Goal: Task Accomplishment & Management: Complete application form

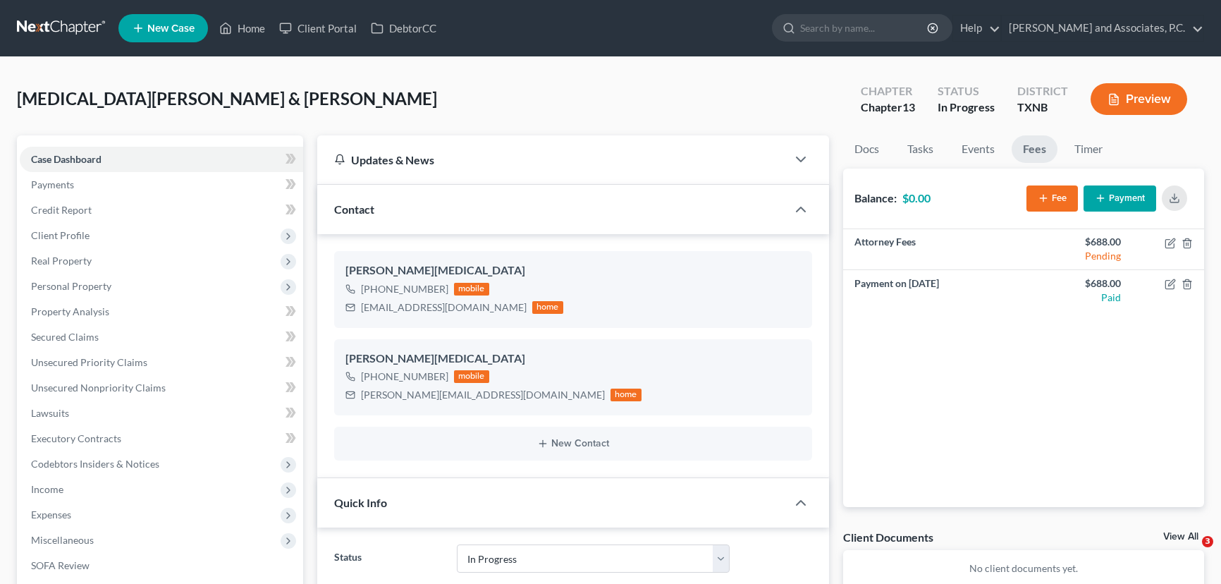
select select "7"
select select "6"
select select "0"
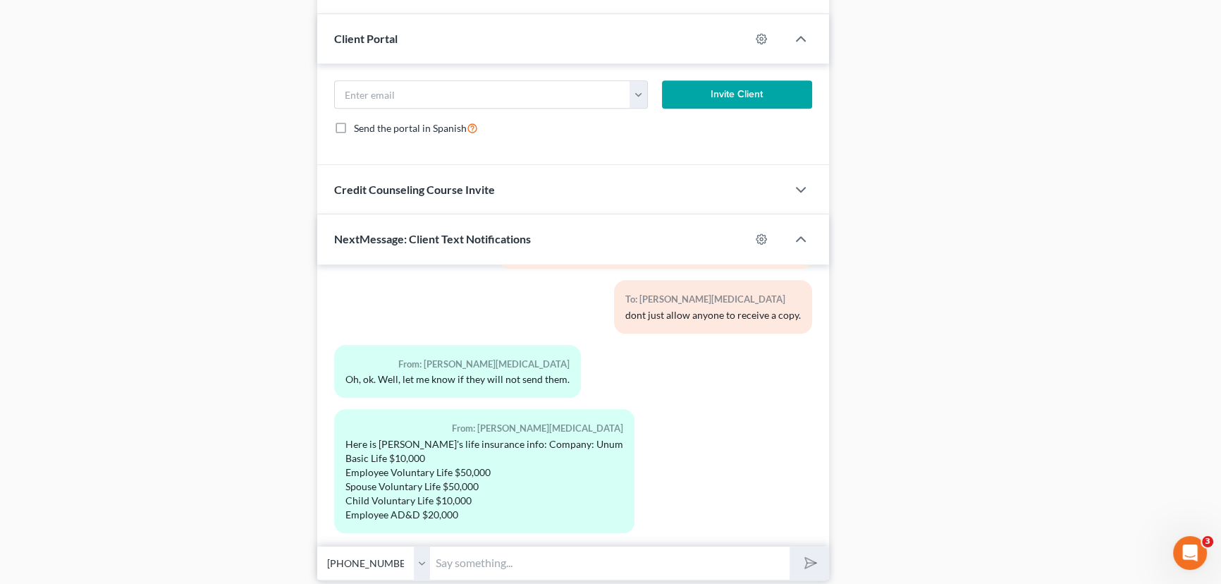
scroll to position [1215, 0]
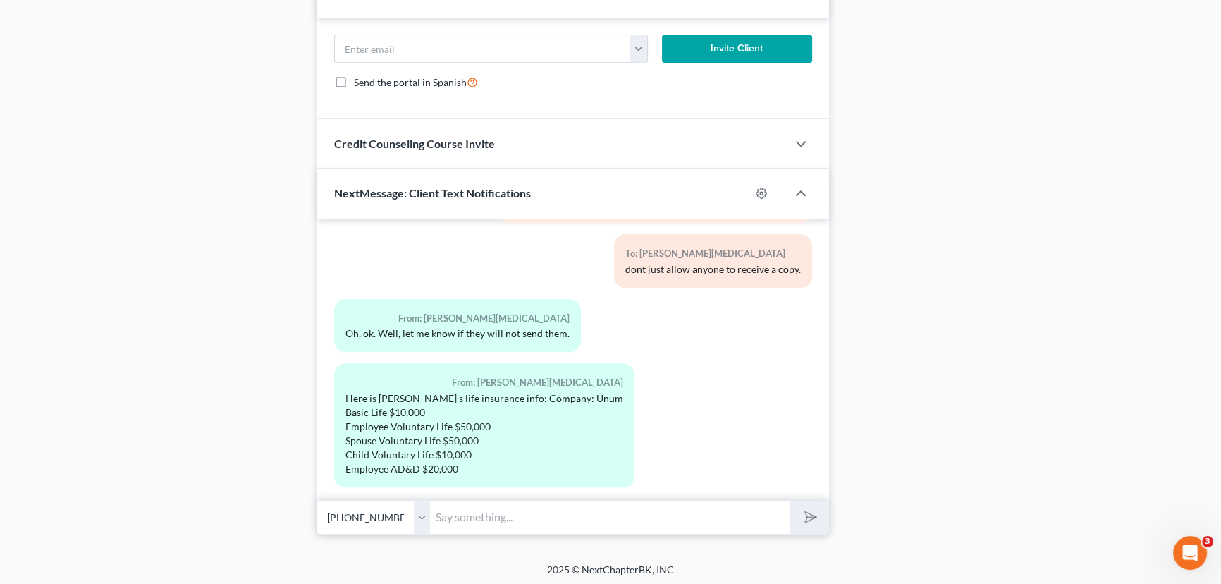
click at [466, 515] on input "text" at bounding box center [610, 517] width 360 height 35
type input "I checked and seen if we could even request it but we can not, you will have to…"
click at [790, 501] on button "submit" at bounding box center [809, 517] width 39 height 33
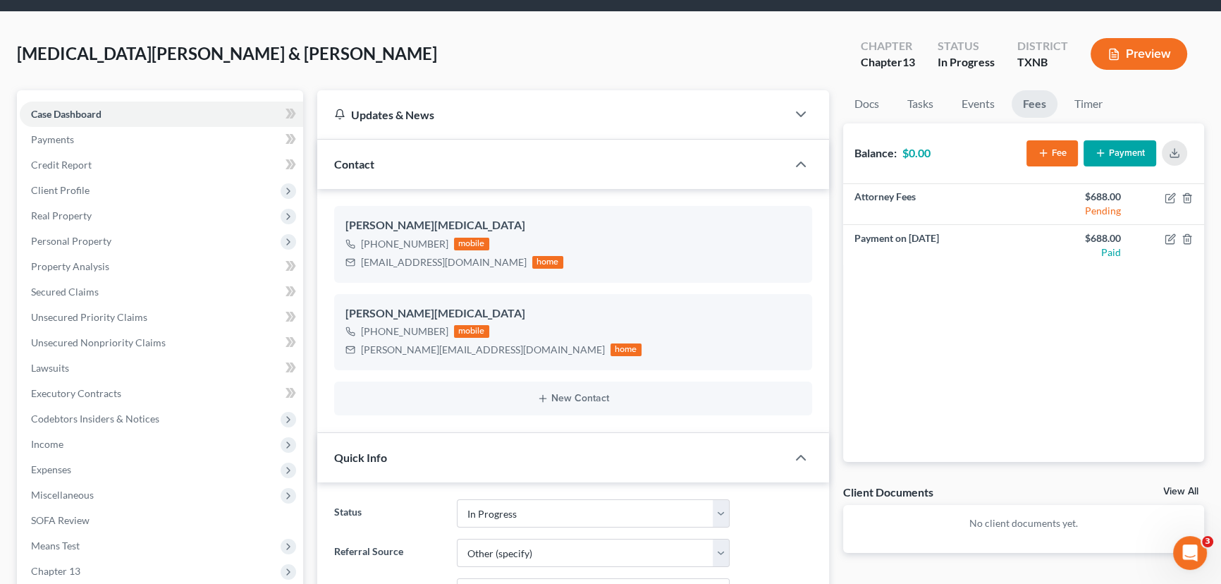
scroll to position [0, 0]
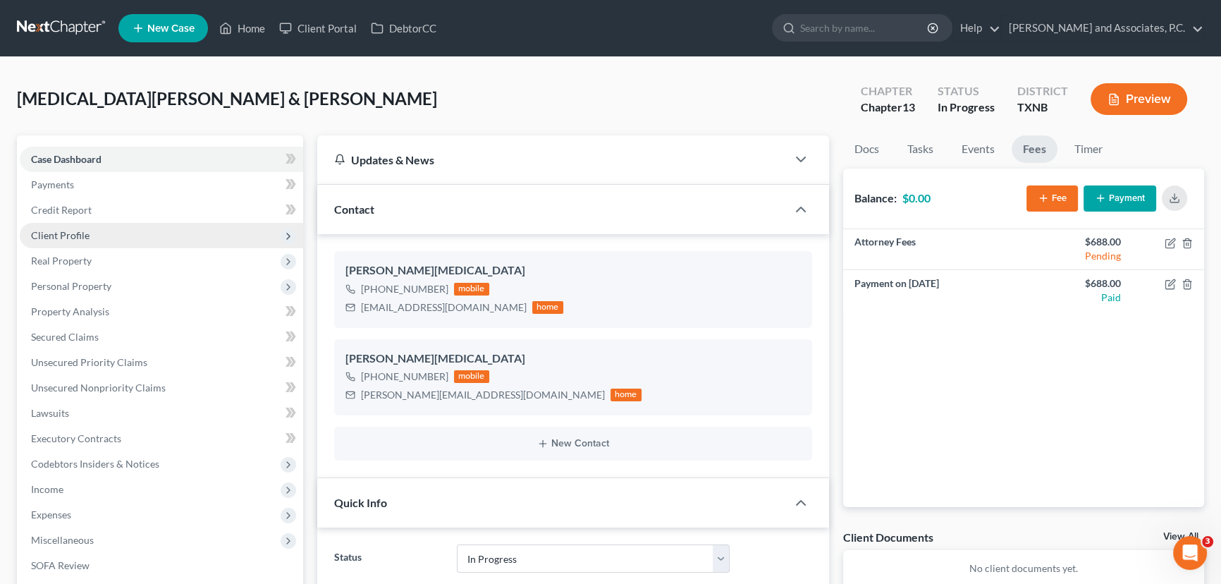
click at [74, 238] on span "Client Profile" at bounding box center [60, 235] width 59 height 12
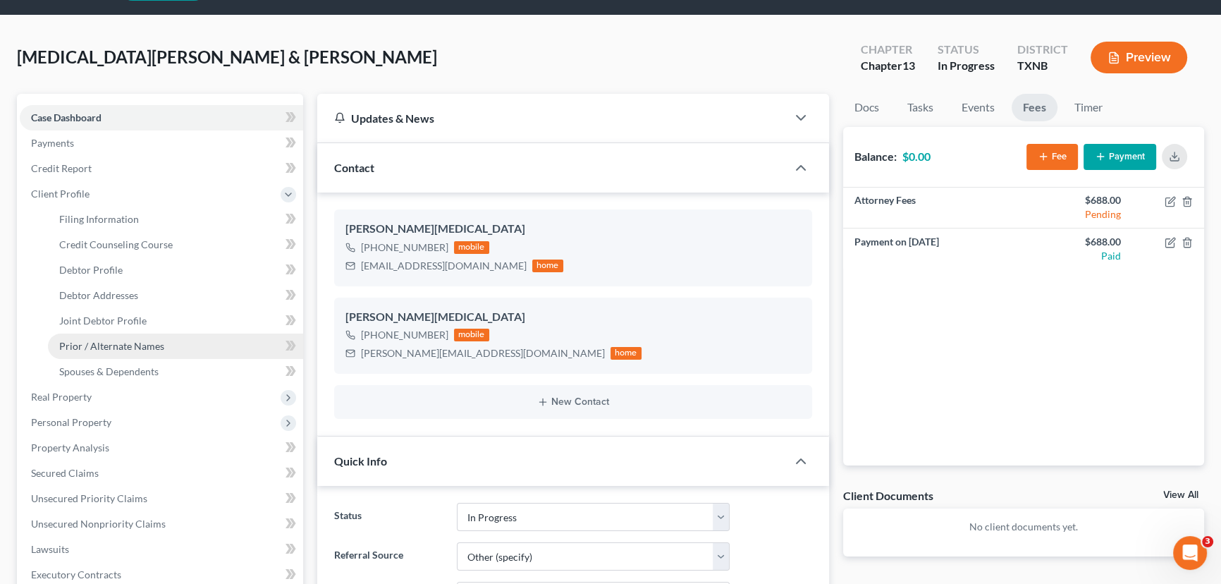
scroll to position [63, 0]
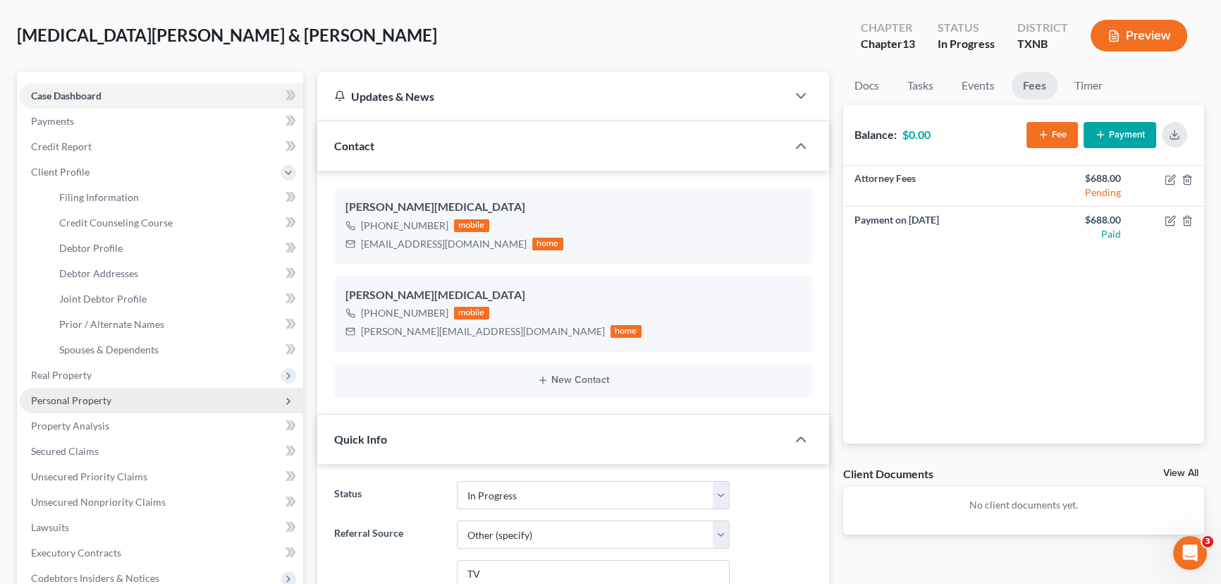
click at [76, 391] on span "Personal Property" at bounding box center [162, 400] width 284 height 25
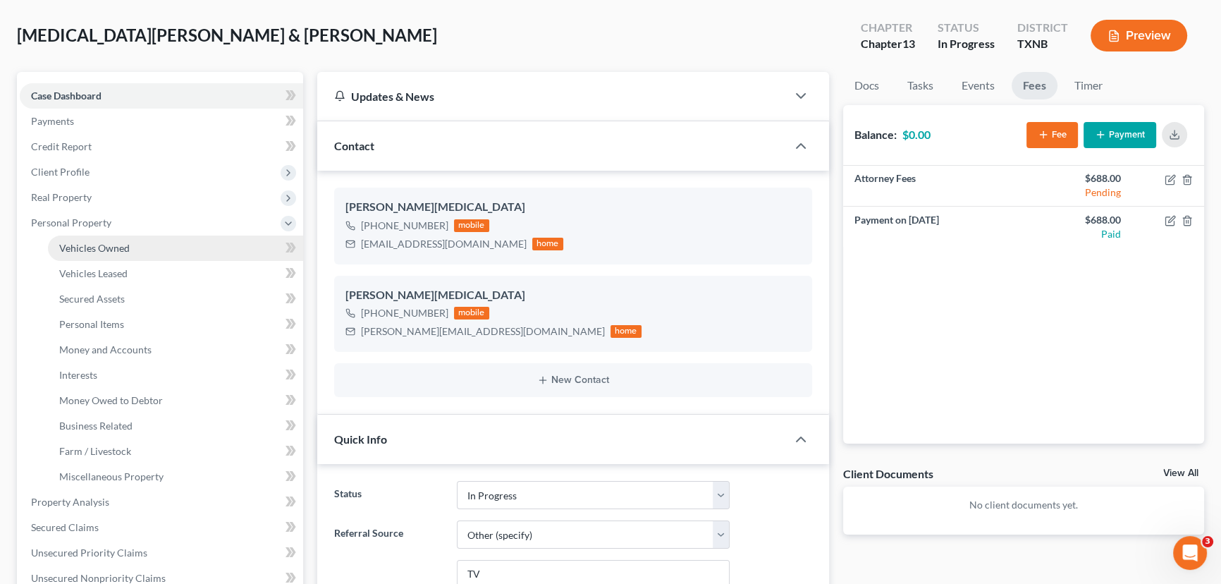
click at [99, 245] on span "Vehicles Owned" at bounding box center [94, 248] width 71 height 12
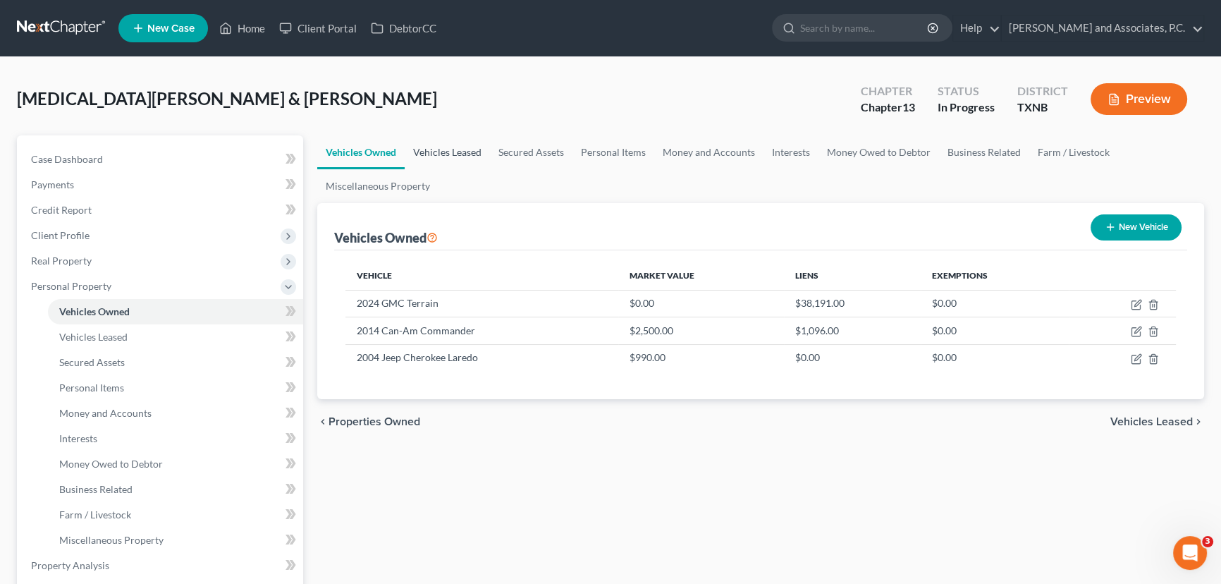
click at [448, 141] on link "Vehicles Leased" at bounding box center [447, 152] width 85 height 34
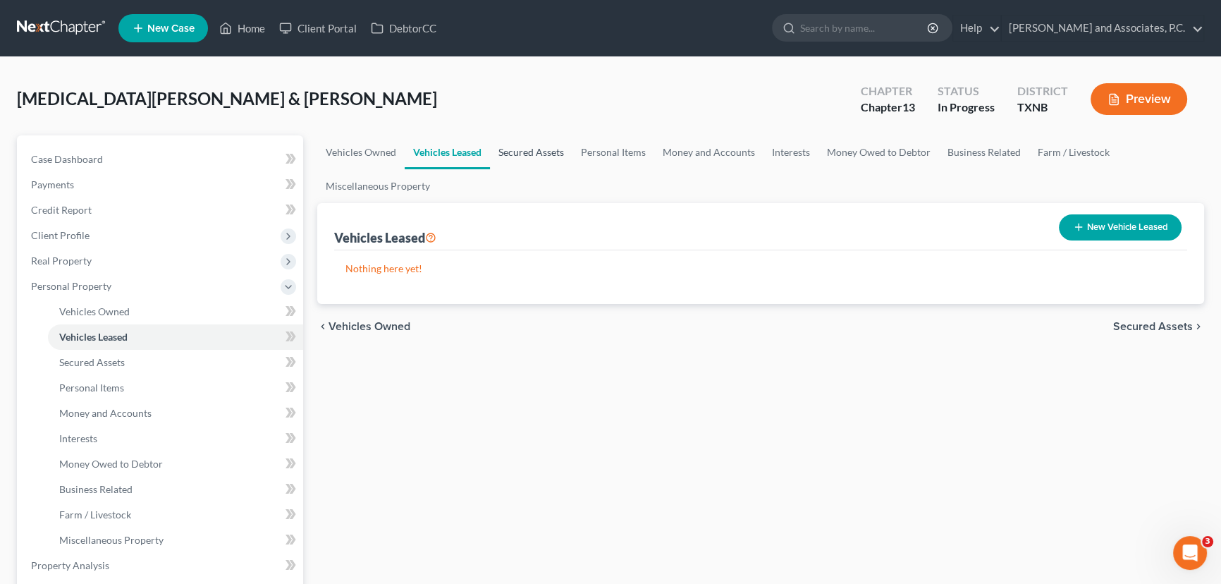
click at [515, 145] on link "Secured Assets" at bounding box center [531, 152] width 83 height 34
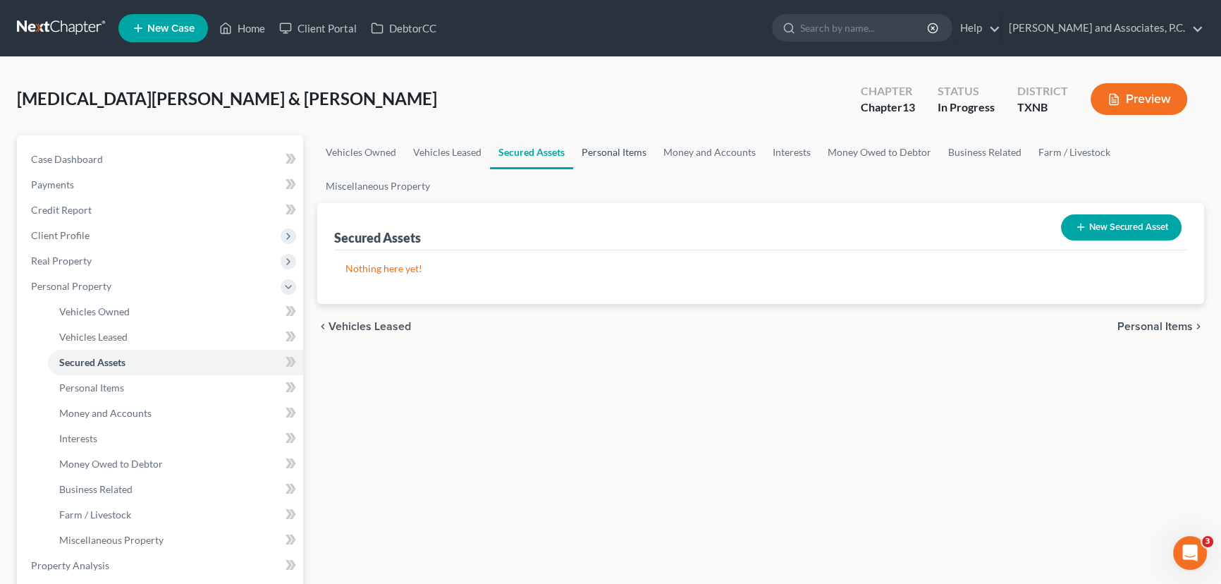
click at [608, 155] on link "Personal Items" at bounding box center [614, 152] width 82 height 34
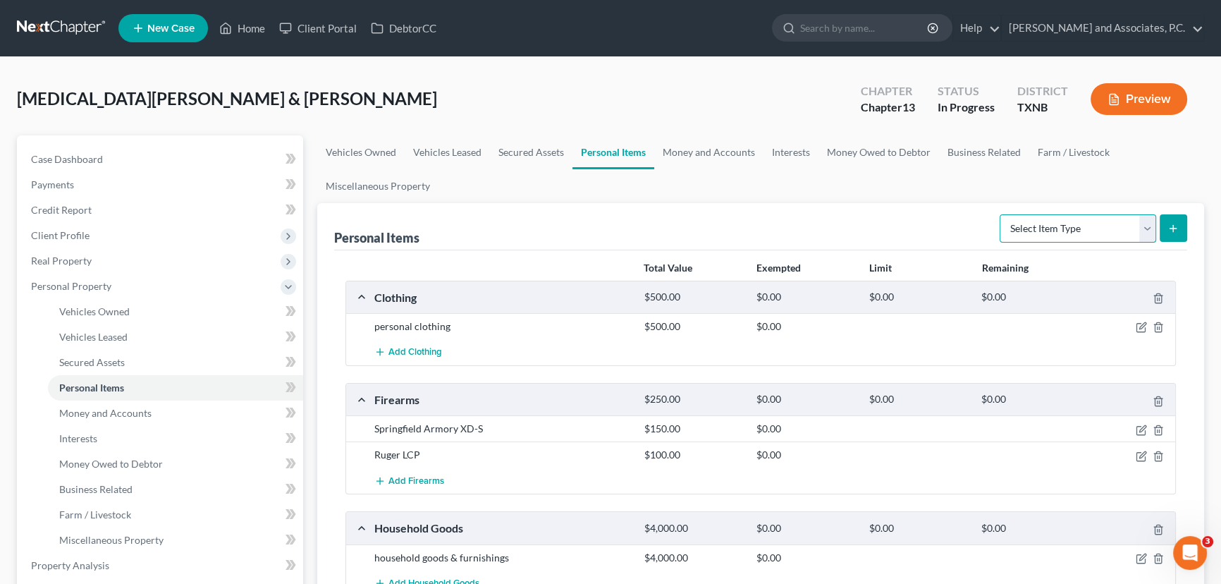
click at [1071, 232] on select "Select Item Type Clothing Collectibles Of Value Electronics Firearms Household …" at bounding box center [1078, 228] width 157 height 28
drag, startPoint x: 1071, startPoint y: 232, endPoint x: 733, endPoint y: 187, distance: 340.1
click at [1071, 232] on select "Select Item Type Clothing Collectibles Of Value Electronics Firearms Household …" at bounding box center [1078, 228] width 157 height 28
click at [789, 154] on link "Interests" at bounding box center [791, 152] width 55 height 34
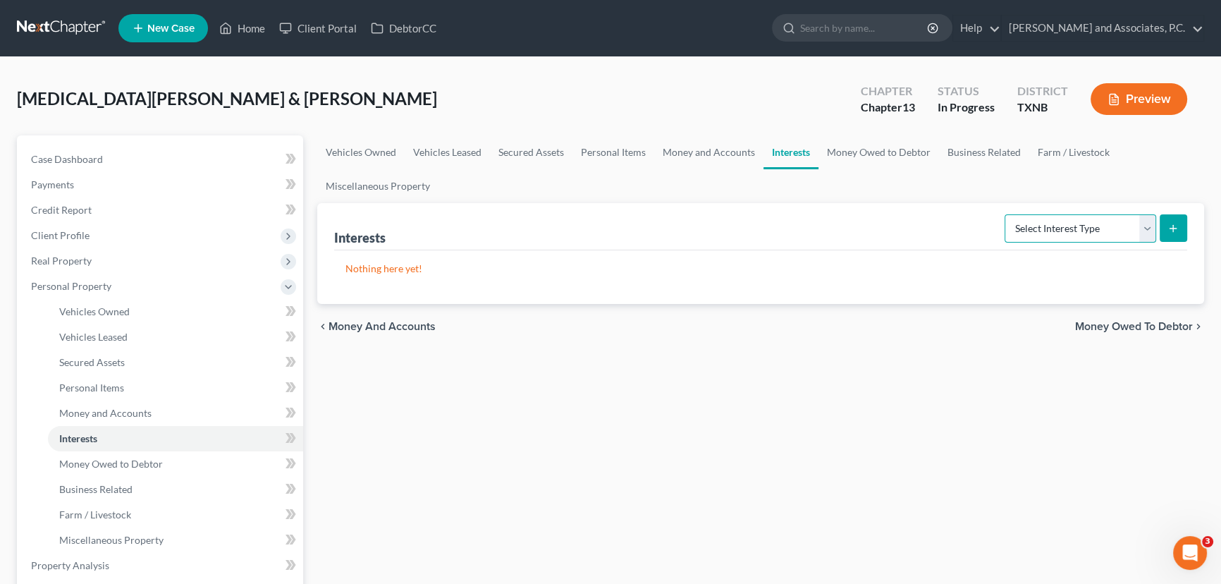
click at [1067, 219] on select "Select Interest Type 401K Annuity Bond Education IRA Government Bond Government…" at bounding box center [1081, 228] width 152 height 28
select select "term_life_insurance"
click at [1006, 214] on select "Select Interest Type 401K Annuity Bond Education IRA Government Bond Government…" at bounding box center [1081, 228] width 152 height 28
click at [1169, 226] on icon "submit" at bounding box center [1173, 228] width 11 height 11
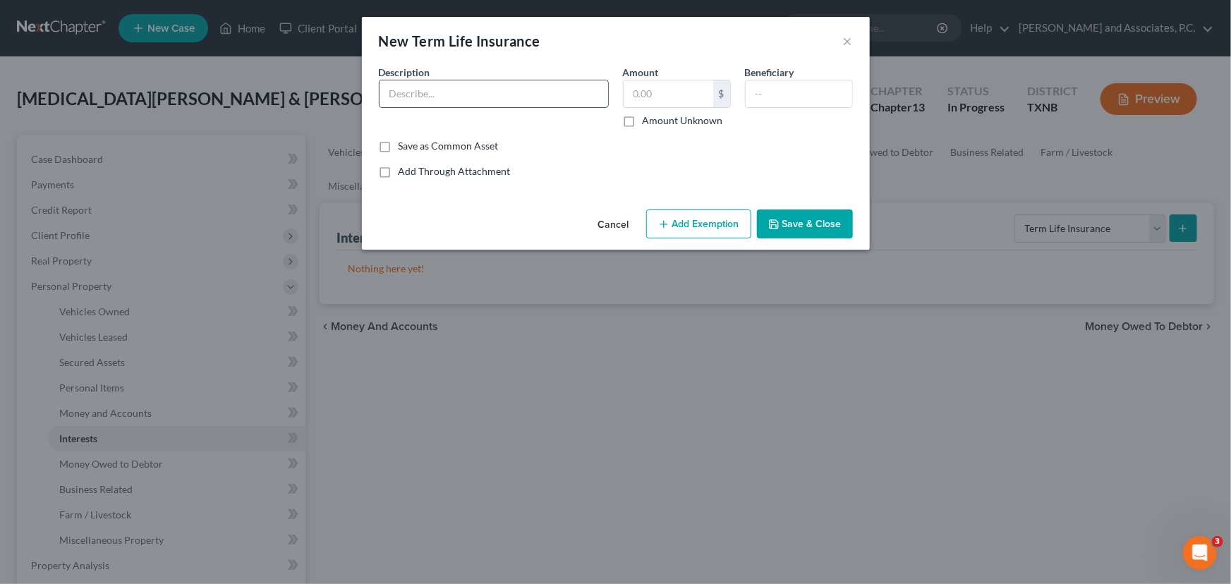
click at [401, 93] on input "text" at bounding box center [493, 93] width 228 height 27
type input "Unum (Value $140,000.00"
click at [826, 219] on button "Save & Close" at bounding box center [805, 224] width 96 height 30
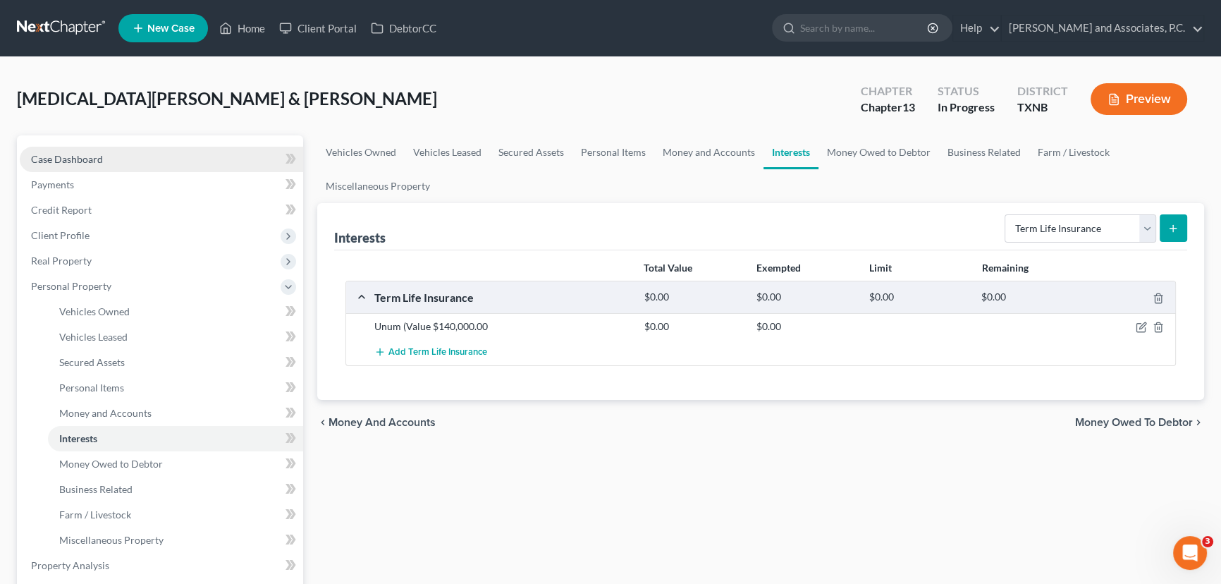
click at [152, 152] on link "Case Dashboard" at bounding box center [162, 159] width 284 height 25
select select "6"
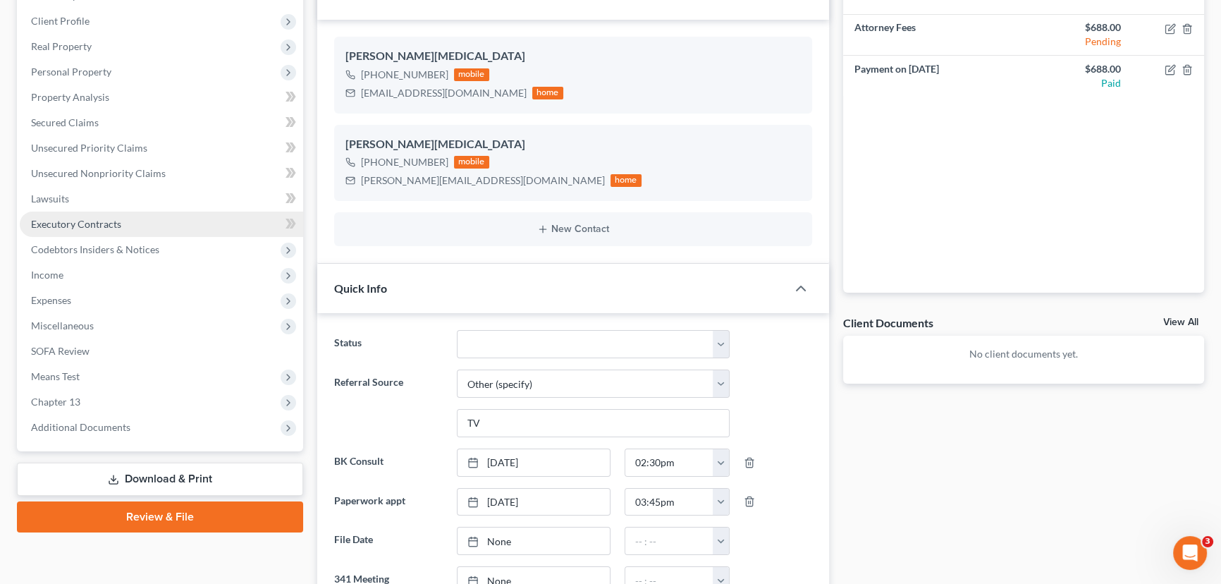
scroll to position [61, 0]
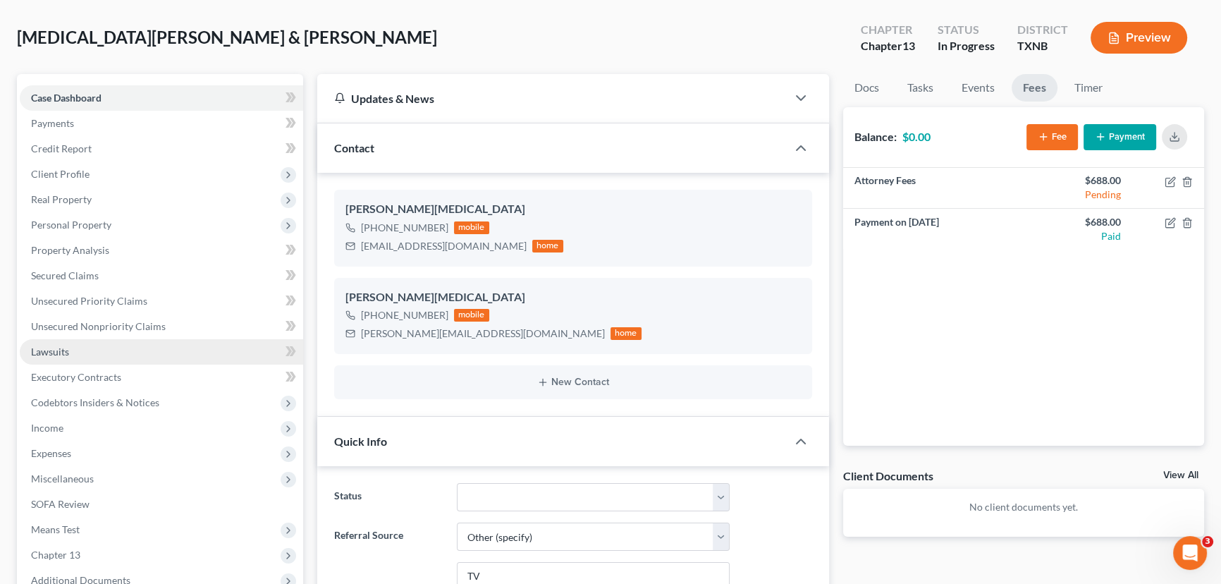
click at [96, 353] on link "Lawsuits" at bounding box center [162, 351] width 284 height 25
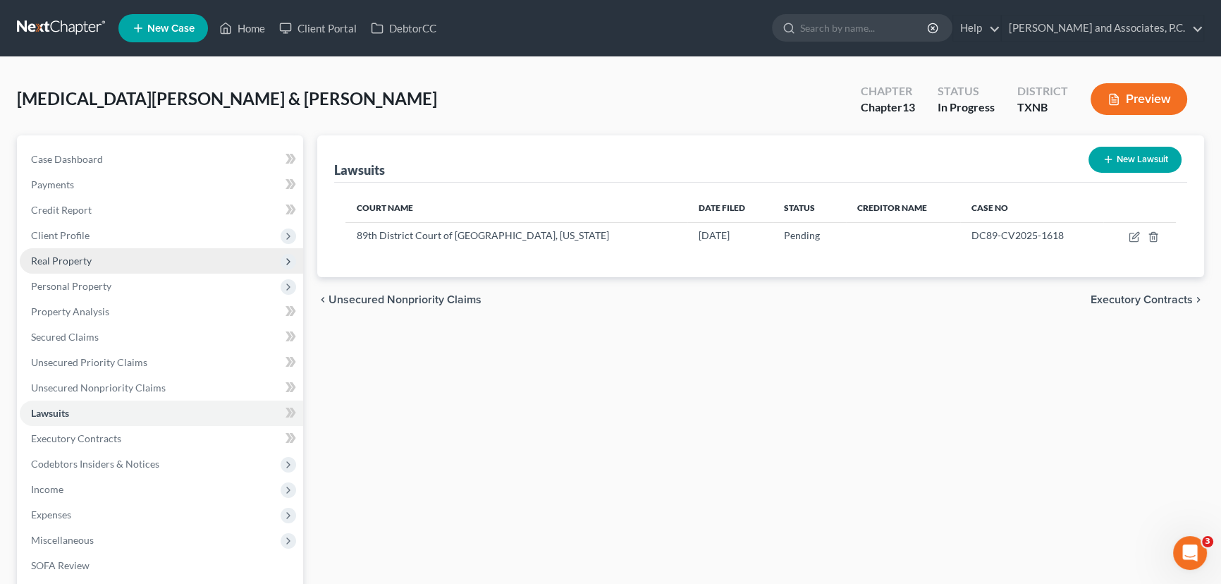
click at [102, 260] on span "Real Property" at bounding box center [162, 260] width 284 height 25
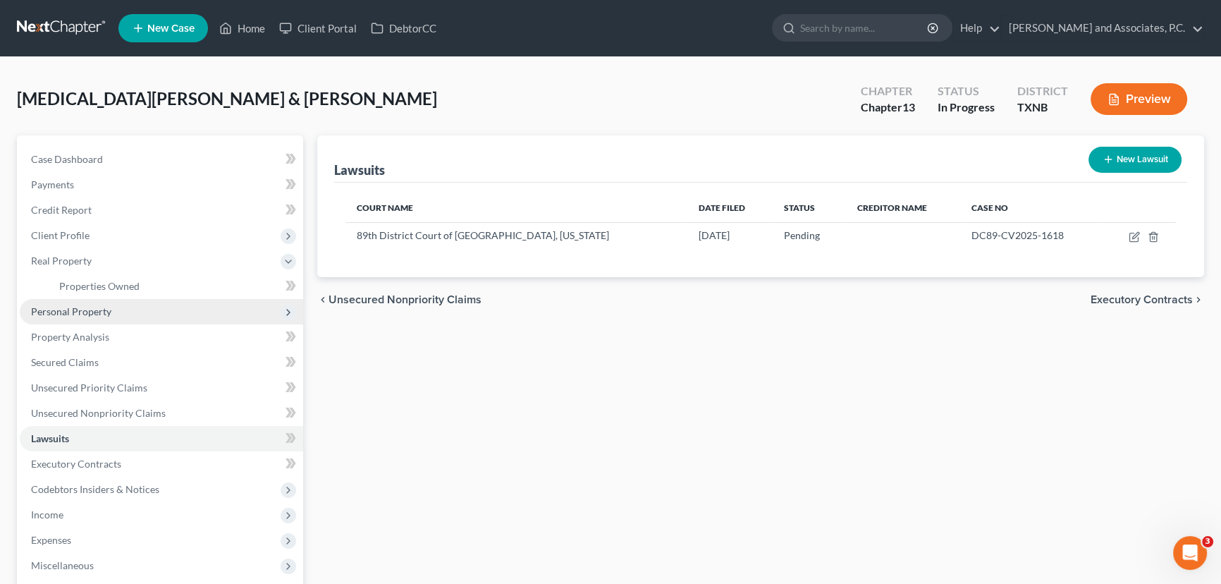
click at [89, 310] on span "Personal Property" at bounding box center [71, 311] width 80 height 12
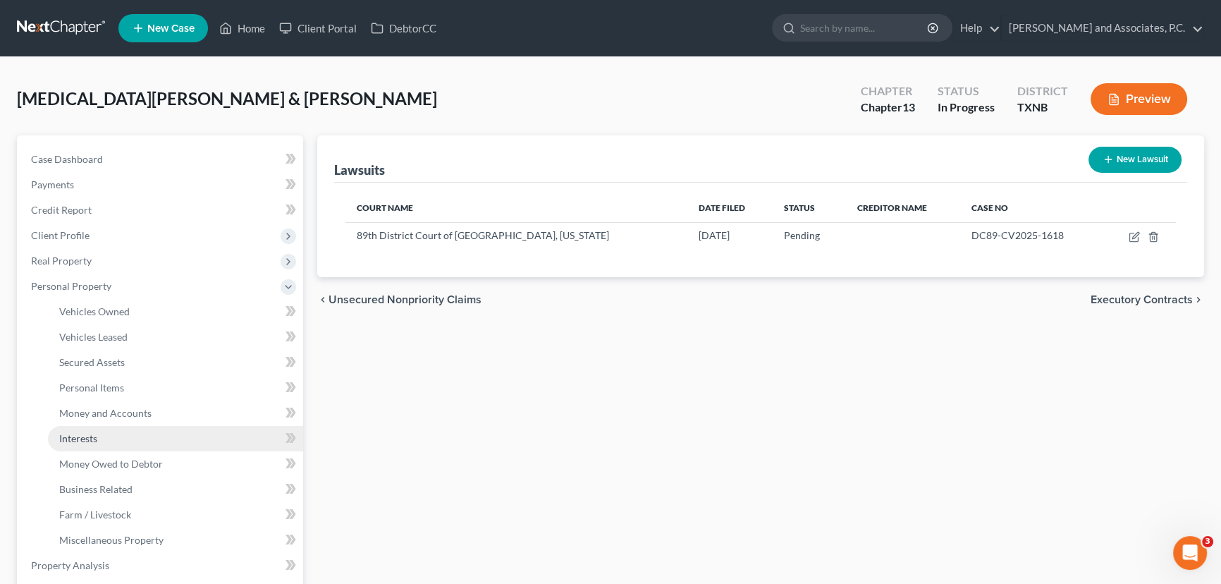
click at [94, 430] on link "Interests" at bounding box center [175, 438] width 255 height 25
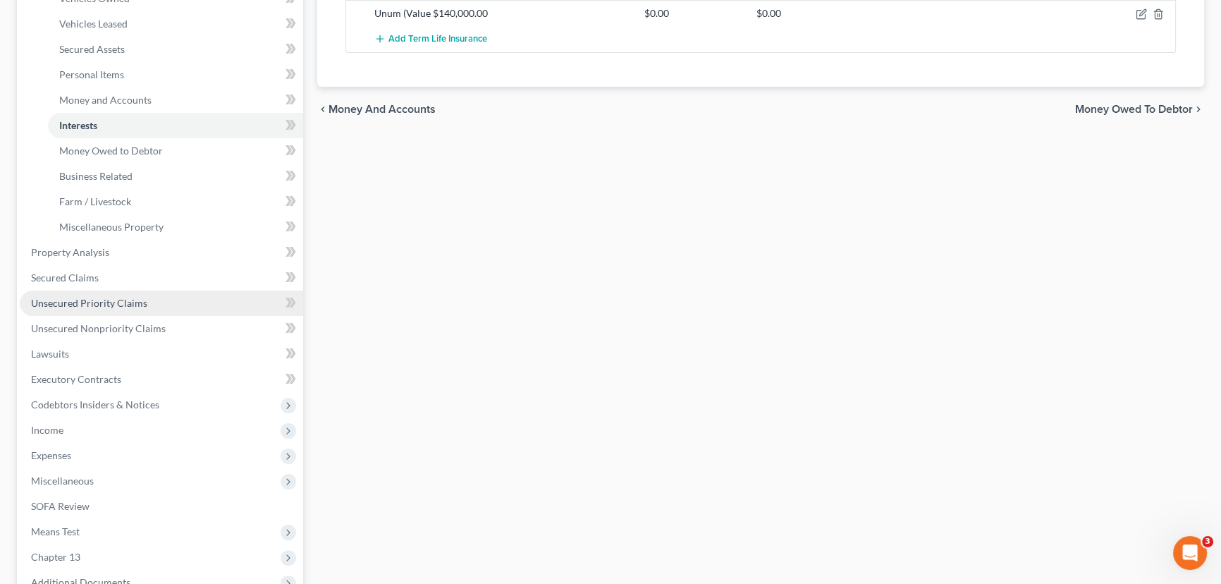
scroll to position [320, 0]
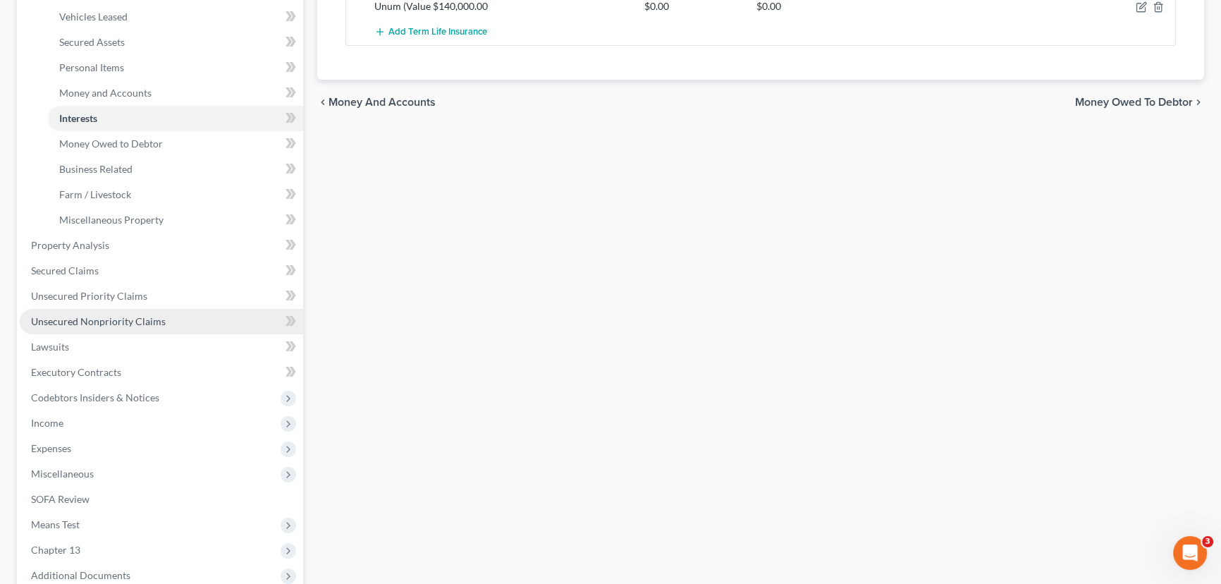
click at [59, 327] on link "Unsecured Nonpriority Claims" at bounding box center [162, 321] width 284 height 25
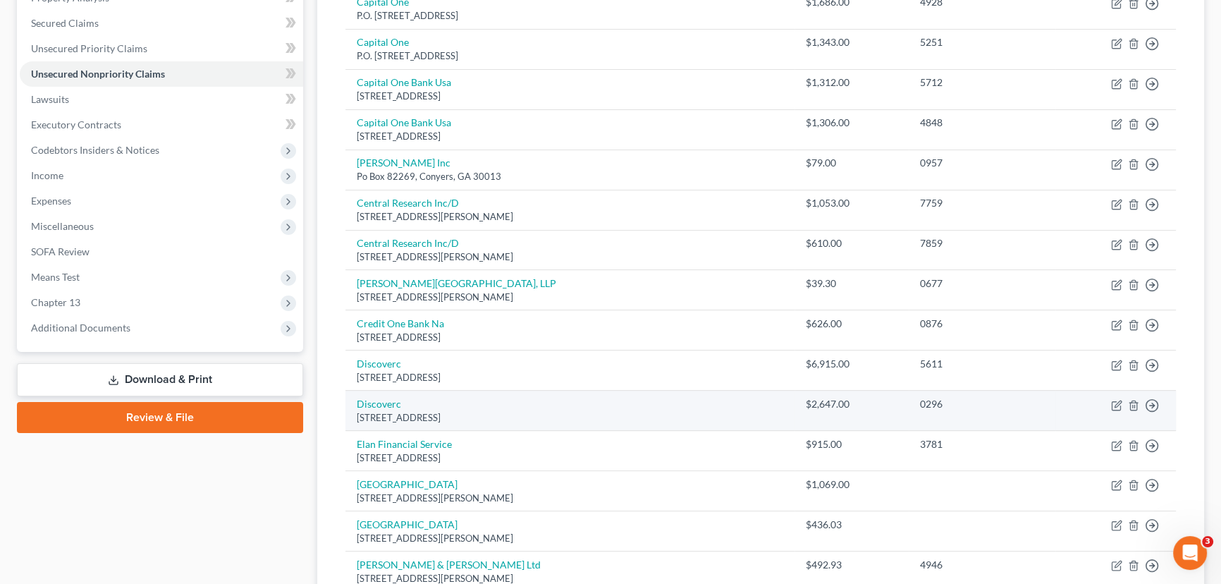
scroll to position [320, 0]
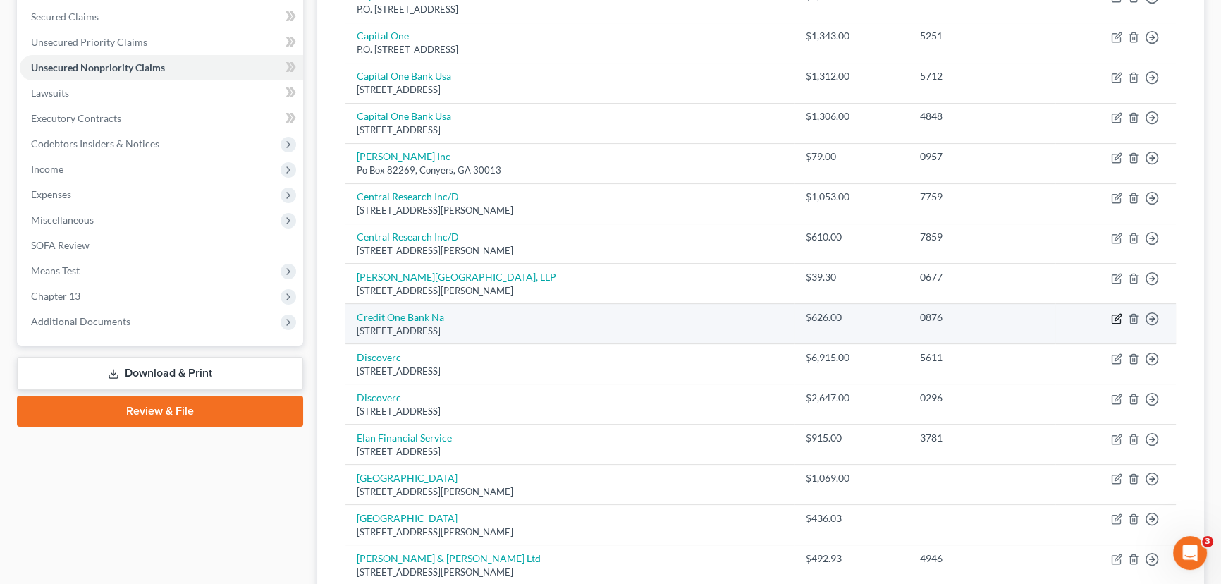
click at [1111, 316] on icon "button" at bounding box center [1116, 318] width 11 height 11
select select "31"
select select "2"
select select "1"
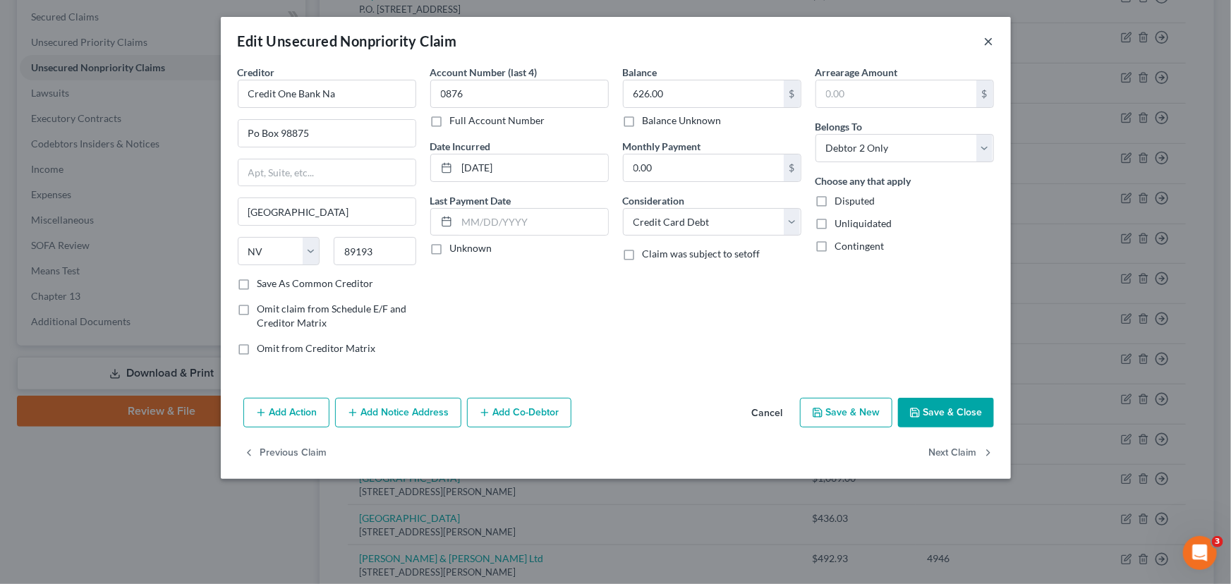
click at [989, 38] on button "×" at bounding box center [989, 40] width 10 height 17
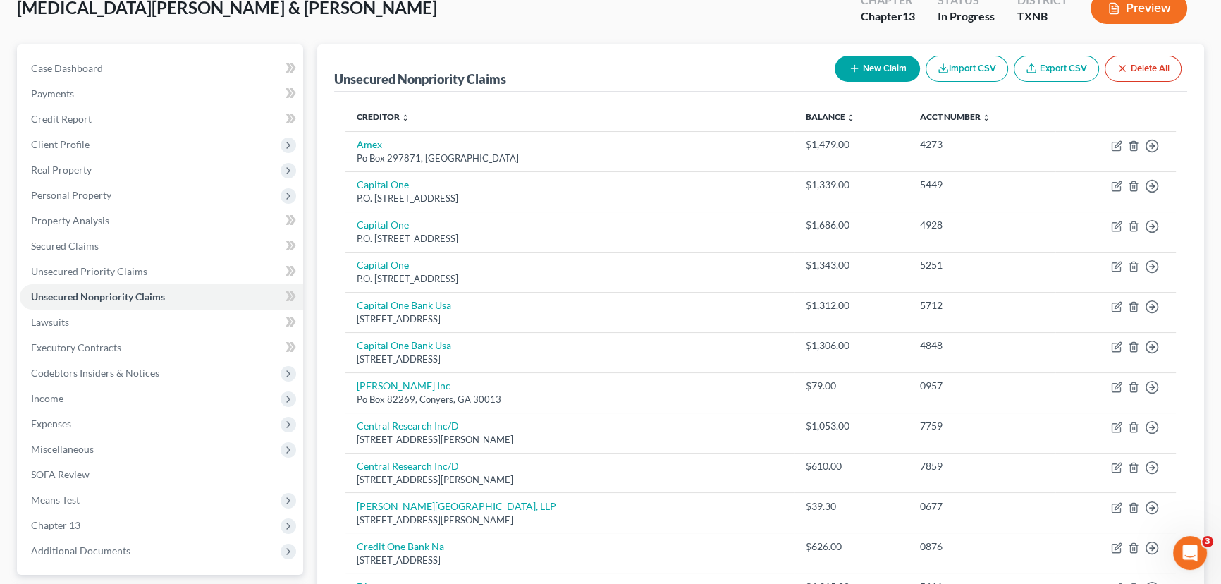
scroll to position [0, 0]
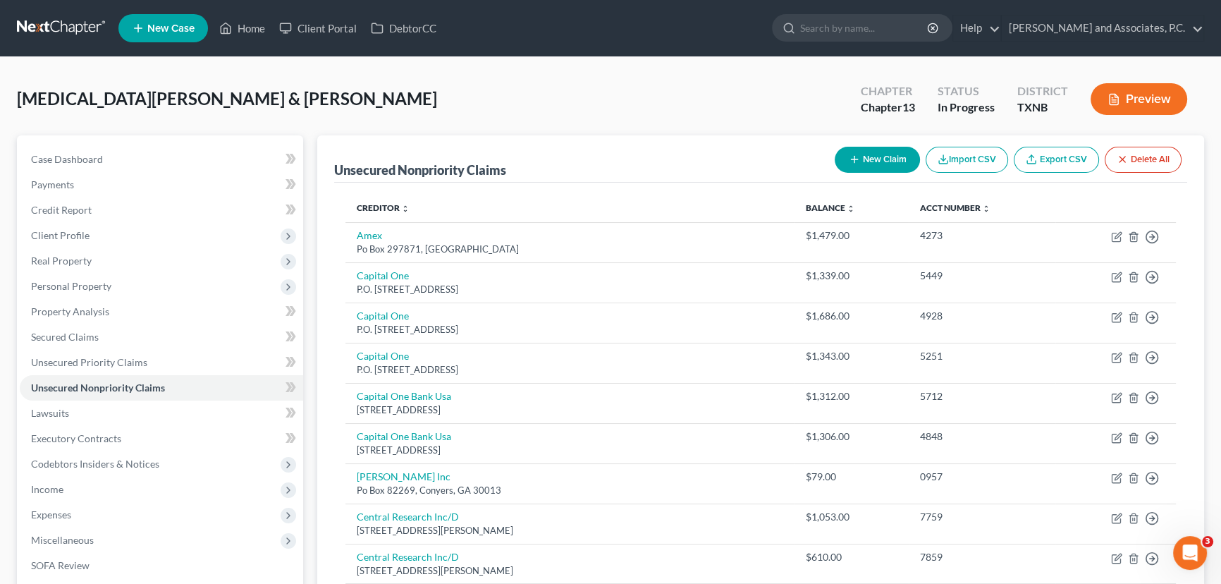
click at [866, 159] on button "New Claim" at bounding box center [877, 160] width 85 height 26
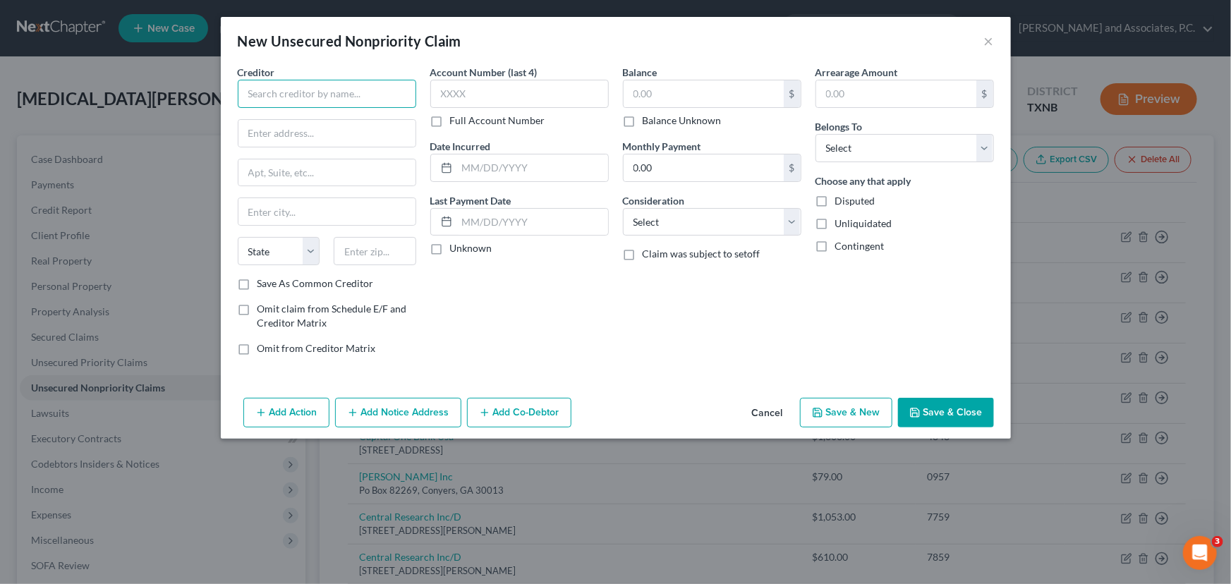
click at [275, 97] on input "text" at bounding box center [327, 94] width 178 height 28
click at [276, 126] on div "P.O. Box 1112, Electra, TX 76360" at bounding box center [322, 132] width 147 height 12
type input "Electra Medical Clinic"
type input "P.O. Box 1112"
type input "Electra"
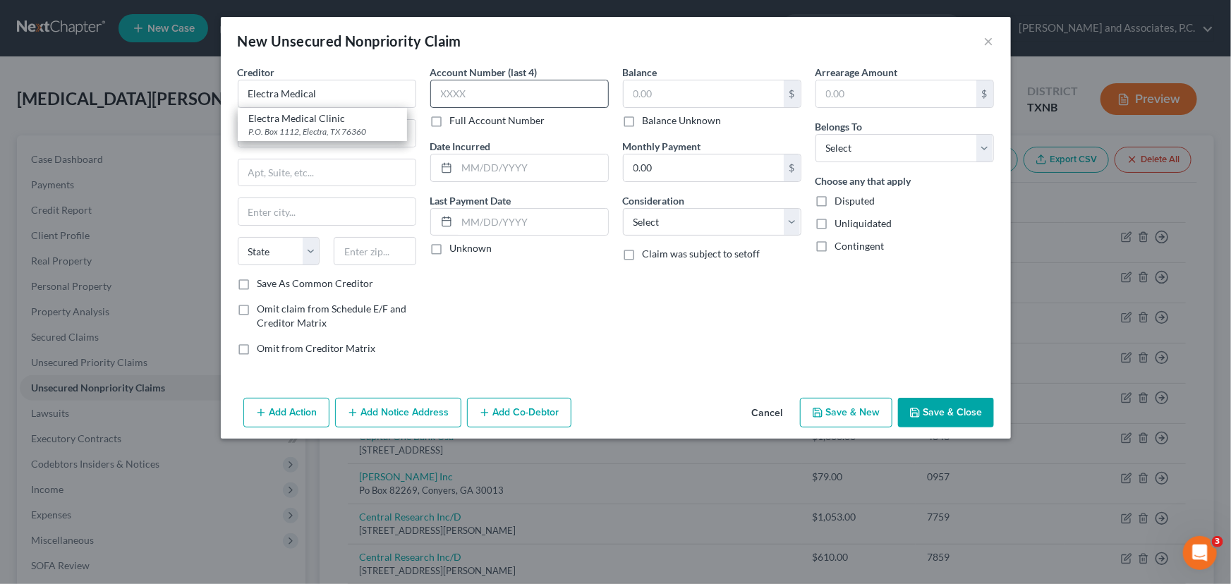
select select "45"
type input "76360"
click at [634, 92] on input "text" at bounding box center [703, 93] width 160 height 27
type input "25.00"
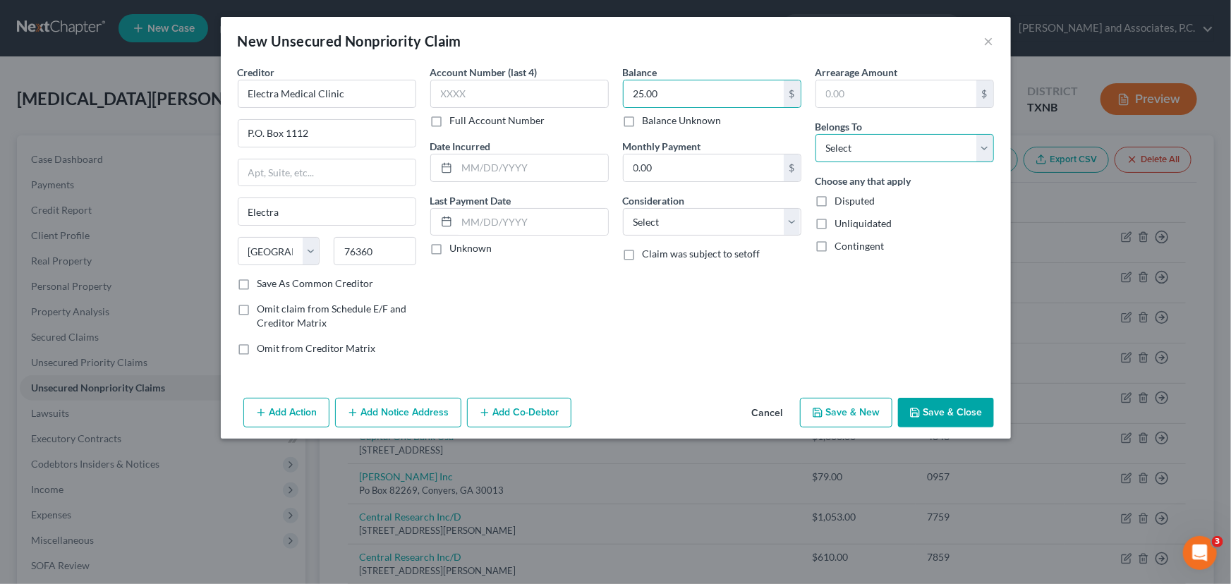
drag, startPoint x: 860, startPoint y: 150, endPoint x: 858, endPoint y: 161, distance: 10.9
click at [860, 150] on select "Select Debtor 1 Only Debtor 2 Only Debtor 1 And Debtor 2 Only At Least One Of T…" at bounding box center [904, 148] width 178 height 28
select select "0"
click at [815, 134] on select "Select Debtor 1 Only Debtor 2 Only Debtor 1 And Debtor 2 Only At Least One Of T…" at bounding box center [904, 148] width 178 height 28
click at [945, 415] on button "Save & Close" at bounding box center [946, 413] width 96 height 30
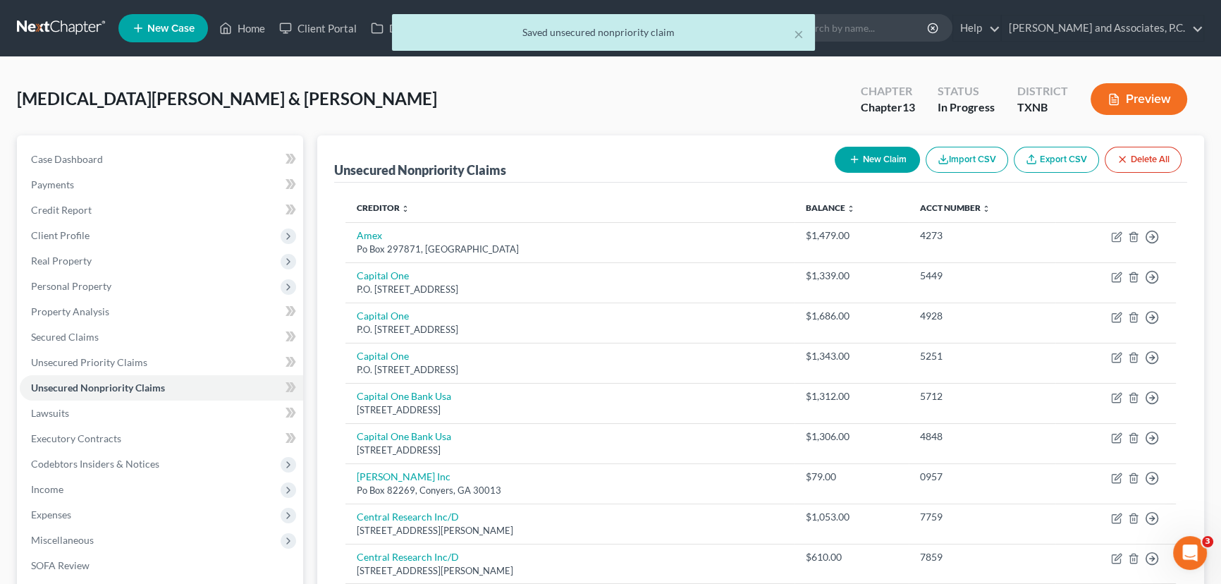
click at [890, 161] on button "New Claim" at bounding box center [877, 160] width 85 height 26
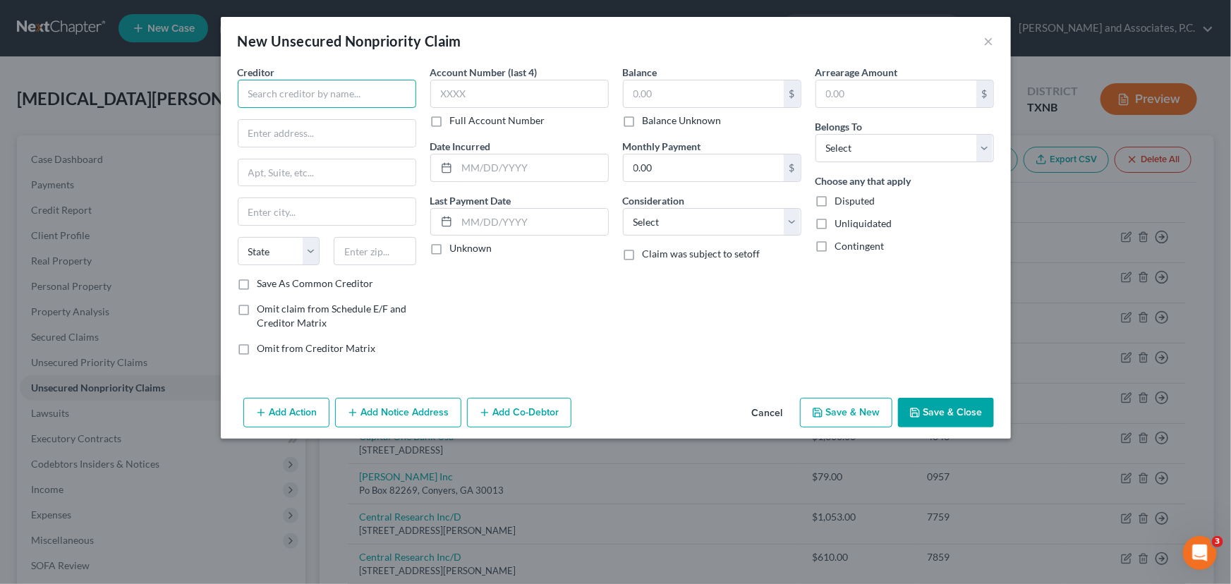
click at [330, 95] on input "text" at bounding box center [327, 94] width 178 height 28
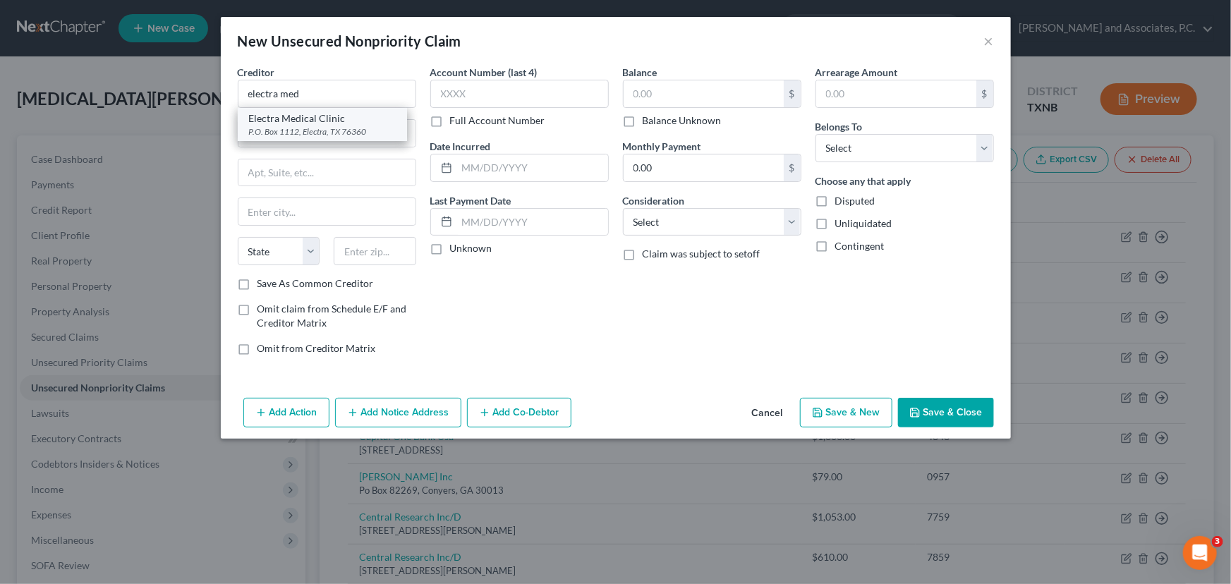
click at [302, 119] on div "Electra Medical Clinic" at bounding box center [322, 118] width 147 height 14
type input "Electra Medical Clinic"
type input "P.O. Box 1112"
type input "Electra"
select select "45"
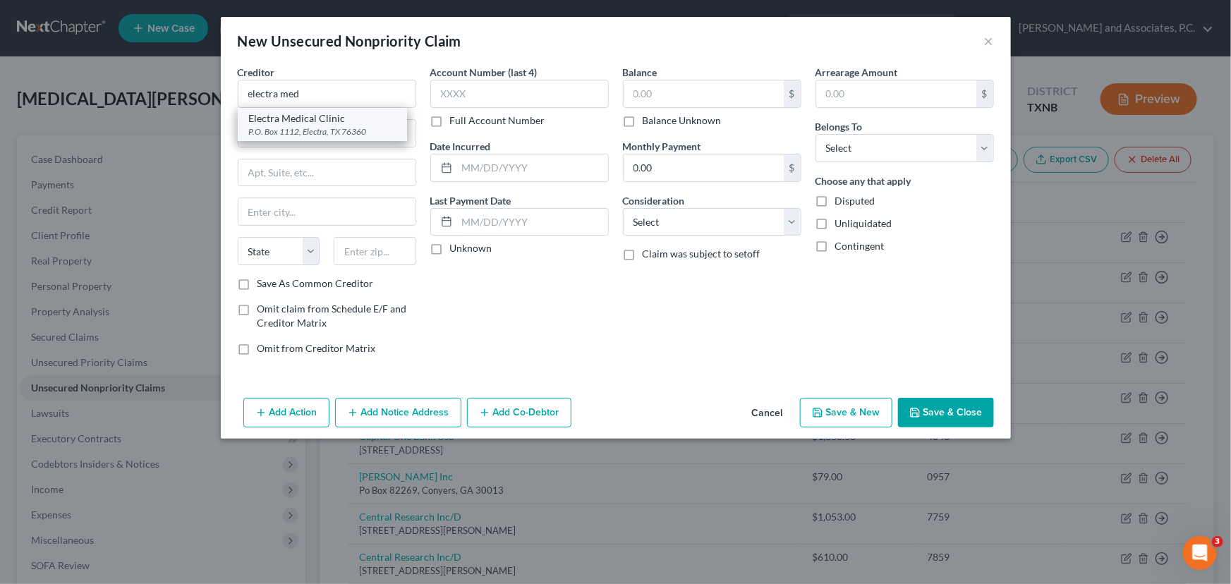
type input "76360"
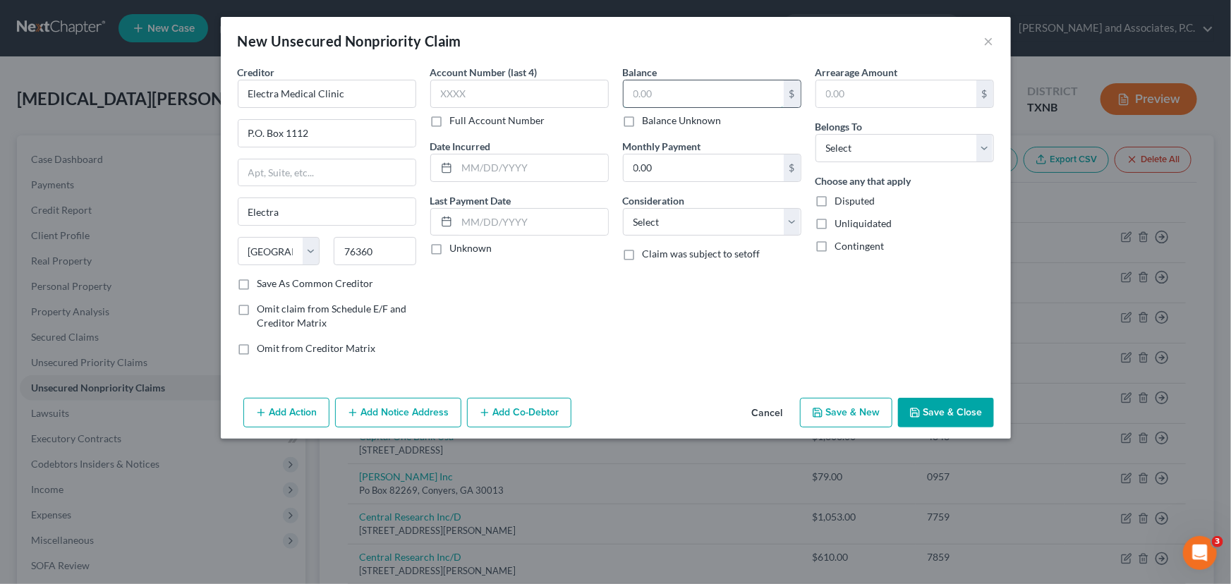
click at [673, 90] on input "text" at bounding box center [703, 93] width 160 height 27
type input "95.00"
drag, startPoint x: 895, startPoint y: 146, endPoint x: 896, endPoint y: 161, distance: 14.8
click at [895, 146] on select "Select Debtor 1 Only Debtor 2 Only Debtor 1 And Debtor 2 Only At Least One Of T…" at bounding box center [904, 148] width 178 height 28
select select "1"
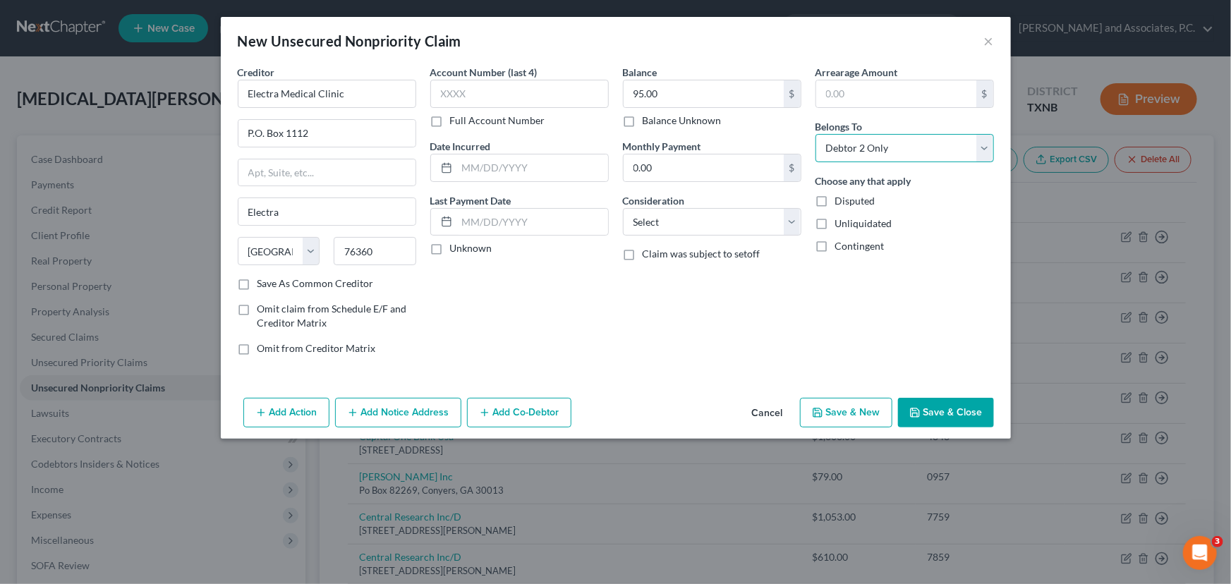
click at [815, 134] on select "Select Debtor 1 Only Debtor 2 Only Debtor 1 And Debtor 2 Only At Least One Of T…" at bounding box center [904, 148] width 178 height 28
click at [941, 407] on button "Save & Close" at bounding box center [946, 413] width 96 height 30
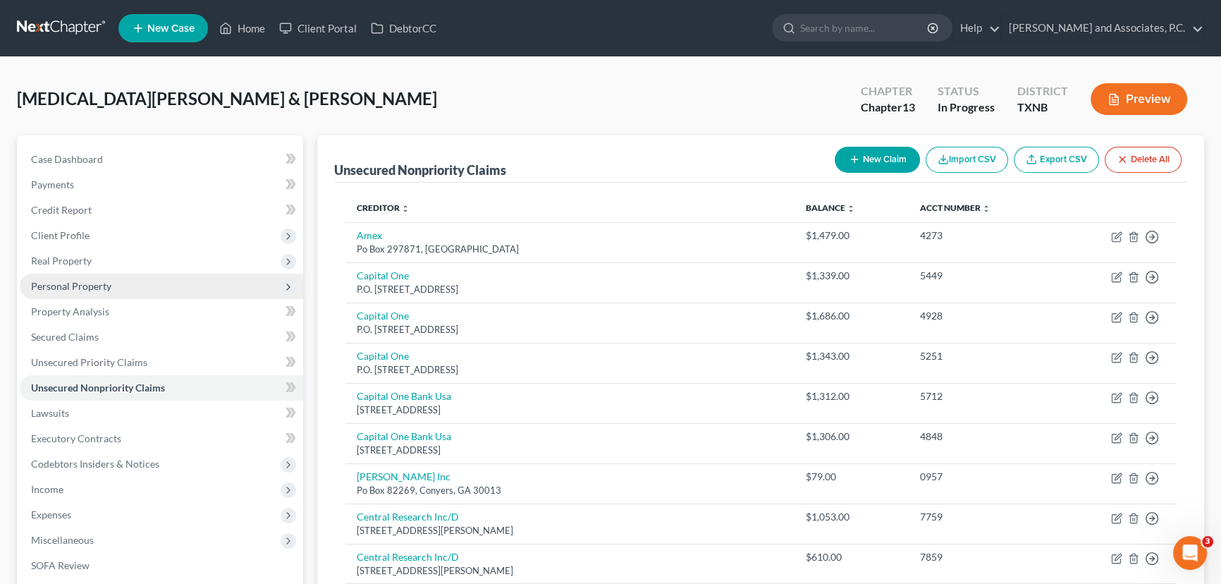
click at [109, 282] on span "Personal Property" at bounding box center [162, 286] width 284 height 25
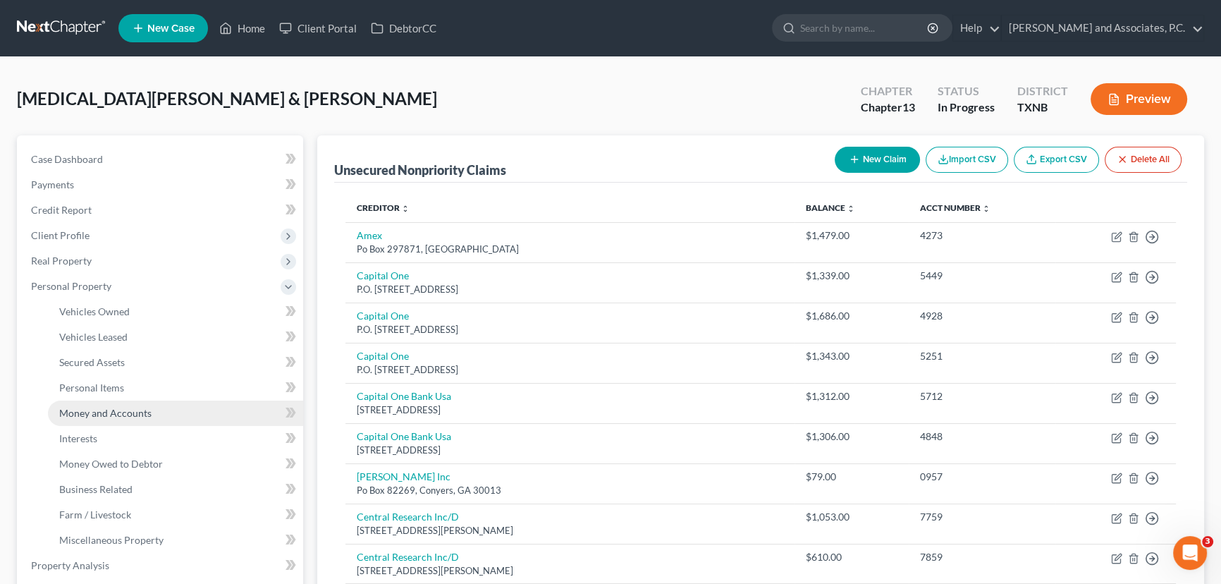
click at [96, 413] on span "Money and Accounts" at bounding box center [105, 413] width 92 height 12
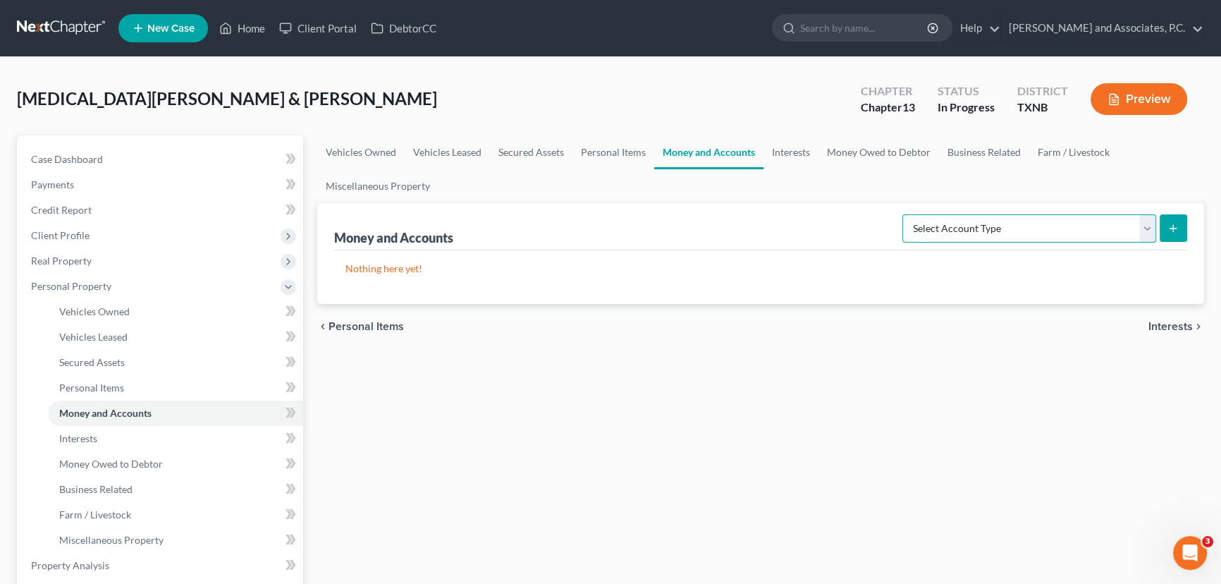
drag, startPoint x: 1047, startPoint y: 225, endPoint x: 1042, endPoint y: 240, distance: 15.8
click at [1047, 225] on select "Select Account Type Brokerage Cash on Hand Certificates of Deposit Checking Acc…" at bounding box center [1030, 228] width 254 height 28
select select "checking"
click at [906, 214] on select "Select Account Type Brokerage Cash on Hand Certificates of Deposit Checking Acc…" at bounding box center [1030, 228] width 254 height 28
click at [1168, 224] on icon "submit" at bounding box center [1173, 228] width 11 height 11
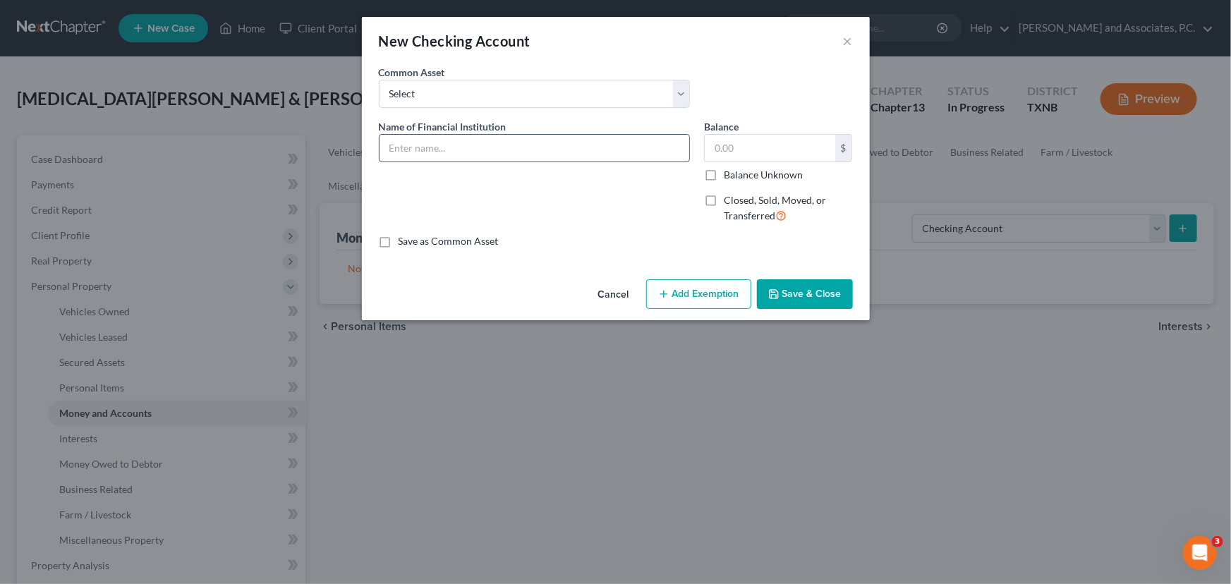
click at [403, 150] on input "text" at bounding box center [534, 148] width 310 height 27
type input "Texoma Community Credit Union"
click at [758, 151] on input "text" at bounding box center [770, 148] width 130 height 27
type input "0.00"
click at [791, 293] on button "Save & Close" at bounding box center [805, 294] width 96 height 30
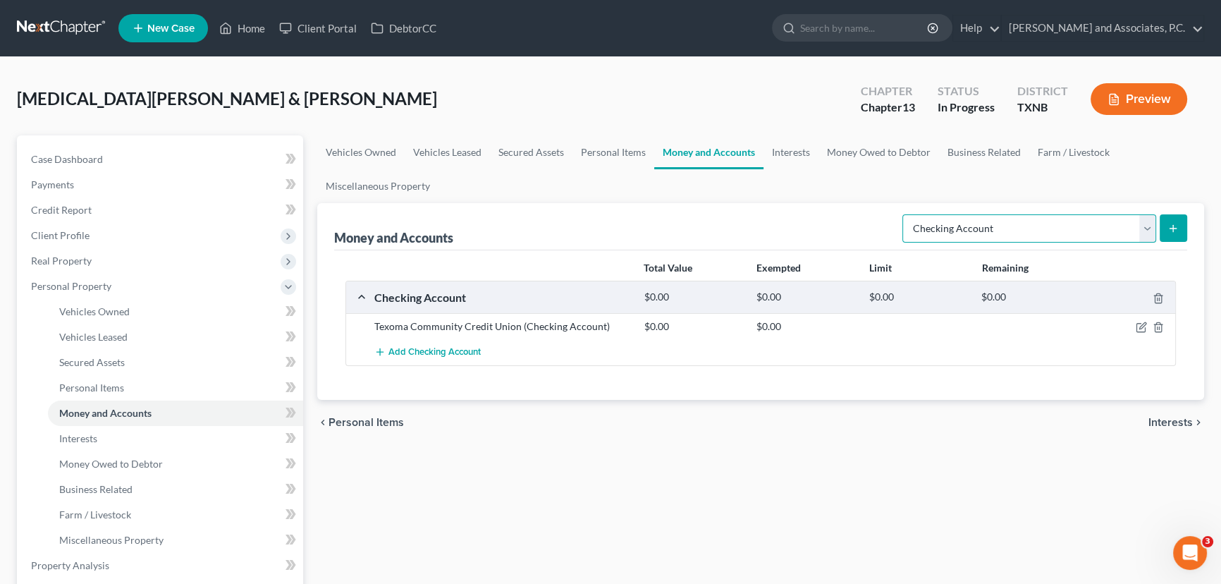
click at [1148, 223] on select "Select Account Type Brokerage Cash on Hand Certificates of Deposit Checking Acc…" at bounding box center [1030, 228] width 254 height 28
select select "savings"
click at [906, 214] on select "Select Account Type Brokerage Cash on Hand Certificates of Deposit Checking Acc…" at bounding box center [1030, 228] width 254 height 28
click at [1174, 230] on line "submit" at bounding box center [1174, 228] width 0 height 6
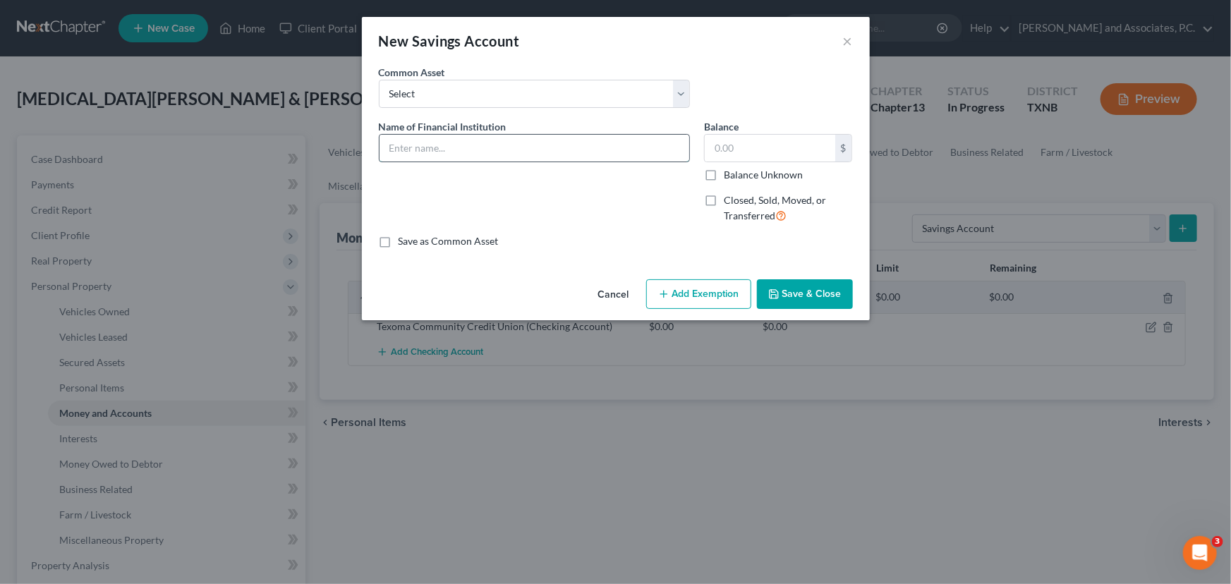
click at [416, 157] on input "text" at bounding box center [534, 148] width 310 height 27
type input "Texoma Community Credit Union"
click at [724, 145] on input "text" at bounding box center [770, 148] width 130 height 27
type input "25.00"
click at [794, 303] on button "Save & Close" at bounding box center [805, 294] width 96 height 30
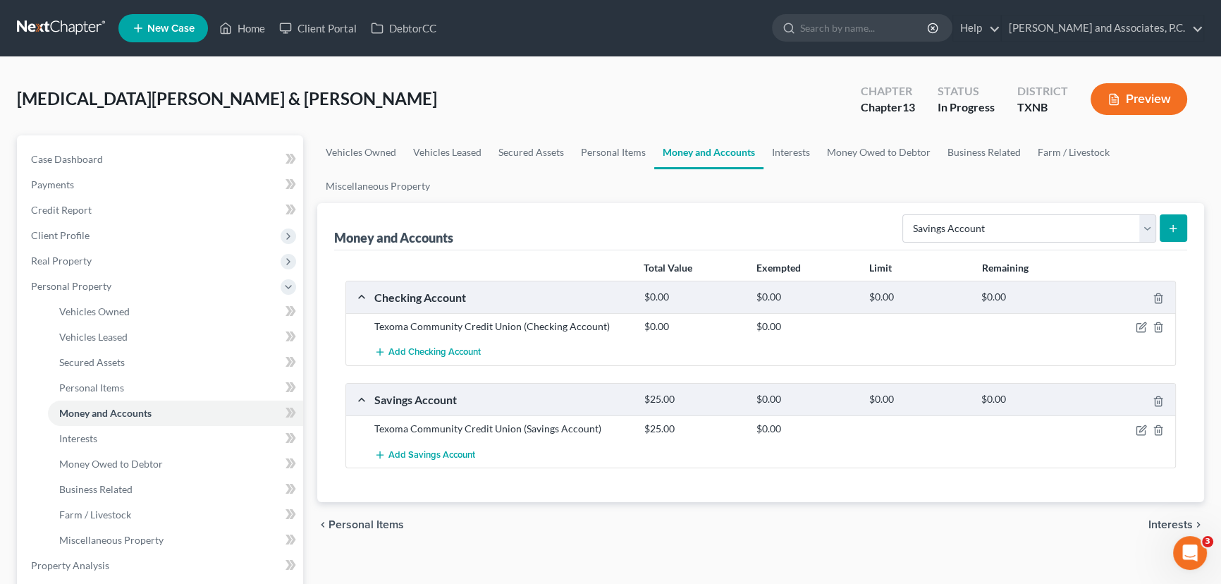
click at [1181, 226] on button "submit" at bounding box center [1174, 228] width 28 height 28
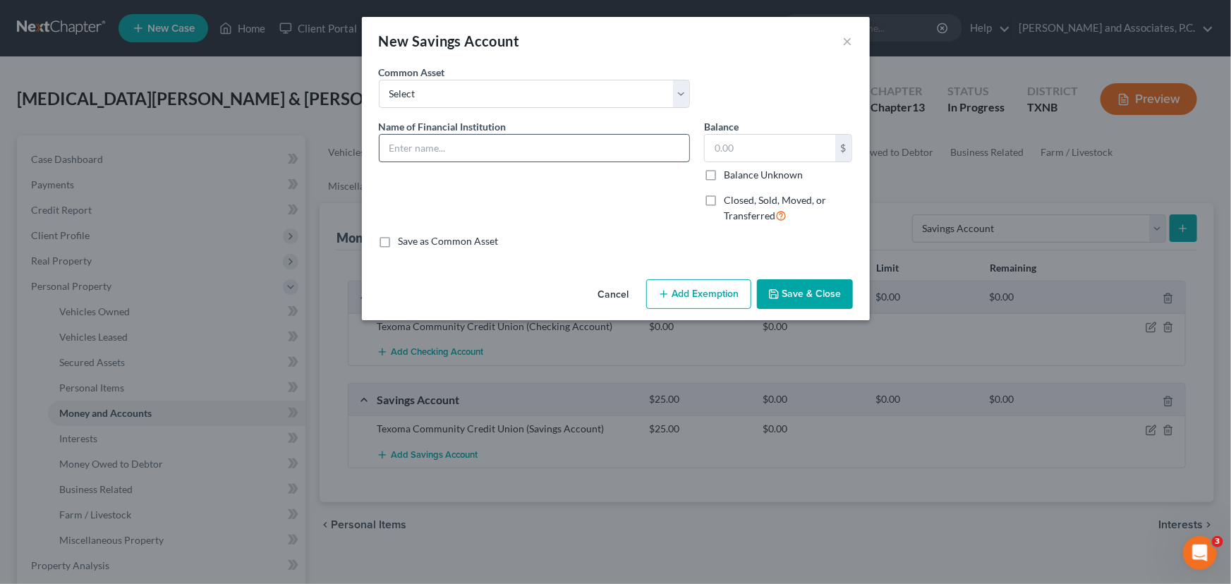
click at [408, 146] on input "text" at bounding box center [534, 148] width 310 height 27
type input "Union Square Credit Union"
click at [802, 148] on input "text" at bounding box center [770, 148] width 130 height 27
type input "25.00"
click at [783, 300] on button "Save & Close" at bounding box center [805, 294] width 96 height 30
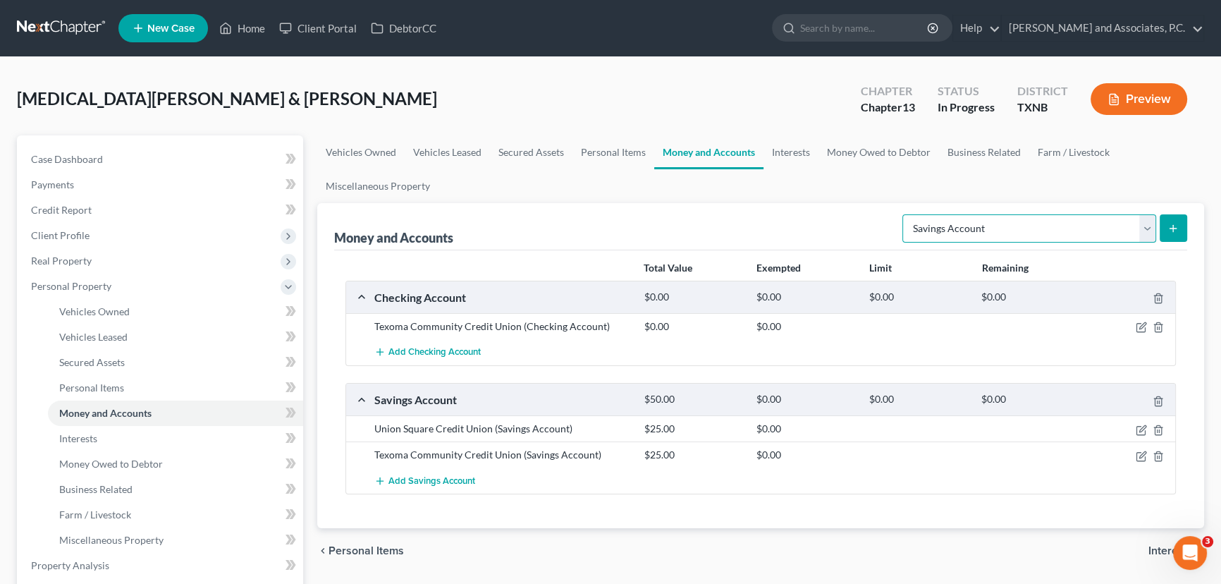
click at [1145, 227] on select "Select Account Type Brokerage Cash on Hand Certificates of Deposit Checking Acc…" at bounding box center [1030, 228] width 254 height 28
select select "checking"
click at [906, 214] on select "Select Account Type Brokerage Cash on Hand Certificates of Deposit Checking Acc…" at bounding box center [1030, 228] width 254 height 28
click at [1166, 220] on button "submit" at bounding box center [1174, 228] width 28 height 28
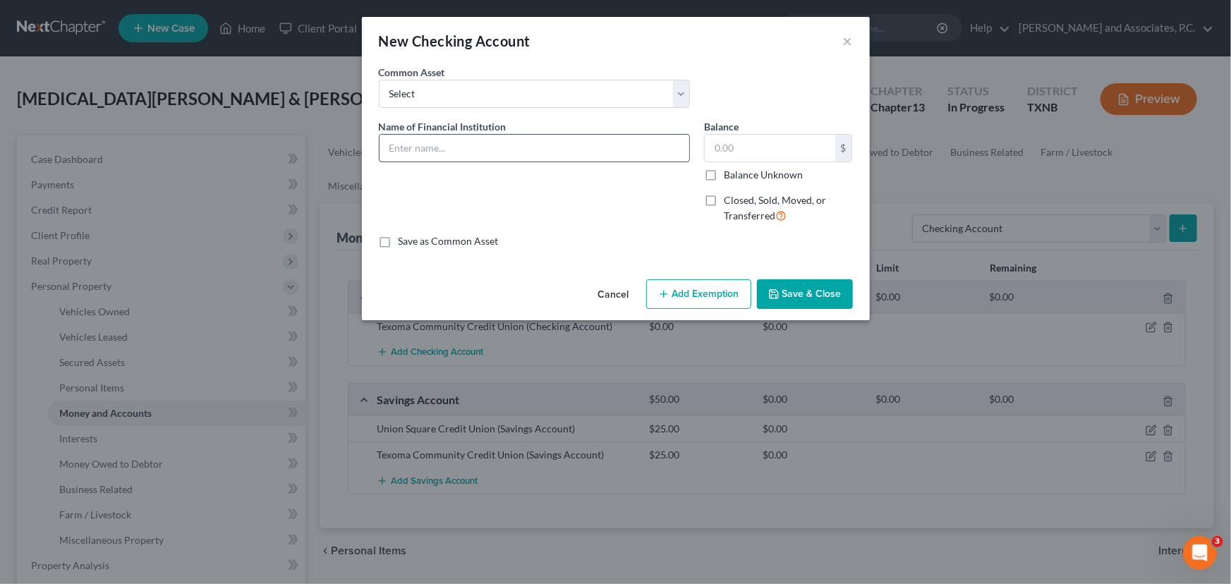
click at [422, 135] on input "text" at bounding box center [534, 148] width 310 height 27
type input "Paypal"
type input "1"
type input "0.00"
click at [494, 152] on input "Paypal" at bounding box center [534, 148] width 310 height 27
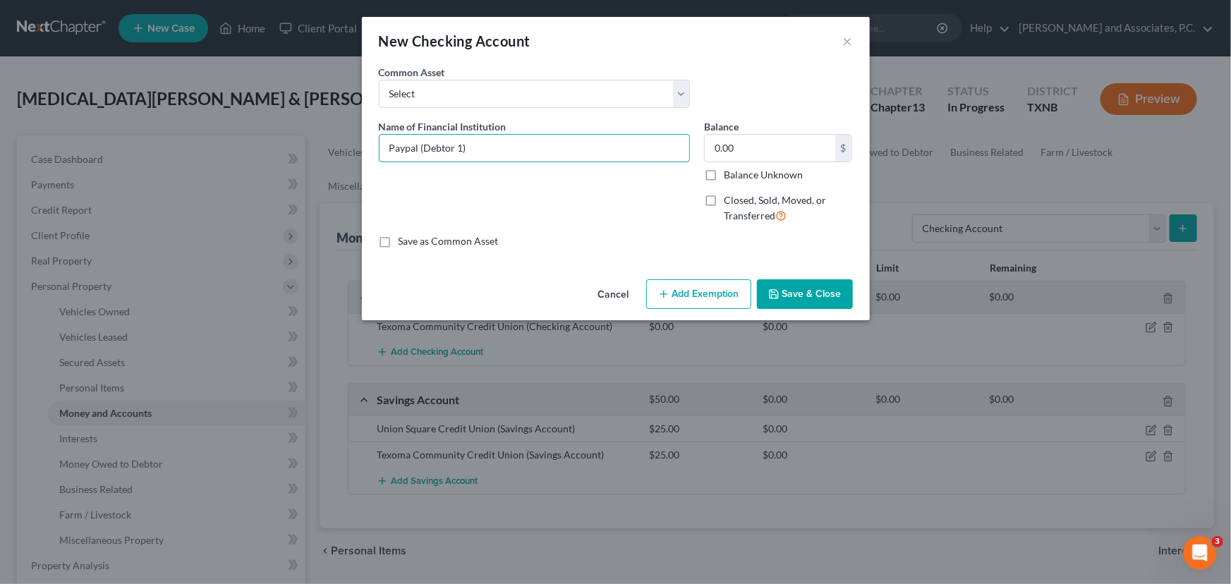
type input "Paypal (Debtor 1)"
click at [840, 290] on button "Save & Close" at bounding box center [805, 294] width 96 height 30
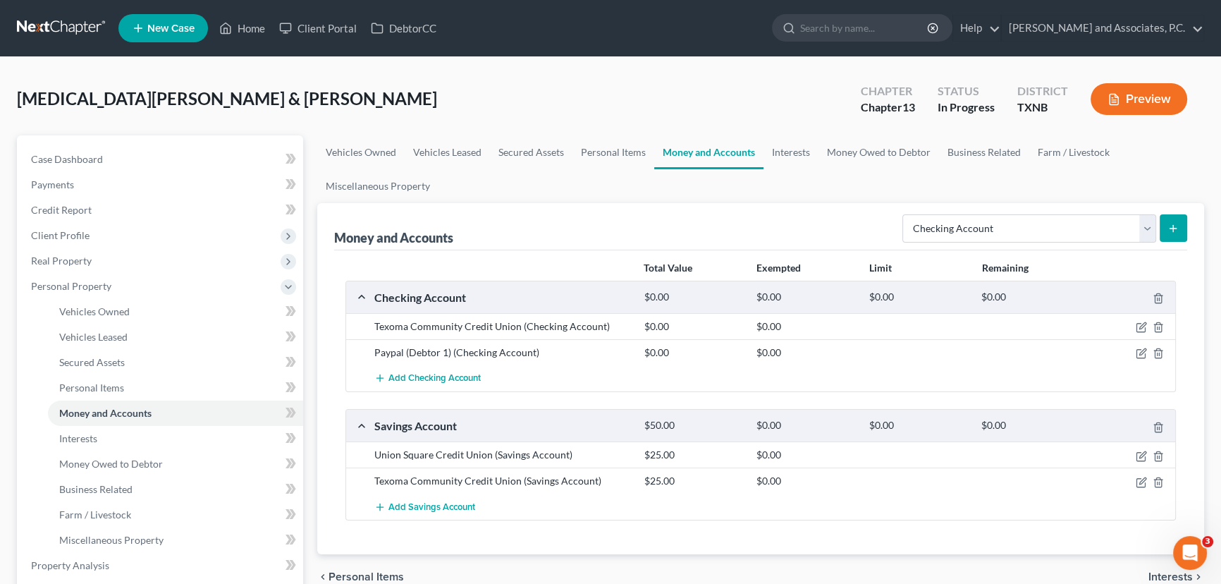
click at [1181, 232] on button "submit" at bounding box center [1174, 228] width 28 height 28
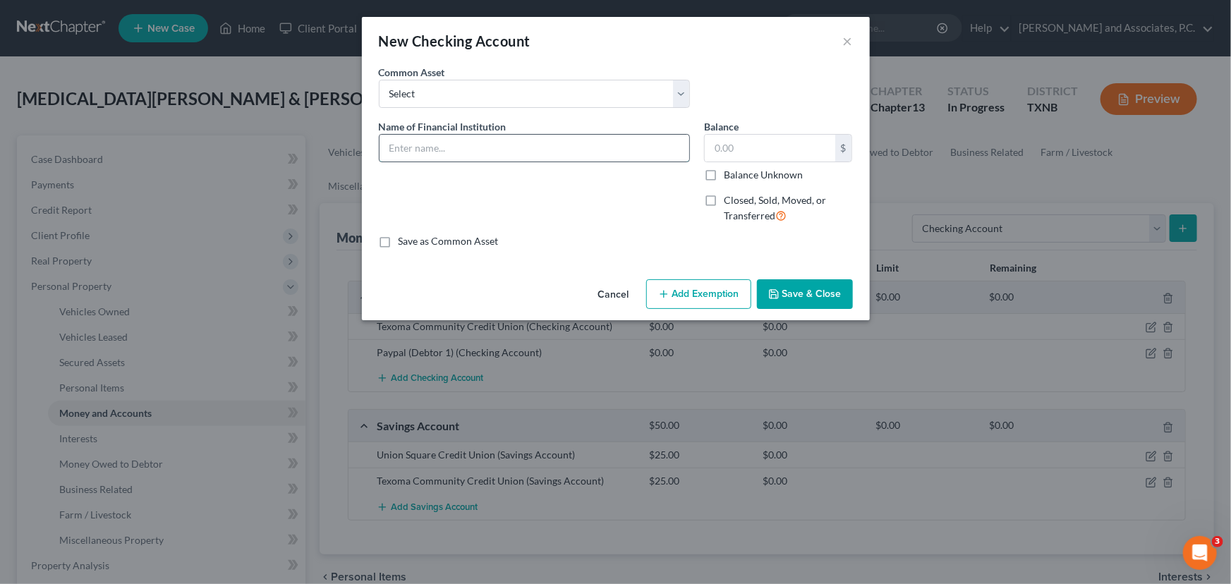
click at [469, 154] on input "text" at bounding box center [534, 148] width 310 height 27
type input "Paypal (Joint Debtor)"
type input "0.00"
click at [798, 296] on button "Save & Close" at bounding box center [805, 294] width 96 height 30
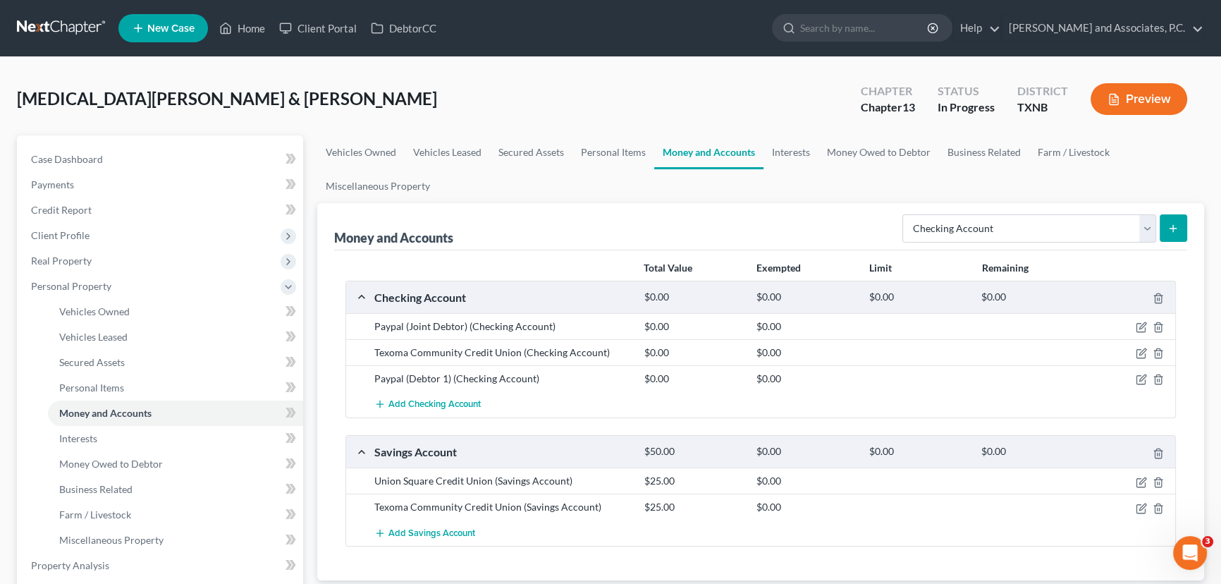
click at [1168, 223] on icon "submit" at bounding box center [1173, 228] width 11 height 11
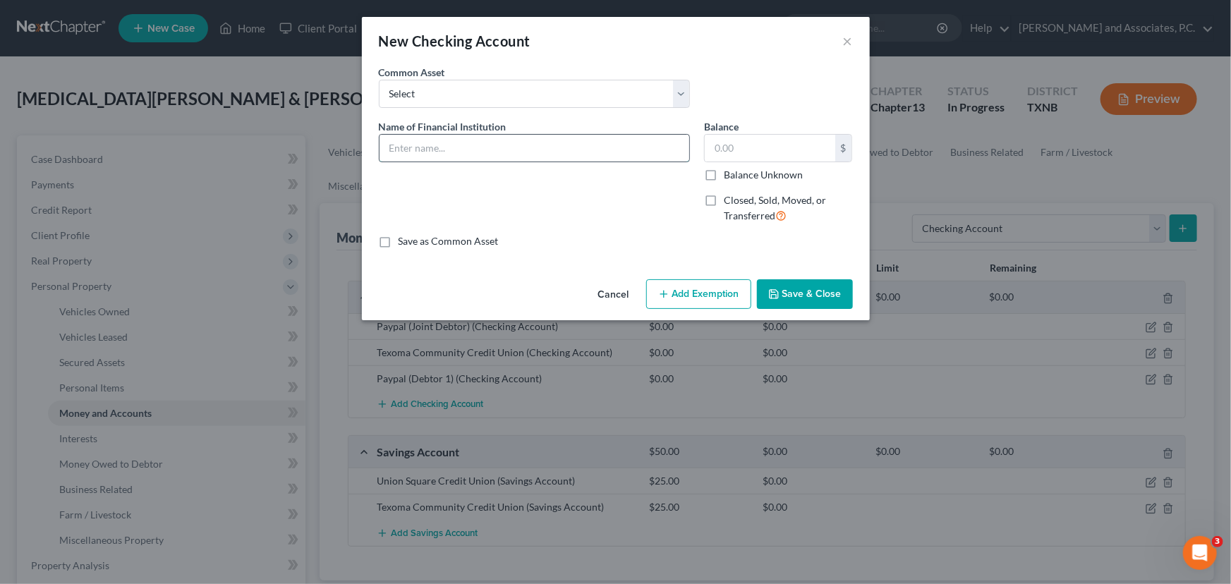
click at [424, 160] on input "text" at bounding box center [534, 148] width 310 height 27
type input "Venmo (Debtor 1)"
click at [750, 147] on input "text" at bounding box center [770, 148] width 130 height 27
type input "0.00"
click at [810, 300] on button "Save & Close" at bounding box center [805, 294] width 96 height 30
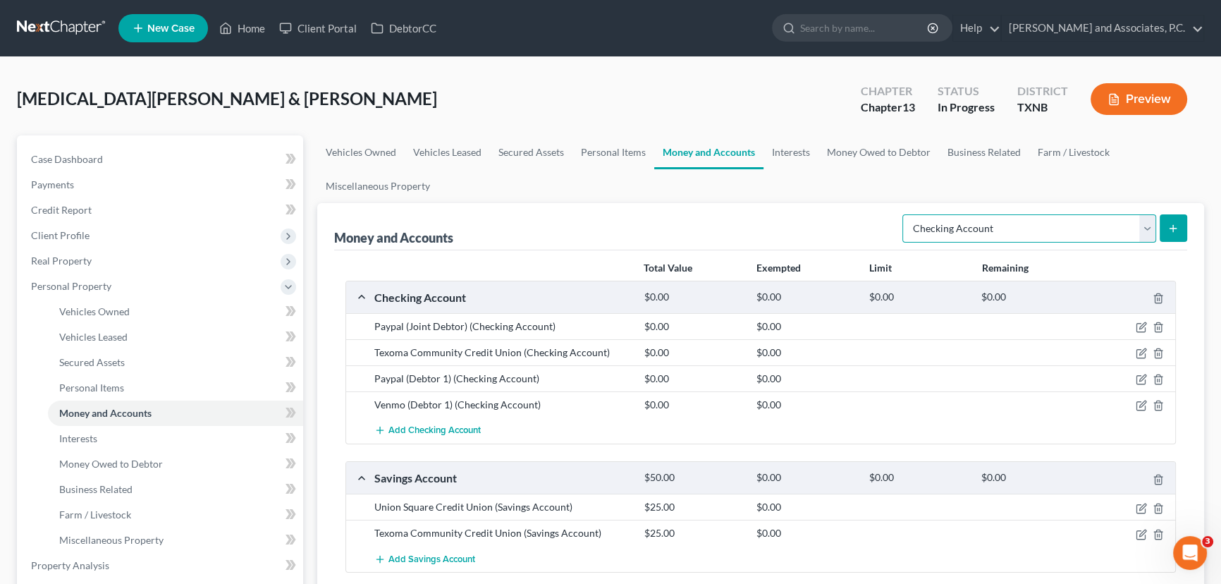
click at [1047, 214] on select "Select Account Type Brokerage Cash on Hand Certificates of Deposit Checking Acc…" at bounding box center [1030, 228] width 254 height 28
select select "other"
click at [906, 214] on select "Select Account Type Brokerage Cash on Hand Certificates of Deposit Checking Acc…" at bounding box center [1030, 228] width 254 height 28
click at [1178, 224] on icon "submit" at bounding box center [1173, 228] width 11 height 11
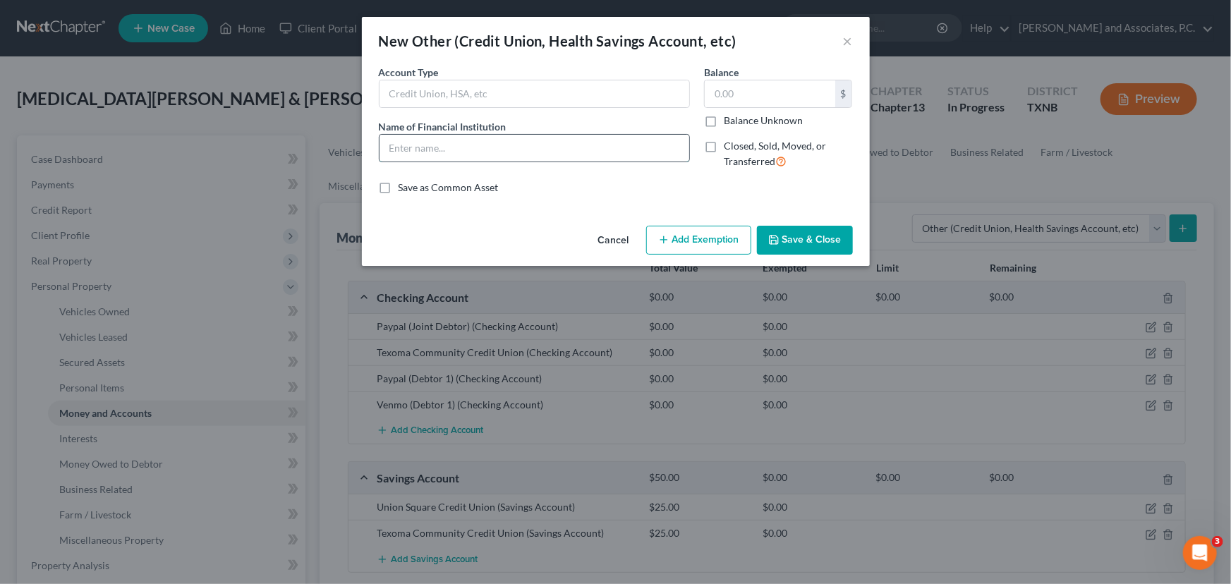
click at [452, 148] on input "text" at bounding box center [534, 148] width 310 height 27
drag, startPoint x: 474, startPoint y: 92, endPoint x: 504, endPoint y: 106, distance: 32.5
click at [474, 92] on input "text" at bounding box center [534, 93] width 310 height 27
click at [600, 240] on button "Cancel" at bounding box center [614, 241] width 54 height 28
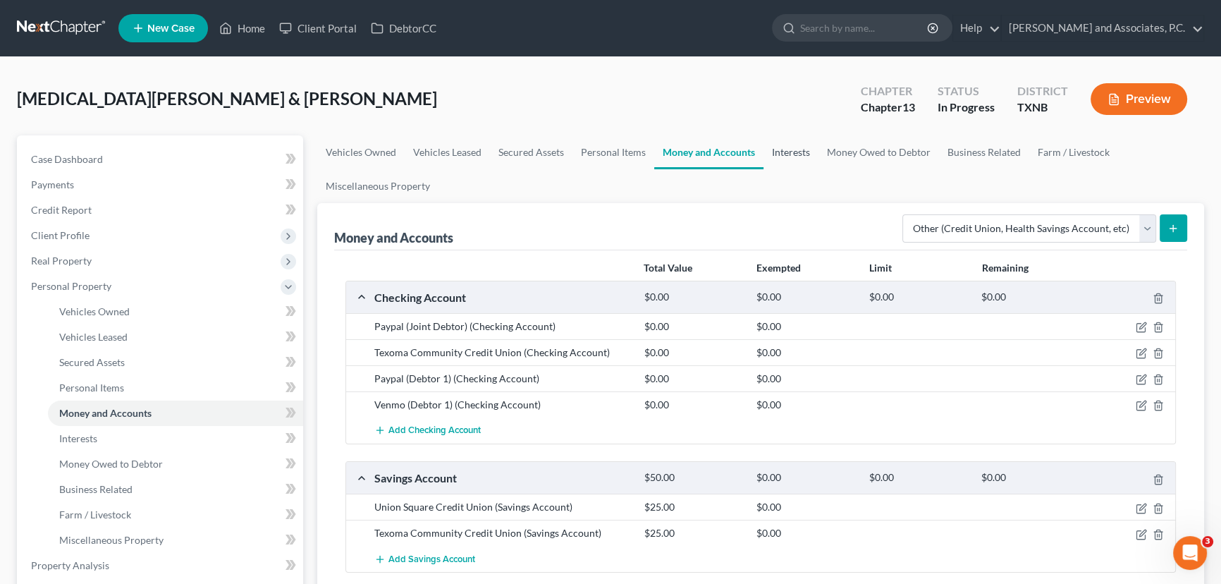
click at [803, 159] on link "Interests" at bounding box center [791, 152] width 55 height 34
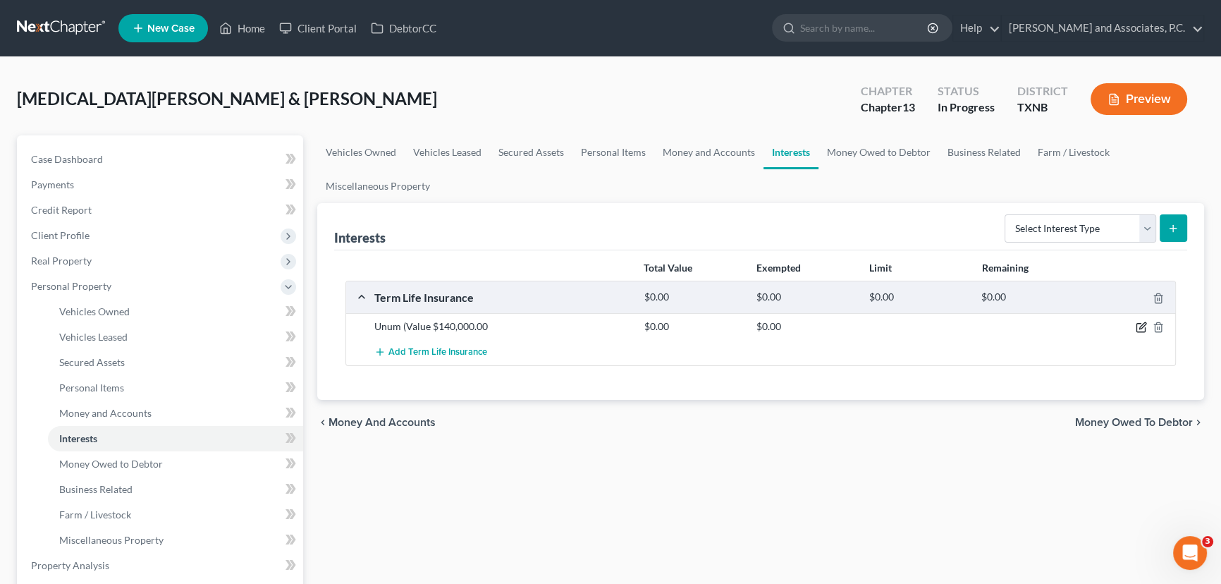
click at [1142, 324] on icon "button" at bounding box center [1143, 326] width 6 height 6
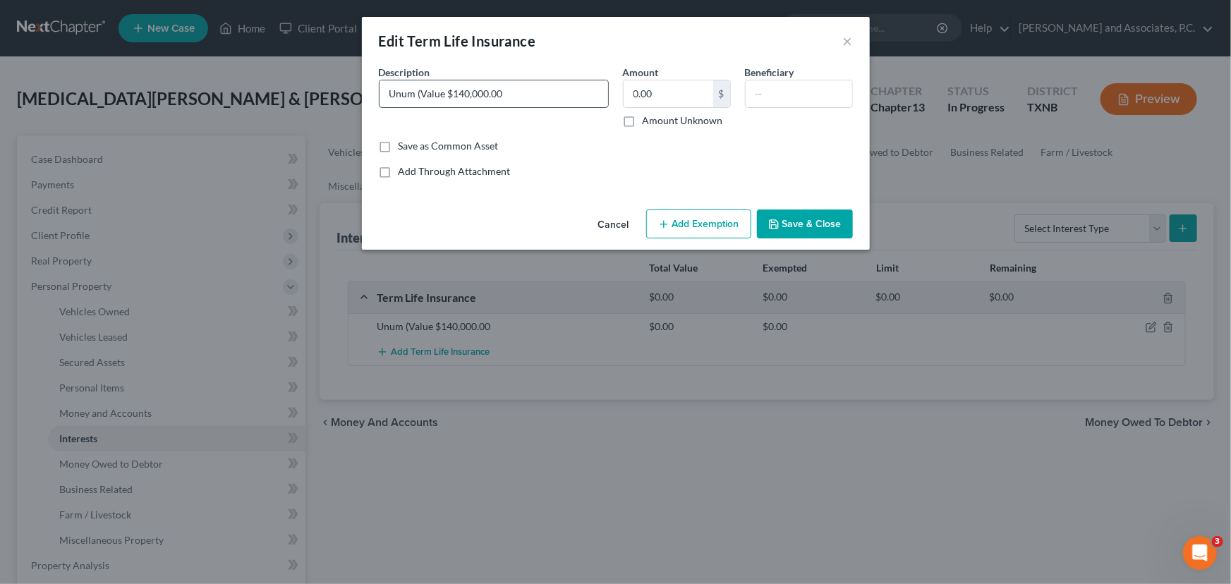
click at [516, 92] on input "Unum (Value $140,000.00" at bounding box center [493, 93] width 228 height 27
type input "Unum (Value $140,000.00)"
click at [831, 214] on button "Save & Close" at bounding box center [805, 224] width 96 height 30
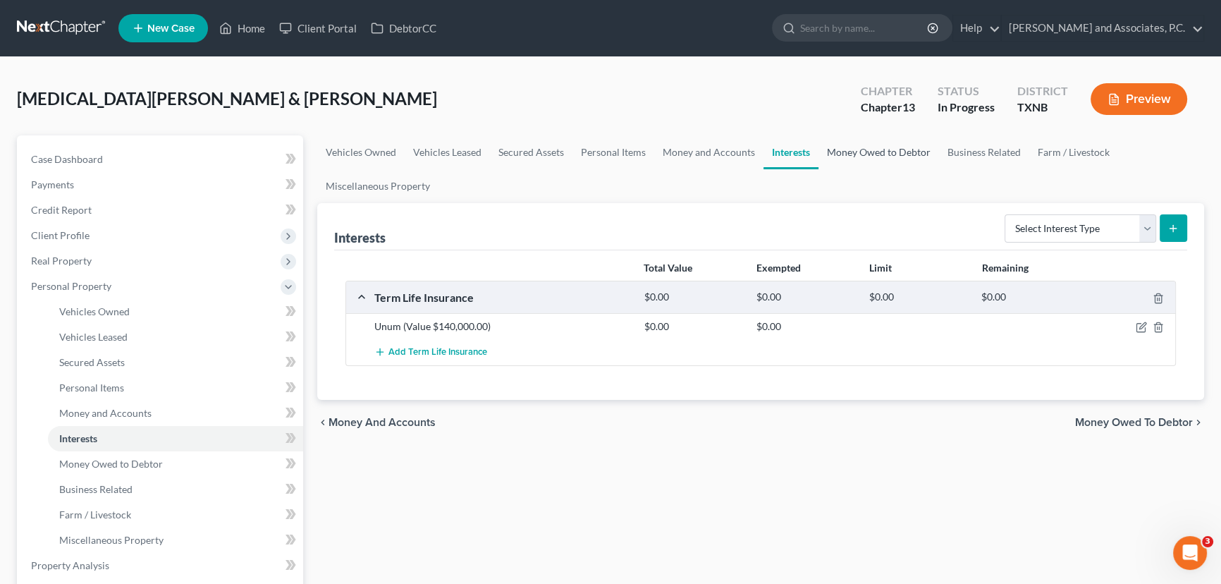
click at [829, 147] on link "Money Owed to Debtor" at bounding box center [879, 152] width 121 height 34
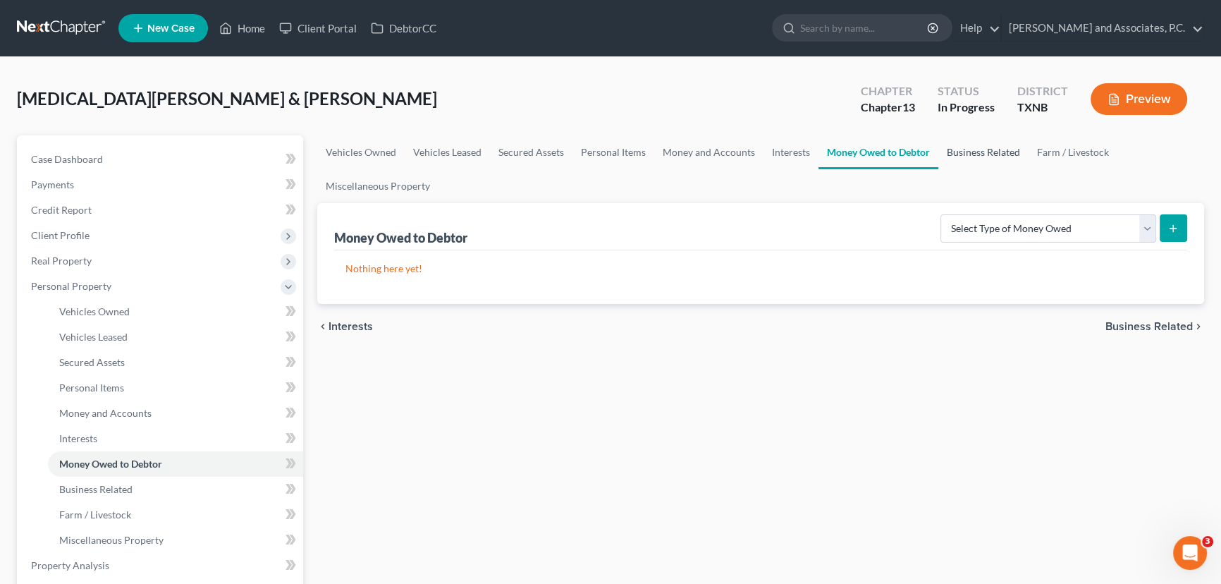
click at [975, 156] on link "Business Related" at bounding box center [984, 152] width 90 height 34
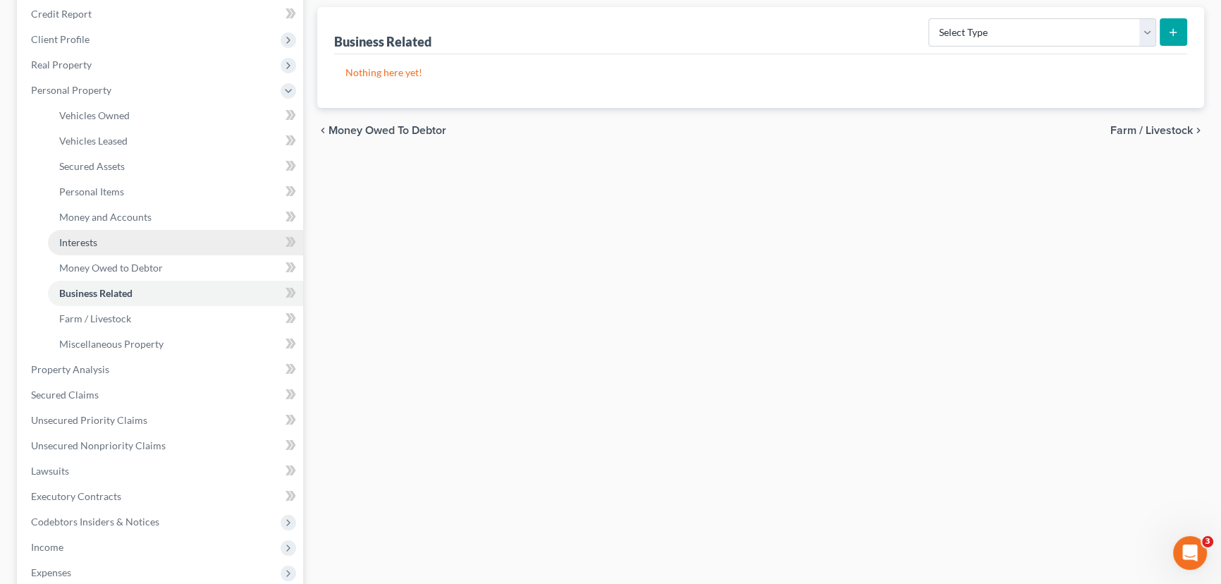
scroll to position [320, 0]
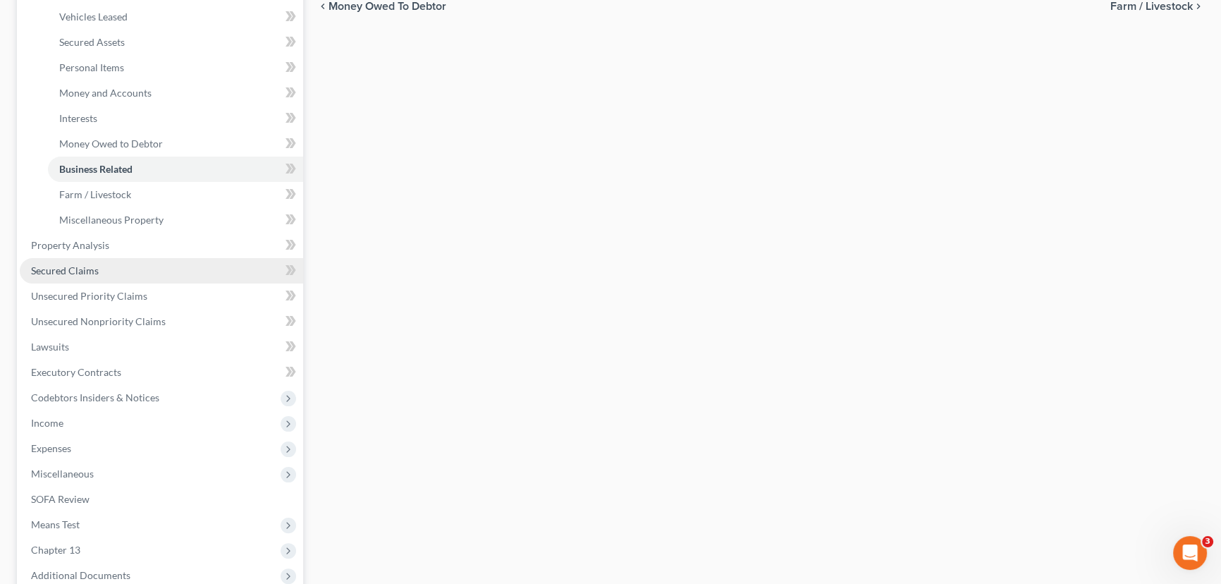
click at [144, 261] on link "Secured Claims" at bounding box center [162, 270] width 284 height 25
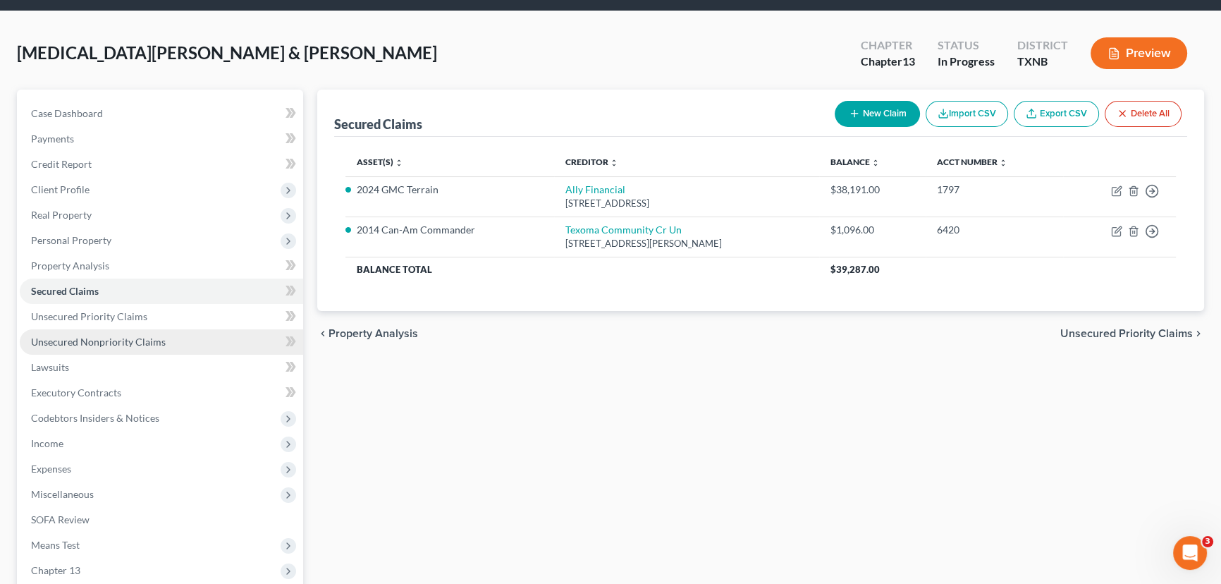
scroll to position [128, 0]
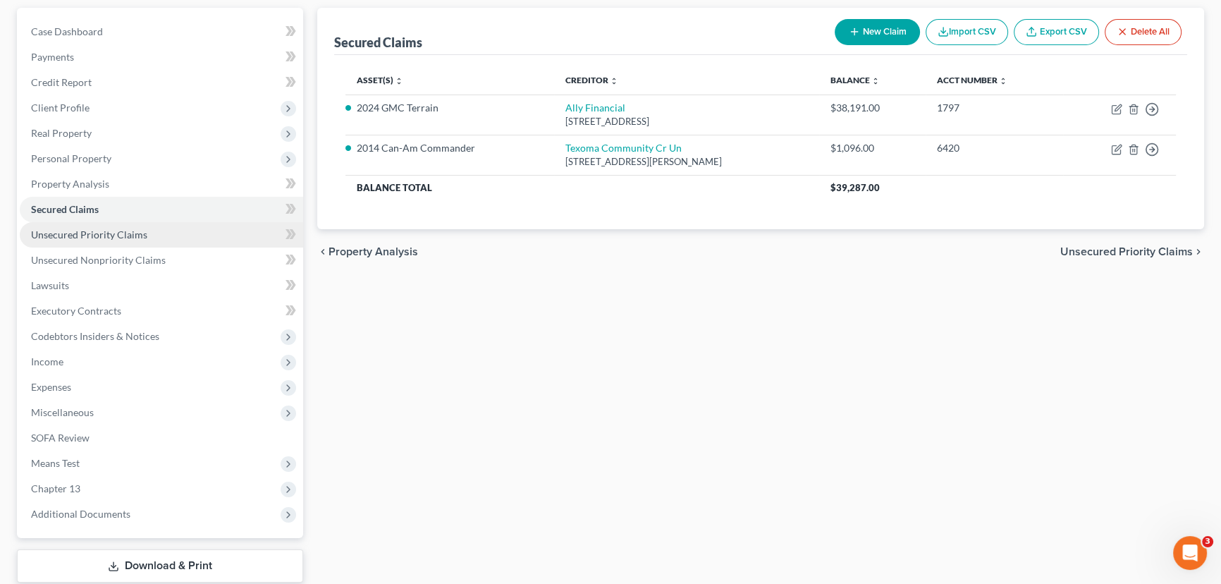
click at [152, 235] on link "Unsecured Priority Claims" at bounding box center [162, 234] width 284 height 25
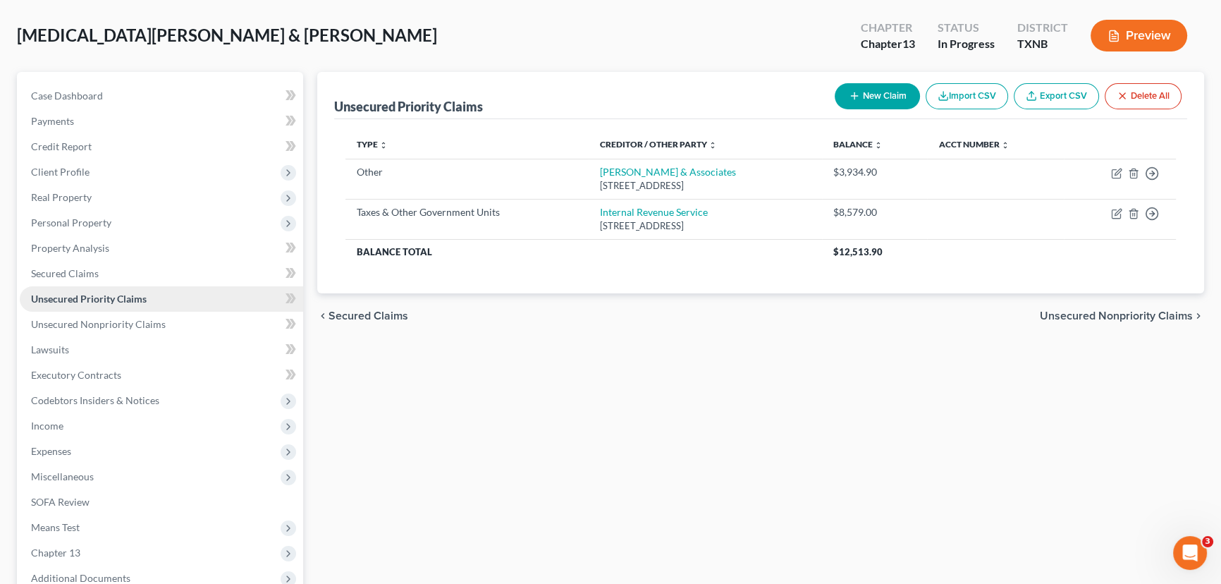
scroll to position [128, 0]
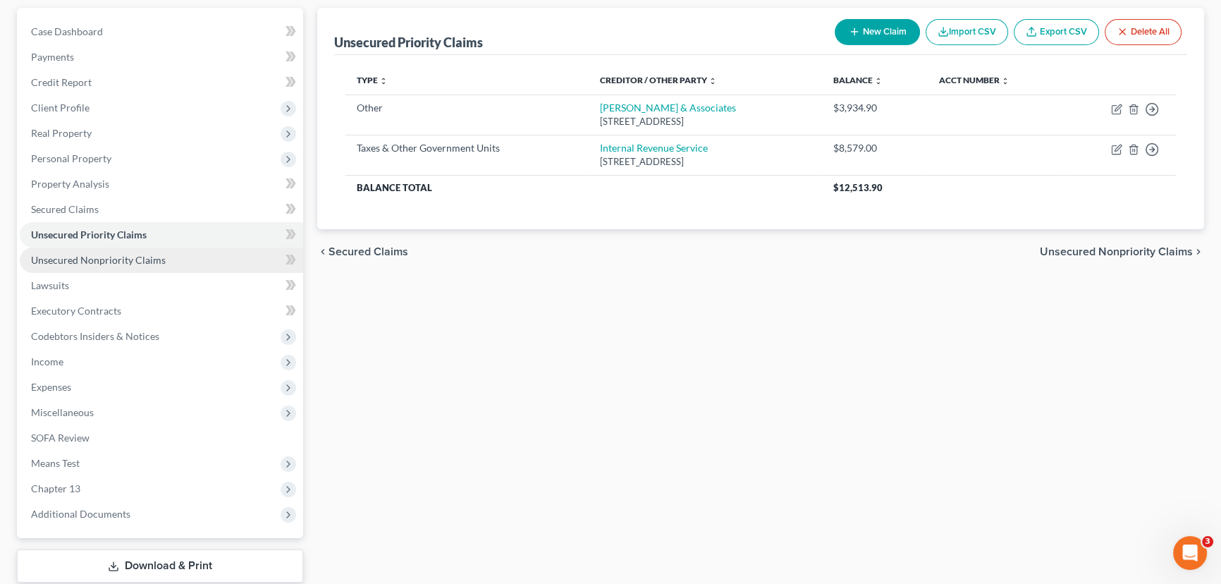
click at [128, 255] on span "Unsecured Nonpriority Claims" at bounding box center [98, 260] width 135 height 12
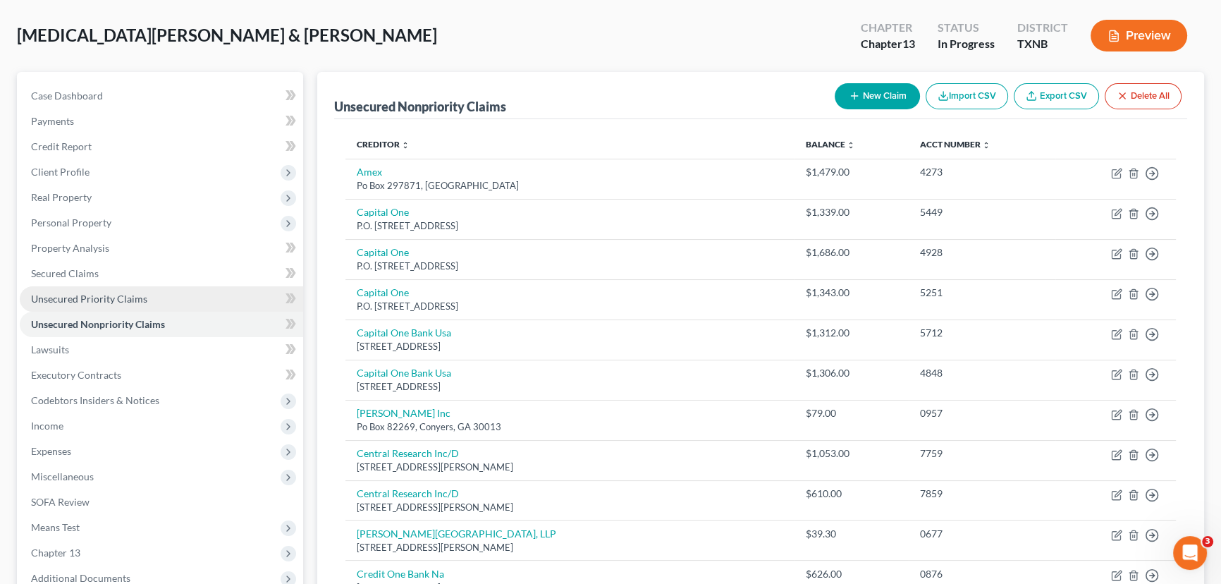
scroll to position [128, 0]
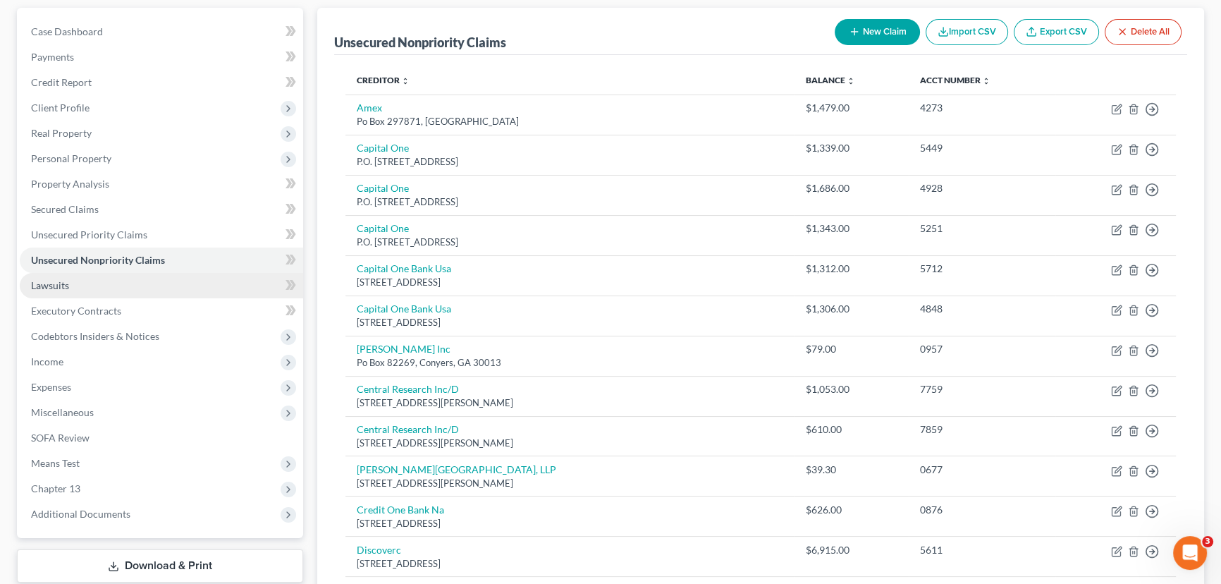
click at [99, 279] on link "Lawsuits" at bounding box center [162, 285] width 284 height 25
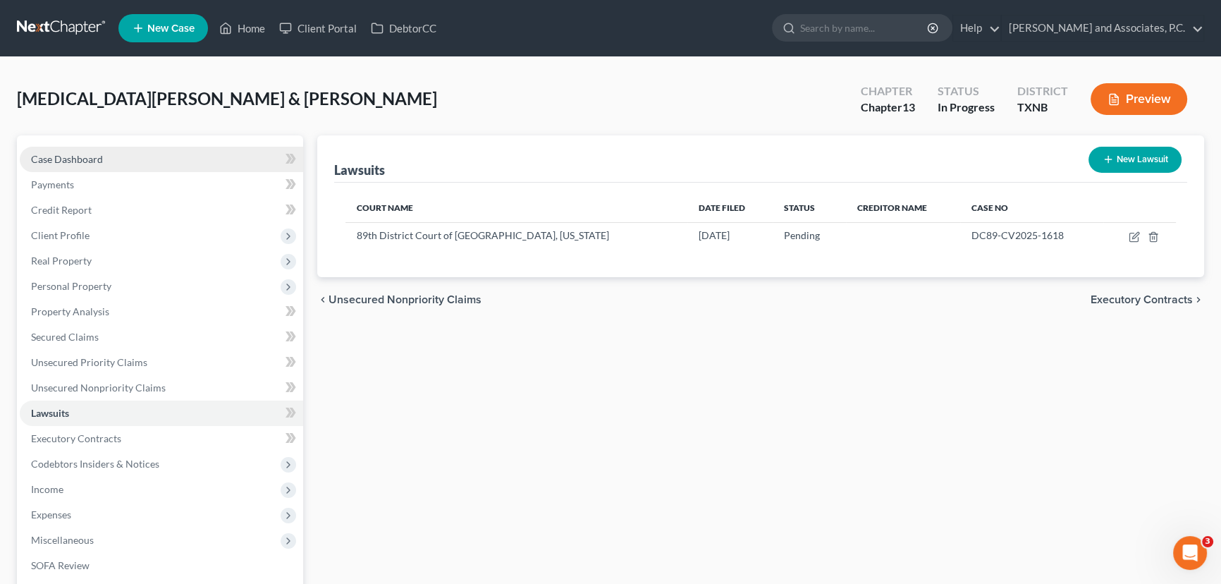
click at [164, 155] on link "Case Dashboard" at bounding box center [162, 159] width 284 height 25
select select "6"
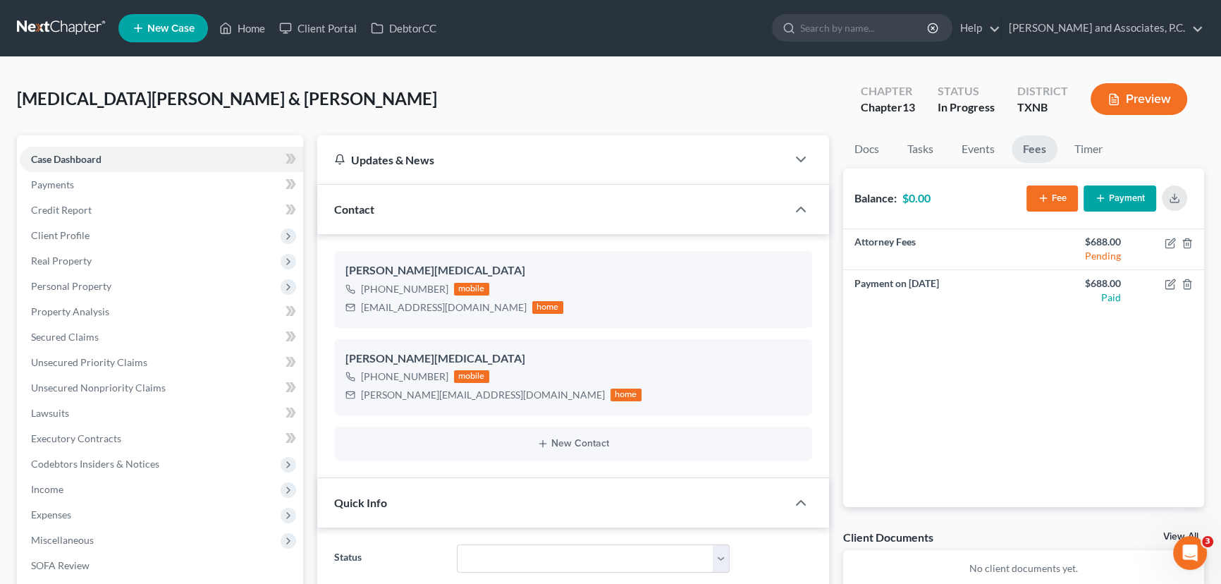
drag, startPoint x: 544, startPoint y: 99, endPoint x: 536, endPoint y: 99, distance: 8.5
click at [544, 99] on div "[MEDICAL_DATA][PERSON_NAME] & [PERSON_NAME] Upgraded Chapter Chapter 13 Status …" at bounding box center [611, 104] width 1188 height 61
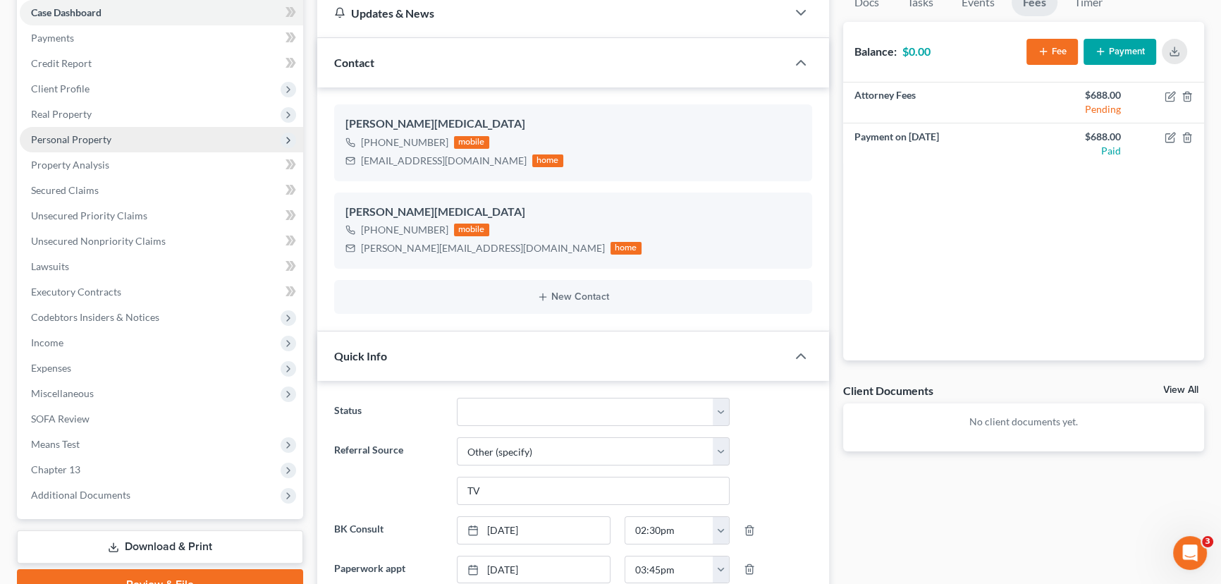
scroll to position [126, 0]
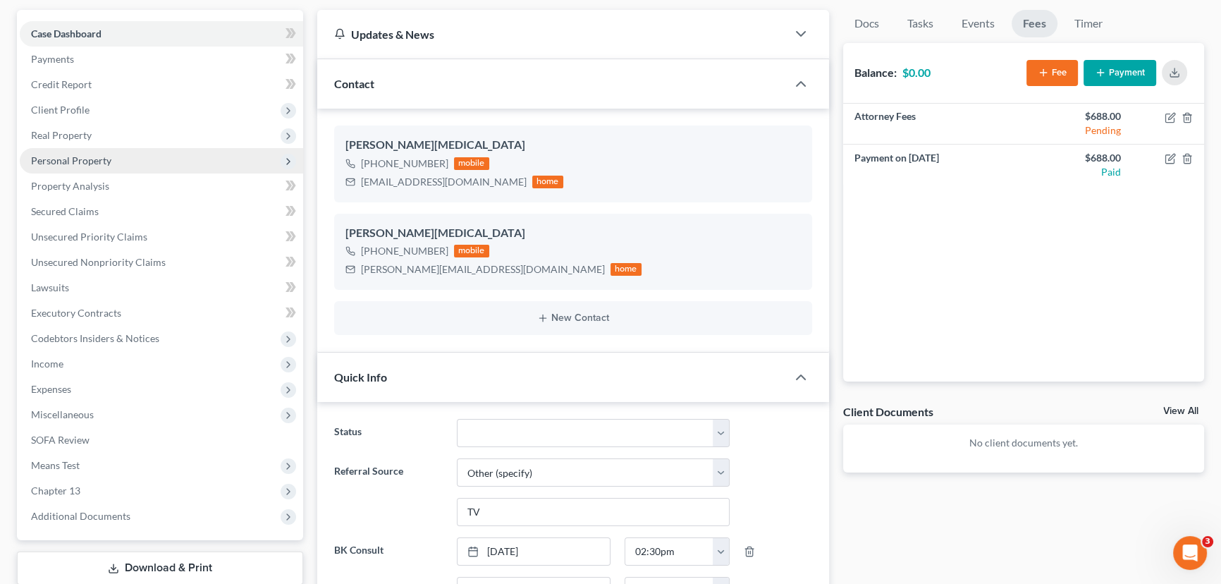
drag, startPoint x: 98, startPoint y: 140, endPoint x: 95, endPoint y: 163, distance: 22.8
click at [98, 140] on span "Real Property" at bounding box center [162, 135] width 284 height 25
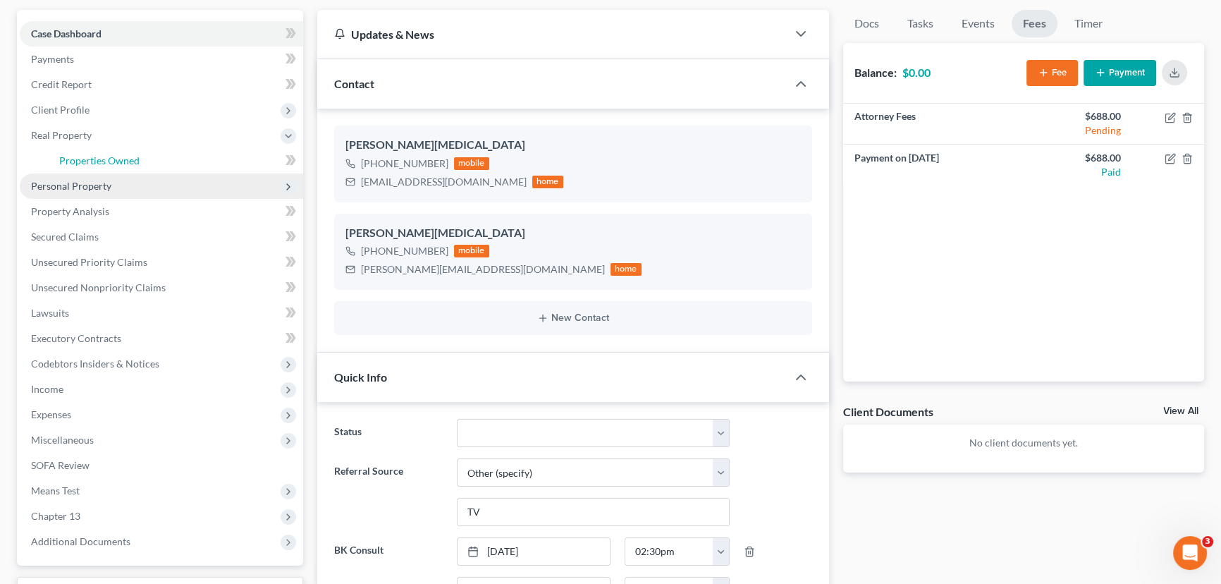
click at [95, 163] on span "Properties Owned" at bounding box center [99, 160] width 80 height 12
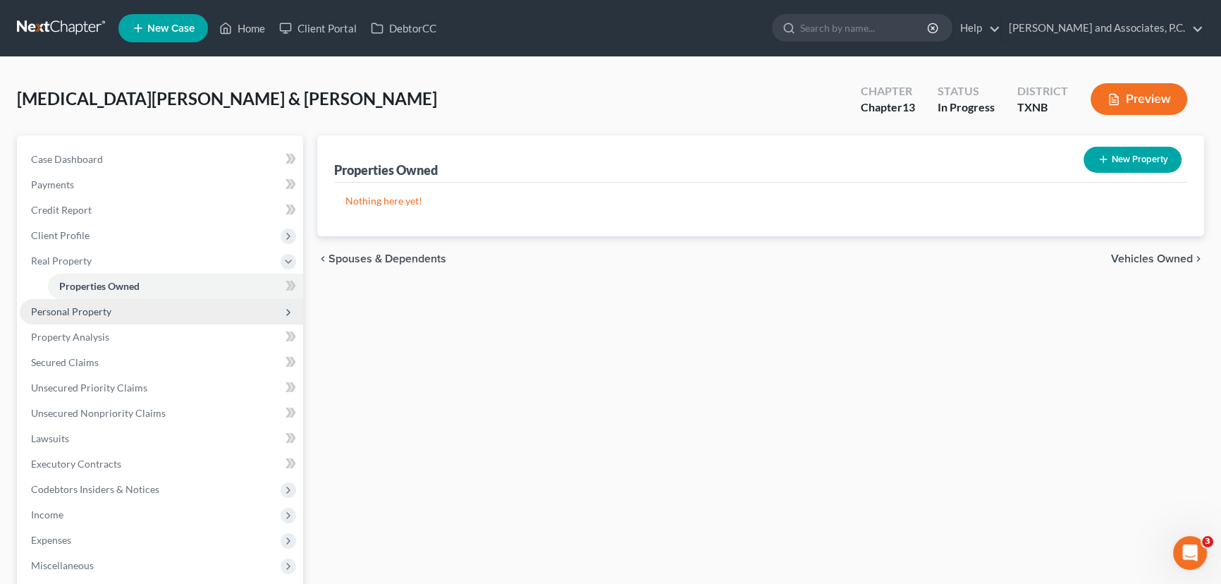
click at [78, 311] on span "Personal Property" at bounding box center [71, 311] width 80 height 12
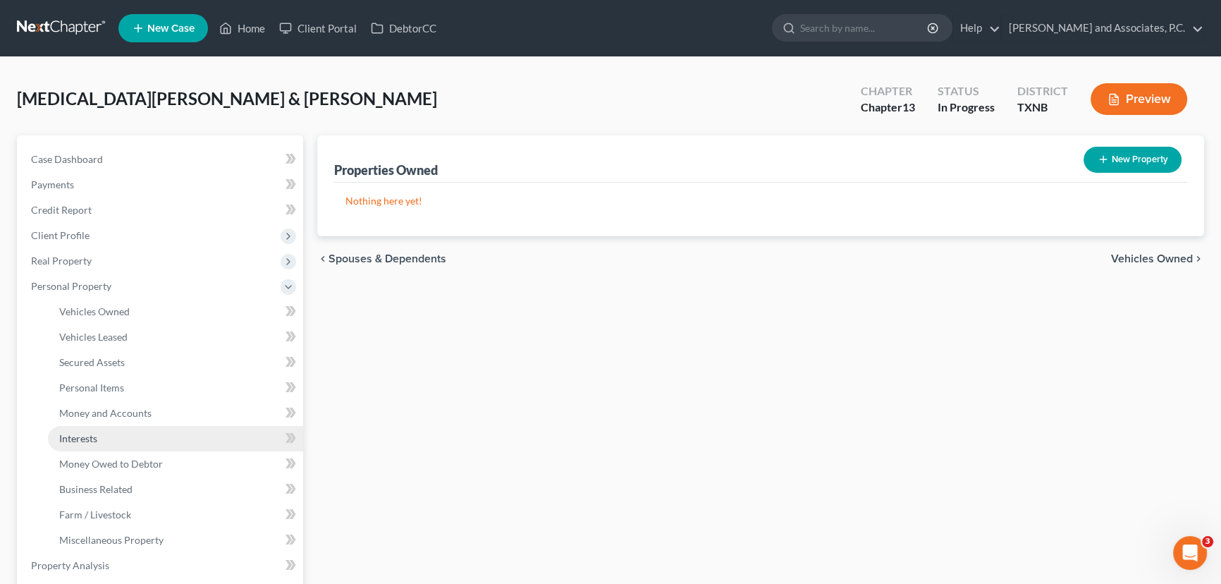
click at [123, 437] on link "Interests" at bounding box center [175, 438] width 255 height 25
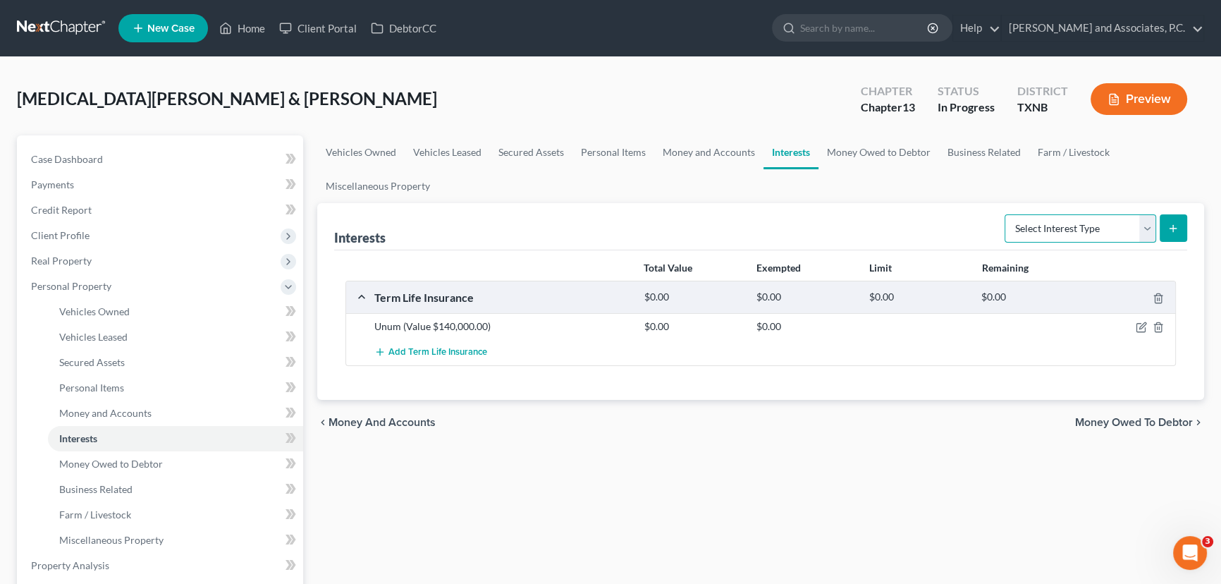
click at [1071, 231] on select "Select Interest Type 401K Annuity Bond Education IRA Government Bond Government…" at bounding box center [1081, 228] width 152 height 28
select select "term_life_insurance"
click at [1006, 214] on select "Select Interest Type 401K Annuity Bond Education IRA Government Bond Government…" at bounding box center [1081, 228] width 152 height 28
click at [1169, 224] on icon "submit" at bounding box center [1173, 228] width 11 height 11
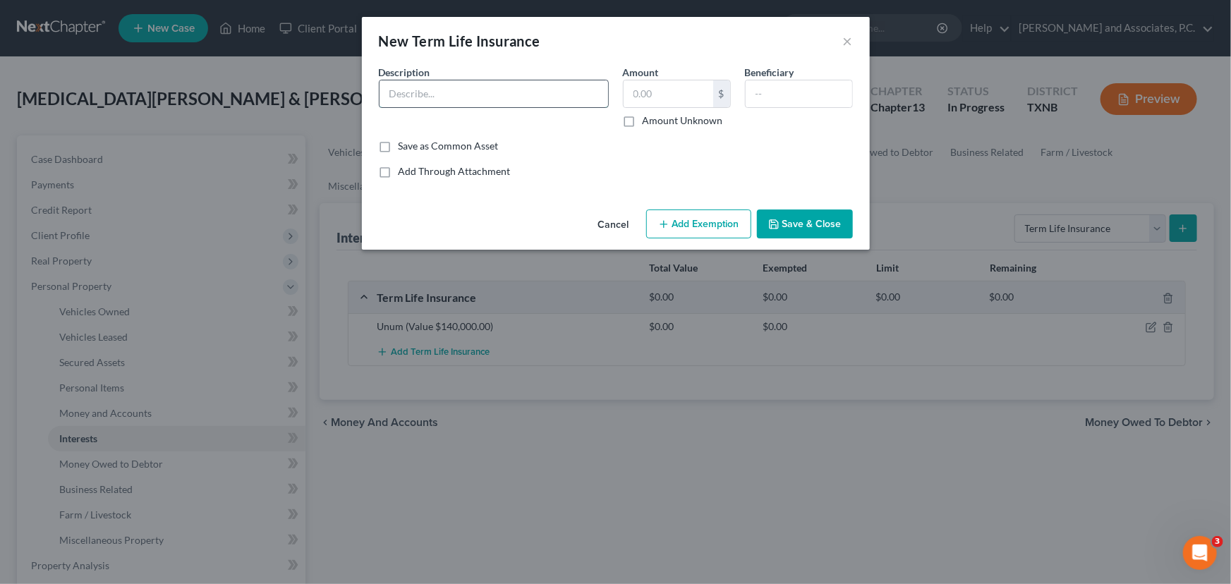
click at [398, 86] on input "text" at bounding box center [493, 93] width 228 height 27
type input "Mutual of Omaha (value $160,000.00)"
click at [805, 214] on button "Save & Close" at bounding box center [805, 224] width 96 height 30
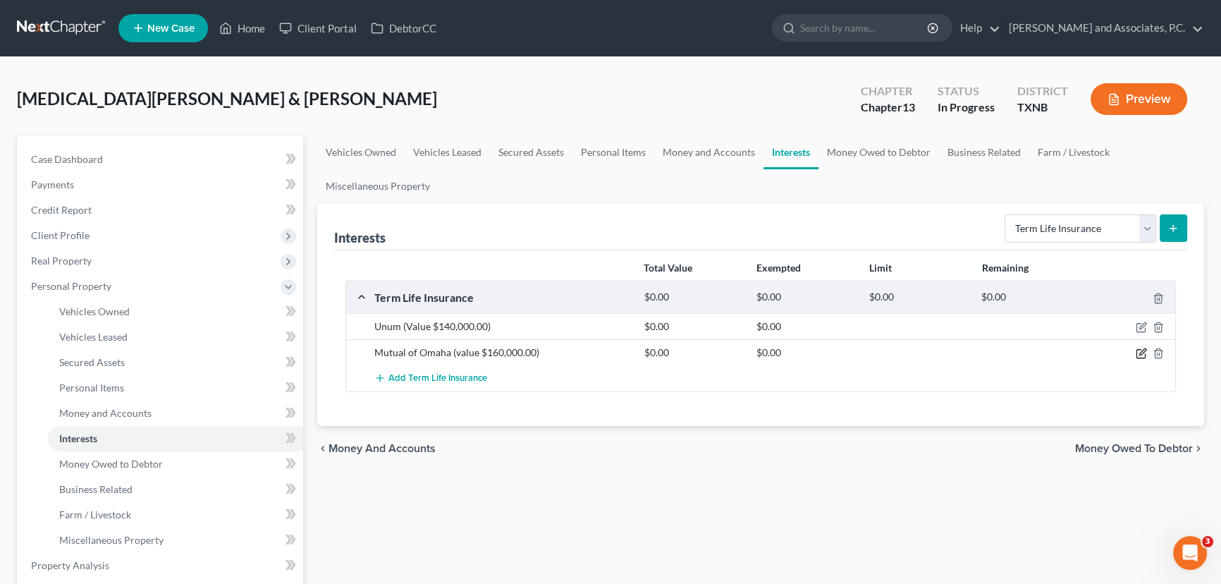
click at [1143, 352] on icon "button" at bounding box center [1143, 352] width 6 height 6
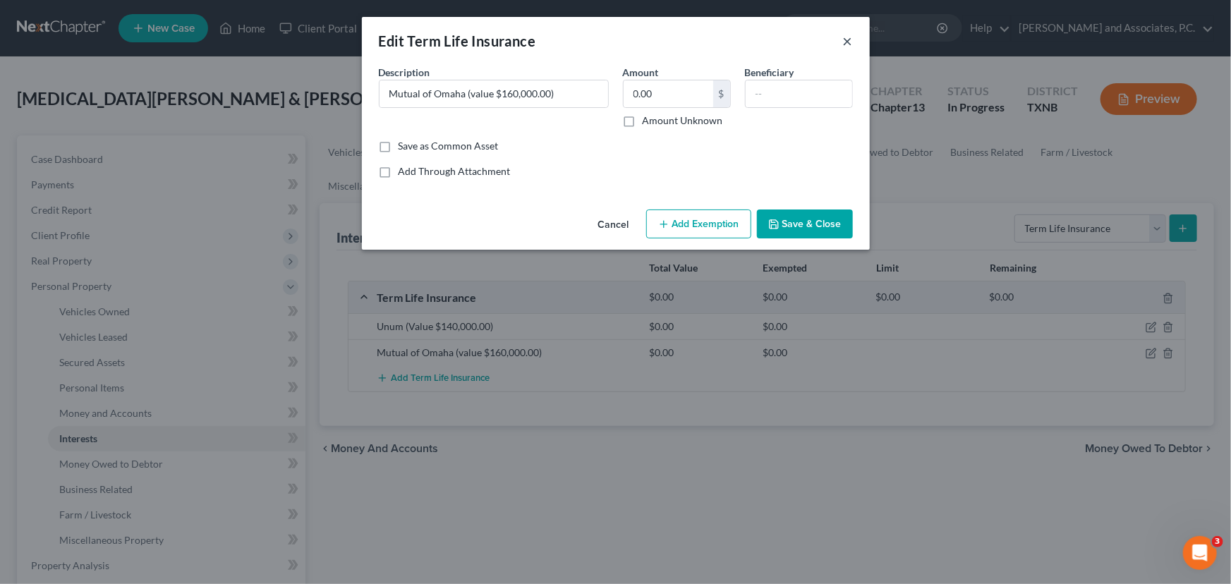
click at [848, 39] on button "×" at bounding box center [848, 40] width 10 height 17
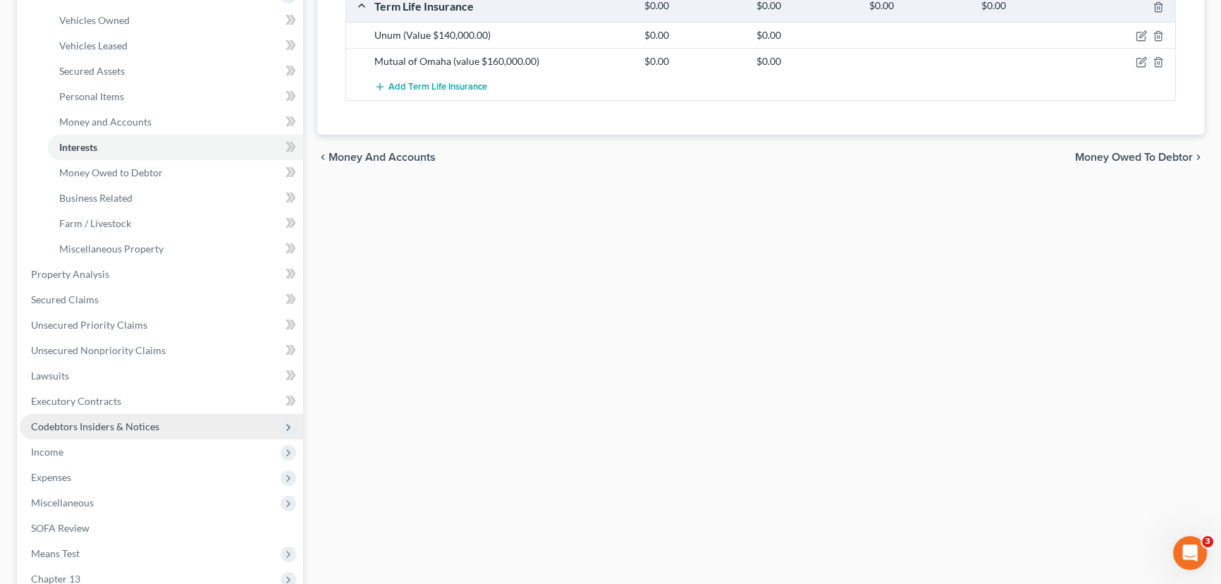
scroll to position [320, 0]
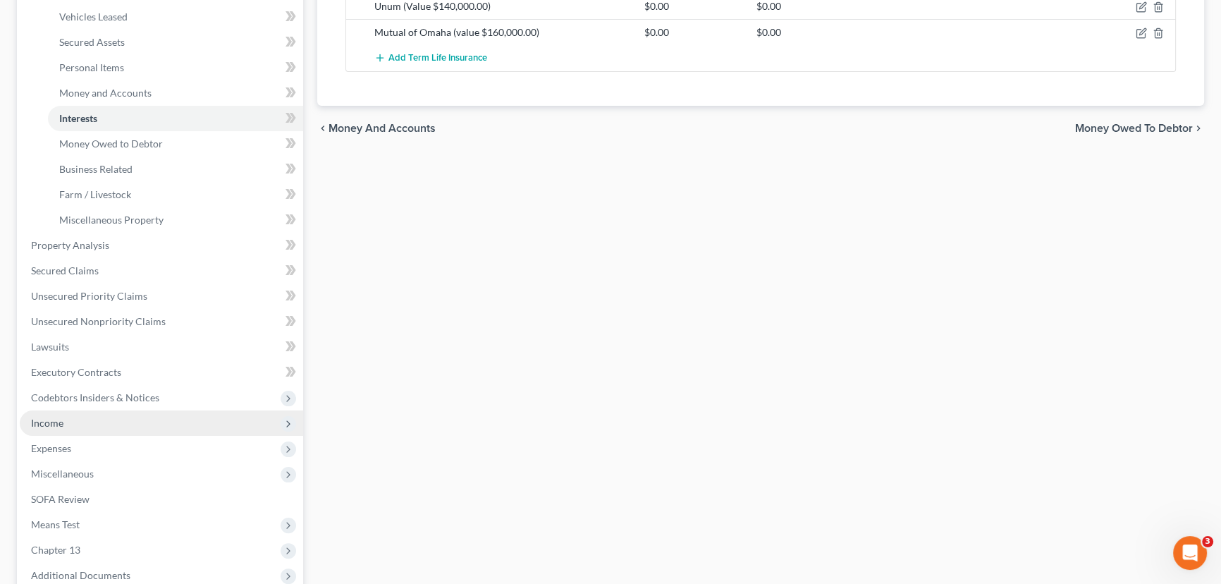
click at [75, 420] on span "Income" at bounding box center [162, 422] width 284 height 25
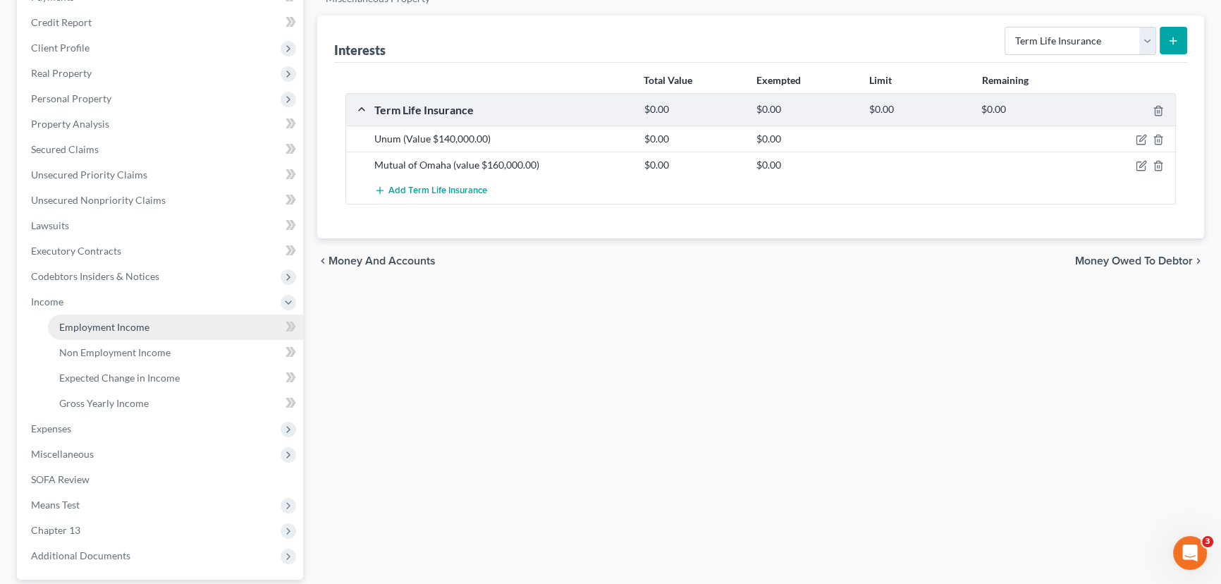
click at [105, 324] on span "Employment Income" at bounding box center [104, 327] width 90 height 12
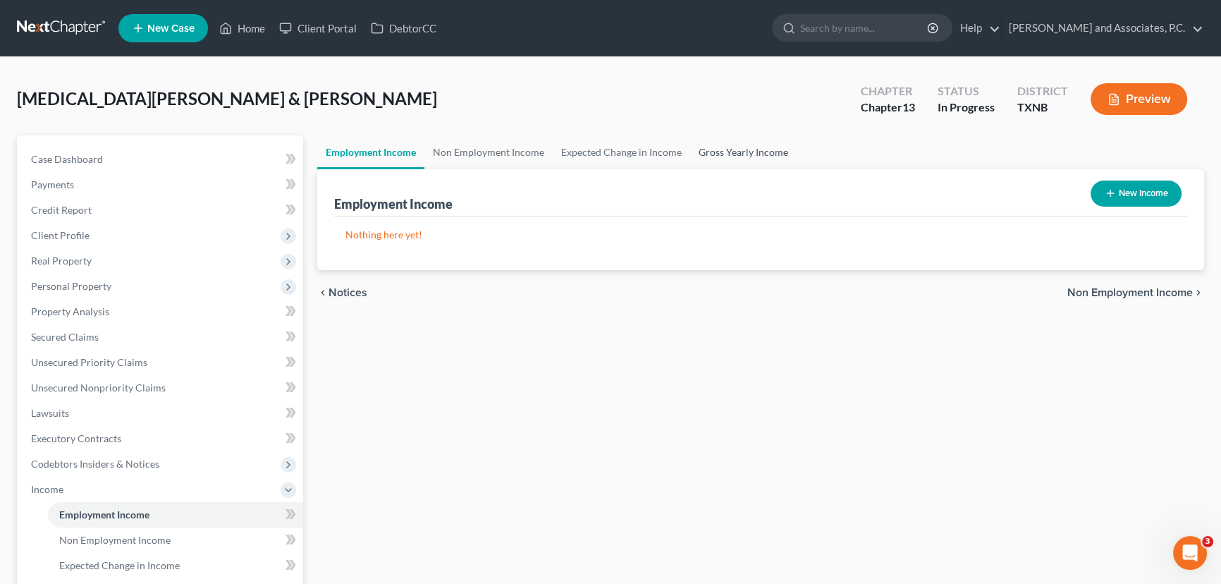
click at [734, 149] on link "Gross Yearly Income" at bounding box center [743, 152] width 106 height 34
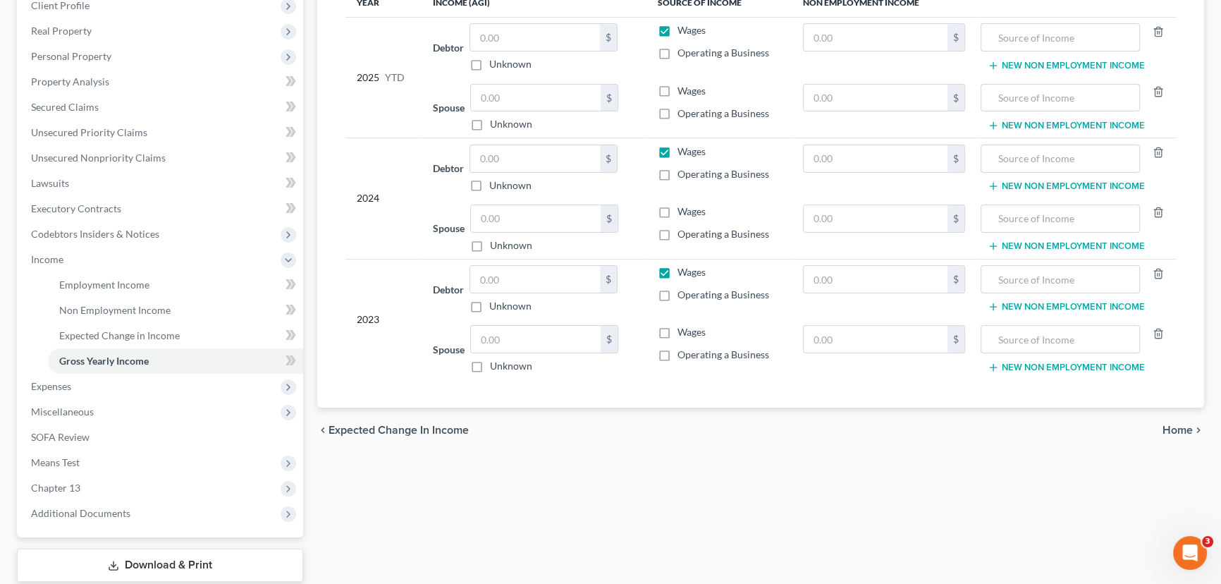
scroll to position [256, 0]
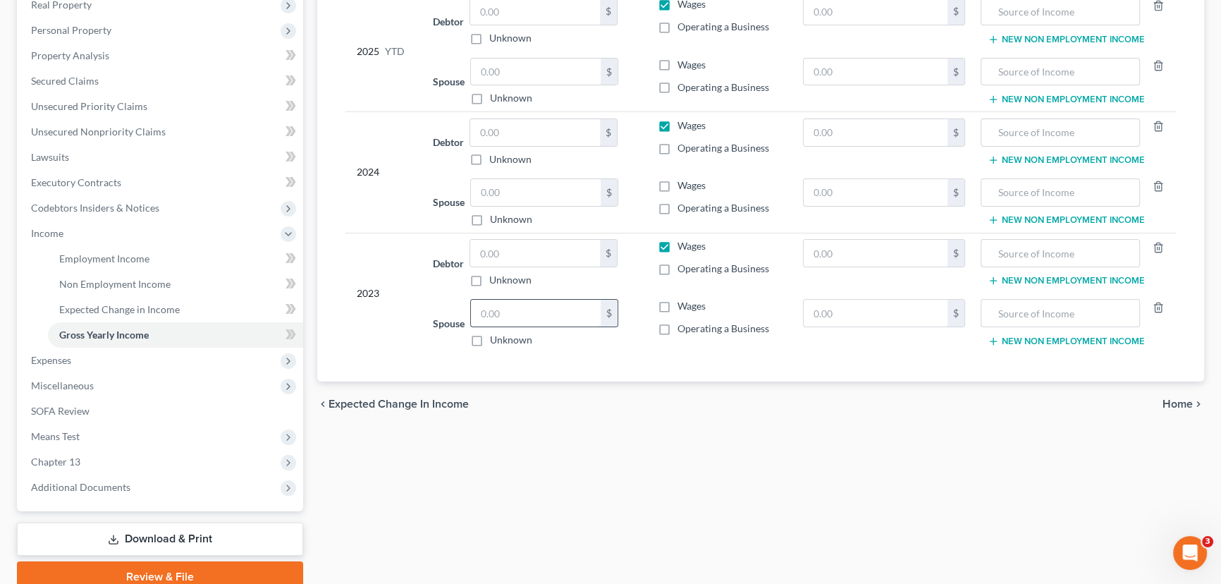
click at [494, 312] on input "text" at bounding box center [536, 313] width 130 height 27
type input "83,478.00"
drag, startPoint x: 529, startPoint y: 310, endPoint x: 473, endPoint y: 315, distance: 56.6
click at [473, 315] on input "83,478.00" at bounding box center [536, 313] width 130 height 27
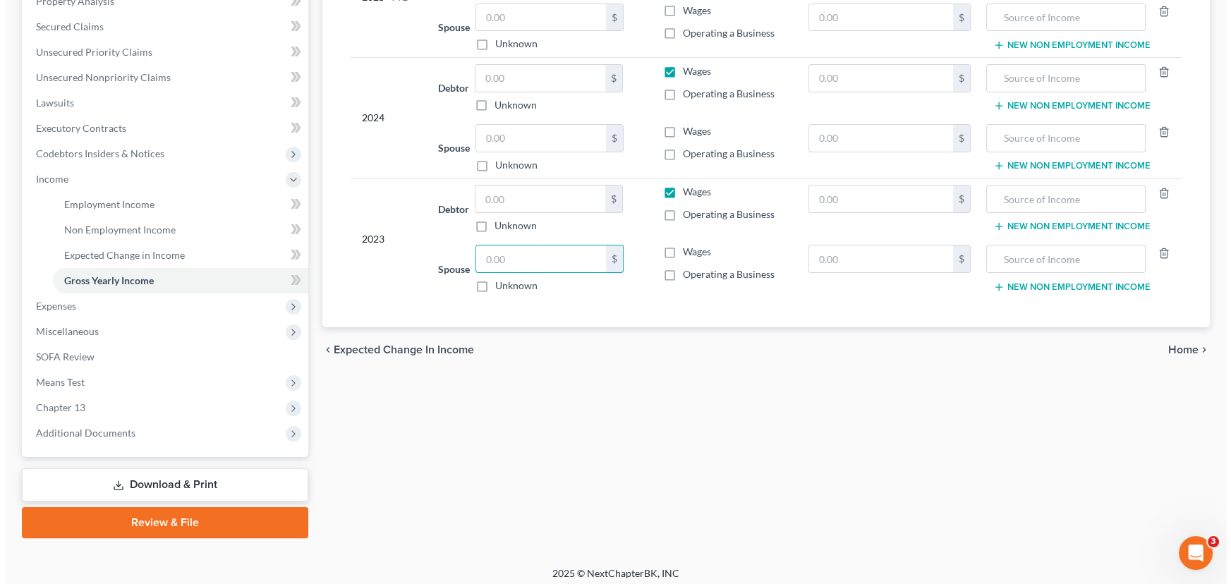
scroll to position [316, 0]
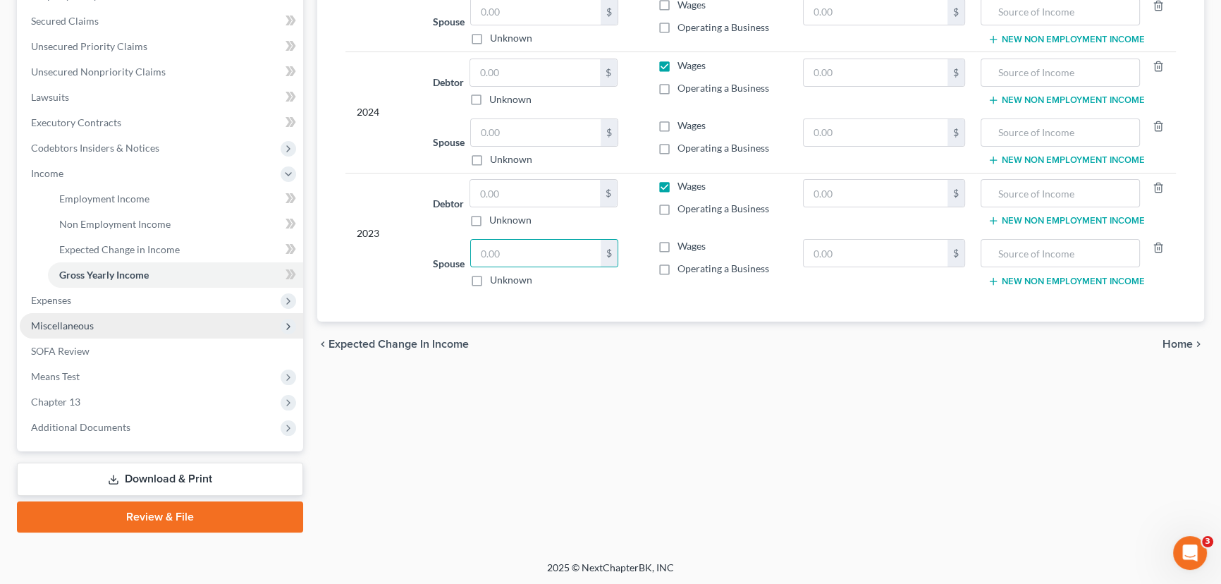
click at [113, 331] on span "Miscellaneous" at bounding box center [162, 325] width 284 height 25
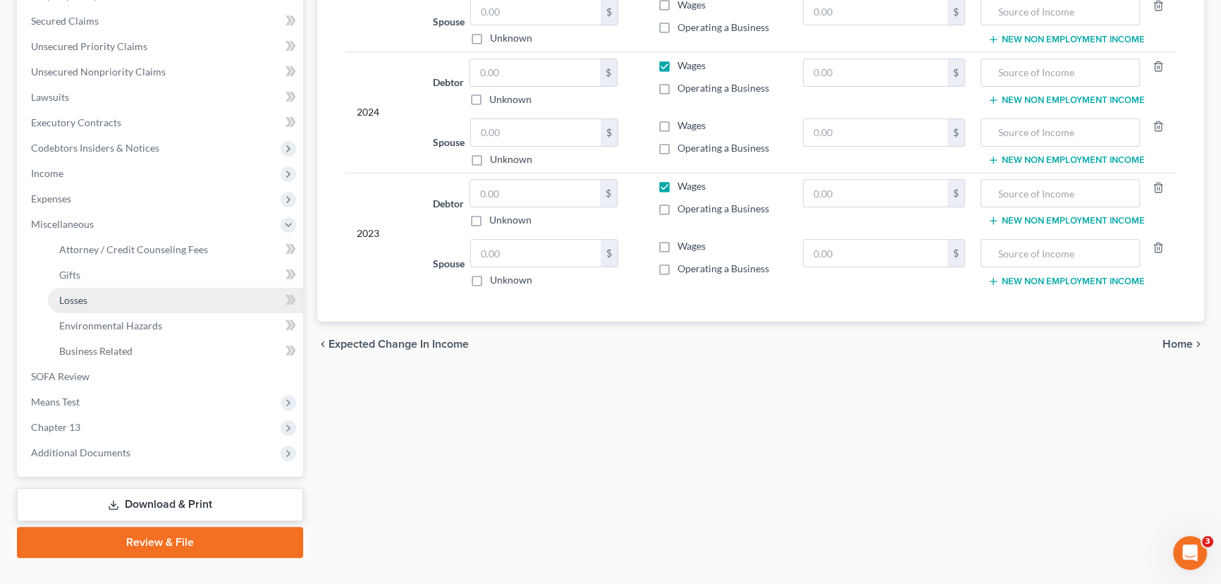
click at [111, 300] on link "Losses" at bounding box center [175, 300] width 255 height 25
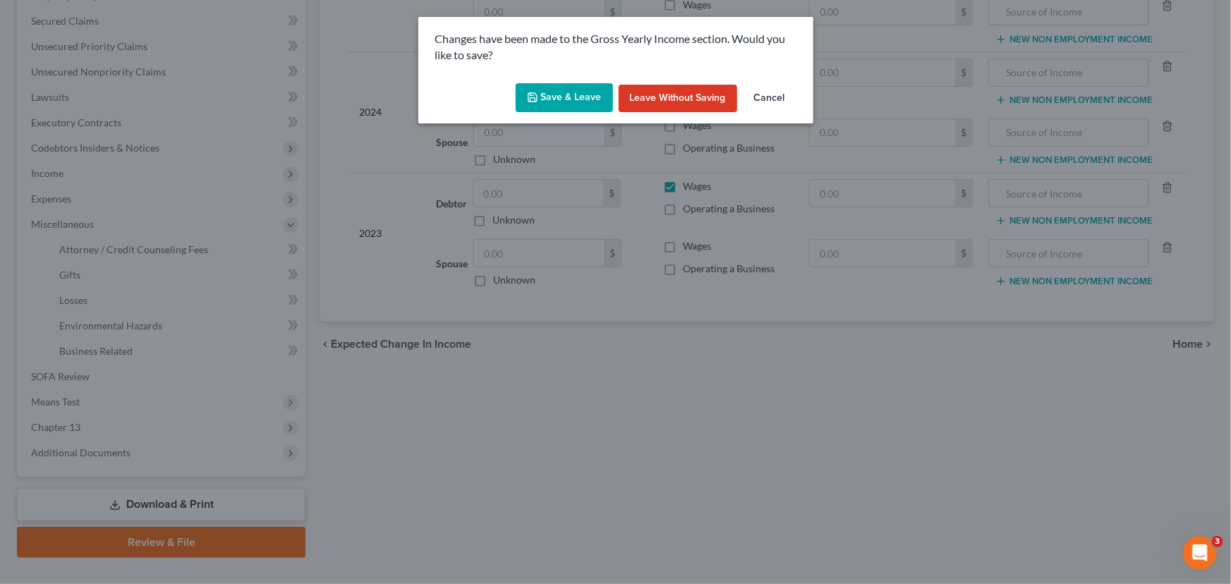
click at [538, 94] on icon "button" at bounding box center [532, 97] width 11 height 11
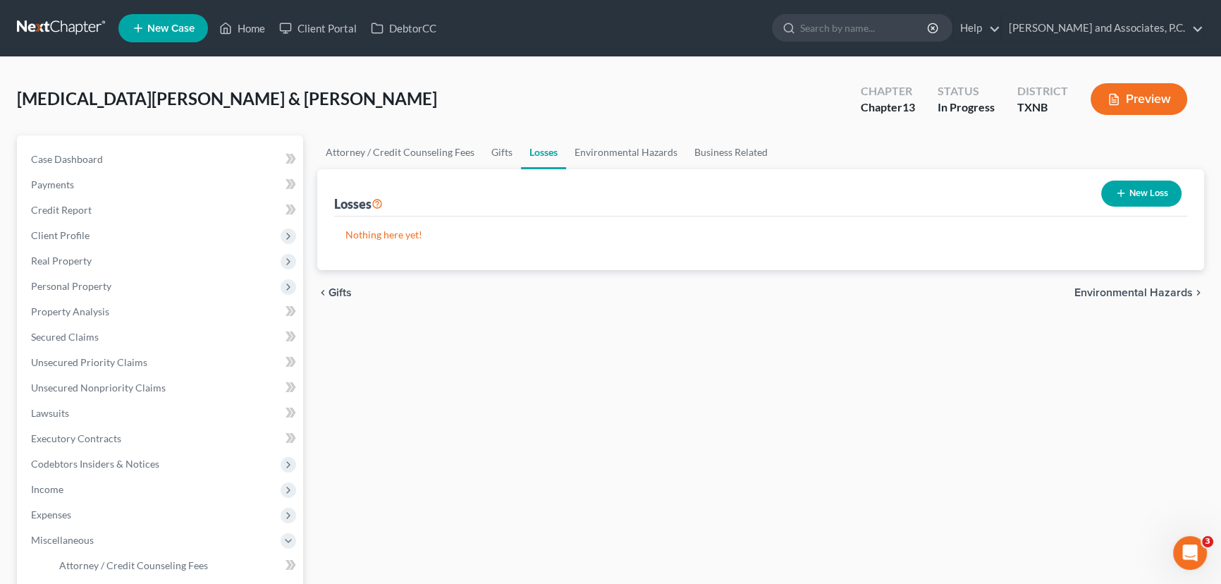
click at [1123, 190] on icon "button" at bounding box center [1121, 193] width 11 height 11
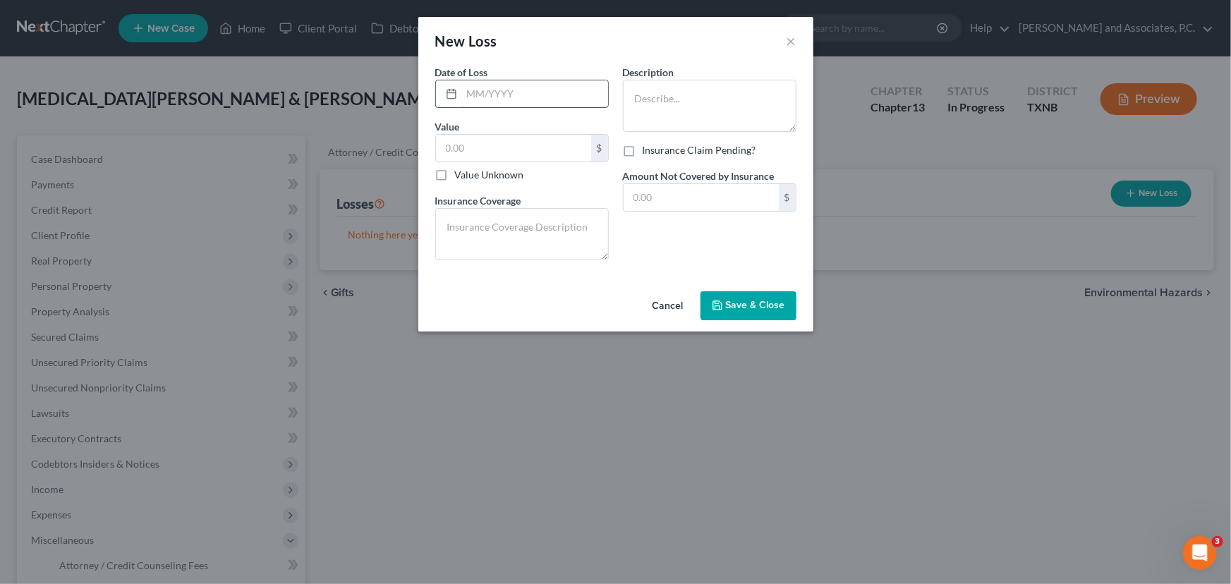
click at [523, 99] on input "text" at bounding box center [535, 93] width 146 height 27
click at [790, 40] on button "×" at bounding box center [791, 40] width 10 height 17
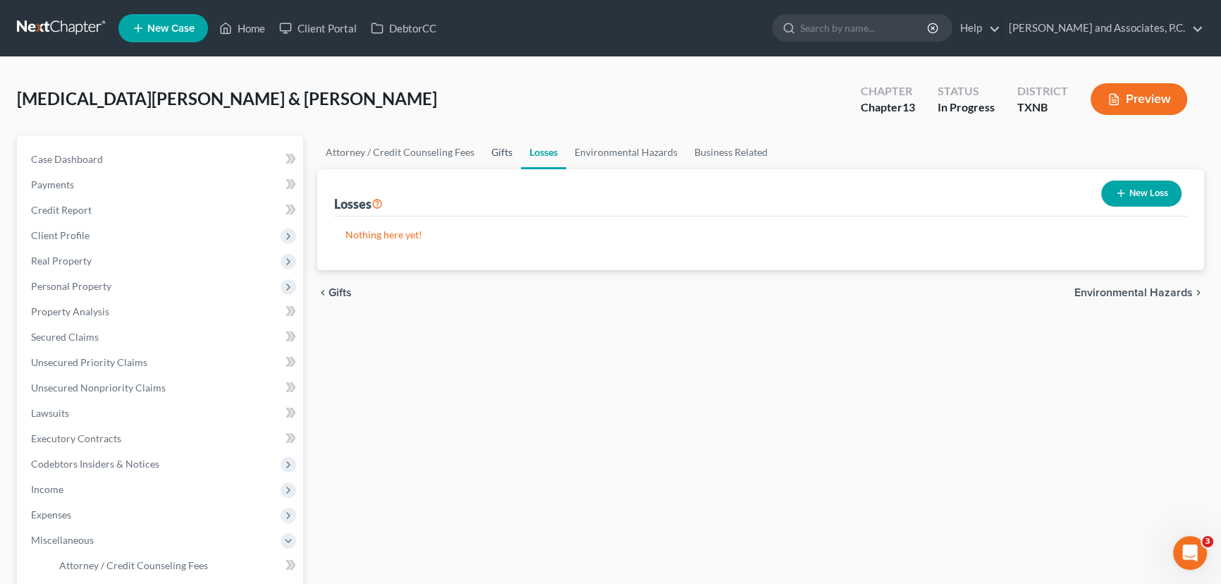
click at [495, 154] on link "Gifts" at bounding box center [502, 152] width 38 height 34
click at [431, 152] on link "Attorney / Credit Counseling Fees" at bounding box center [400, 152] width 166 height 34
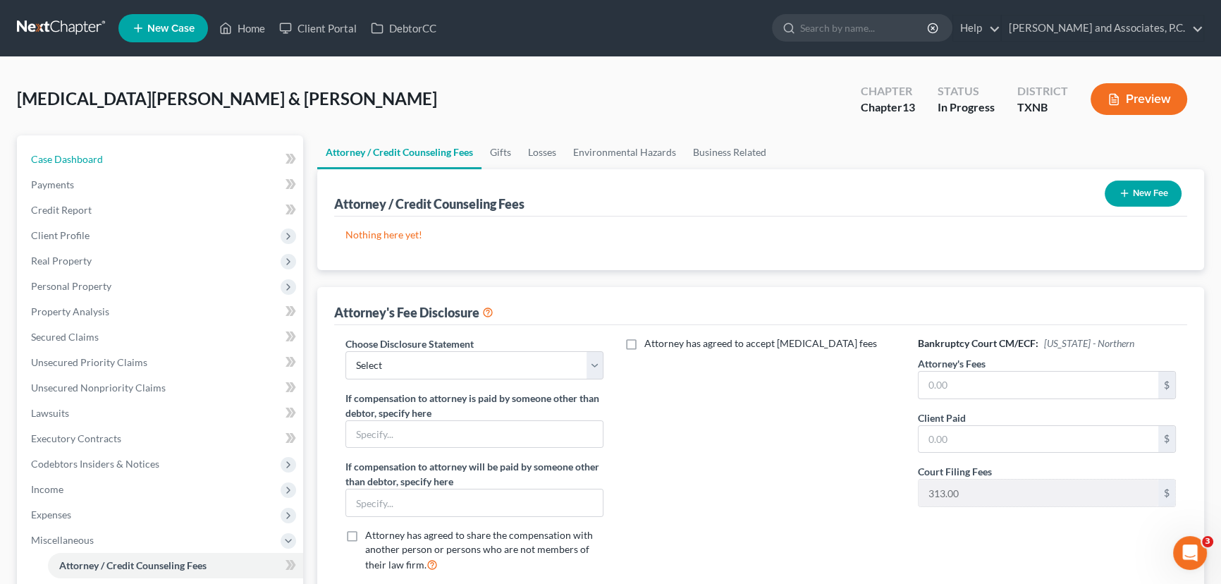
drag, startPoint x: 84, startPoint y: 151, endPoint x: 318, endPoint y: 234, distance: 248.5
click at [84, 151] on link "Case Dashboard" at bounding box center [162, 159] width 284 height 25
select select "6"
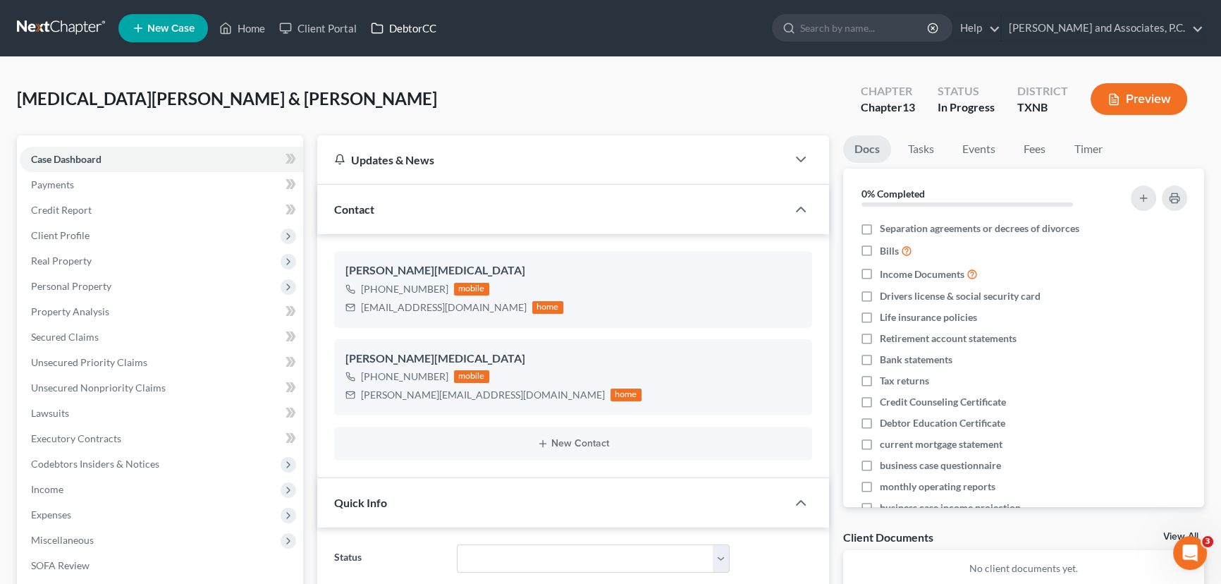
click at [406, 28] on link "DebtorCC" at bounding box center [404, 28] width 80 height 25
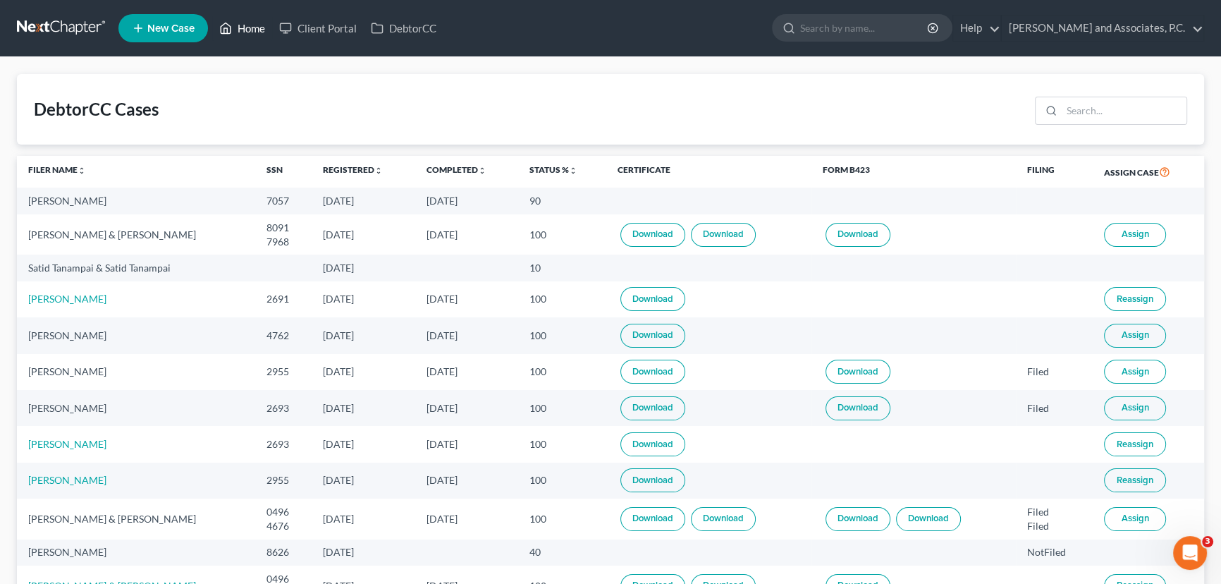
click at [236, 25] on link "Home" at bounding box center [242, 28] width 60 height 25
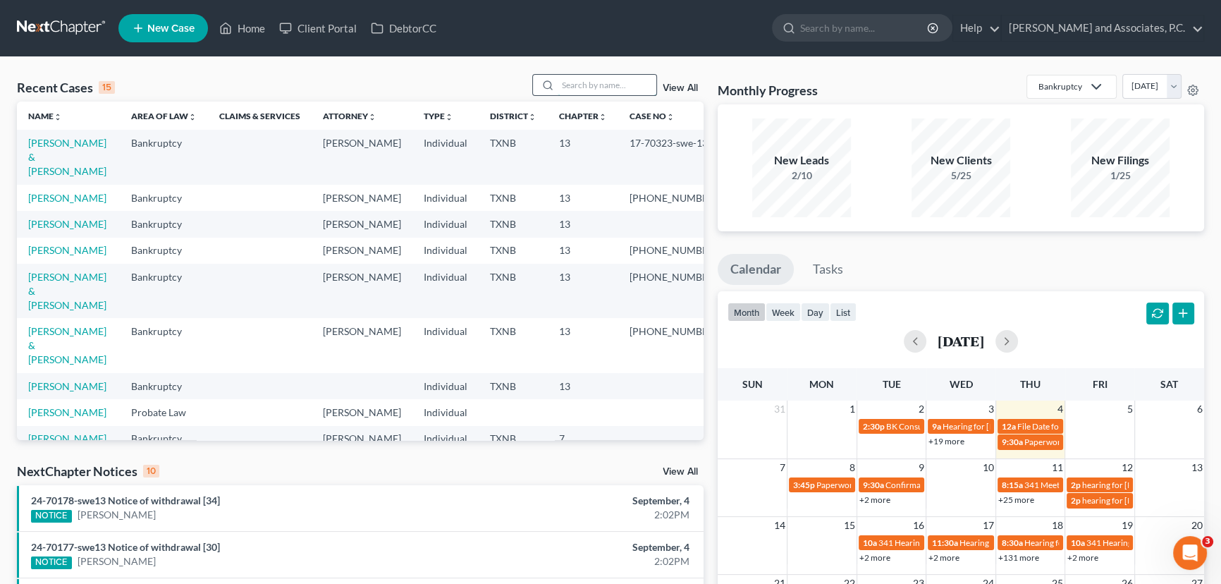
click at [576, 85] on input "search" at bounding box center [607, 85] width 99 height 20
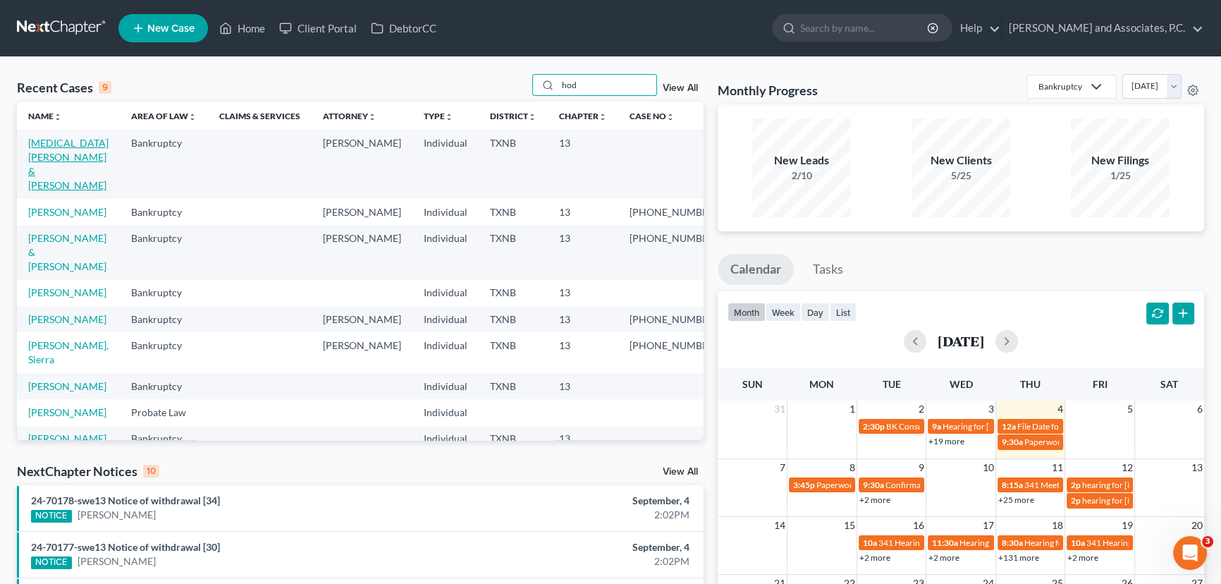
type input "hod"
click at [61, 143] on link "[MEDICAL_DATA][PERSON_NAME] & [PERSON_NAME]" at bounding box center [68, 164] width 80 height 54
select select "6"
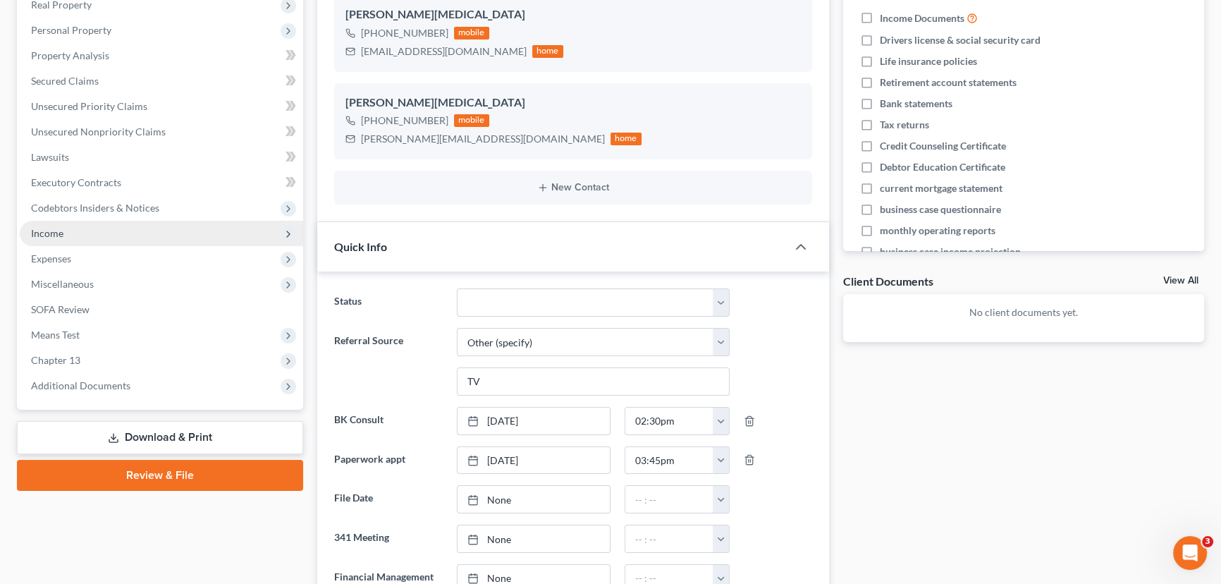
scroll to position [1447, 0]
click at [119, 232] on span "Income" at bounding box center [162, 233] width 284 height 25
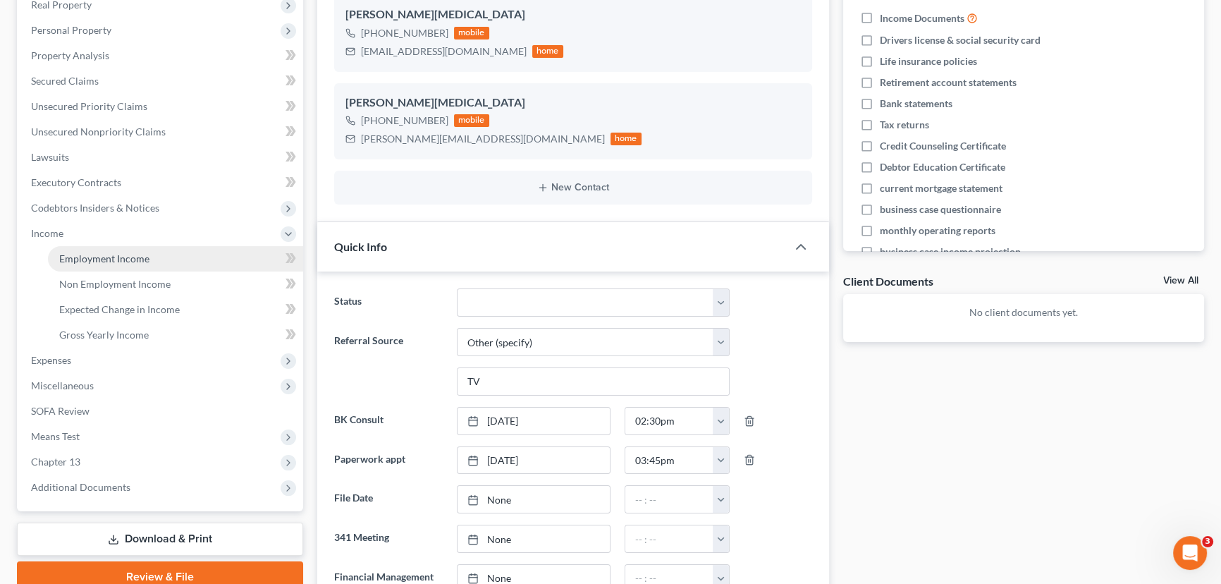
click at [120, 260] on span "Employment Income" at bounding box center [104, 258] width 90 height 12
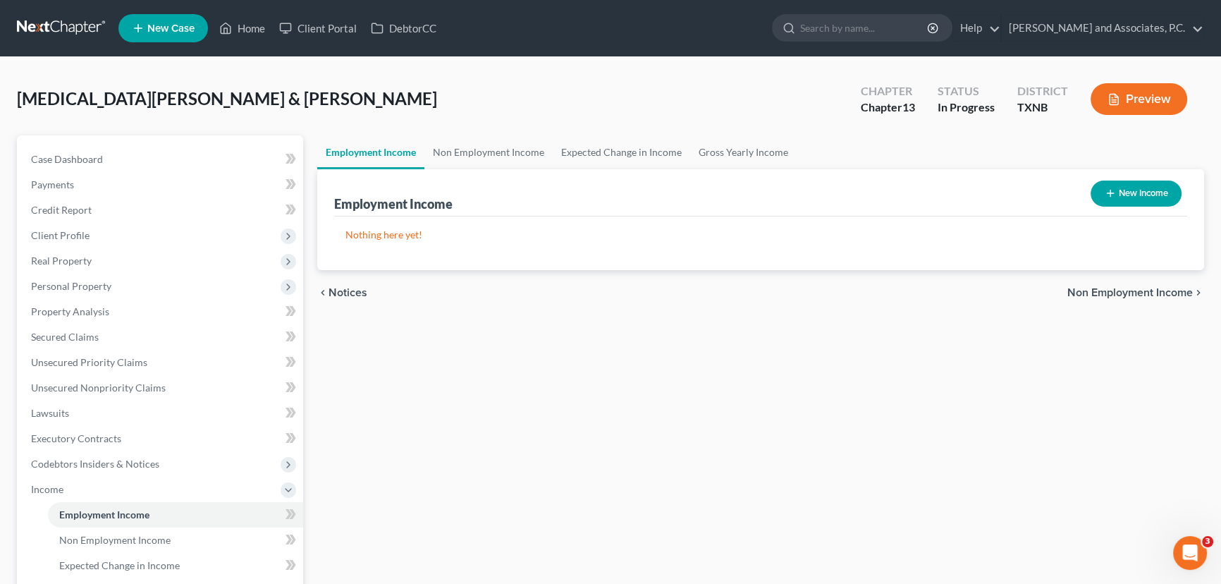
click at [1135, 200] on button "New Income" at bounding box center [1136, 194] width 91 height 26
select select "0"
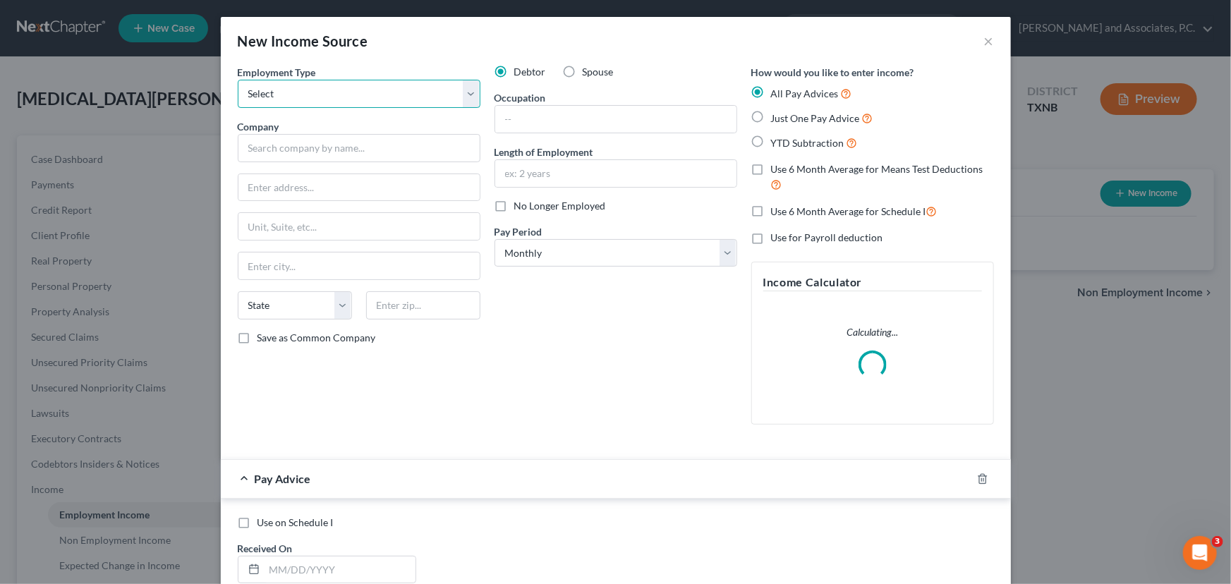
drag, startPoint x: 301, startPoint y: 96, endPoint x: 299, endPoint y: 106, distance: 10.1
click at [301, 96] on select "Select Full or [DEMOGRAPHIC_DATA] Employment Self Employment" at bounding box center [359, 94] width 243 height 28
select select "0"
click at [238, 80] on select "Select Full or [DEMOGRAPHIC_DATA] Employment Self Employment" at bounding box center [359, 94] width 243 height 28
click at [280, 146] on input "text" at bounding box center [359, 148] width 243 height 28
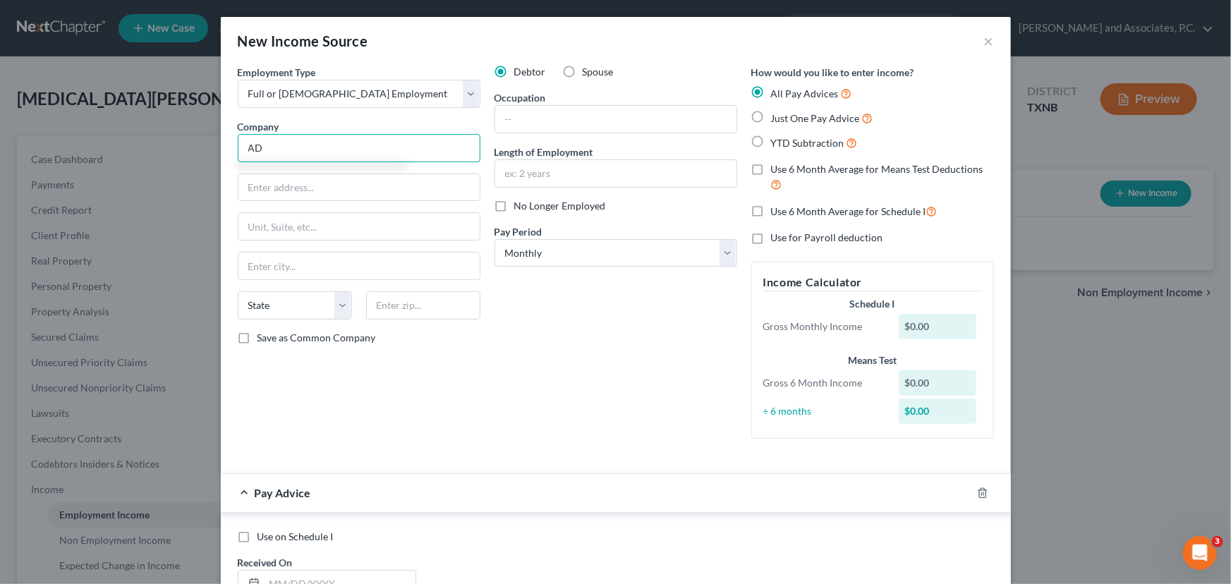
type input "A"
type input "Dara Operating Company, LLC"
type input "120 Prosperous Pl"
type input "Suite 301"
type input "40509"
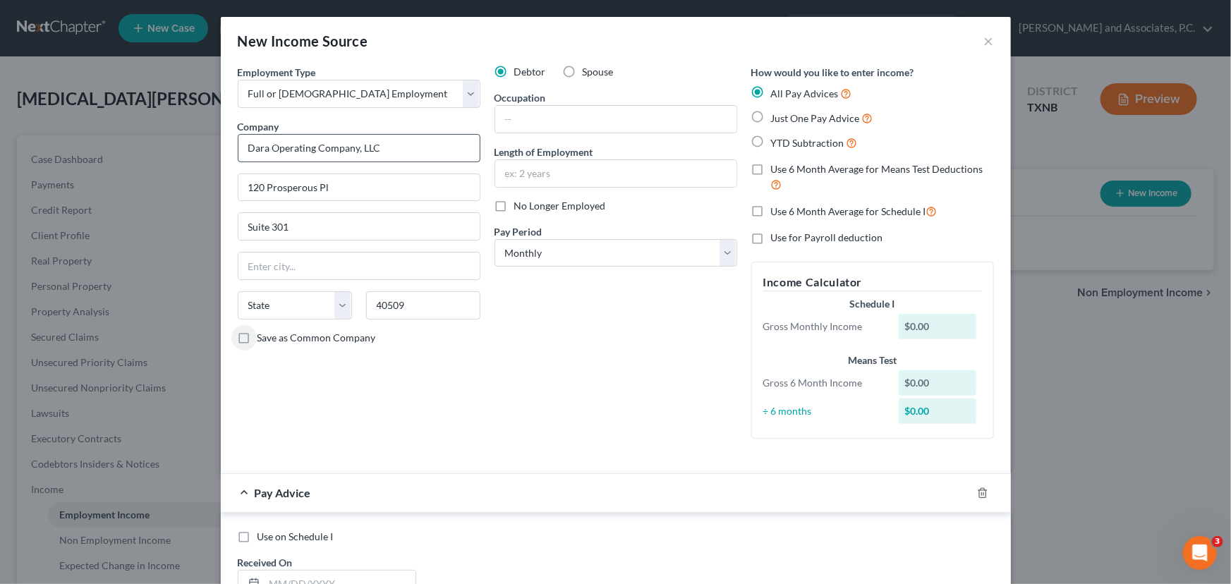
type input "[GEOGRAPHIC_DATA]"
select select "18"
click at [540, 112] on input "text" at bounding box center [615, 119] width 241 height 27
drag, startPoint x: 563, startPoint y: 364, endPoint x: 523, endPoint y: 193, distance: 176.0
click at [563, 364] on div "Debtor Spouse Occupation Length of Employment No Longer Employed Pay Period * S…" at bounding box center [615, 257] width 257 height 385
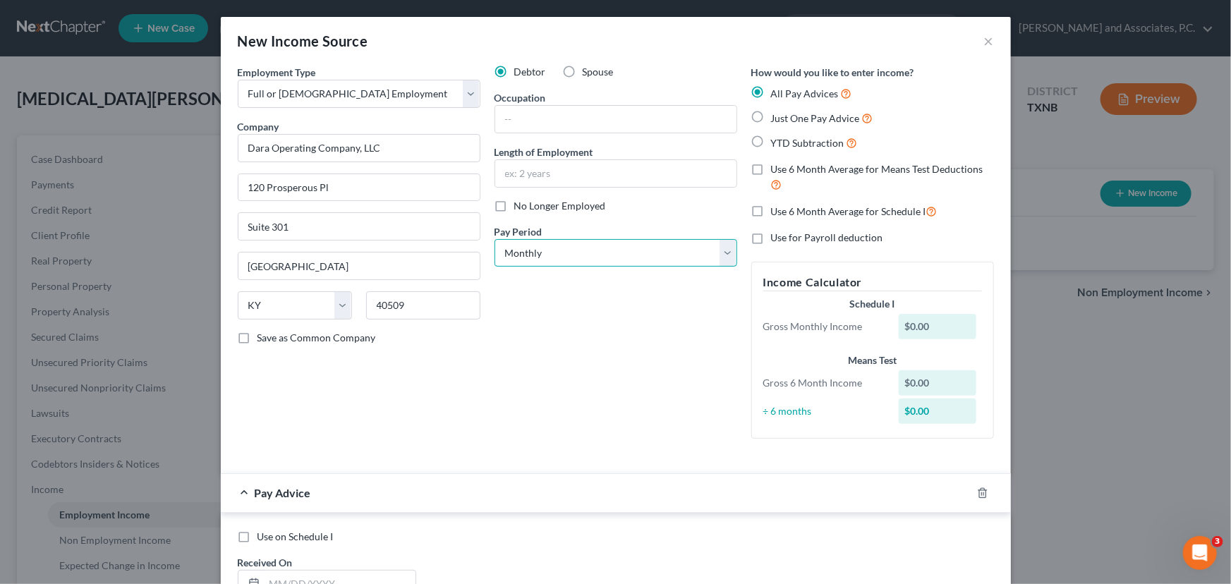
click at [576, 260] on select "Select Monthly Twice Monthly Every Other Week Weekly" at bounding box center [615, 253] width 243 height 28
select select "2"
click at [494, 239] on select "Select Monthly Twice Monthly Every Other Week Weekly" at bounding box center [615, 253] width 243 height 28
click at [771, 171] on label "Use 6 Month Average for Means Test Deductions" at bounding box center [882, 177] width 223 height 30
click at [776, 171] on input "Use 6 Month Average for Means Test Deductions" at bounding box center [780, 166] width 9 height 9
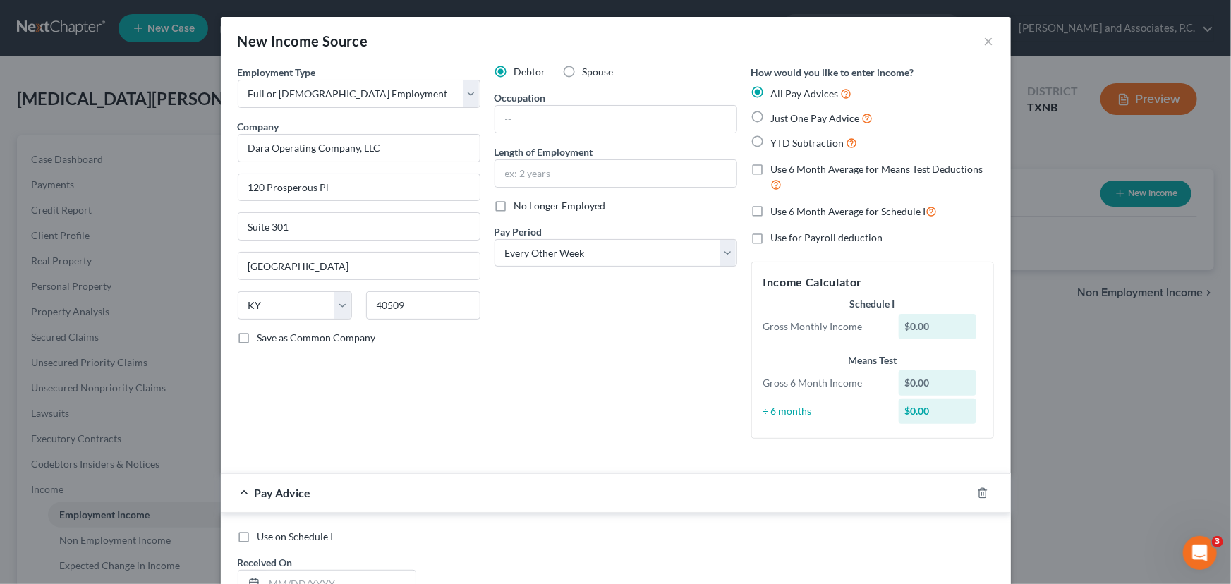
checkbox input "true"
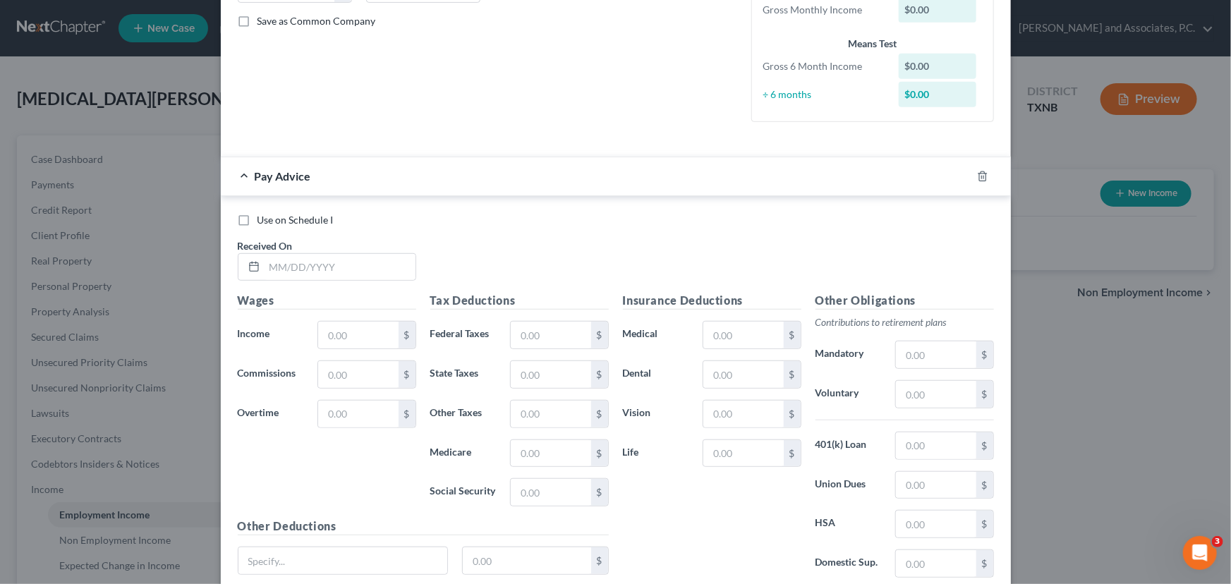
scroll to position [320, 0]
click at [264, 269] on input "text" at bounding box center [339, 263] width 151 height 27
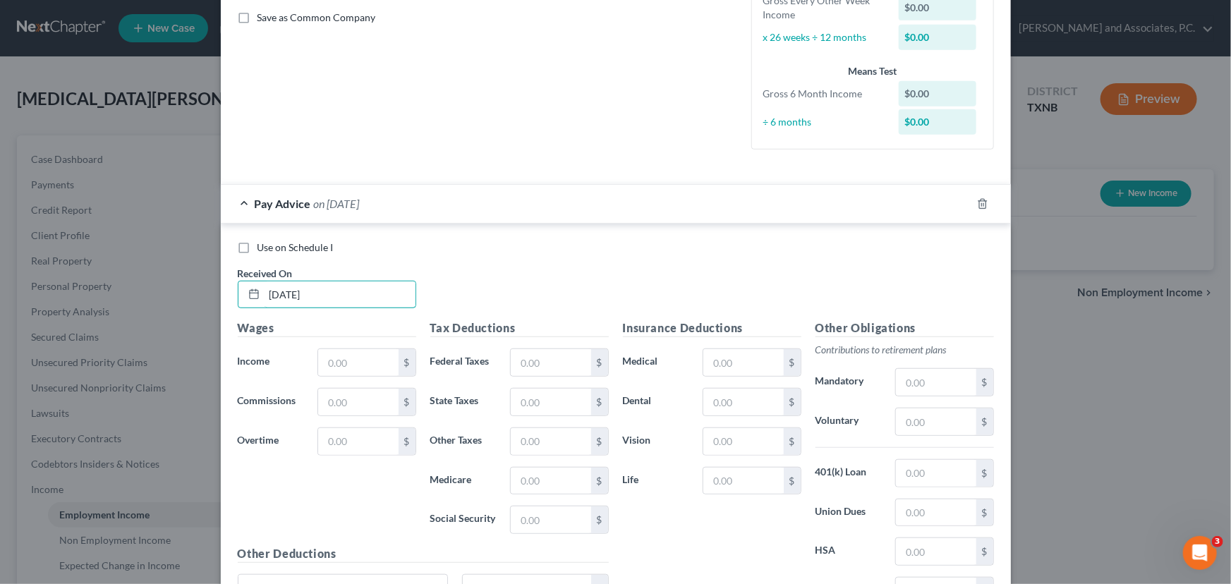
type input "[DATE]"
drag, startPoint x: 289, startPoint y: 396, endPoint x: 313, endPoint y: 355, distance: 46.8
click at [289, 396] on label "Commissions" at bounding box center [271, 402] width 80 height 28
click at [324, 360] on input "text" at bounding box center [358, 362] width 80 height 27
type input "2,374.96"
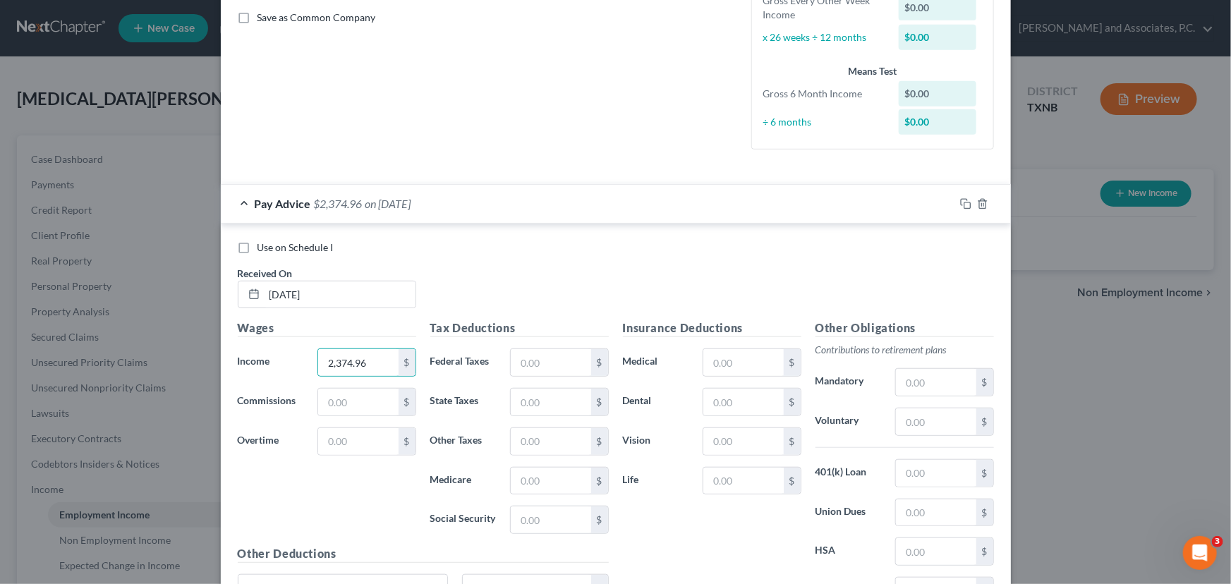
click at [495, 348] on label "Federal Taxes" at bounding box center [463, 362] width 80 height 28
click at [511, 355] on input "text" at bounding box center [551, 362] width 80 height 27
click at [535, 352] on input "text" at bounding box center [551, 362] width 80 height 27
type input "205.30"
click at [529, 477] on input "text" at bounding box center [551, 481] width 80 height 27
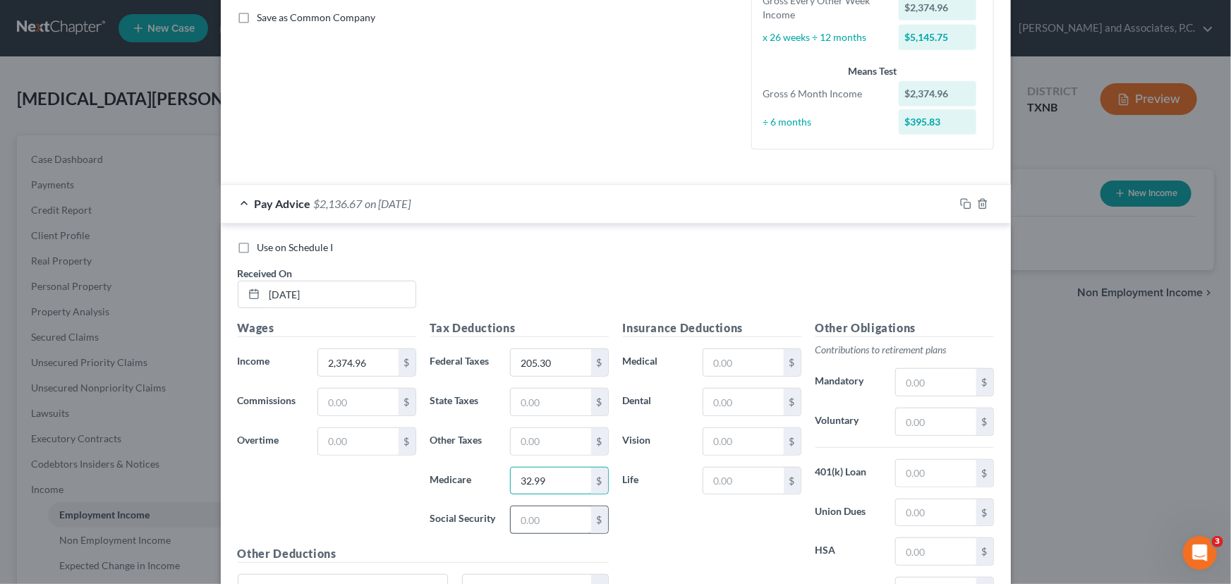
type input "32.99"
click at [551, 513] on input "text" at bounding box center [551, 519] width 80 height 27
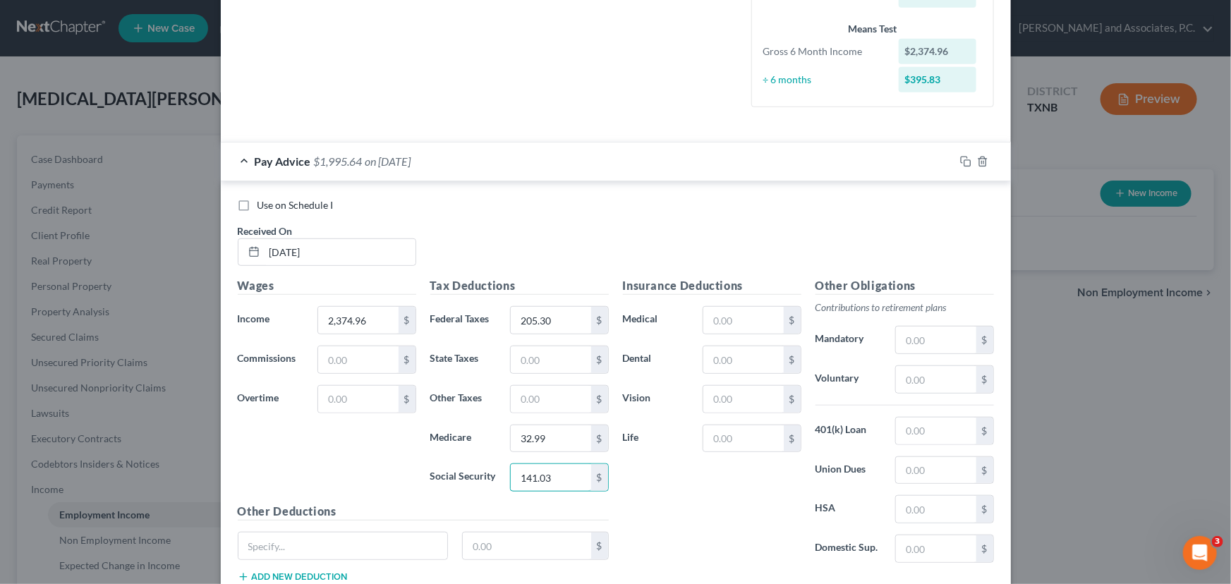
scroll to position [384, 0]
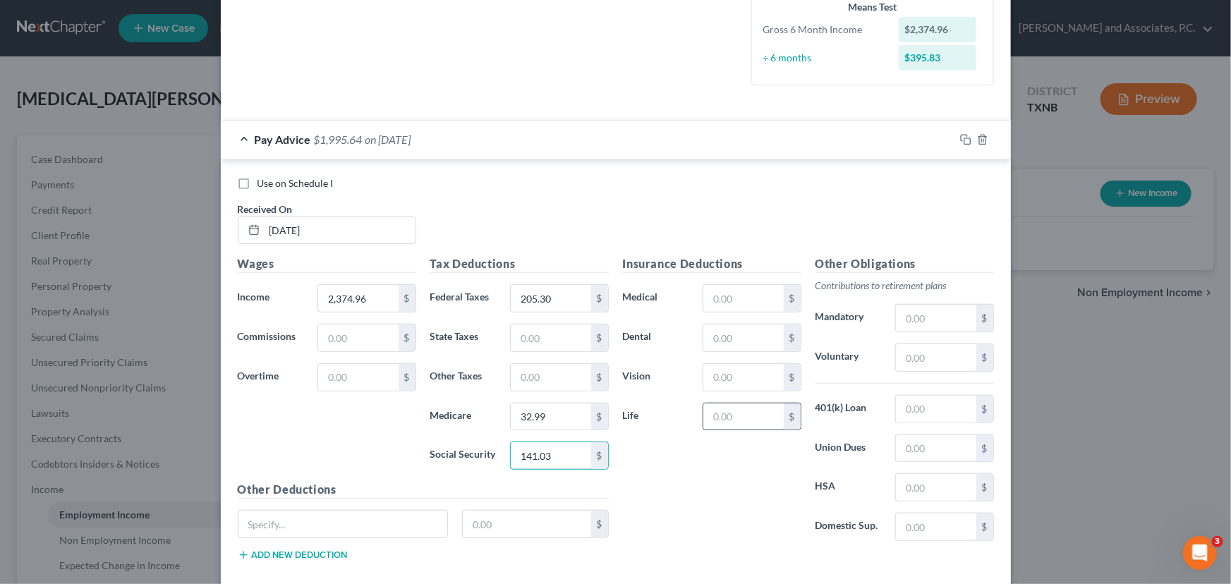
type input "141.03"
click at [716, 410] on input "text" at bounding box center [743, 416] width 80 height 27
type input "11.99"
click at [736, 299] on input "text" at bounding box center [743, 298] width 80 height 27
type input "71.54"
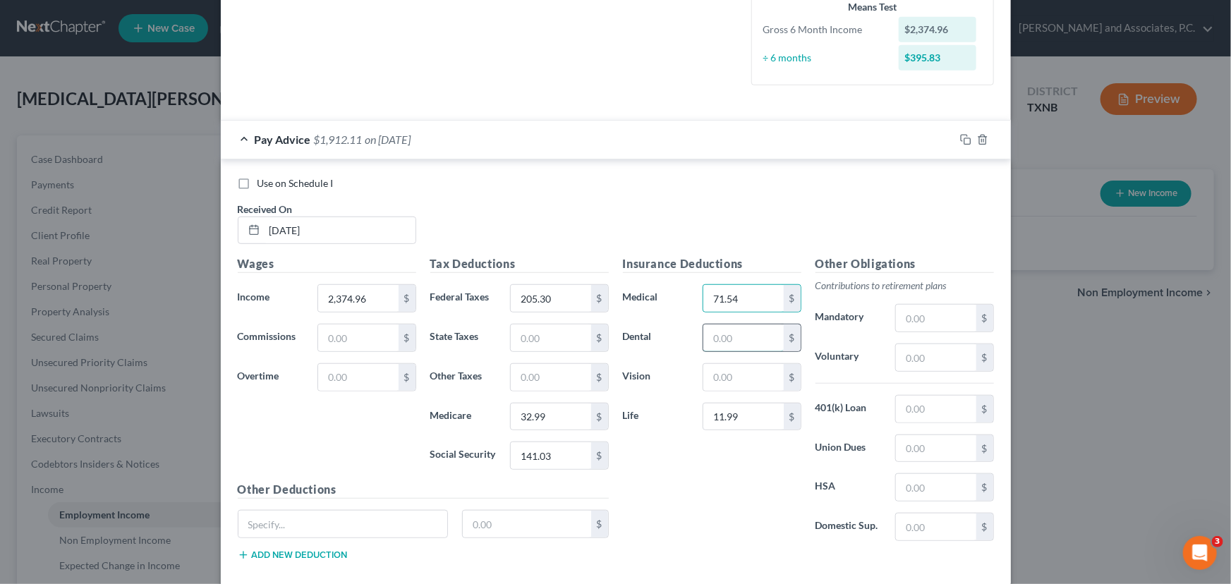
click at [725, 330] on input "text" at bounding box center [743, 337] width 80 height 27
type input "6.98"
click at [728, 381] on input "text" at bounding box center [743, 377] width 80 height 27
type input "1.74"
click at [912, 361] on input "text" at bounding box center [936, 357] width 80 height 27
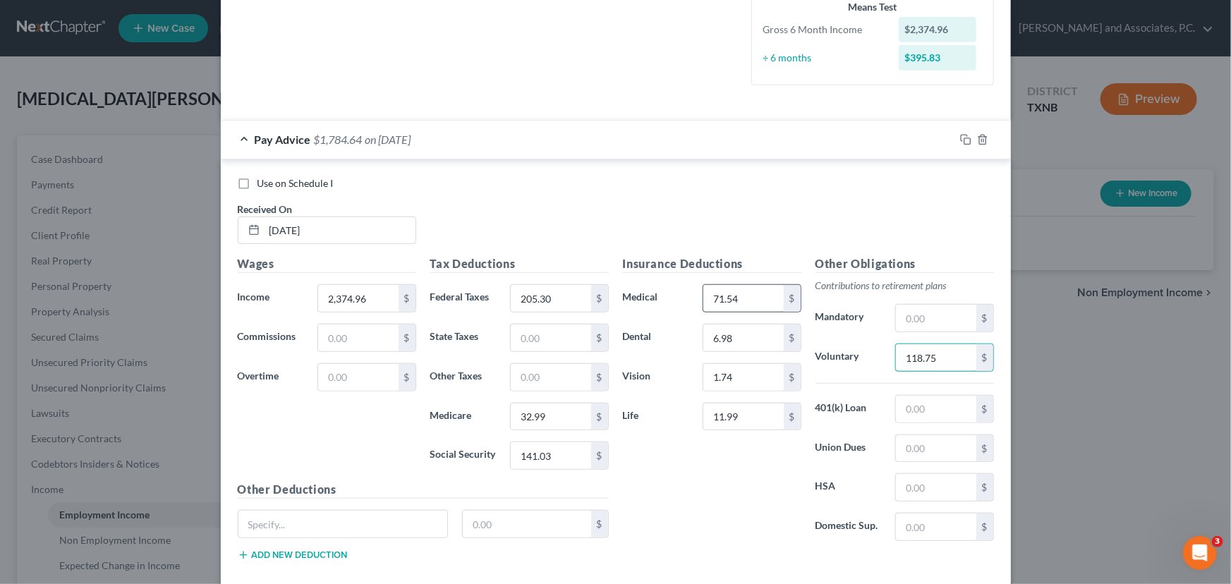
type input "118.75"
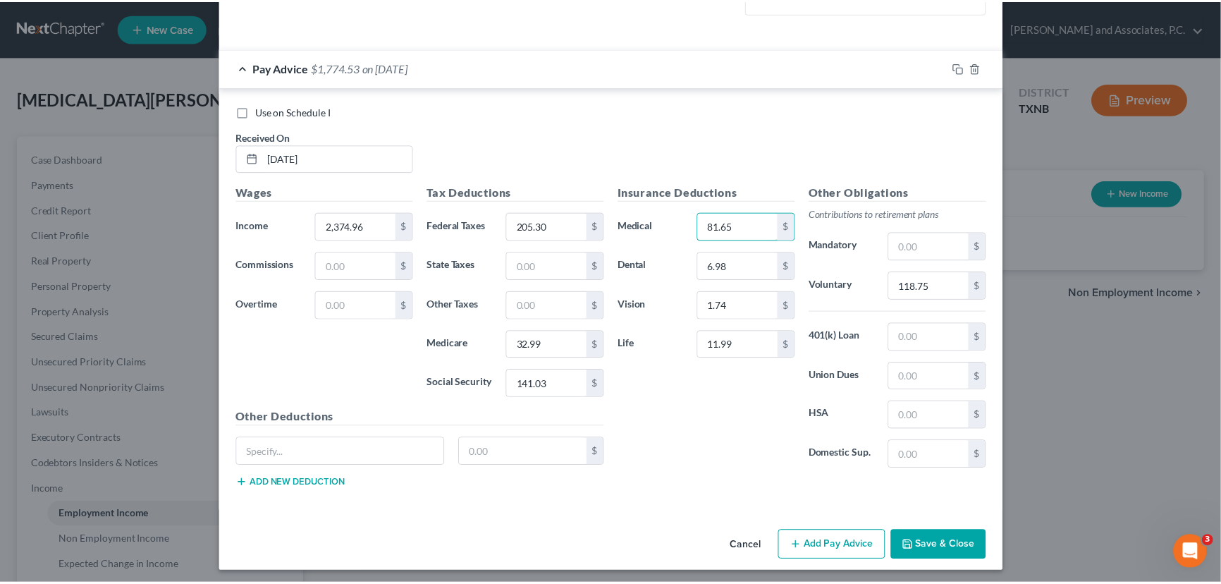
scroll to position [458, 0]
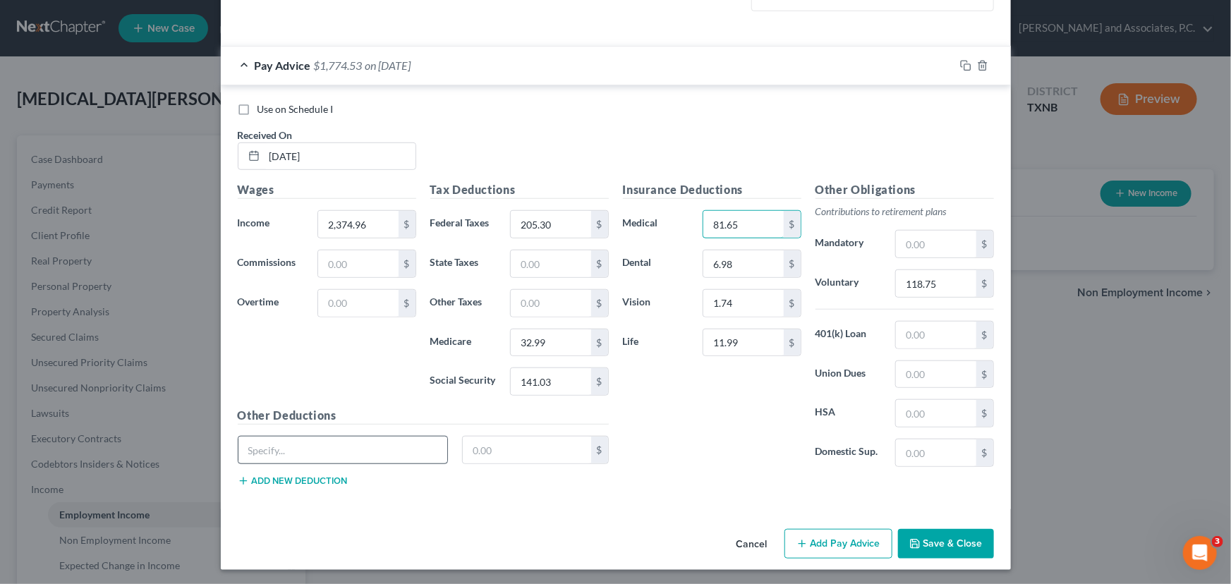
type input "81.65"
click at [274, 451] on input "text" at bounding box center [342, 450] width 209 height 27
type input "HSA- Health Savings Account"
type input "20.00"
click at [950, 543] on button "Save & Close" at bounding box center [946, 544] width 96 height 30
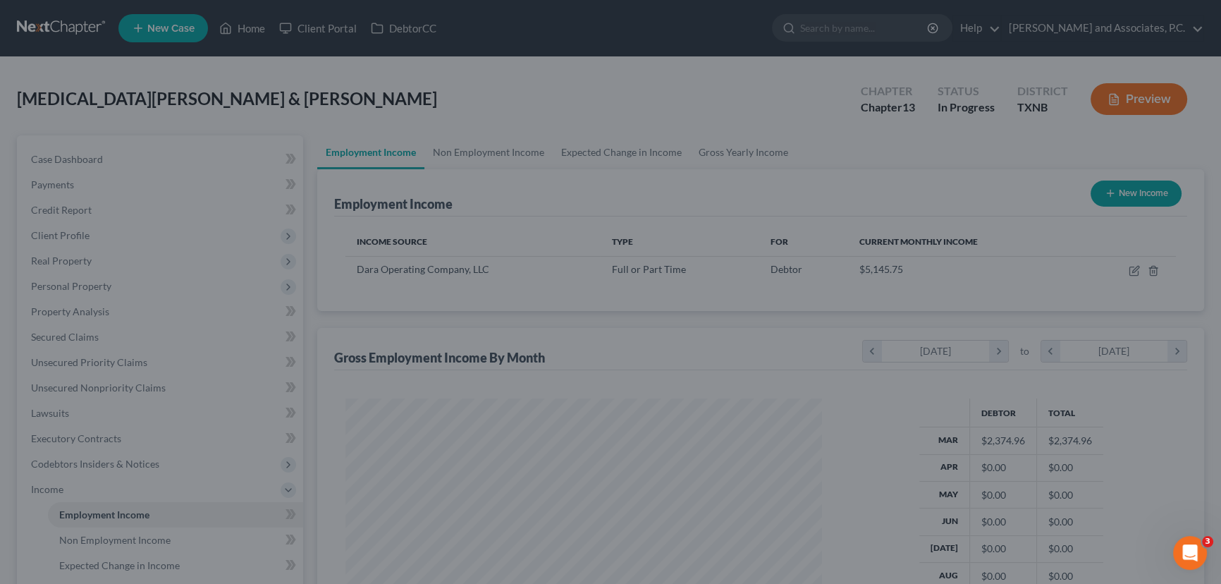
scroll to position [704983, 704735]
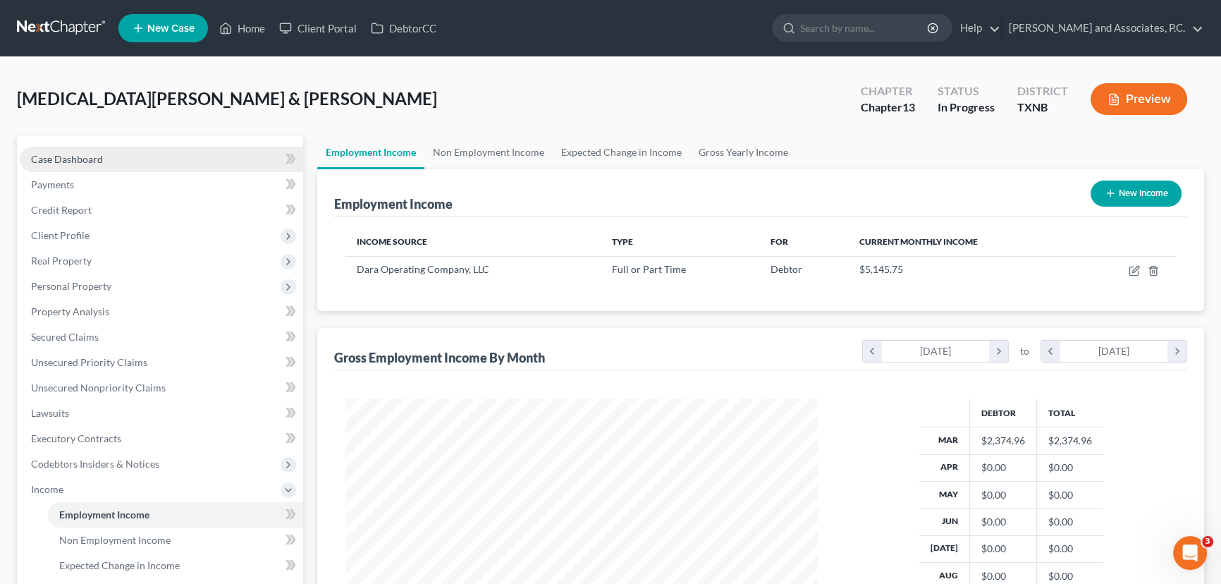
click at [63, 157] on span "Case Dashboard" at bounding box center [67, 159] width 72 height 12
select select "6"
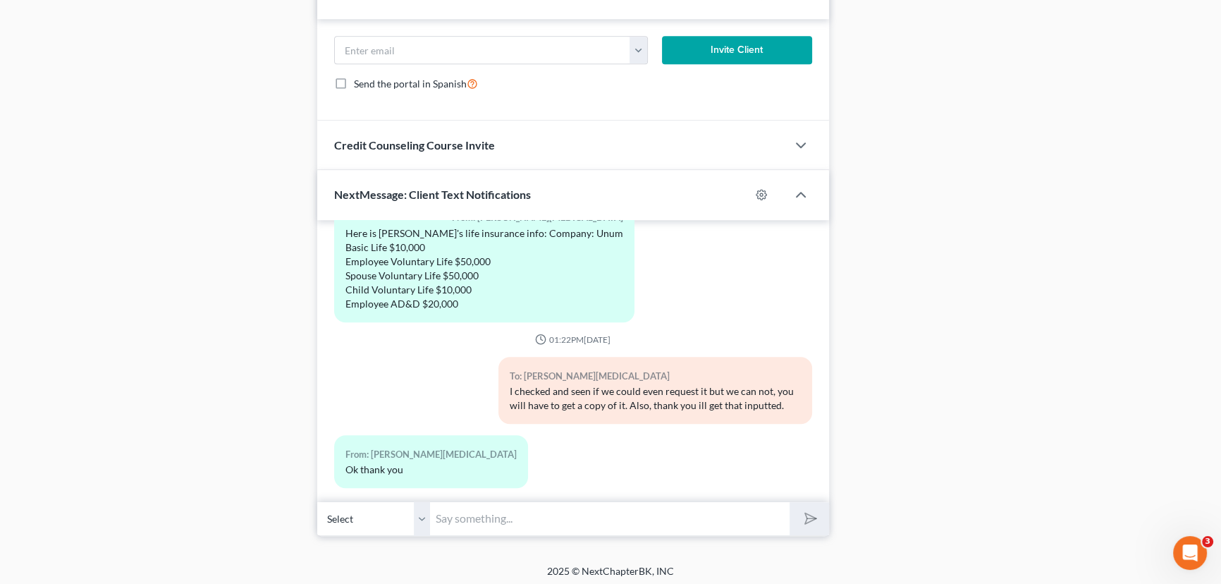
scroll to position [1215, 0]
click at [480, 518] on input "text" at bounding box center [610, 517] width 360 height 35
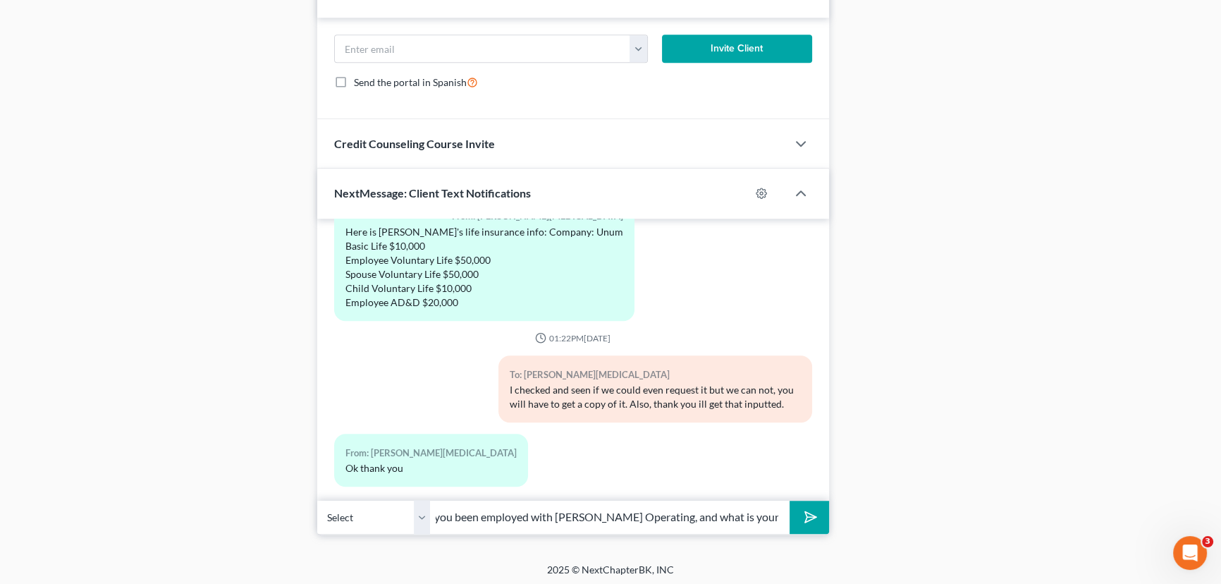
scroll to position [0, 80]
type input "How long have you been employed with [PERSON_NAME] Operating, and what is your …"
click at [790, 501] on button "submit" at bounding box center [809, 517] width 39 height 33
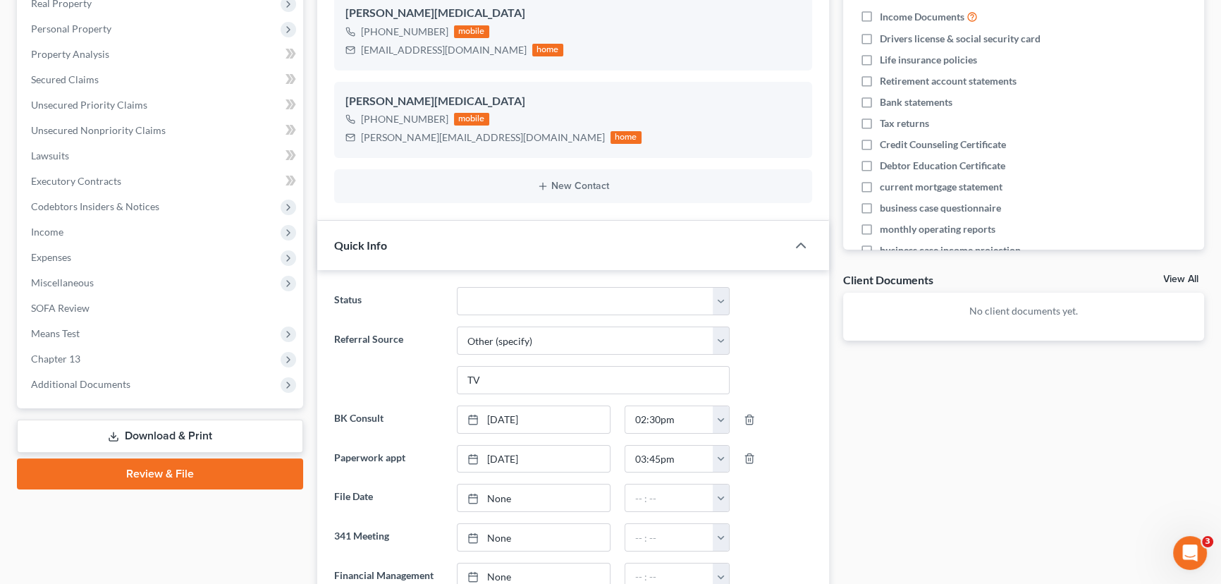
scroll to position [61, 0]
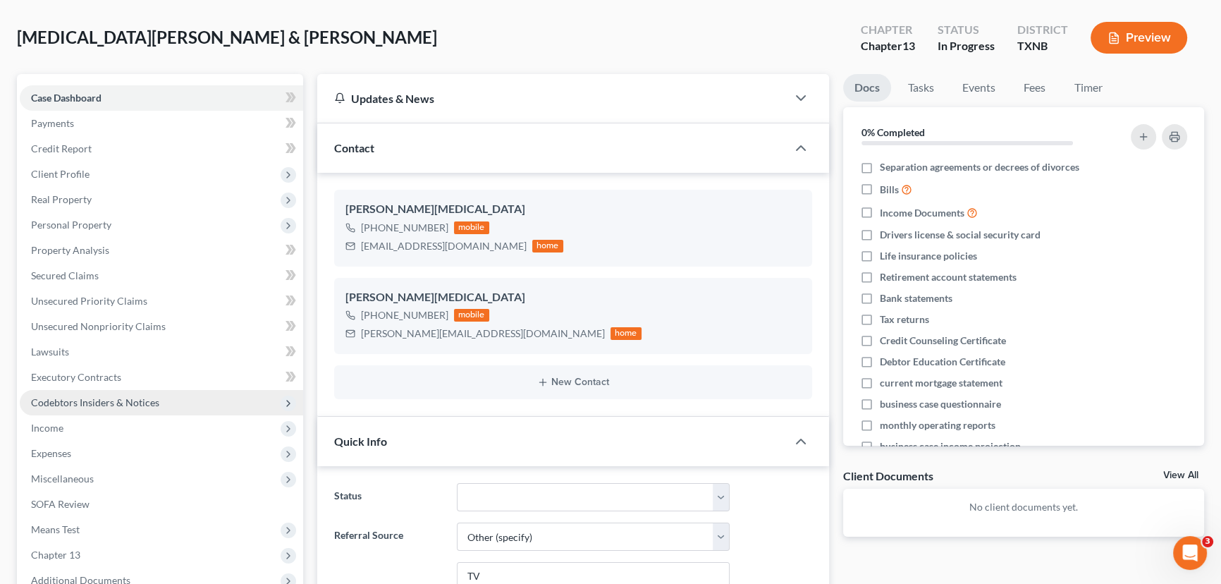
drag, startPoint x: 73, startPoint y: 430, endPoint x: 282, endPoint y: 396, distance: 212.2
click at [73, 430] on span "Income" at bounding box center [162, 427] width 284 height 25
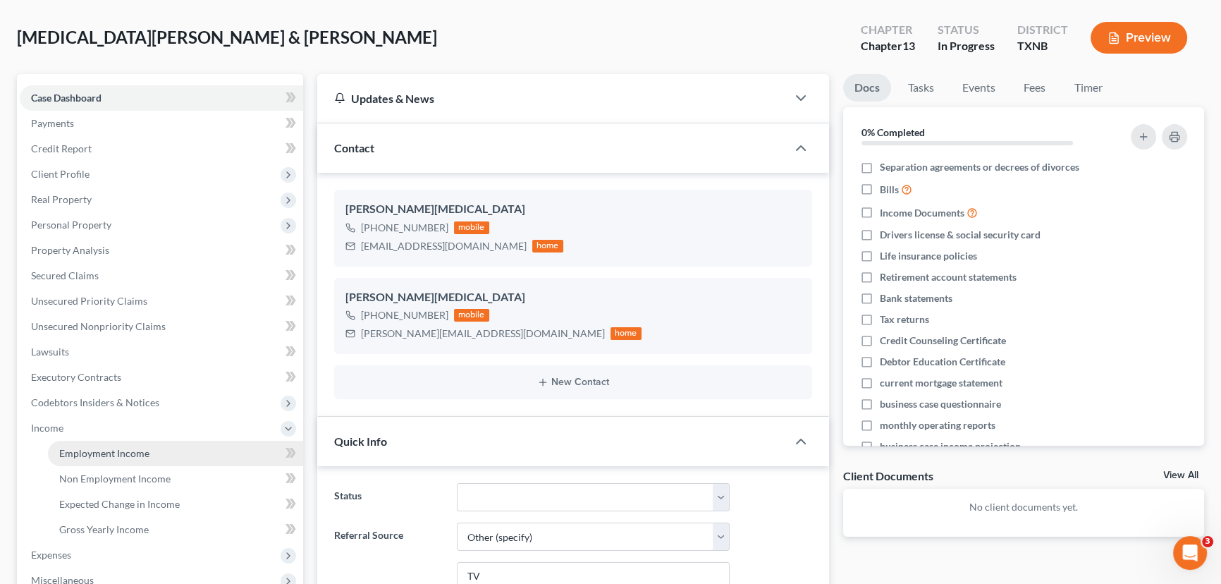
click at [143, 456] on span "Employment Income" at bounding box center [104, 453] width 90 height 12
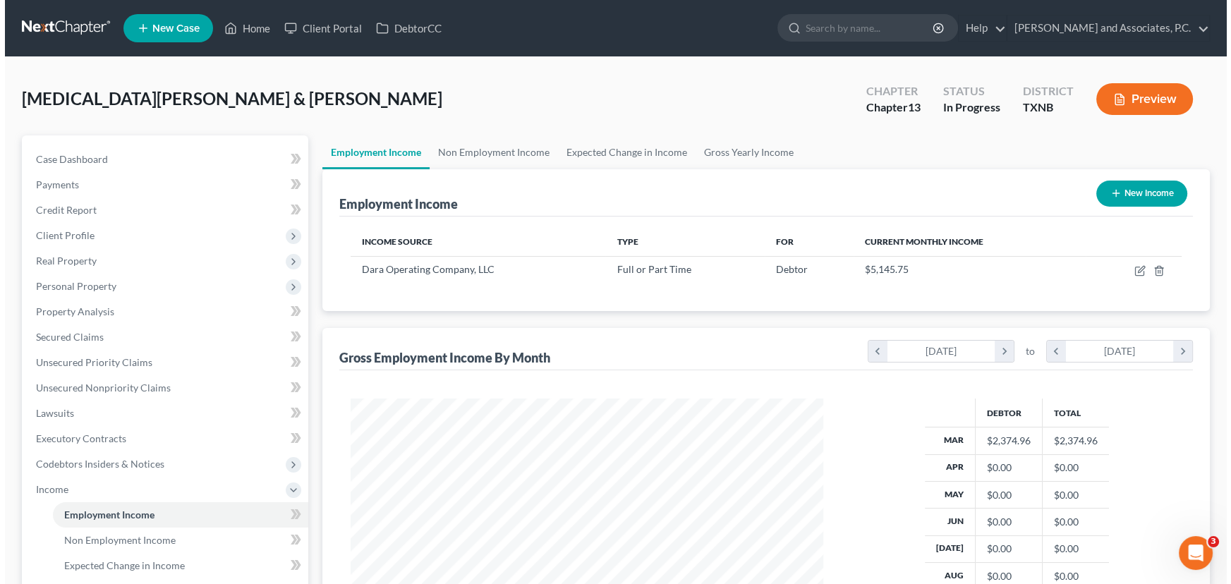
scroll to position [252, 501]
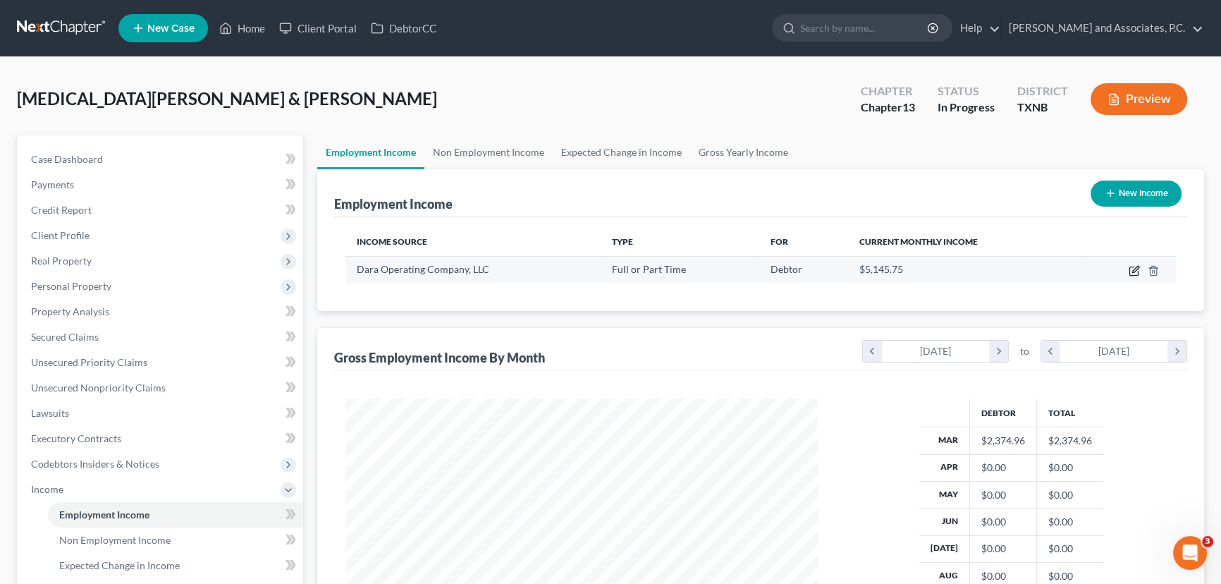
click at [1130, 269] on icon "button" at bounding box center [1134, 270] width 11 height 11
select select "0"
select select "18"
select select "2"
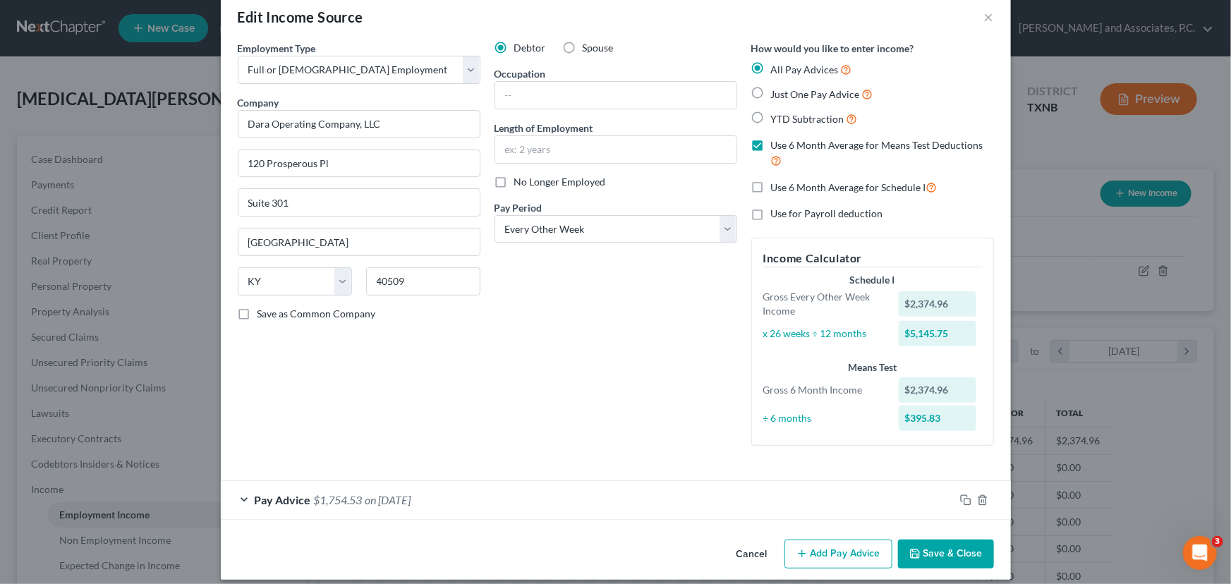
scroll to position [35, 0]
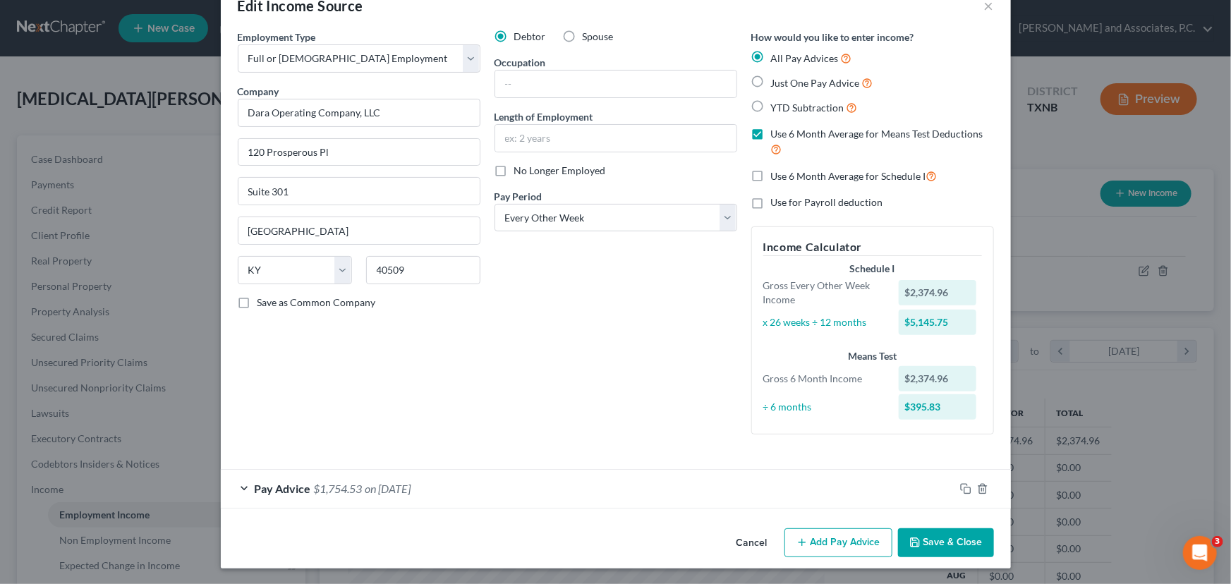
click at [817, 540] on button "Add Pay Advice" at bounding box center [838, 543] width 108 height 30
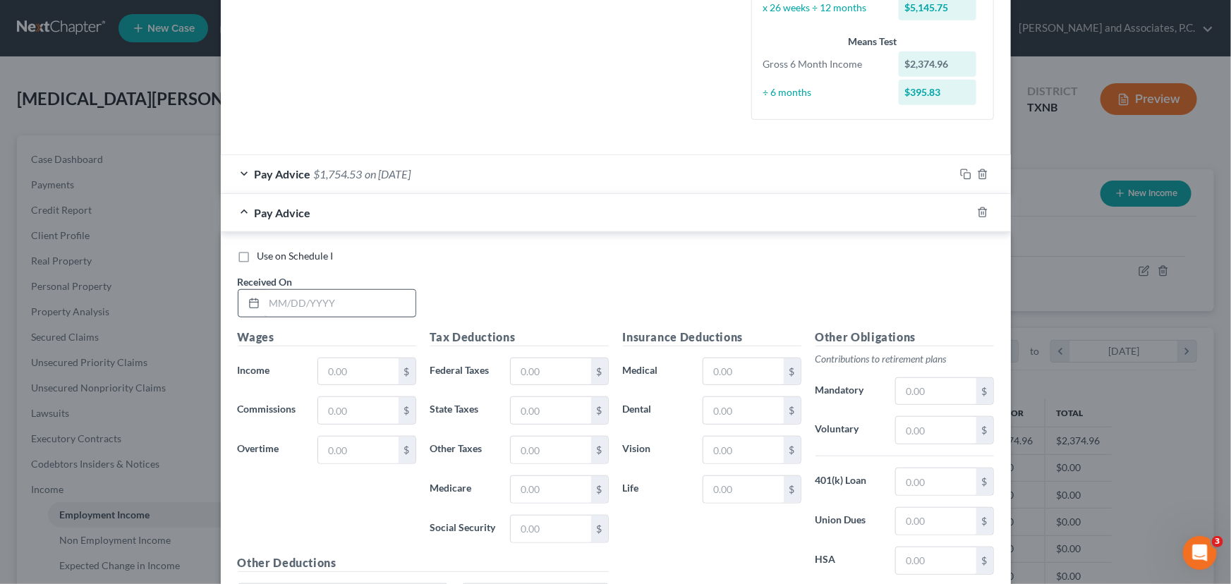
scroll to position [356, 0]
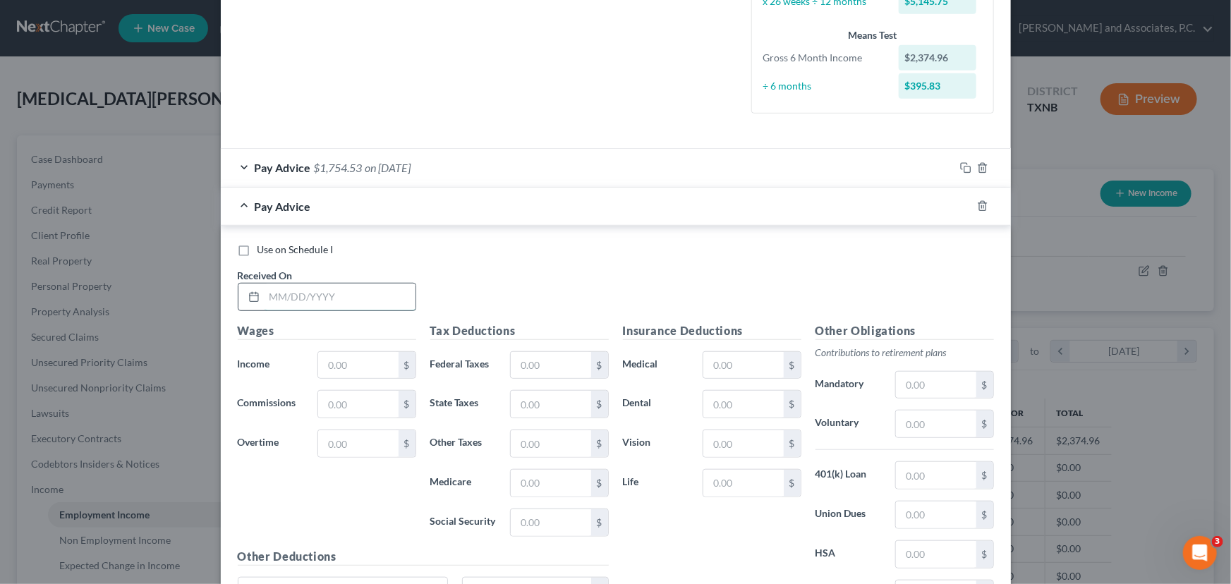
click at [277, 290] on input "text" at bounding box center [339, 297] width 151 height 27
type input "[DATE]"
click at [365, 361] on input "text" at bounding box center [358, 365] width 80 height 27
type input "2,576.84"
drag, startPoint x: 541, startPoint y: 359, endPoint x: 544, endPoint y: 343, distance: 15.9
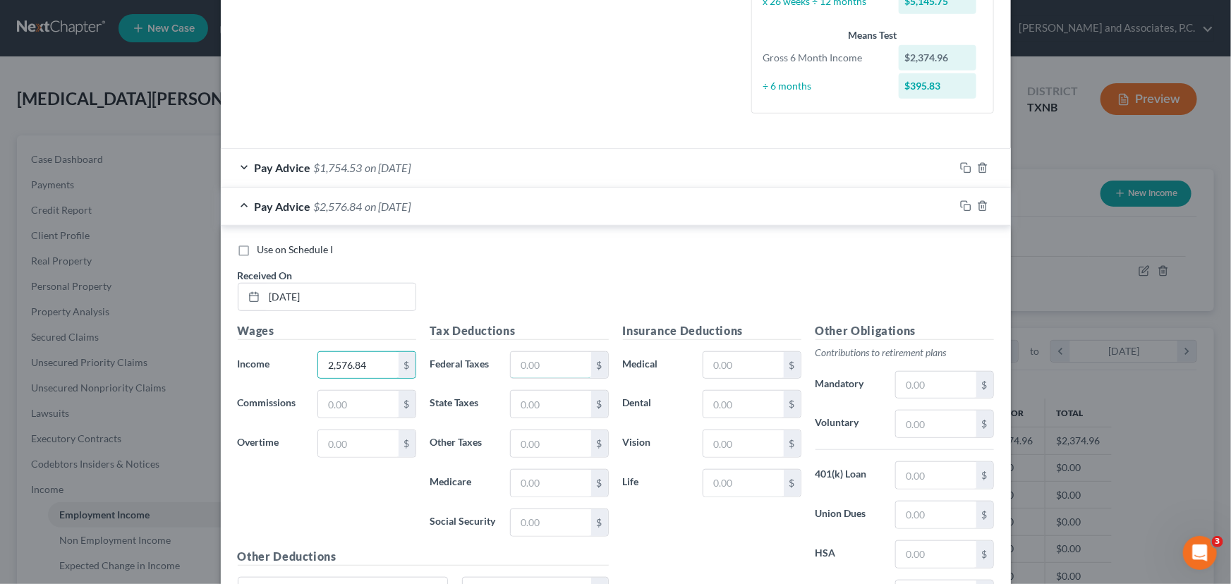
click at [541, 359] on input "text" at bounding box center [551, 365] width 80 height 27
type input "228.32"
click at [549, 406] on input "text" at bounding box center [551, 404] width 80 height 27
click at [523, 520] on input "text" at bounding box center [551, 522] width 80 height 27
type input "153.55"
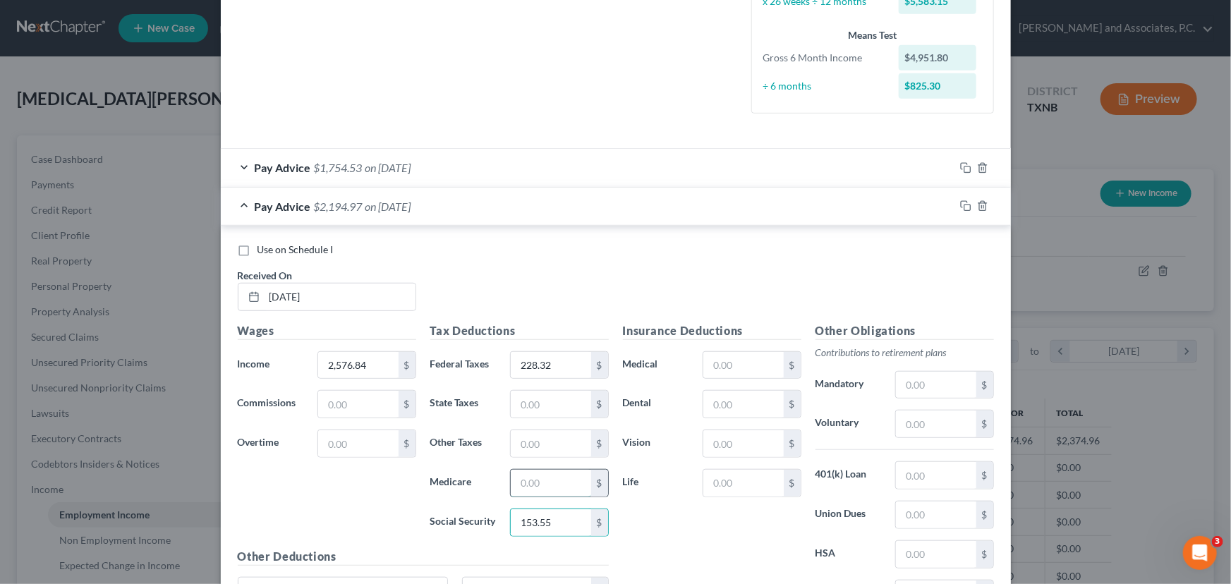
click at [543, 479] on input "text" at bounding box center [551, 483] width 80 height 27
type input "35.91"
click at [729, 487] on input "text" at bounding box center [743, 483] width 80 height 27
type input "11.99"
click at [715, 437] on input "text" at bounding box center [743, 443] width 80 height 27
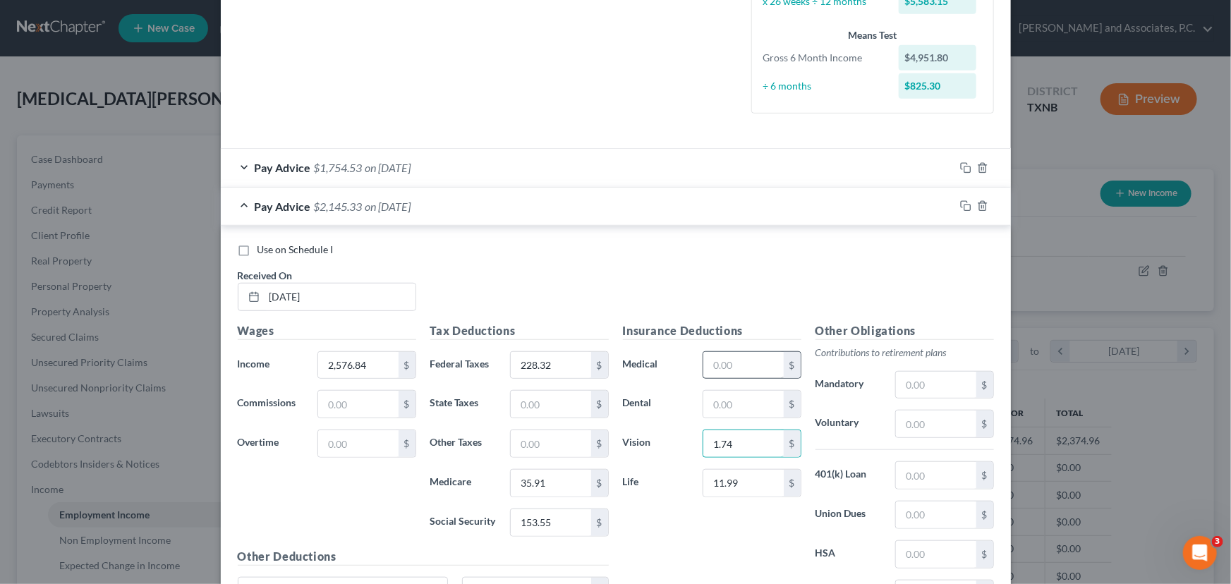
type input "1.74"
click at [740, 361] on input "text" at bounding box center [743, 365] width 80 height 27
type input "81.65"
click at [721, 407] on input "text" at bounding box center [743, 404] width 80 height 27
type input "6.98"
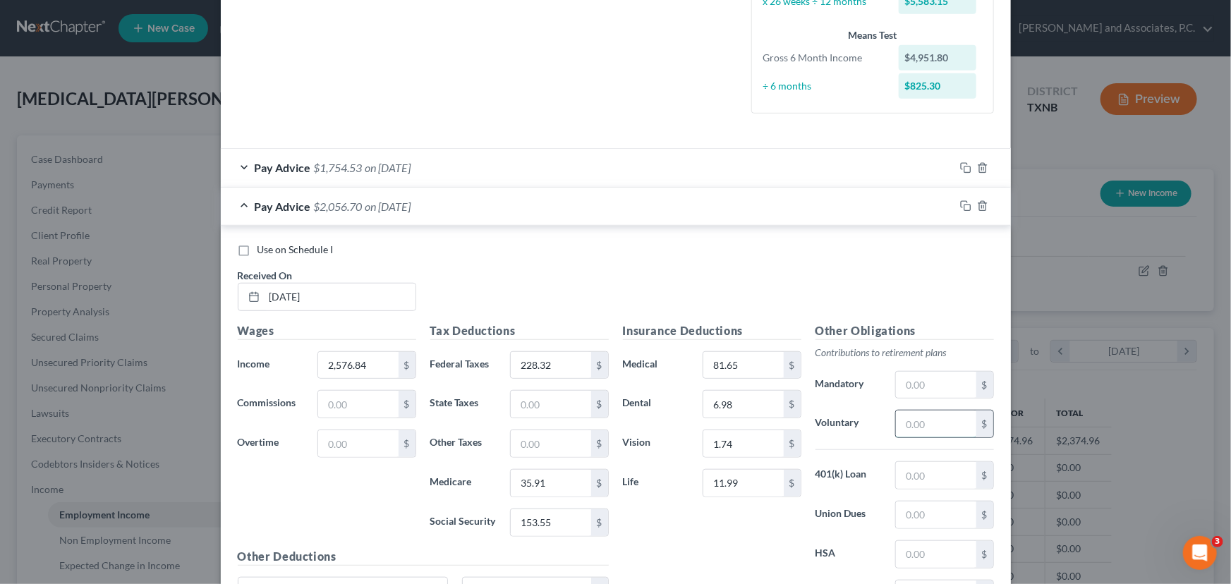
click at [949, 422] on input "text" at bounding box center [936, 423] width 80 height 27
type input "1"
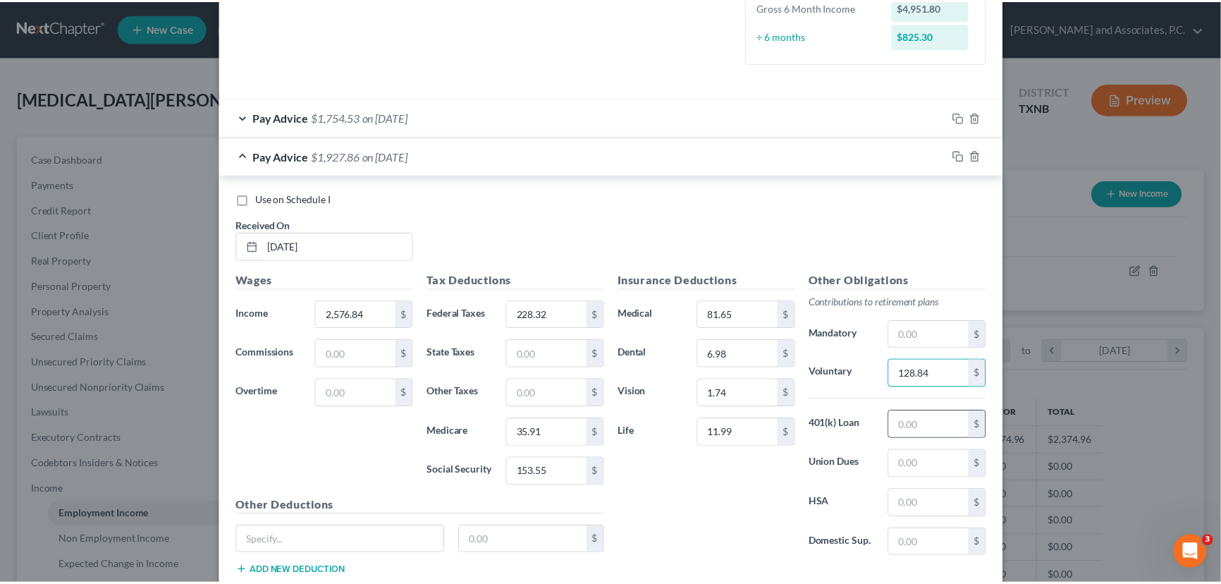
scroll to position [497, 0]
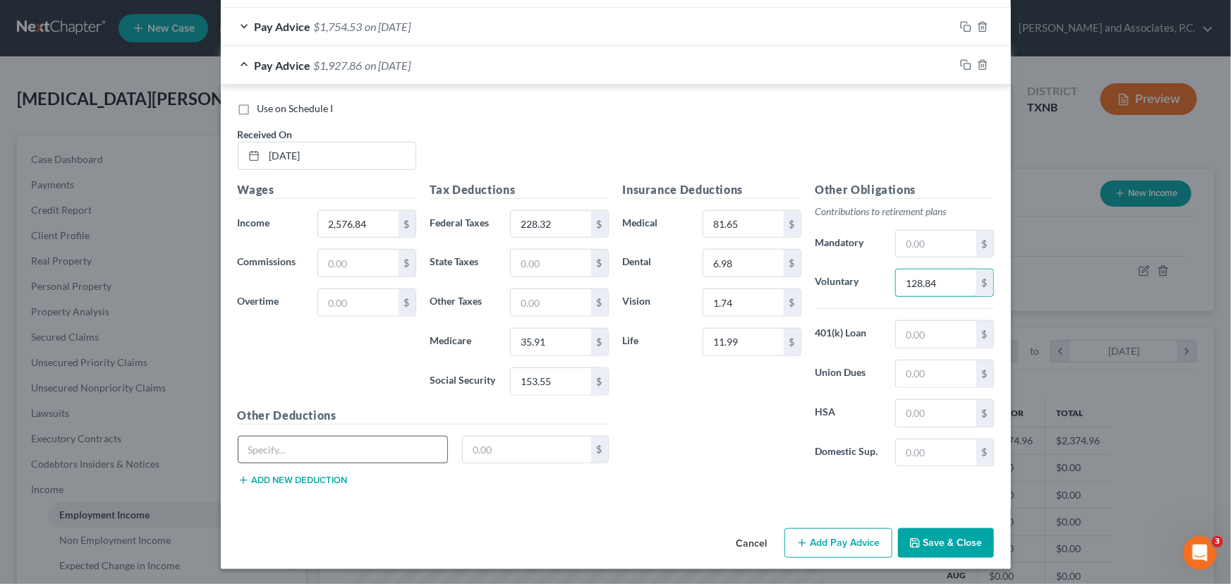
type input "128.84"
click at [313, 451] on input "text" at bounding box center [342, 450] width 209 height 27
type input "HSA- Health Savings Account"
click at [494, 451] on input "text" at bounding box center [527, 450] width 128 height 27
type input "20.00"
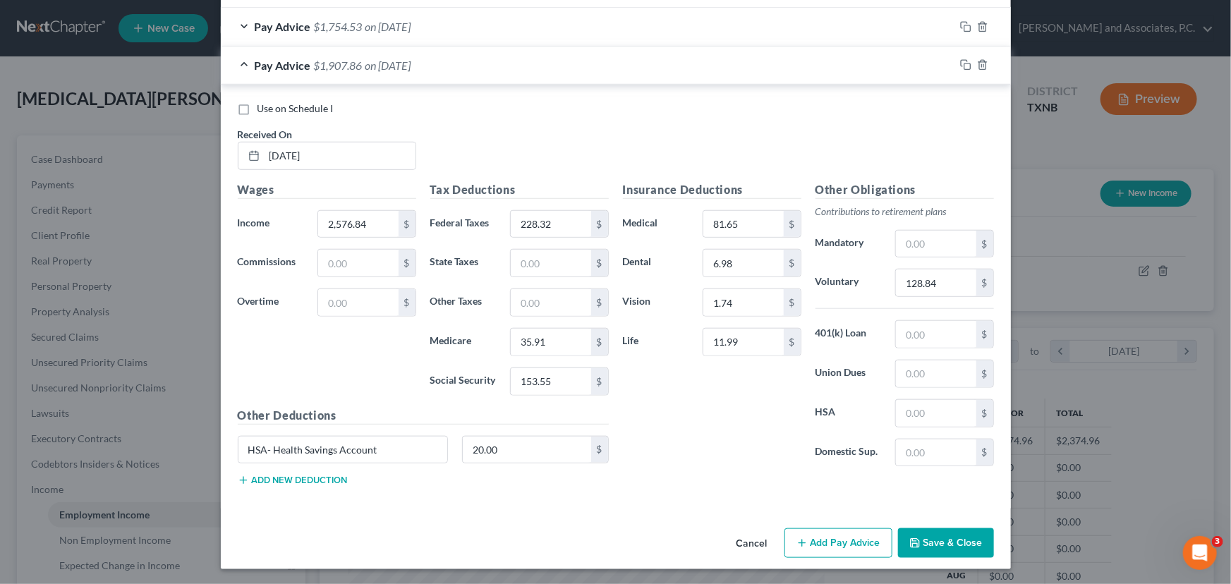
click at [925, 547] on button "Save & Close" at bounding box center [946, 543] width 96 height 30
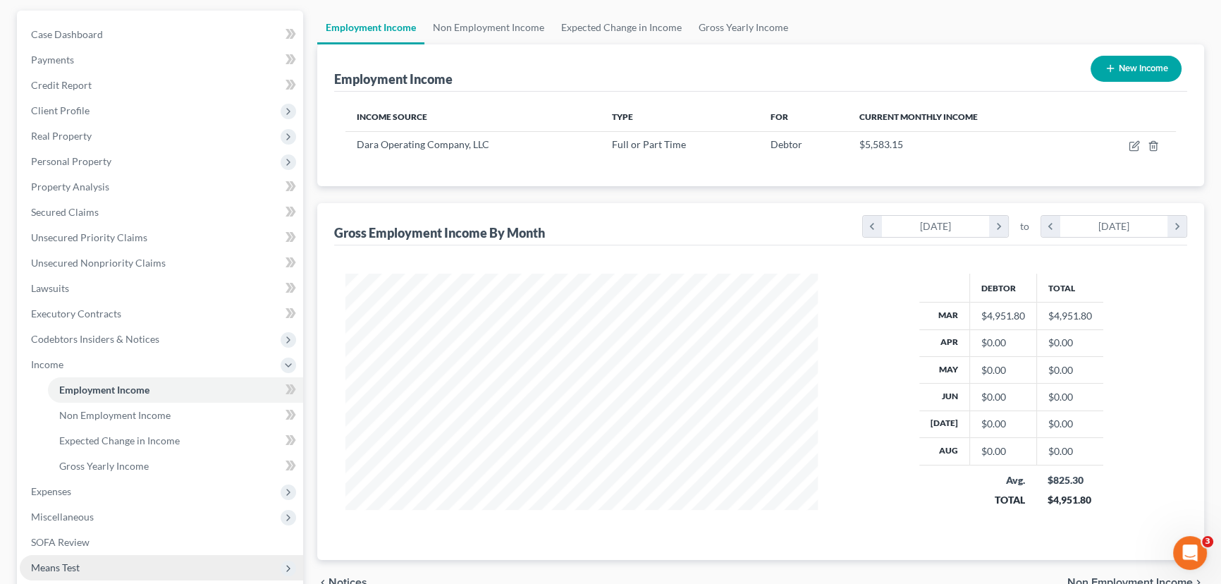
scroll to position [123, 0]
click at [739, 29] on link "Gross Yearly Income" at bounding box center [743, 29] width 106 height 34
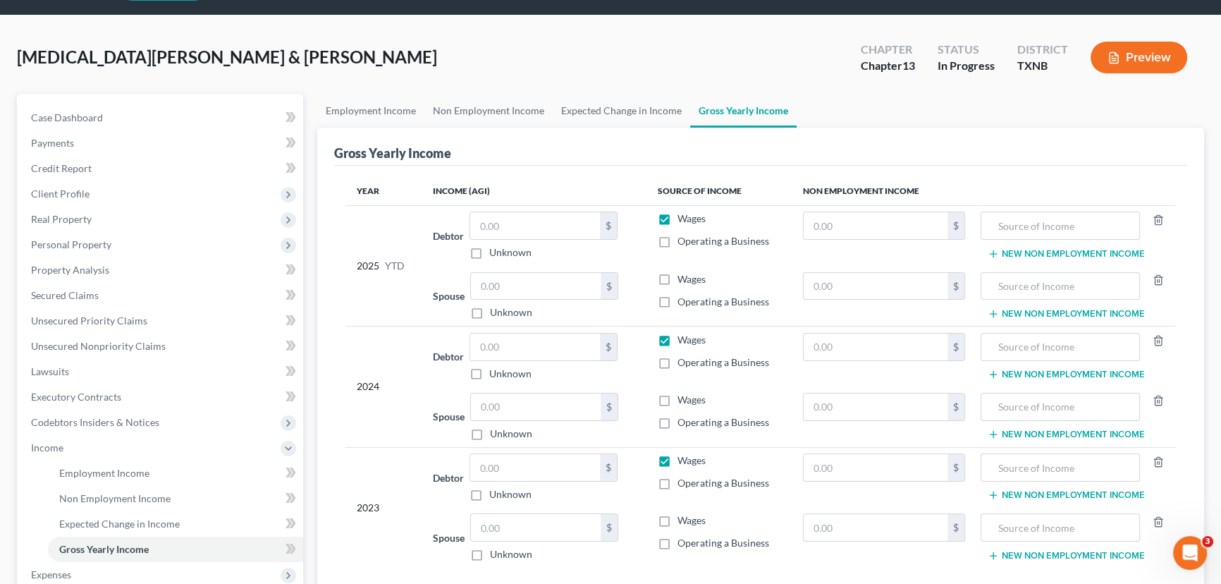
scroll to position [63, 0]
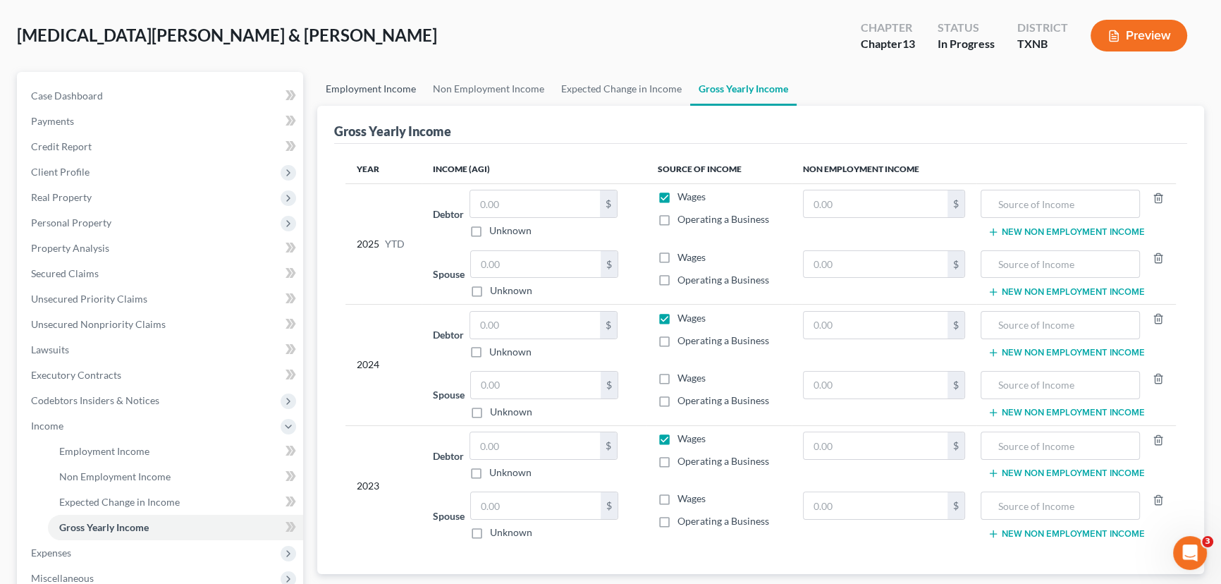
drag, startPoint x: 368, startPoint y: 97, endPoint x: 578, endPoint y: 176, distance: 224.3
click at [368, 97] on link "Employment Income" at bounding box center [370, 89] width 107 height 34
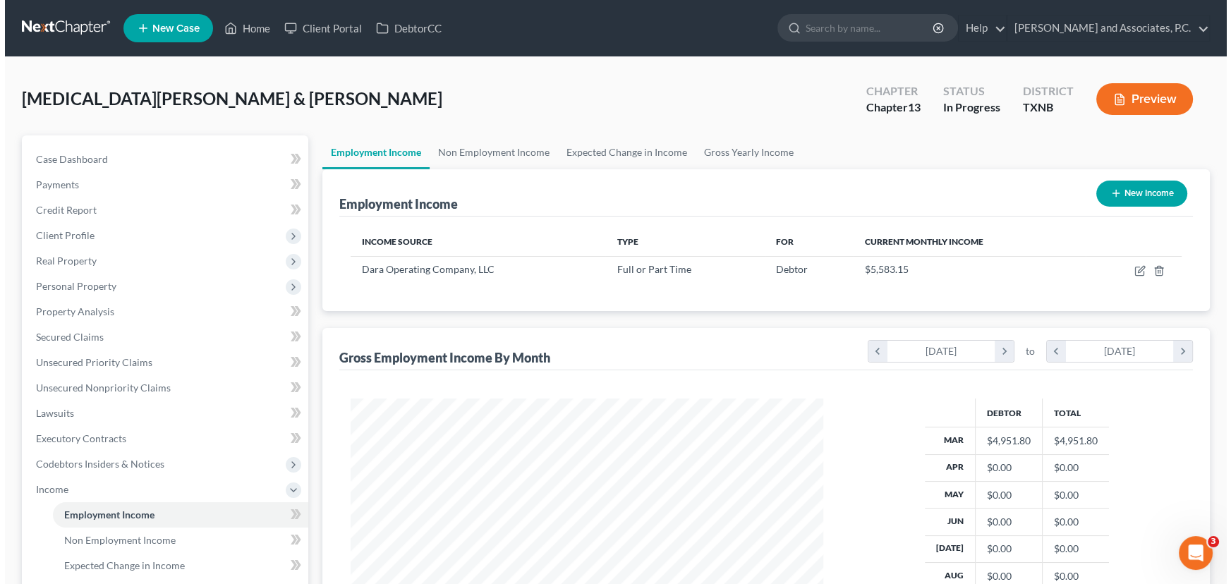
scroll to position [252, 501]
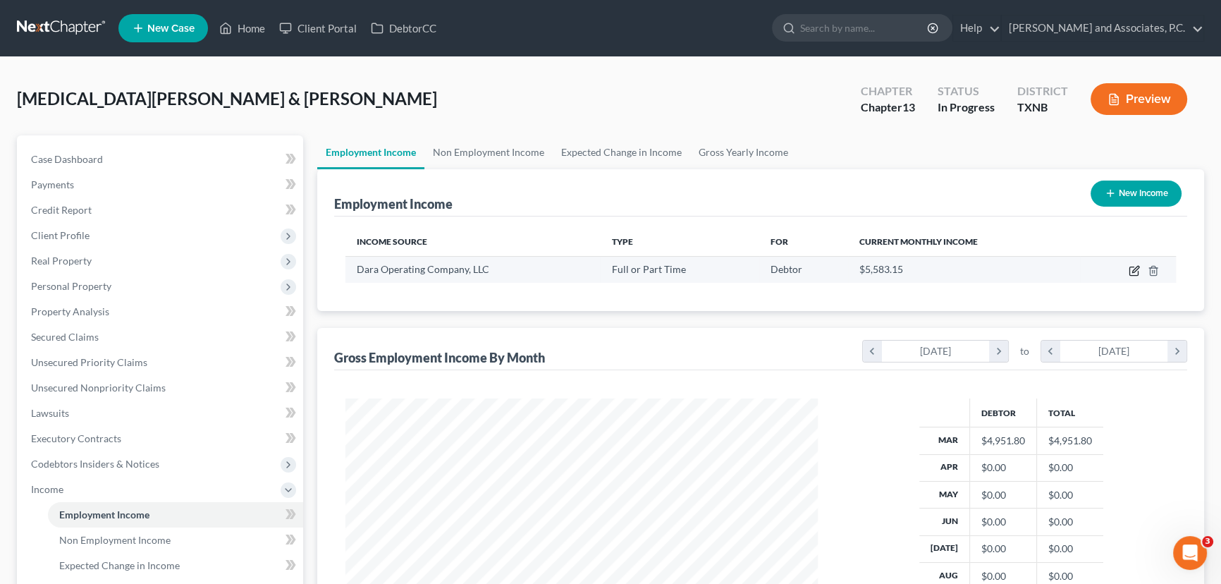
click at [1133, 269] on icon "button" at bounding box center [1136, 269] width 6 height 6
select select "0"
select select "18"
select select "2"
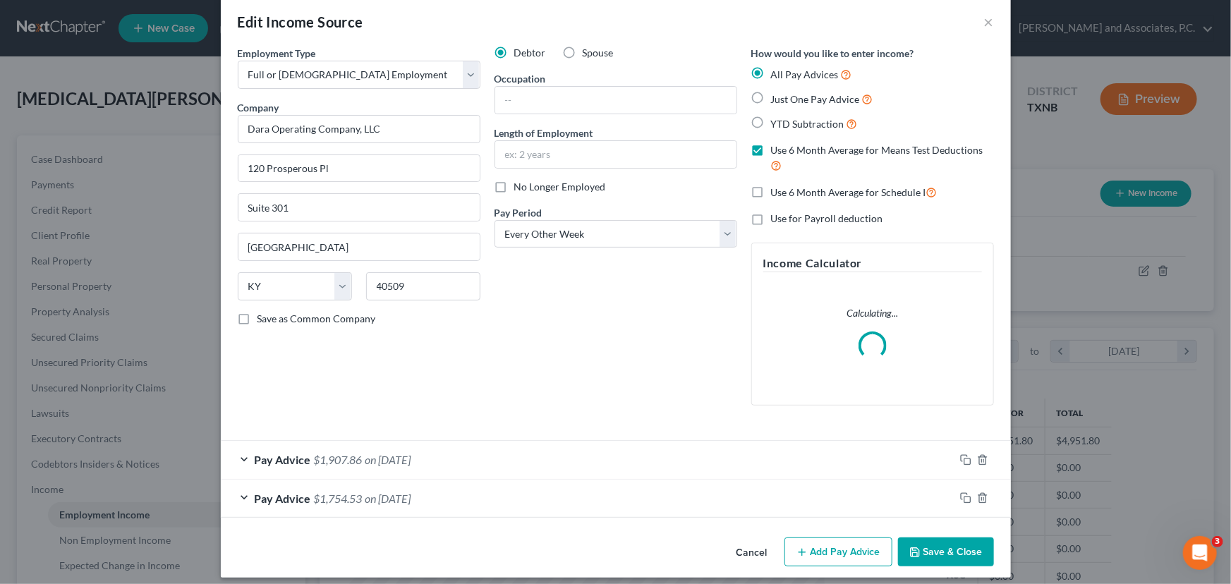
scroll to position [29, 0]
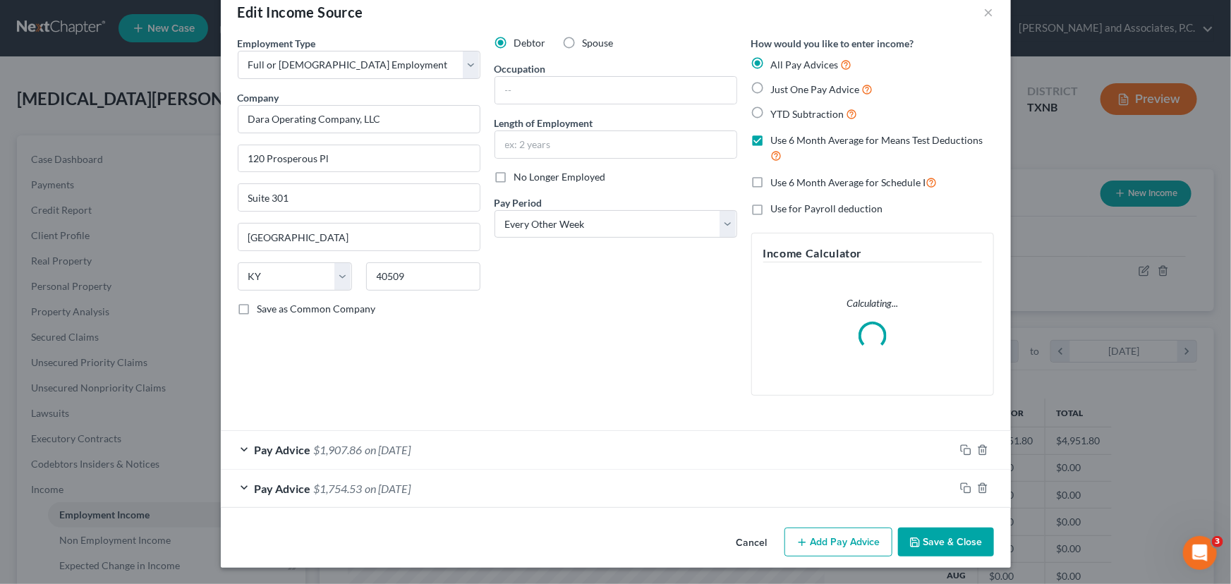
click at [839, 540] on button "Add Pay Advice" at bounding box center [838, 543] width 108 height 30
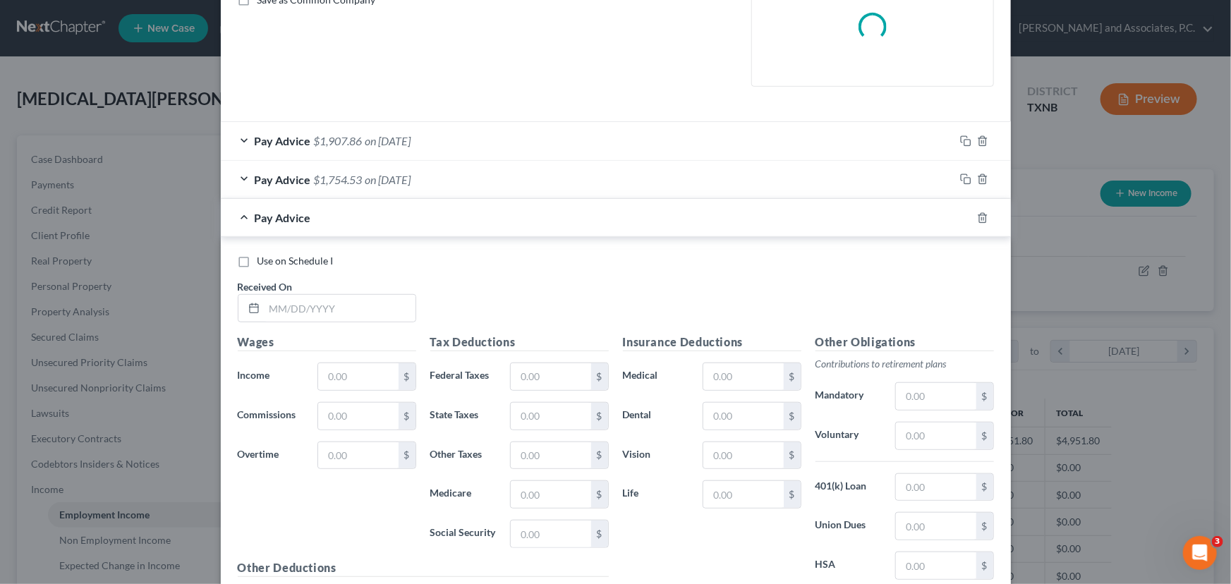
scroll to position [414, 0]
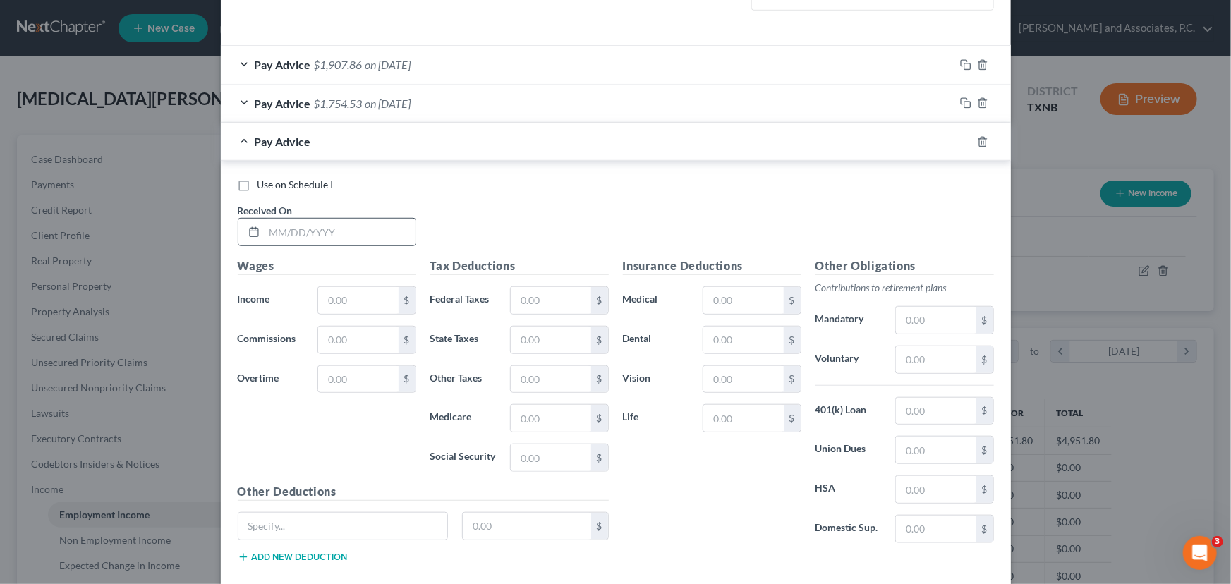
click at [255, 236] on div at bounding box center [251, 232] width 26 height 27
click at [269, 231] on input "text" at bounding box center [339, 232] width 151 height 27
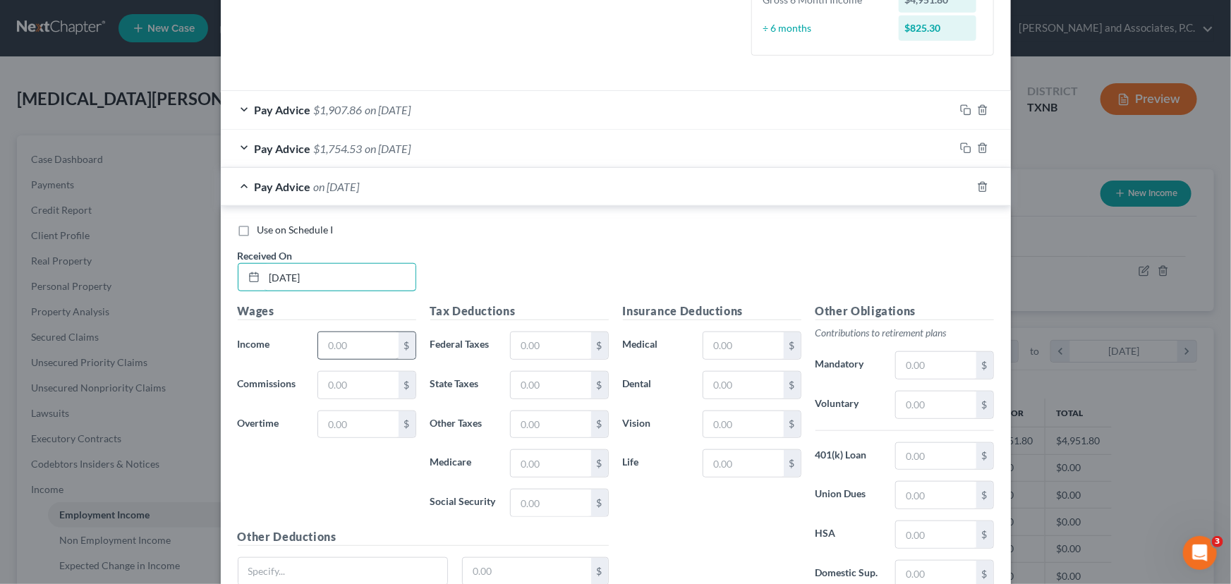
type input "[DATE]"
click at [341, 338] on input "text" at bounding box center [358, 345] width 80 height 27
type input "2,580.20"
click at [521, 348] on input "text" at bounding box center [551, 345] width 80 height 27
type input "228.70"
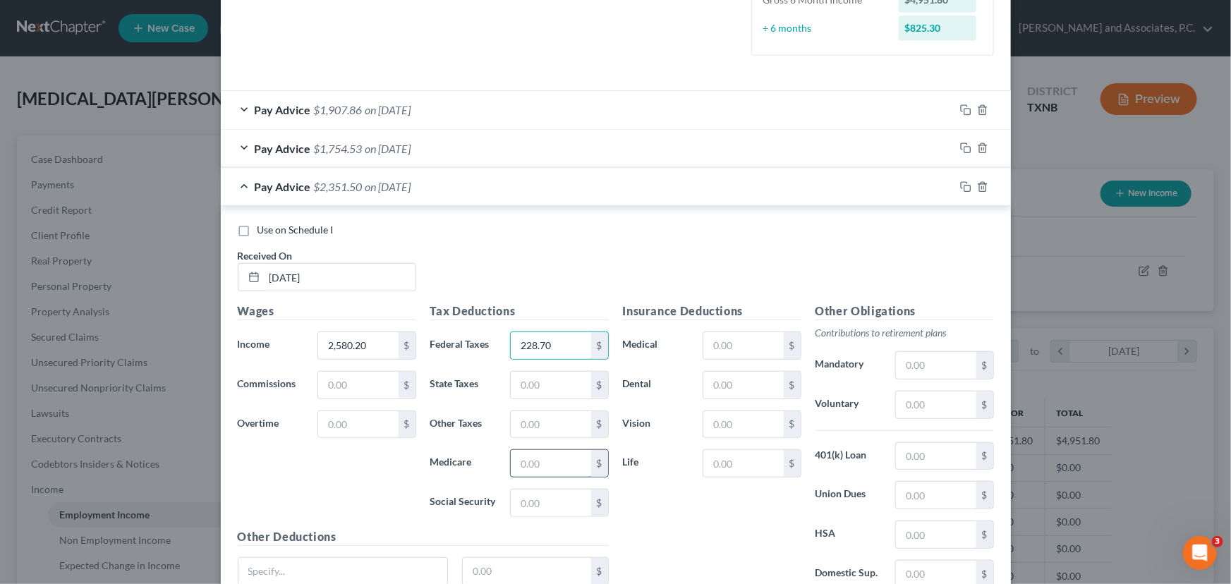
click at [535, 458] on input "text" at bounding box center [551, 463] width 80 height 27
type input "35.96"
click at [521, 504] on input "text" at bounding box center [551, 502] width 80 height 27
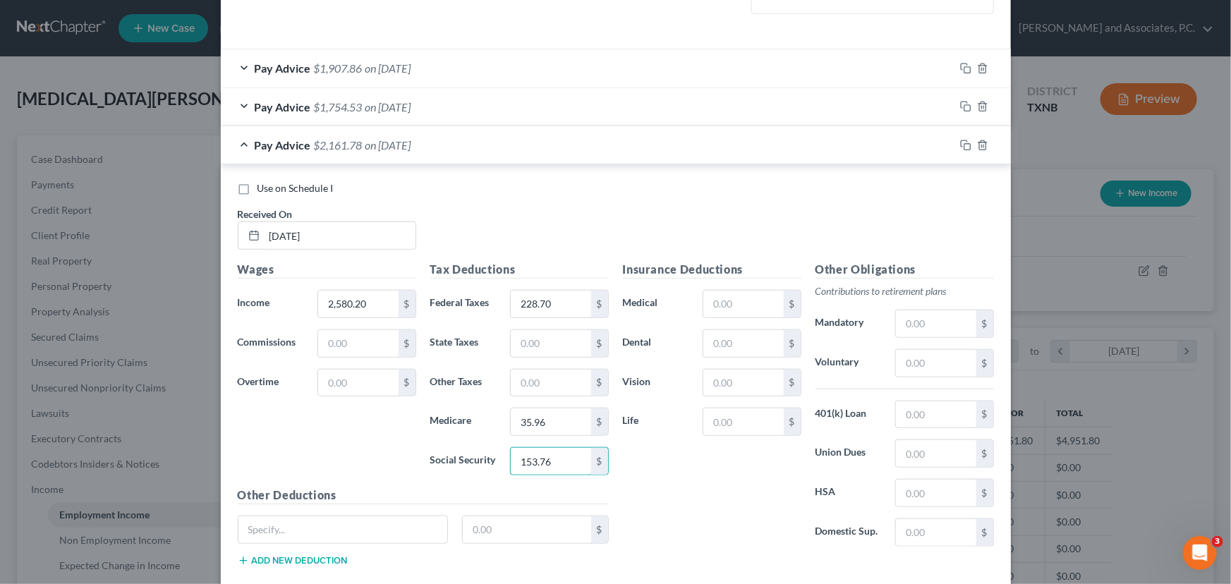
scroll to position [478, 0]
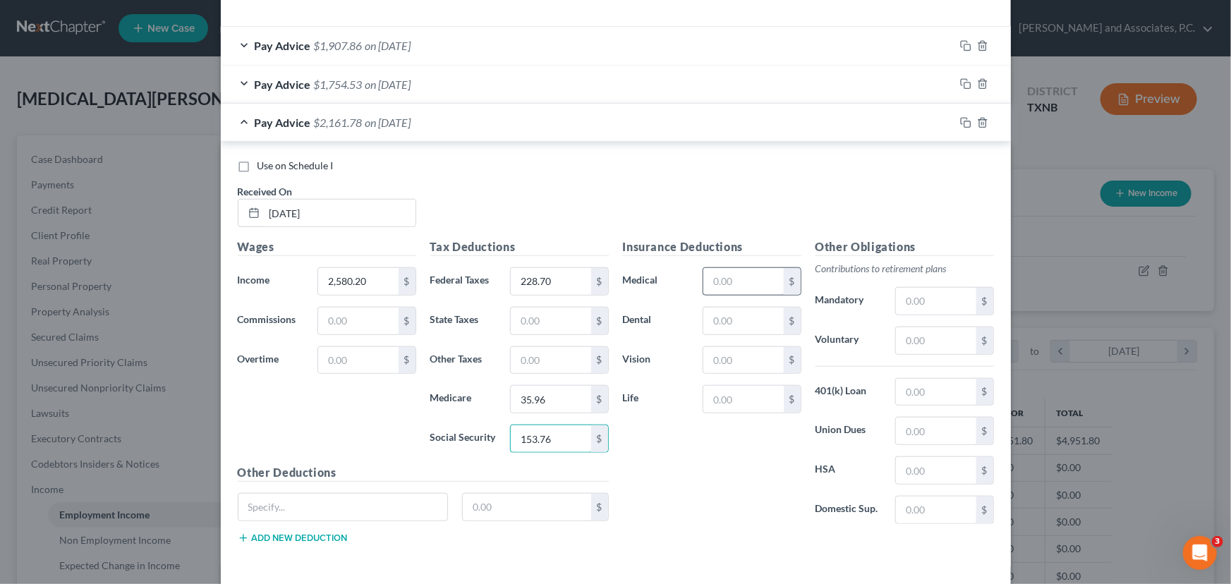
type input "153.76"
click at [738, 274] on input "text" at bounding box center [743, 281] width 80 height 27
type input "81.65"
click at [747, 319] on input "text" at bounding box center [743, 320] width 80 height 27
type input "6.98"
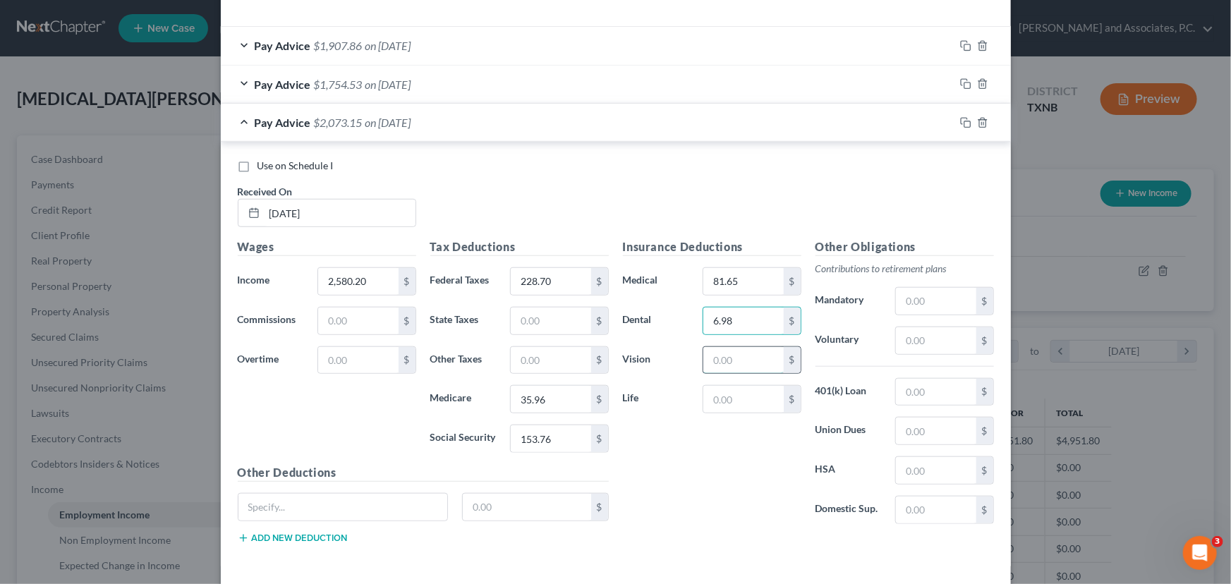
click at [721, 356] on input "text" at bounding box center [743, 360] width 80 height 27
type input "1.74"
click at [719, 399] on input "text" at bounding box center [743, 399] width 80 height 27
type input "11.99"
click at [917, 334] on input "text" at bounding box center [936, 340] width 80 height 27
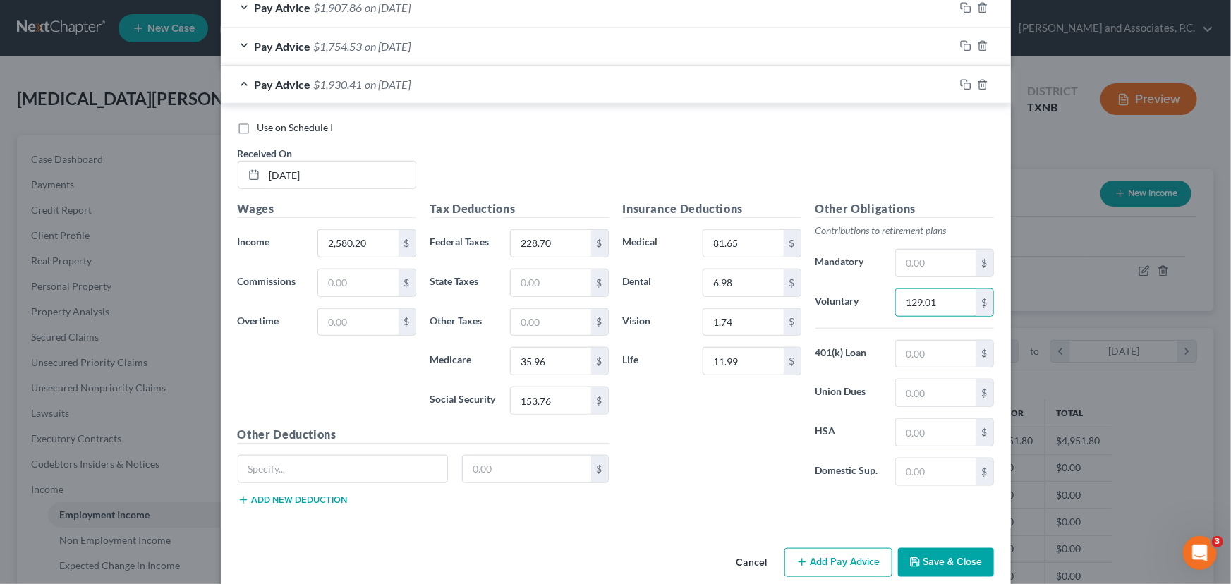
scroll to position [536, 0]
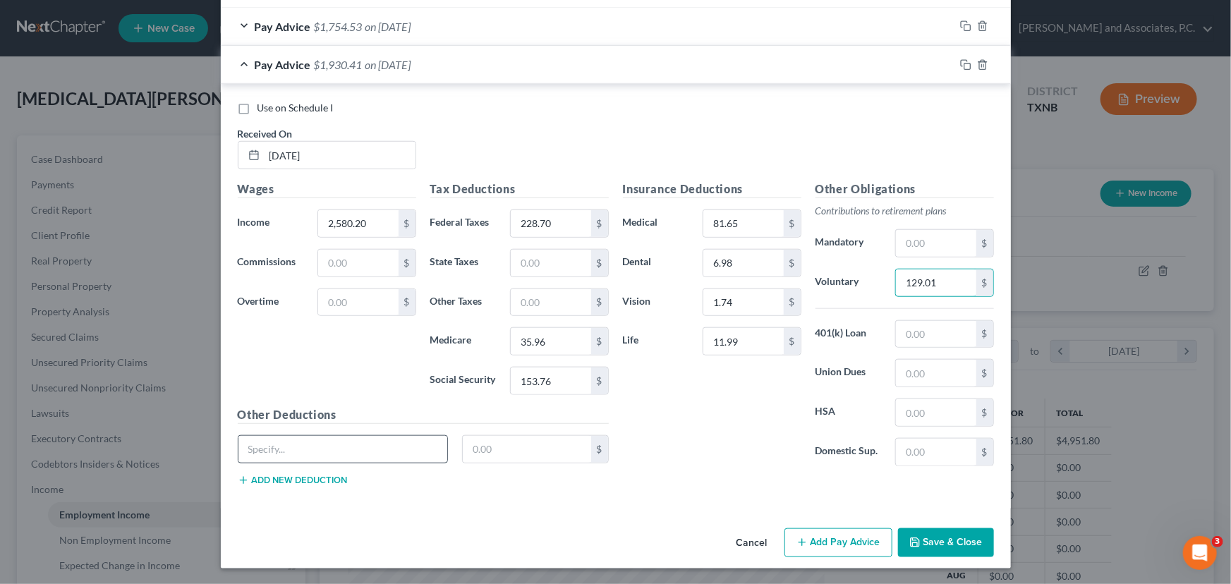
type input "129.01"
click at [281, 439] on input "text" at bounding box center [342, 449] width 209 height 27
type input "HSA- Health Savings Account"
click at [485, 449] on input "text" at bounding box center [527, 449] width 128 height 27
type input "20.00"
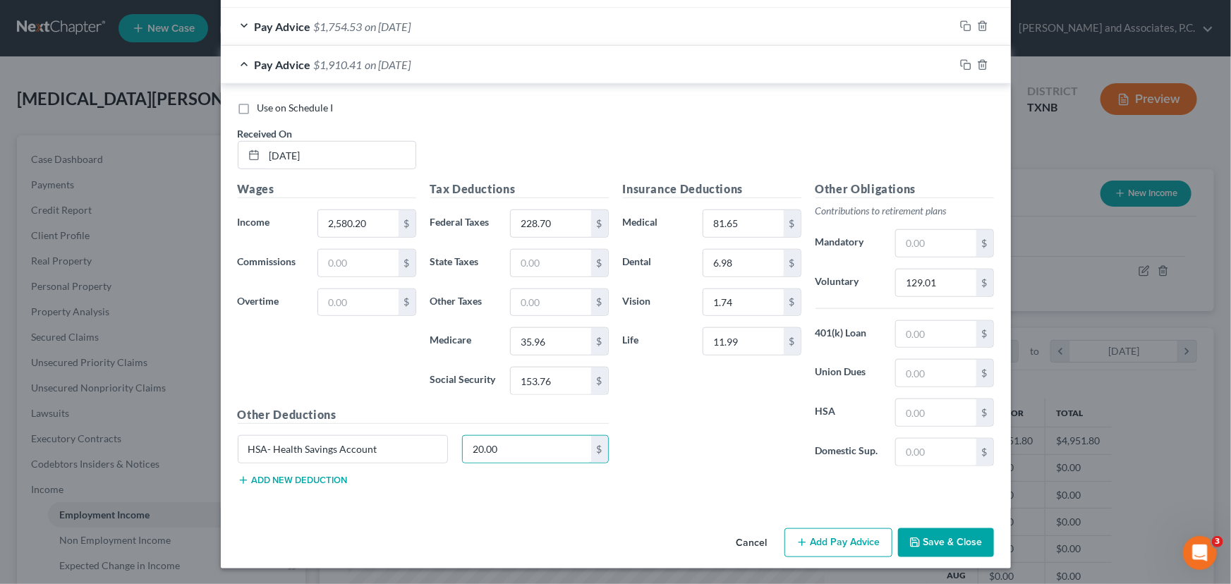
click at [690, 388] on div "Insurance Deductions Medical 81.65 $ Dental 6.98 $ Vision 1.74 $ Life 11.99 $" at bounding box center [712, 329] width 193 height 297
click at [830, 547] on button "Add Pay Advice" at bounding box center [838, 543] width 108 height 30
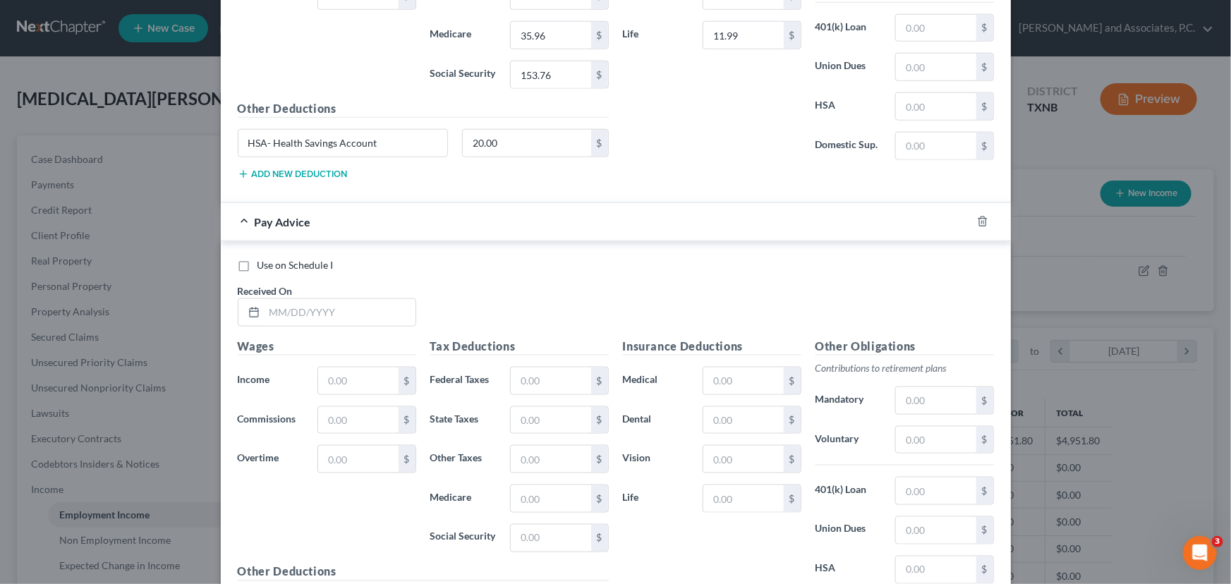
scroll to position [856, 0]
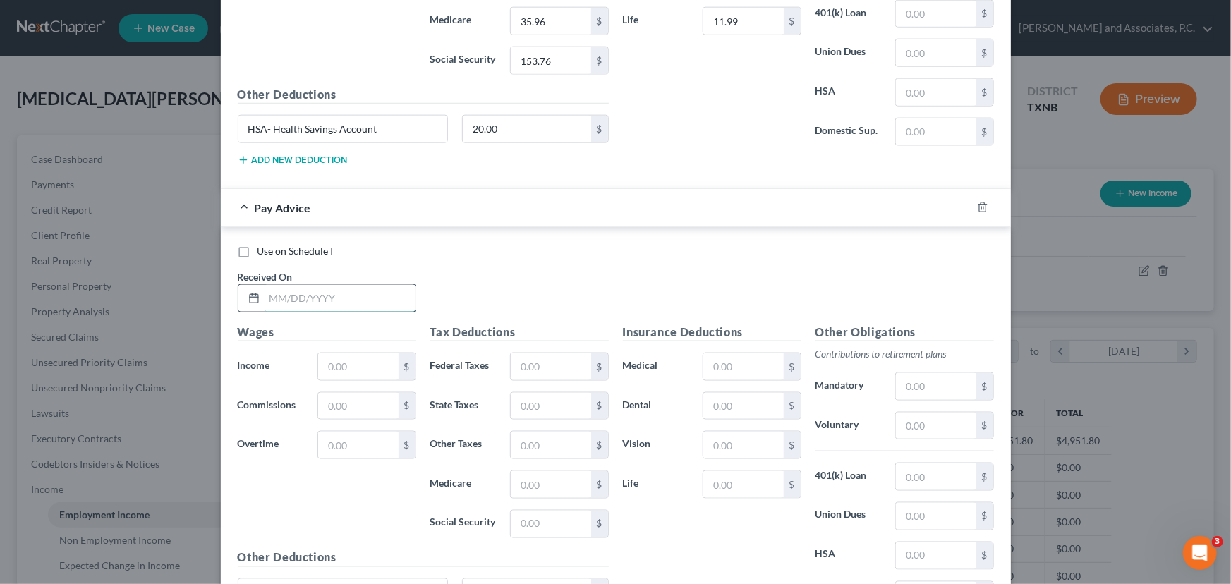
click at [279, 298] on input "text" at bounding box center [339, 298] width 151 height 27
drag, startPoint x: 320, startPoint y: 298, endPoint x: 248, endPoint y: 295, distance: 72.0
click at [248, 295] on div "2576.84" at bounding box center [327, 298] width 178 height 28
type input "[DATE]"
click at [324, 363] on input "text" at bounding box center [358, 366] width 80 height 27
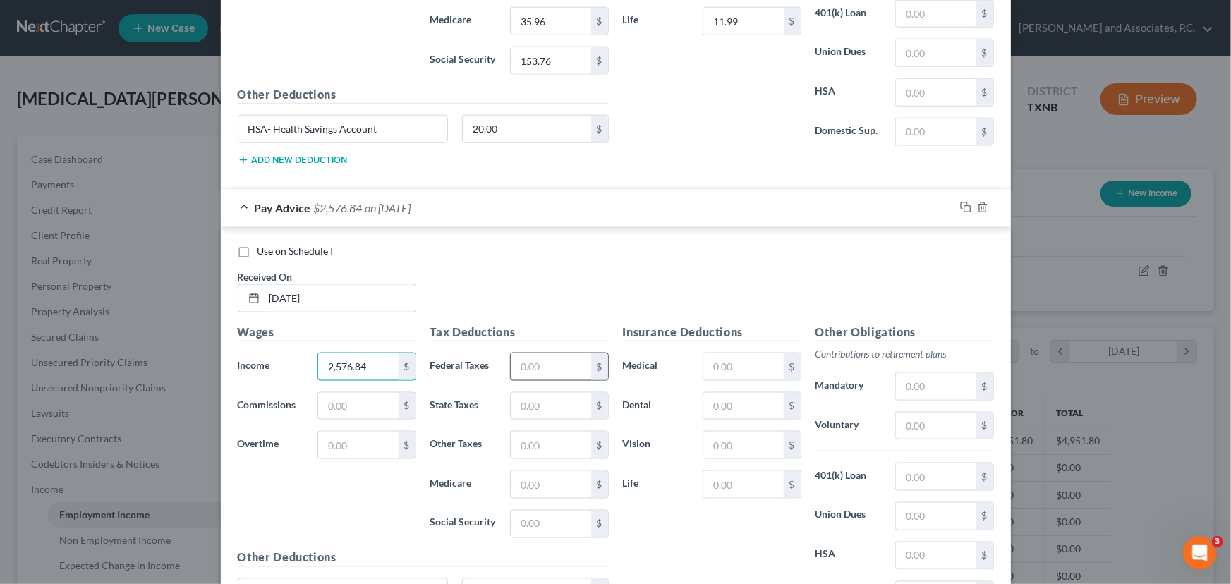
type input "2,576.84"
click at [558, 363] on input "text" at bounding box center [551, 366] width 80 height 27
type input "225.90"
click at [544, 488] on input "text" at bounding box center [551, 484] width 80 height 27
type input "35.61"
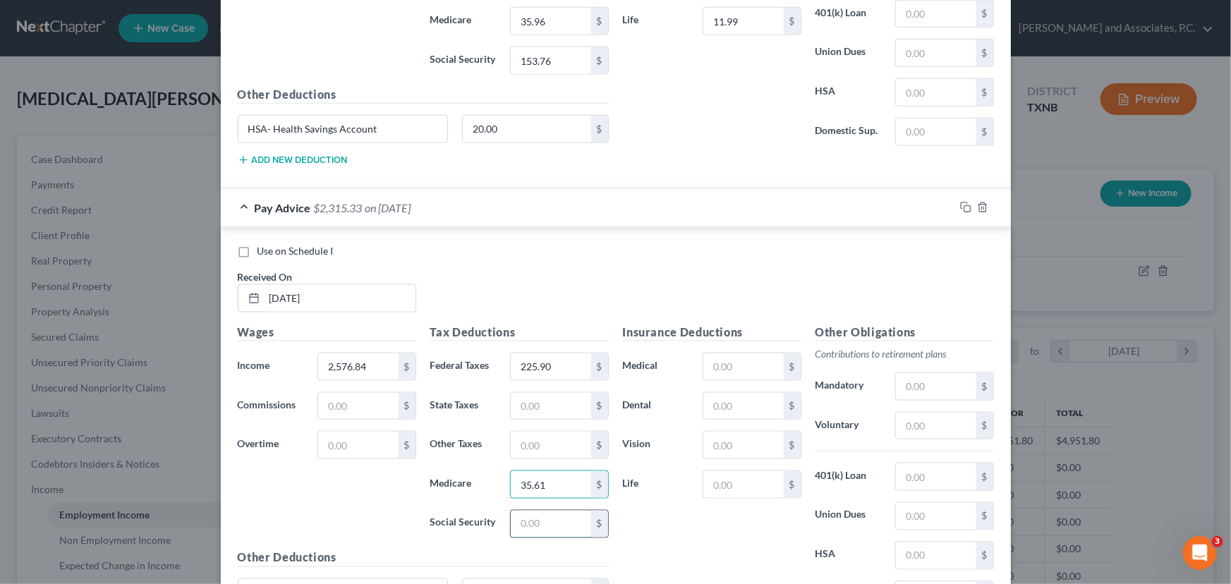
click at [535, 522] on input "text" at bounding box center [551, 524] width 80 height 27
type input "152.29"
click at [745, 368] on input "text" at bounding box center [743, 366] width 80 height 27
type input "81.65"
click at [722, 480] on input "text" at bounding box center [743, 484] width 80 height 27
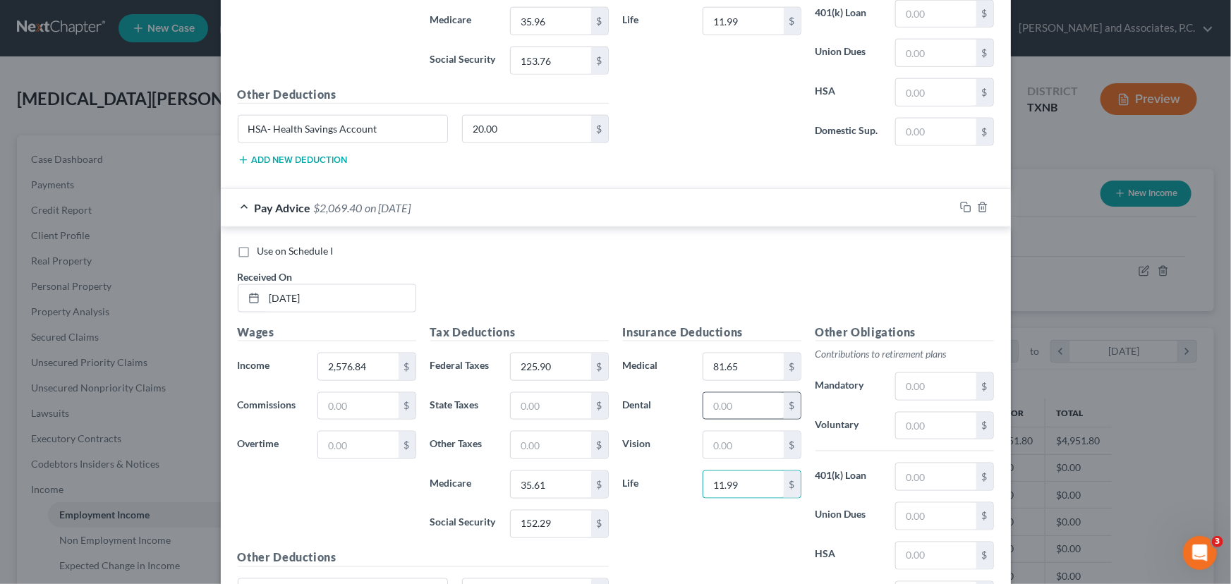
type input "11.99"
click at [717, 402] on input "text" at bounding box center [743, 406] width 80 height 27
type input "1"
type input "6.98"
click at [717, 438] on input "text" at bounding box center [743, 445] width 80 height 27
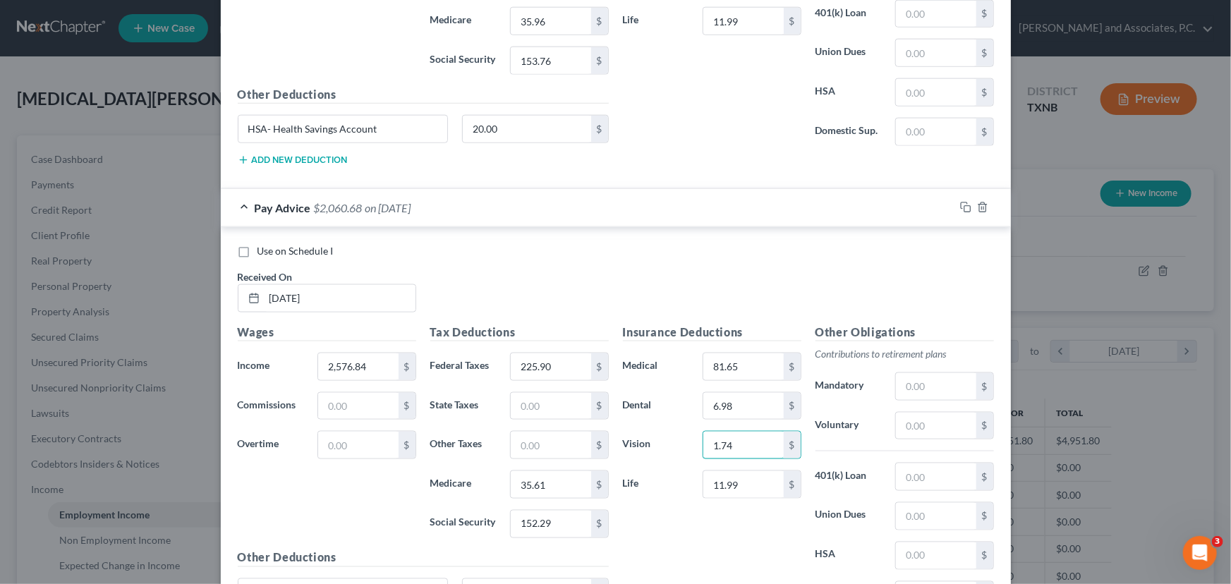
drag, startPoint x: 740, startPoint y: 444, endPoint x: 660, endPoint y: 439, distance: 80.5
click at [660, 439] on div "Vision 1.74 $" at bounding box center [712, 445] width 193 height 28
type input "2.18"
click at [743, 401] on input "6.98" at bounding box center [743, 406] width 80 height 27
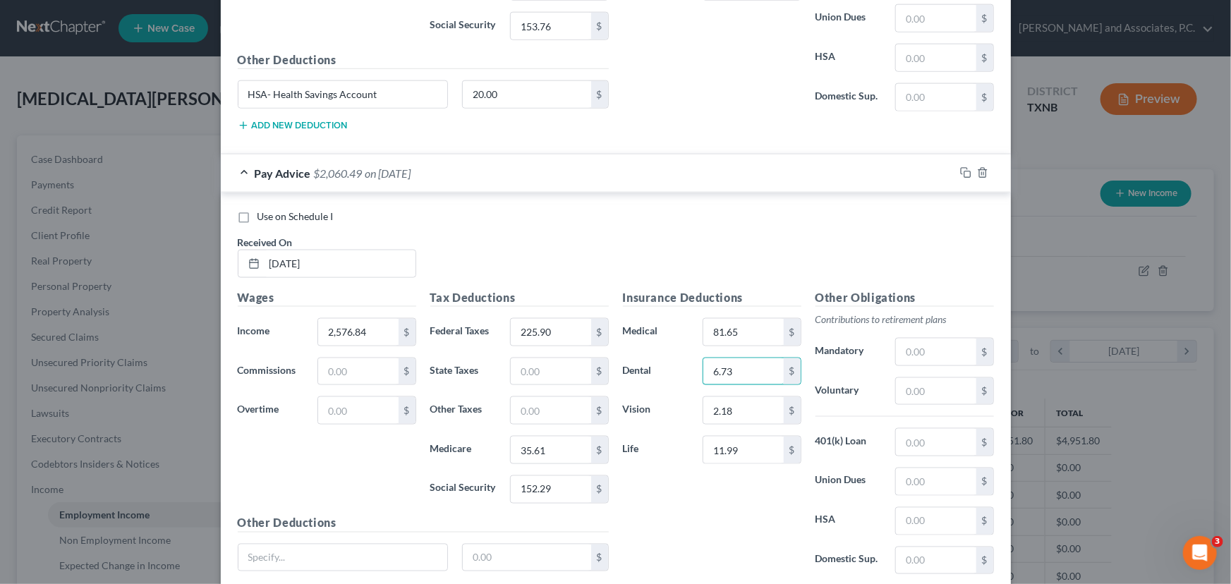
scroll to position [920, 0]
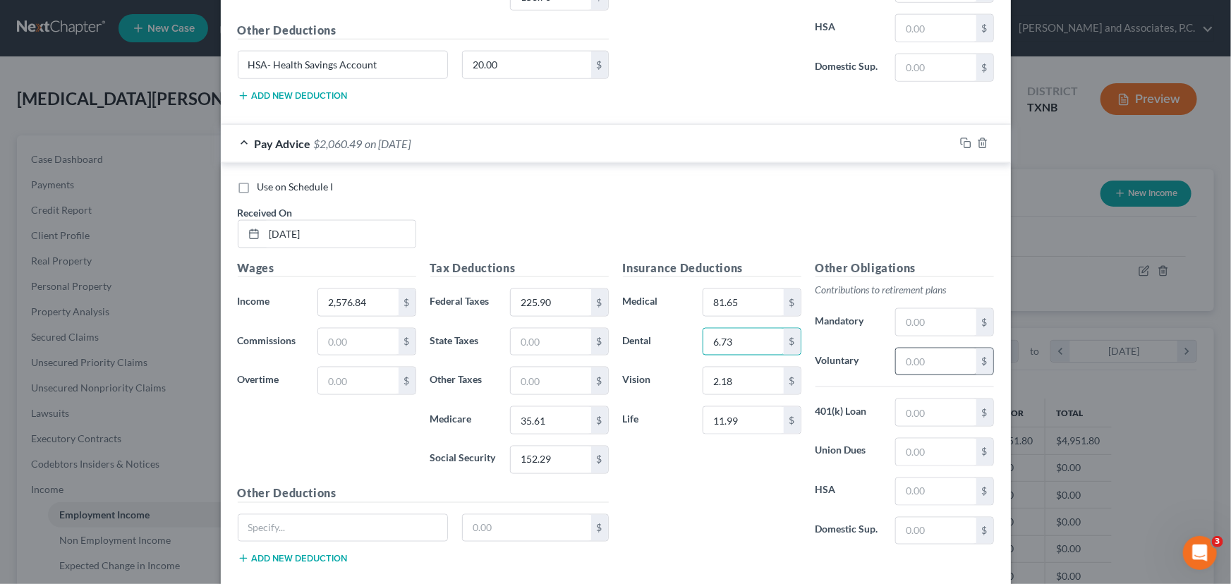
type input "6.73"
click at [920, 357] on input "text" at bounding box center [936, 361] width 80 height 27
click at [750, 295] on input "81.65" at bounding box center [743, 302] width 80 height 27
type input "71.54"
click at [922, 363] on input "text" at bounding box center [936, 361] width 80 height 27
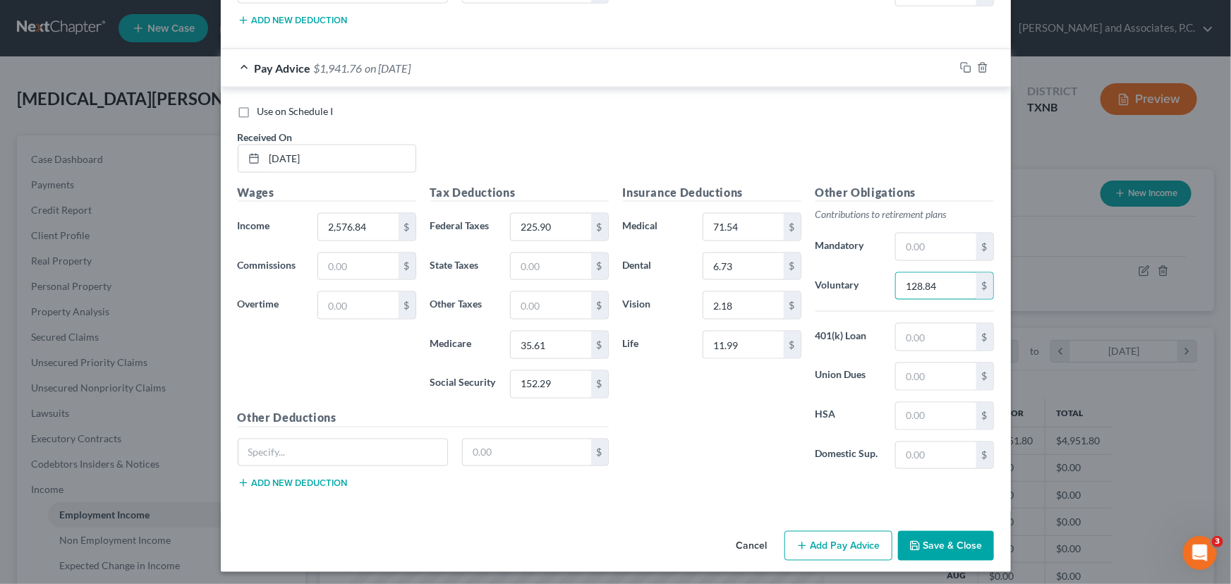
scroll to position [997, 0]
type input "128.84"
click at [298, 444] on input "text" at bounding box center [342, 451] width 209 height 27
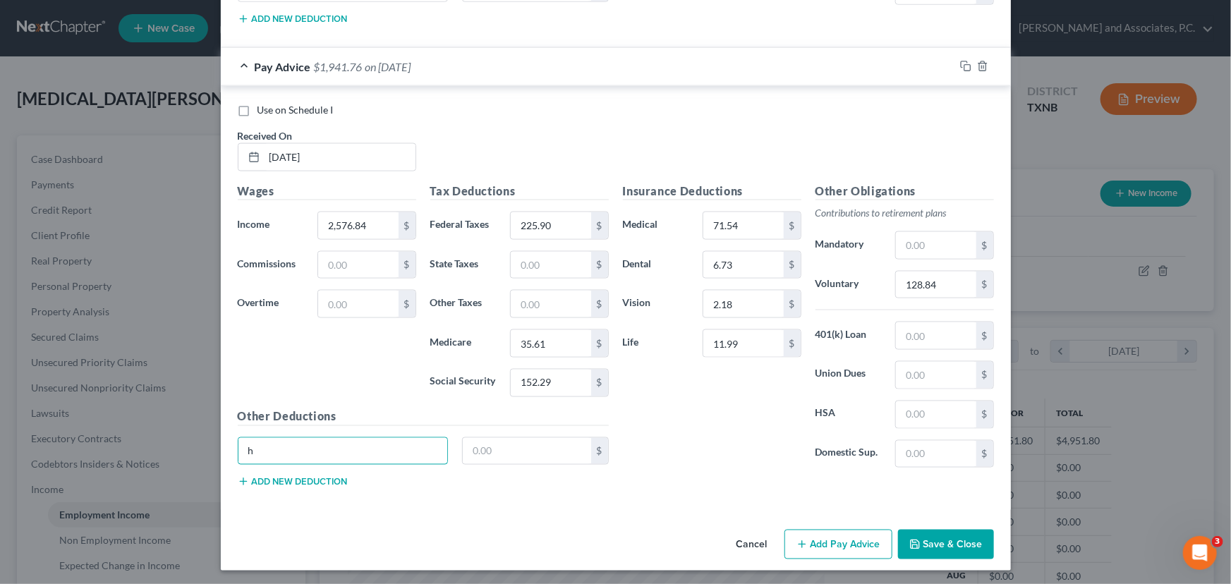
type input "HSA- Health Savings Account"
click at [473, 445] on input "text" at bounding box center [527, 451] width 128 height 27
type input "40.00"
click at [859, 538] on button "Add Pay Advice" at bounding box center [838, 545] width 108 height 30
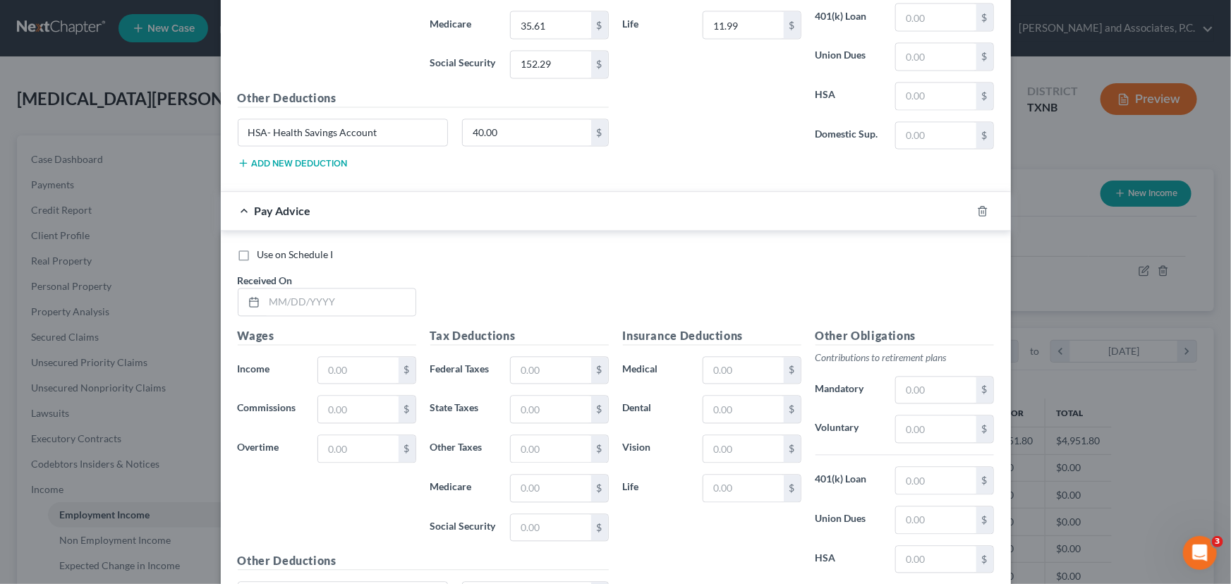
scroll to position [1318, 0]
click at [304, 297] on input "text" at bounding box center [339, 299] width 151 height 27
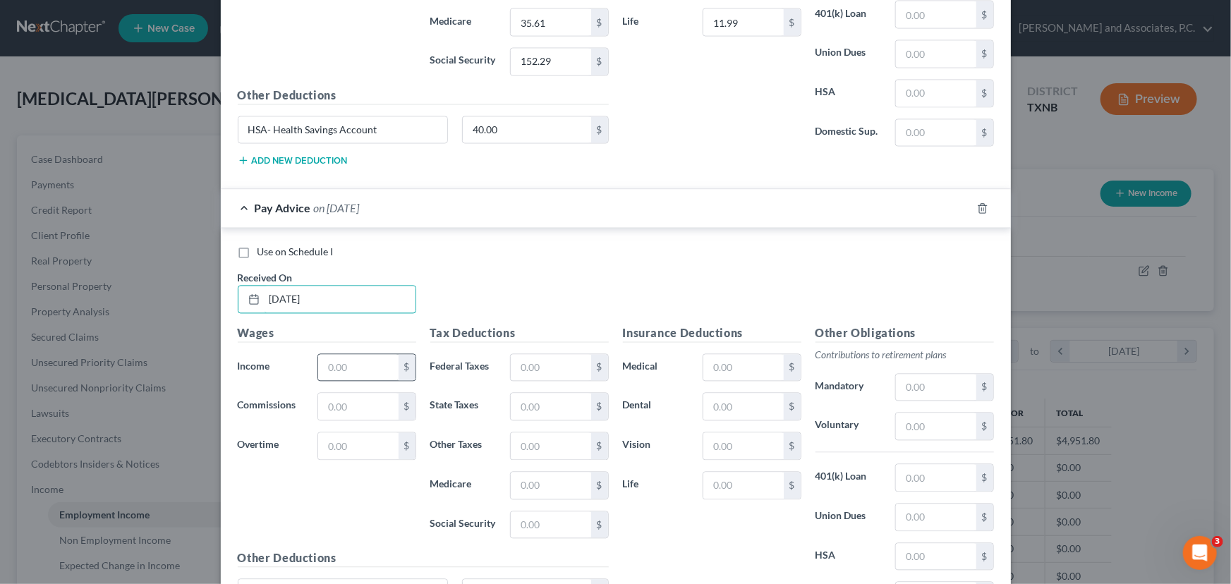
type input "[DATE]"
click at [348, 359] on input "text" at bounding box center [358, 368] width 80 height 27
type input "2,409.96"
drag, startPoint x: 557, startPoint y: 367, endPoint x: 549, endPoint y: 361, distance: 9.6
click at [557, 367] on input "text" at bounding box center [551, 368] width 80 height 27
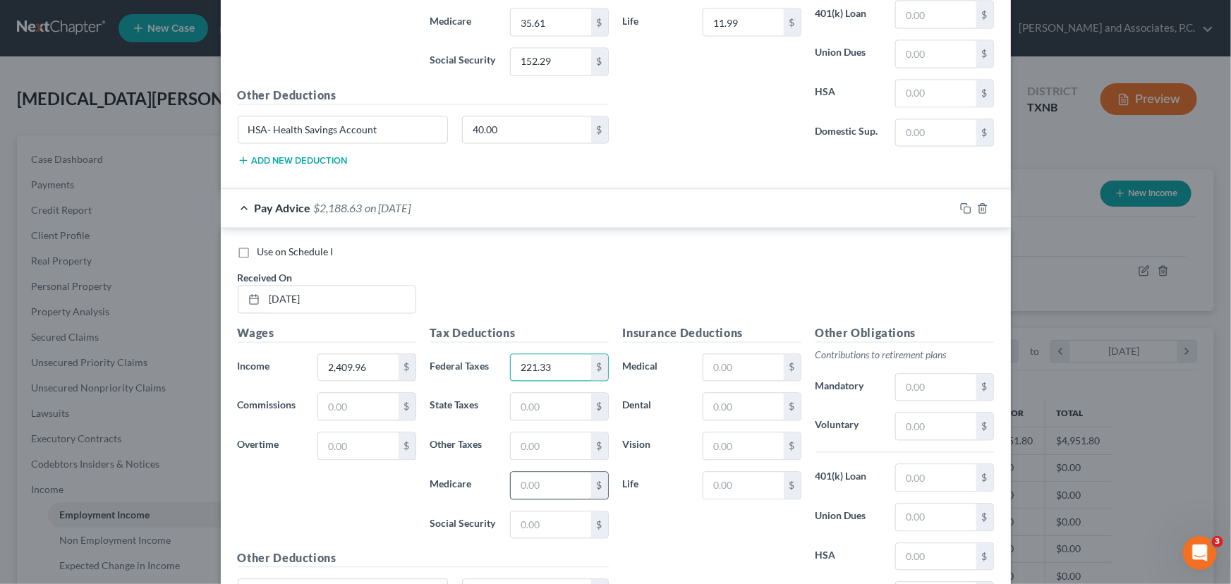
type input "221.33"
click at [529, 477] on input "text" at bounding box center [551, 486] width 80 height 27
type input "33.20"
click at [528, 525] on input "text" at bounding box center [551, 525] width 80 height 27
type input "141.95"
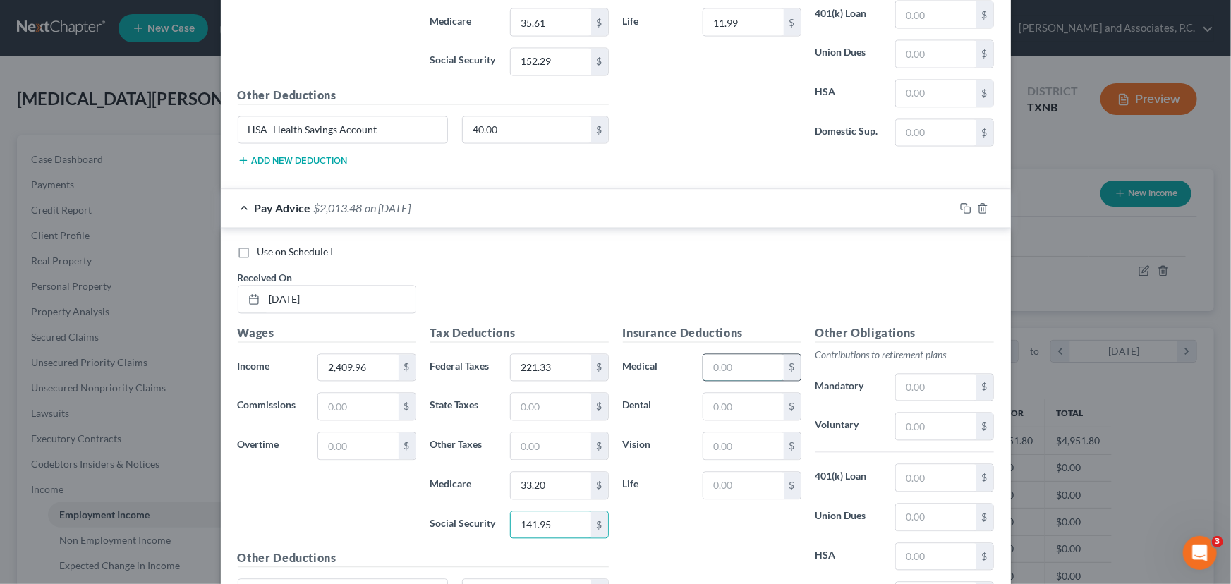
click at [740, 362] on input "text" at bounding box center [743, 368] width 80 height 27
type input "71.54"
click at [729, 408] on input "text" at bounding box center [743, 407] width 80 height 27
type input "6.73"
click at [755, 444] on input "text" at bounding box center [743, 446] width 80 height 27
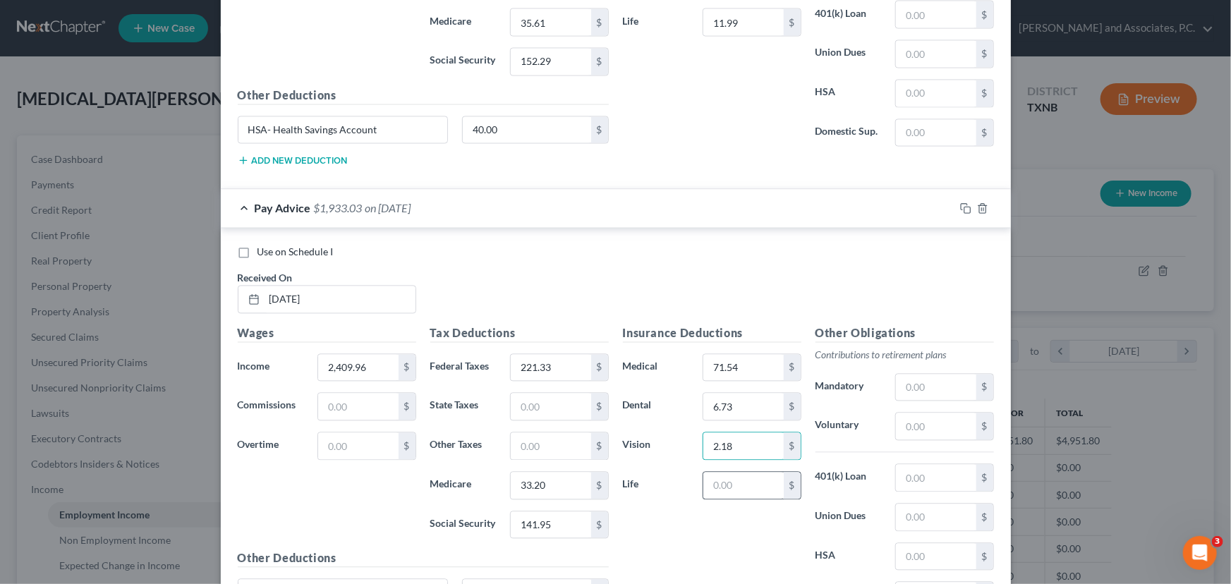
type input "2.18"
click at [750, 475] on input "text" at bounding box center [743, 486] width 80 height 27
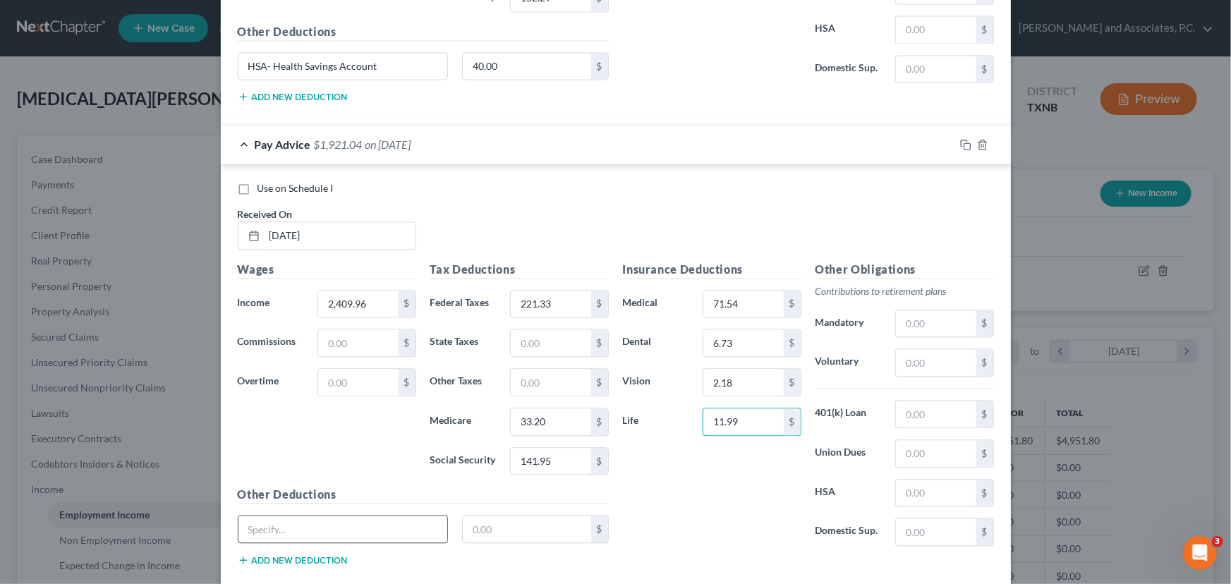
type input "11.99"
click at [353, 521] on input "text" at bounding box center [342, 529] width 209 height 27
type input "HSA- Health Savings Account"
click at [516, 526] on input "text" at bounding box center [527, 529] width 128 height 27
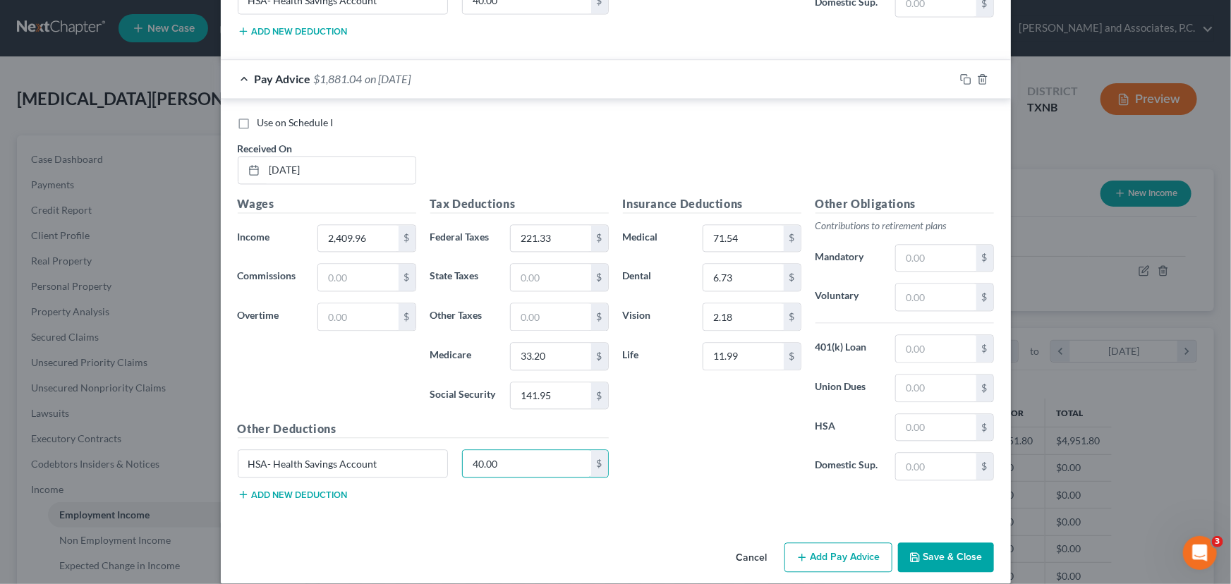
scroll to position [1459, 0]
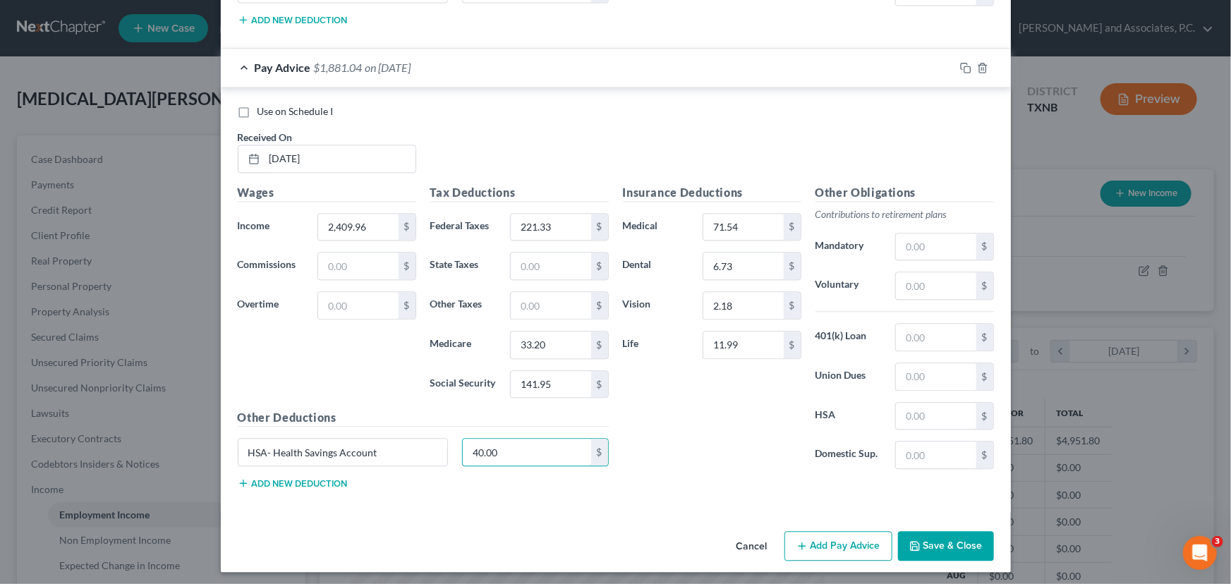
type input "40.00"
click at [813, 543] on button "Add Pay Advice" at bounding box center [838, 546] width 108 height 30
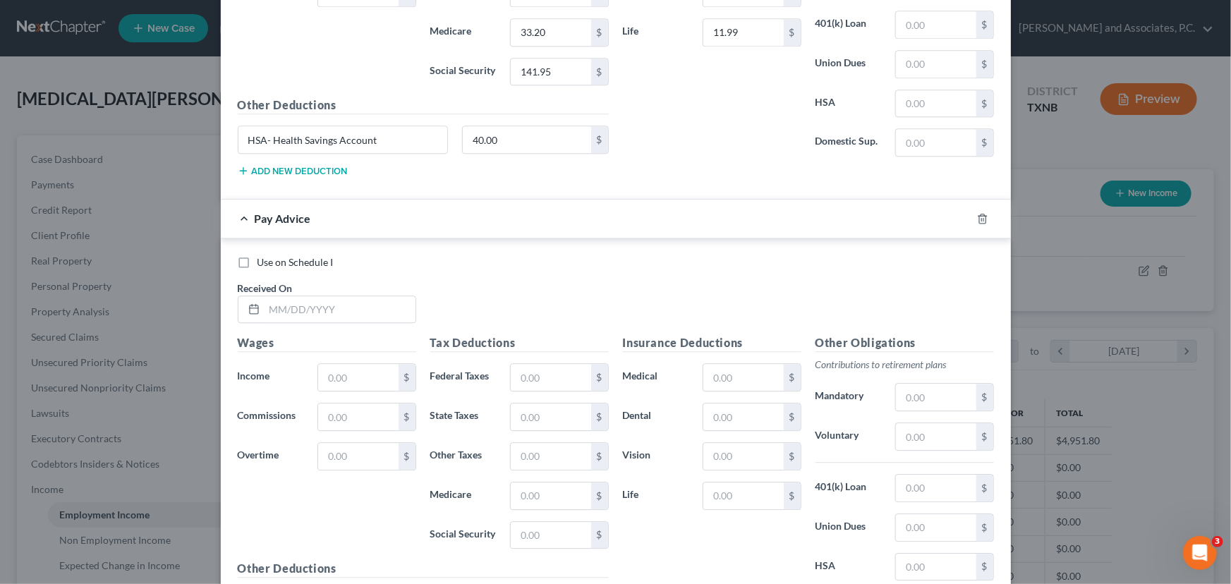
scroll to position [1843, 0]
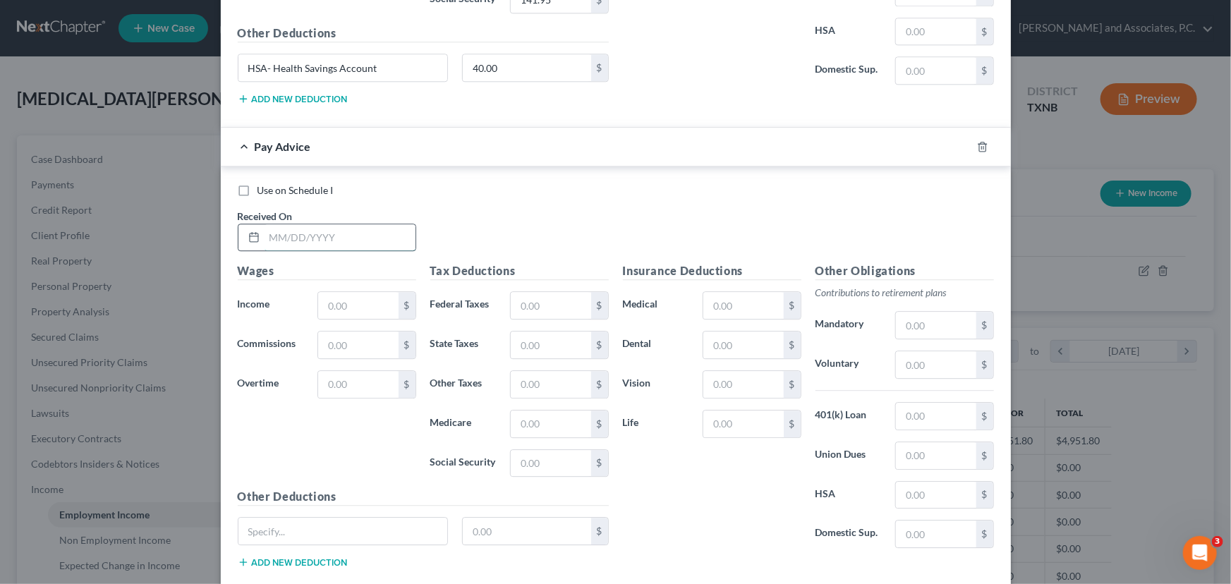
drag, startPoint x: 275, startPoint y: 227, endPoint x: 267, endPoint y: 230, distance: 8.9
click at [275, 227] on input "text" at bounding box center [339, 237] width 151 height 27
type input "[DATE]"
click at [343, 302] on input "text" at bounding box center [358, 305] width 80 height 27
type input "2,386.30"
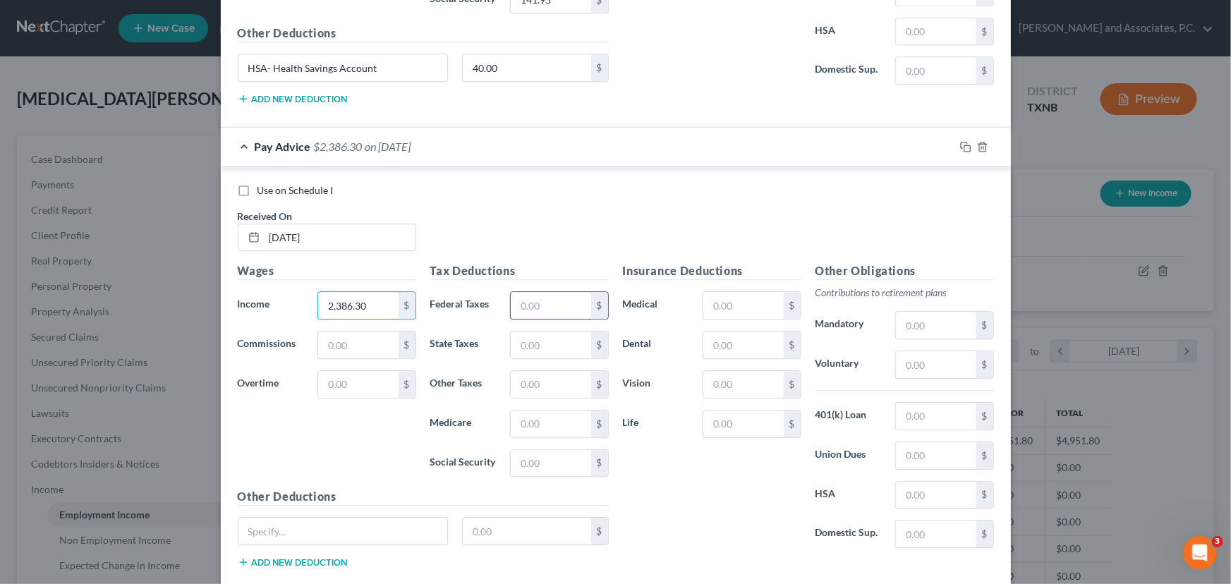
click at [520, 295] on input "text" at bounding box center [551, 305] width 80 height 27
type input "218.49"
click at [550, 423] on input "text" at bounding box center [551, 423] width 80 height 27
type input "32.86"
click at [530, 453] on input "text" at bounding box center [551, 463] width 80 height 27
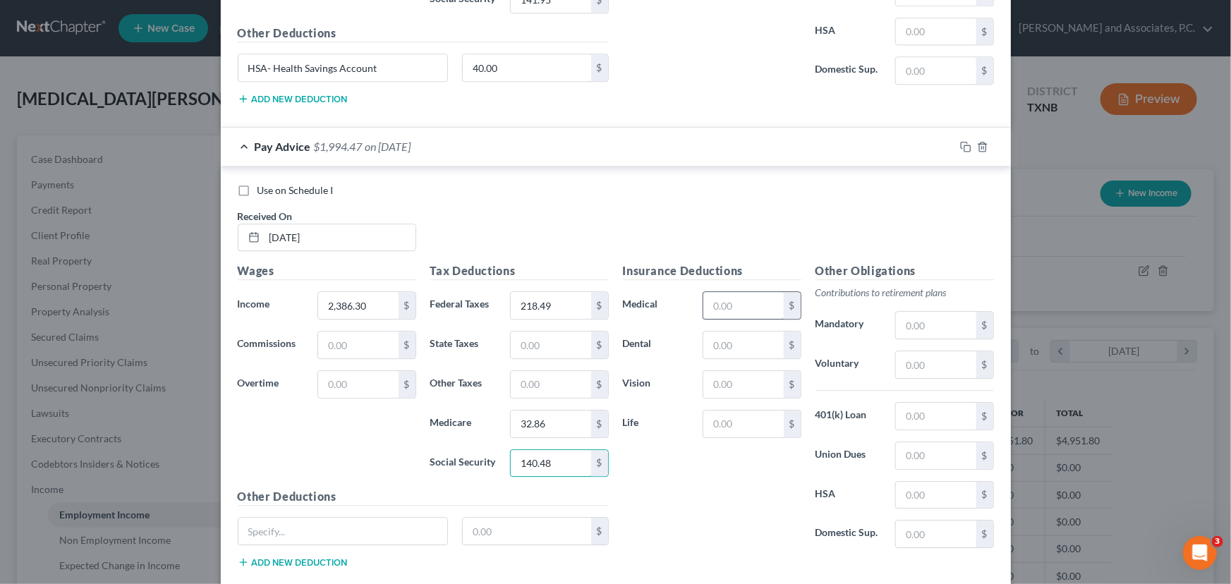
type input "140.48"
click at [724, 300] on input "text" at bounding box center [743, 305] width 80 height 27
type input "71.54"
drag, startPoint x: 726, startPoint y: 341, endPoint x: 726, endPoint y: 331, distance: 9.9
click at [726, 341] on input "text" at bounding box center [743, 344] width 80 height 27
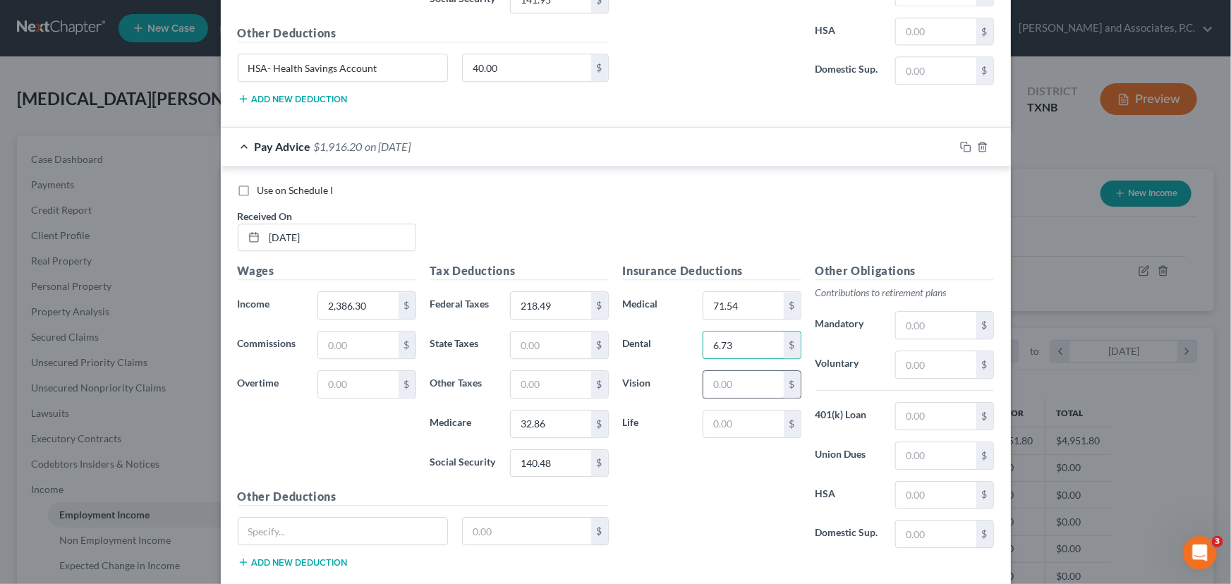
type input "6.73"
click at [723, 374] on input "text" at bounding box center [743, 384] width 80 height 27
type input "2.18"
click at [716, 417] on input "text" at bounding box center [743, 423] width 80 height 27
type input "11.99"
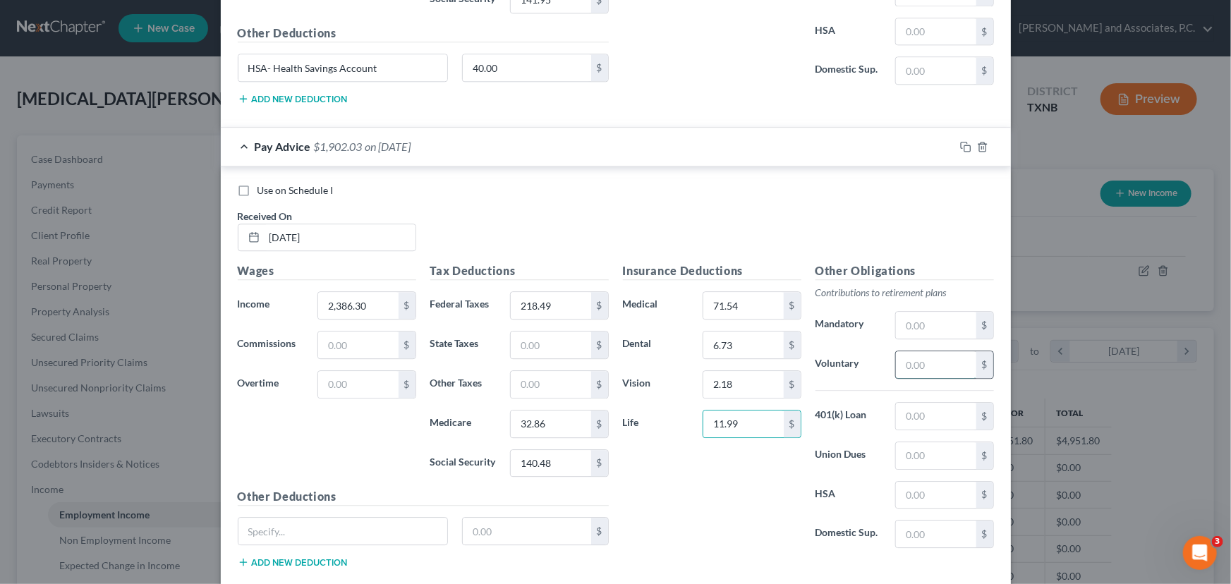
click at [939, 365] on input "text" at bounding box center [936, 364] width 80 height 27
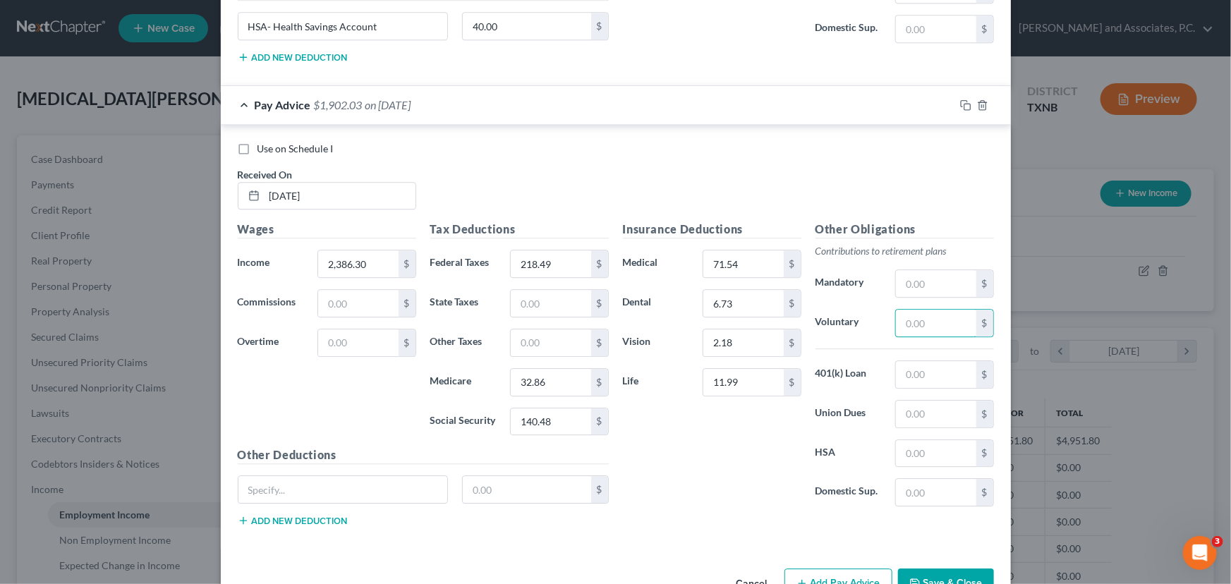
scroll to position [1908, 0]
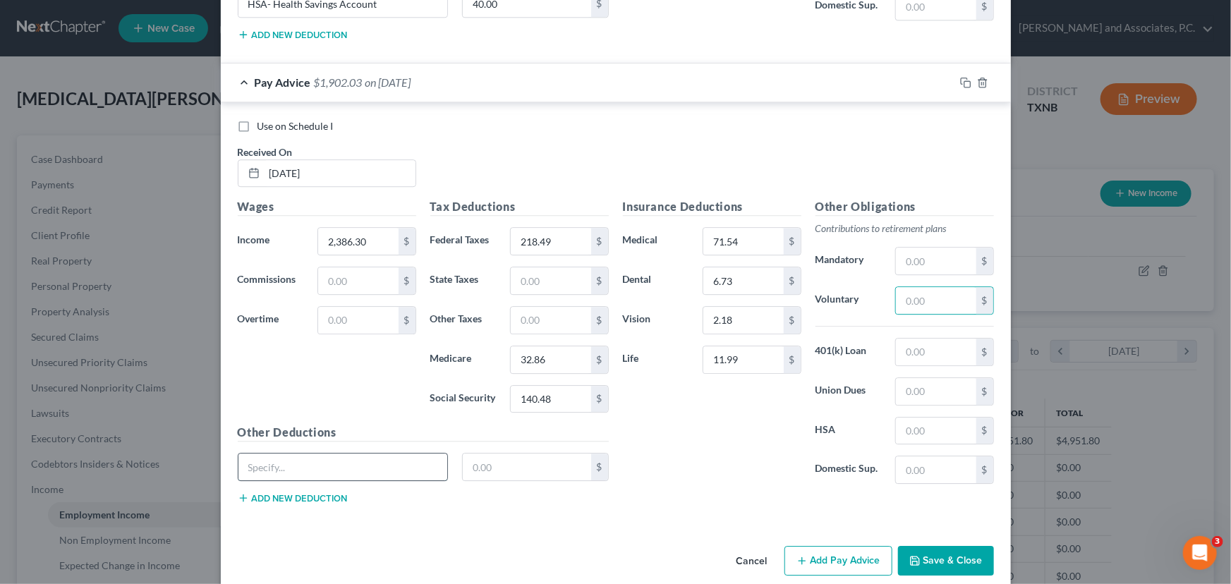
click at [274, 465] on input "text" at bounding box center [342, 466] width 209 height 27
type input "HSA- Health Savings Account"
click at [475, 456] on input "text" at bounding box center [527, 466] width 128 height 27
type input "40.00"
click at [831, 547] on button "Add Pay Advice" at bounding box center [838, 561] width 108 height 30
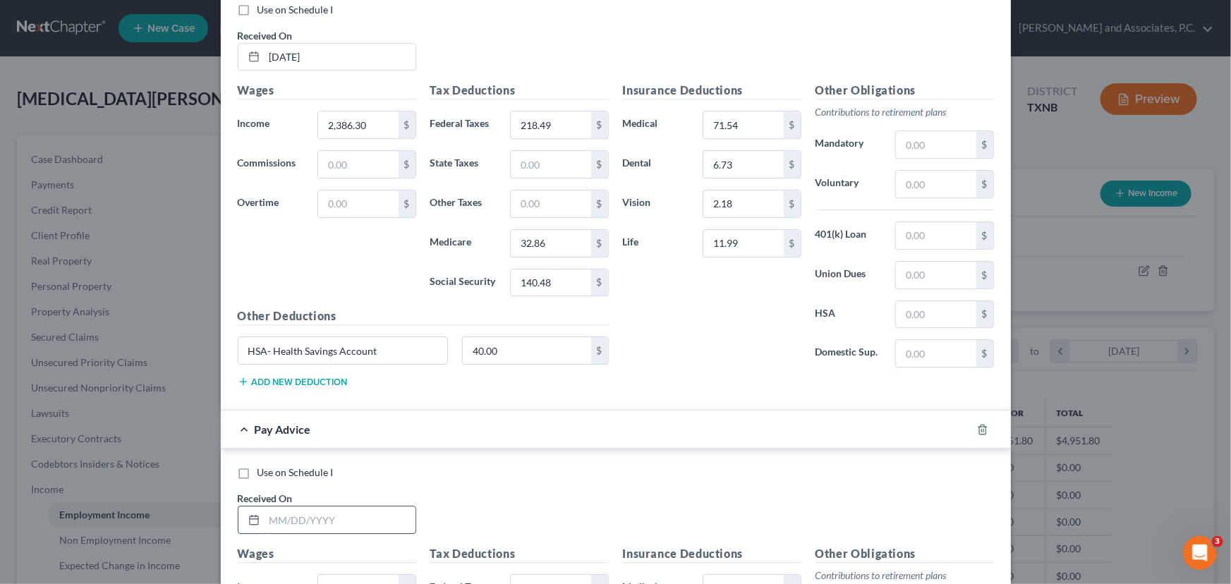
scroll to position [2217, 0]
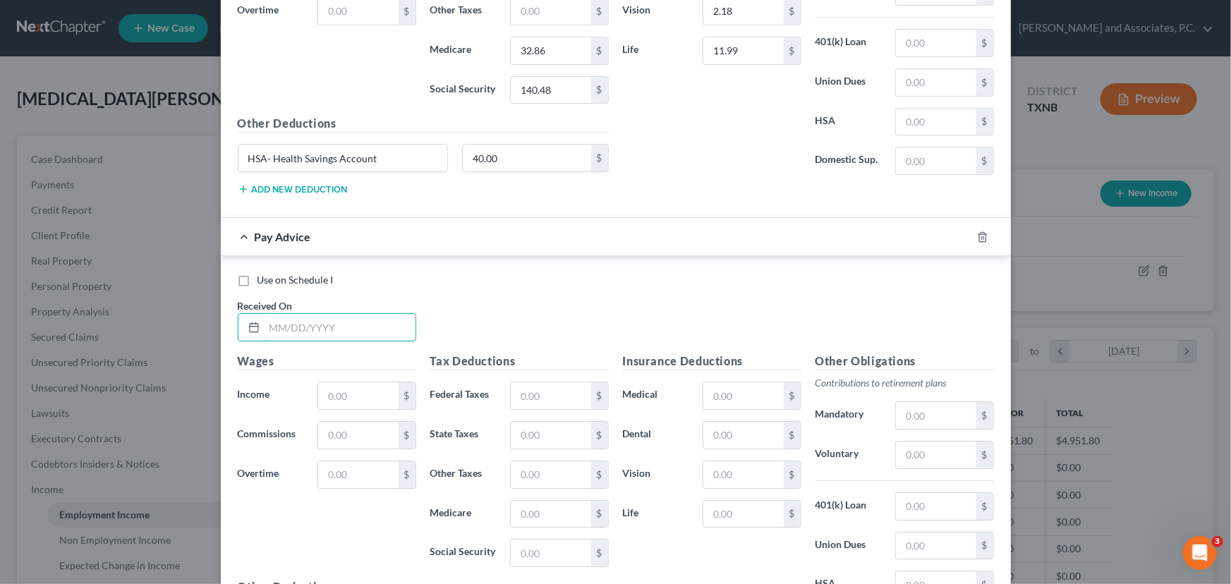
drag, startPoint x: 280, startPoint y: 322, endPoint x: 415, endPoint y: 334, distance: 135.9
click at [280, 322] on input "text" at bounding box center [339, 327] width 151 height 27
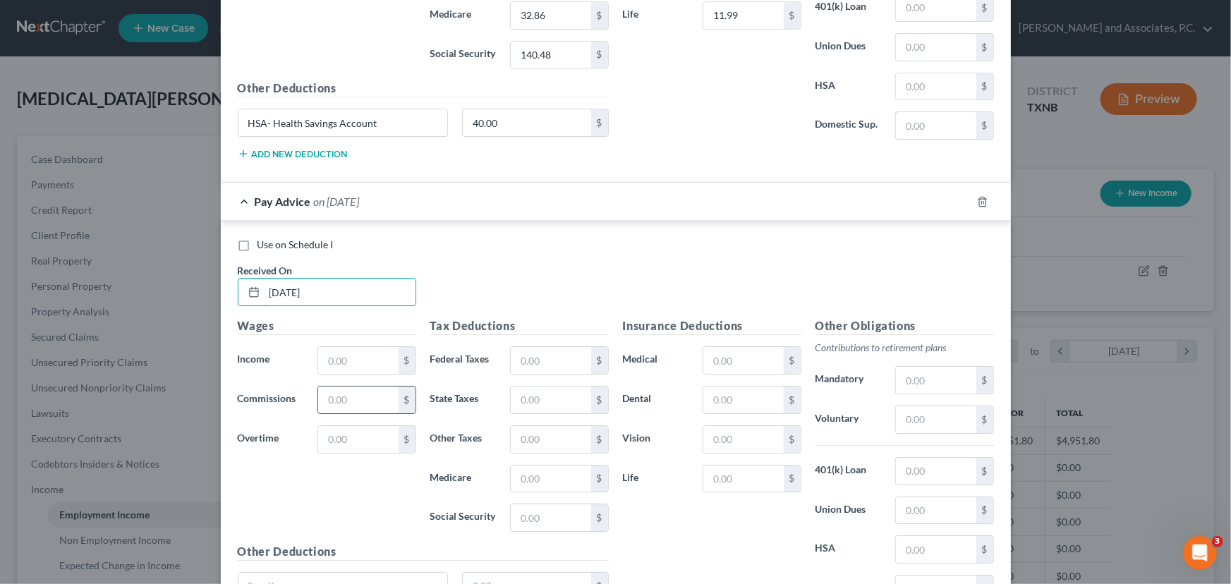
scroll to position [2345, 0]
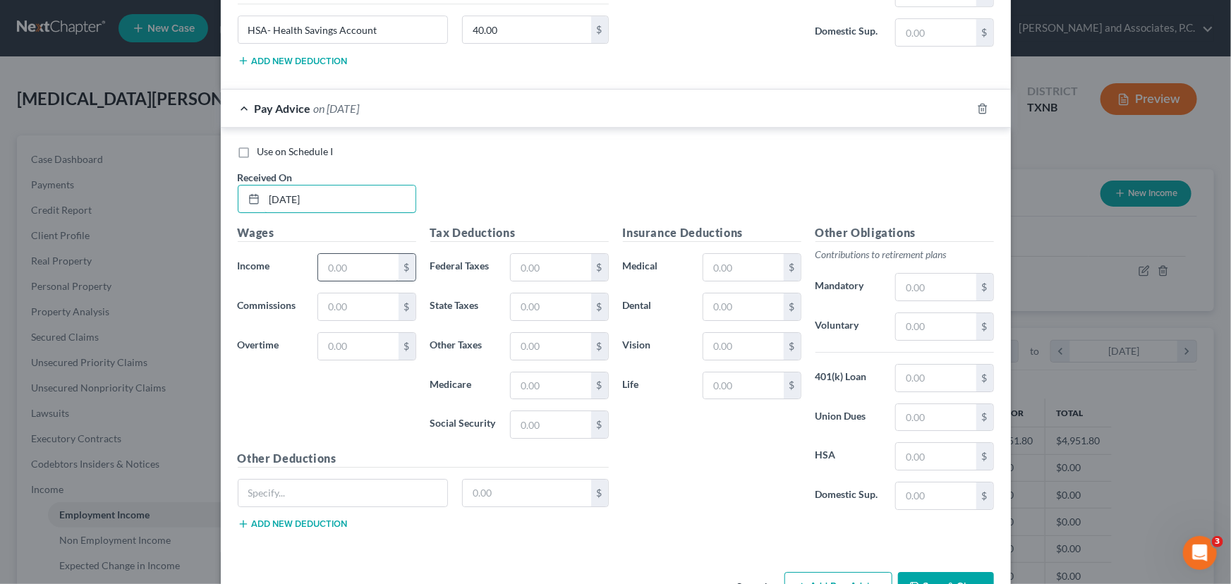
type input "[DATE]"
click at [367, 257] on input "text" at bounding box center [358, 267] width 80 height 27
type input "2,408.00"
click at [540, 266] on input "text" at bounding box center [551, 267] width 80 height 27
type input "221.10"
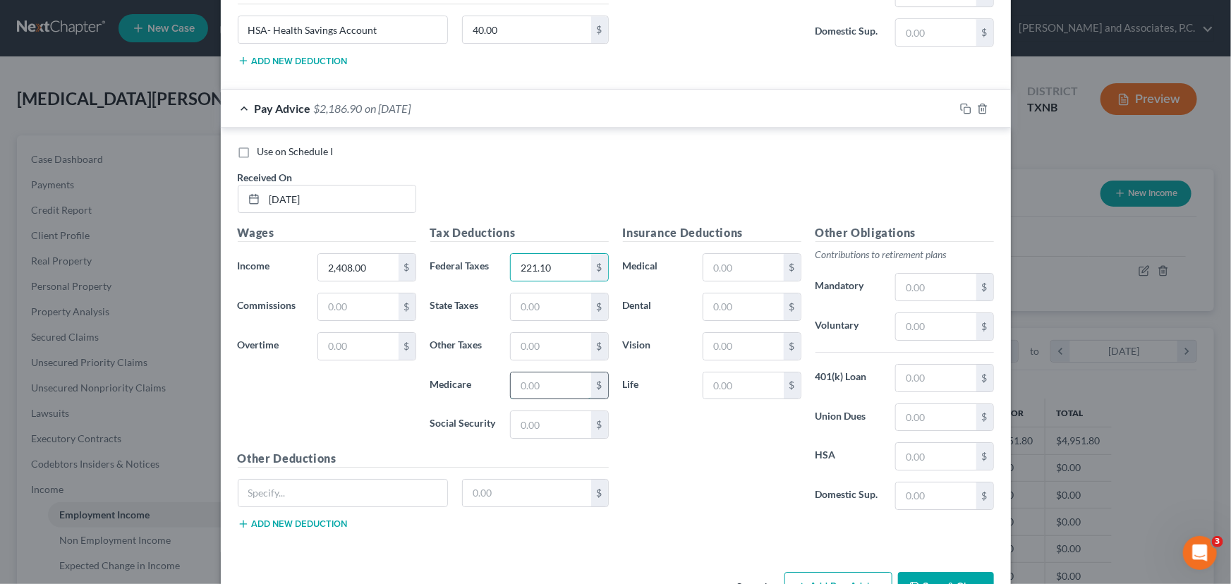
click at [539, 374] on input "text" at bounding box center [551, 385] width 80 height 27
type input "33.17"
click at [525, 411] on input "text" at bounding box center [551, 424] width 80 height 27
type input "141.83"
click at [734, 267] on input "text" at bounding box center [743, 267] width 80 height 27
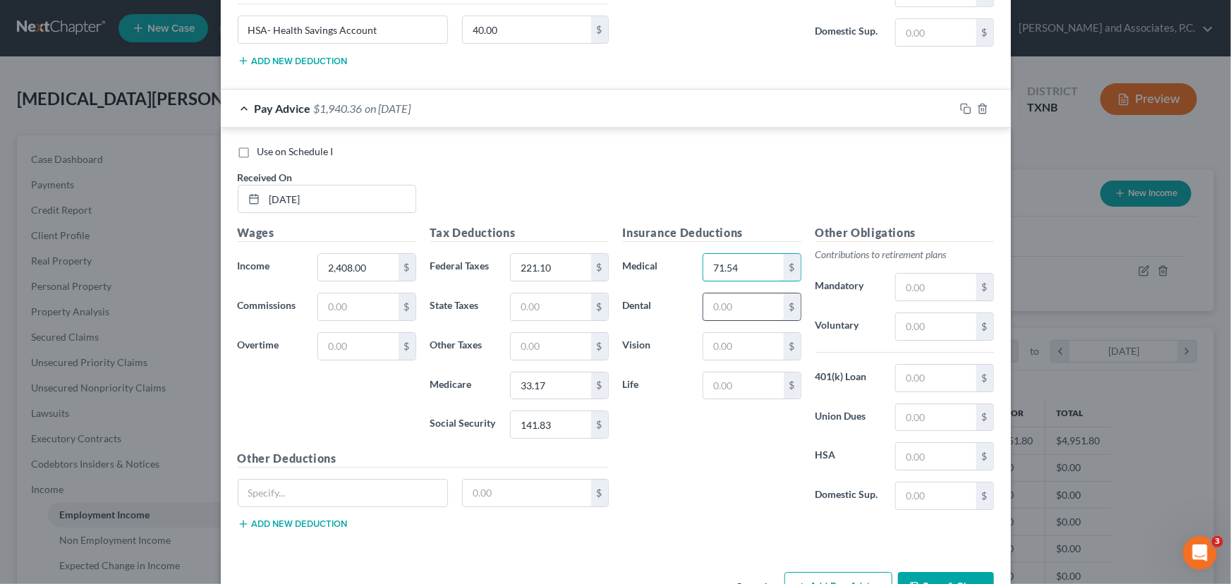
type input "71.54"
click at [726, 293] on input "text" at bounding box center [743, 306] width 80 height 27
type input "6.73"
click at [724, 333] on input "text" at bounding box center [743, 346] width 80 height 27
type input "2.18"
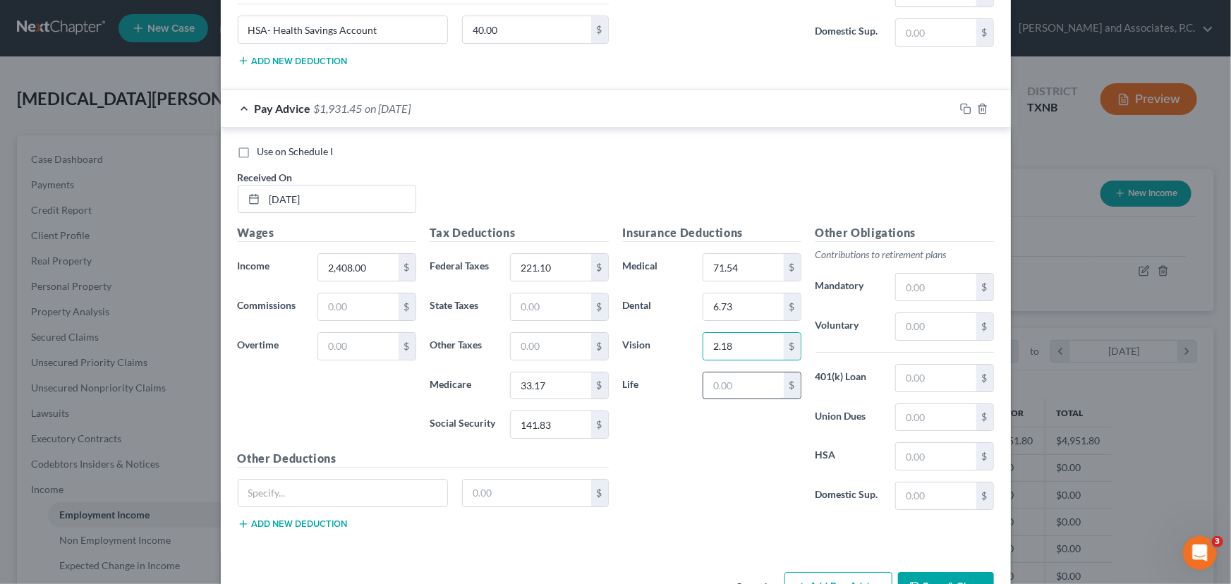
click at [743, 376] on input "text" at bounding box center [743, 385] width 80 height 27
type input "11.99"
drag, startPoint x: 377, startPoint y: 486, endPoint x: 368, endPoint y: 486, distance: 8.5
click at [377, 486] on input "text" at bounding box center [342, 493] width 209 height 27
type input "HSA- Health Savings Account"
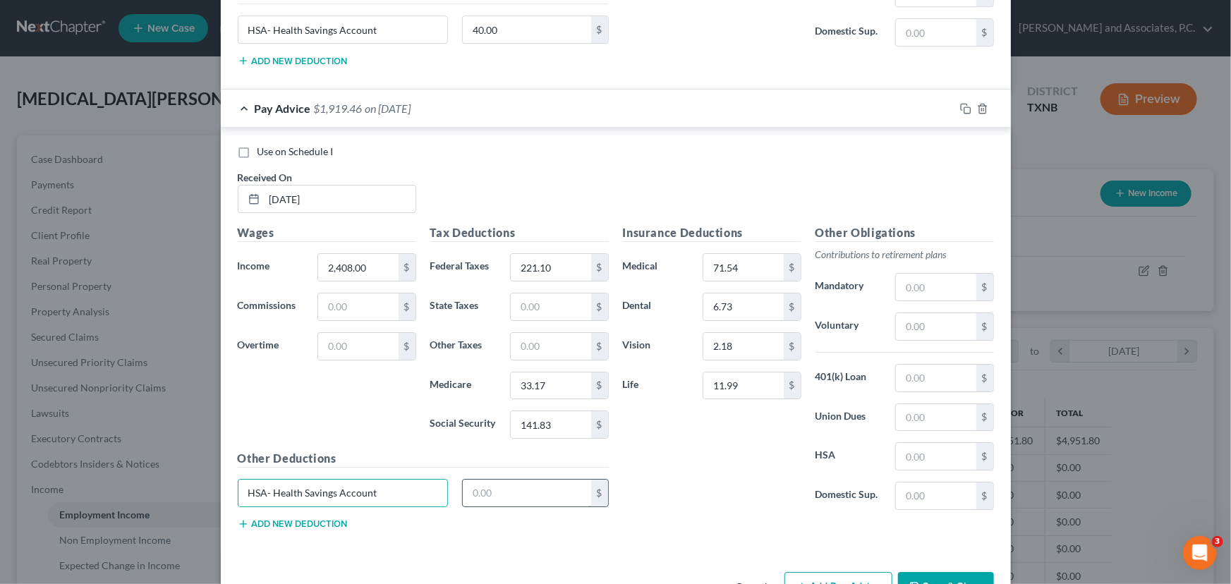
click at [464, 492] on input "text" at bounding box center [527, 493] width 128 height 27
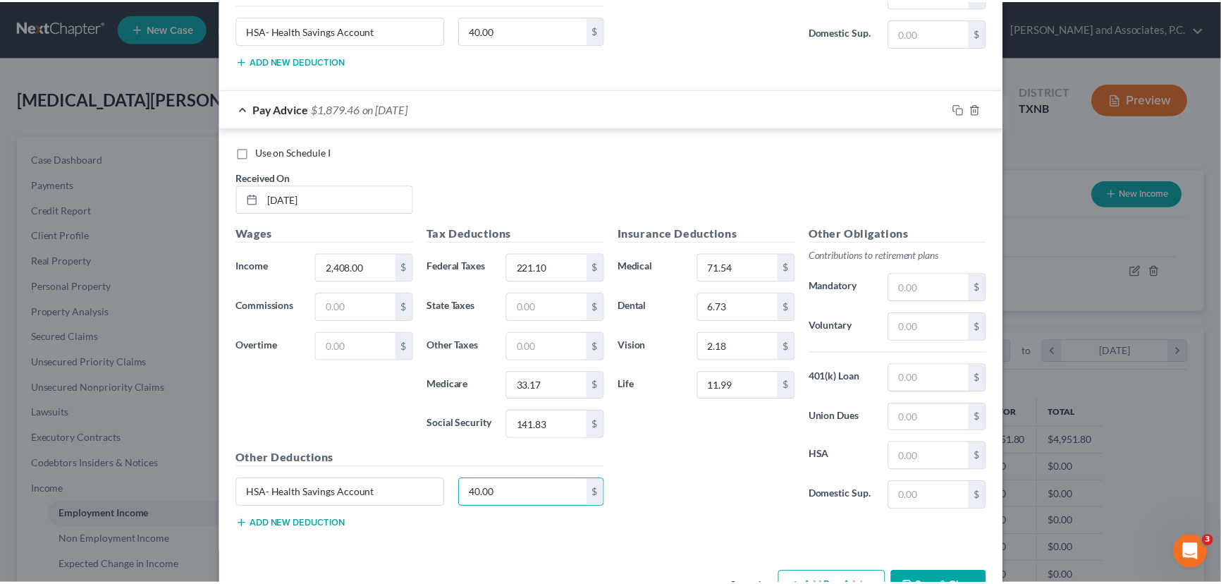
scroll to position [2383, 0]
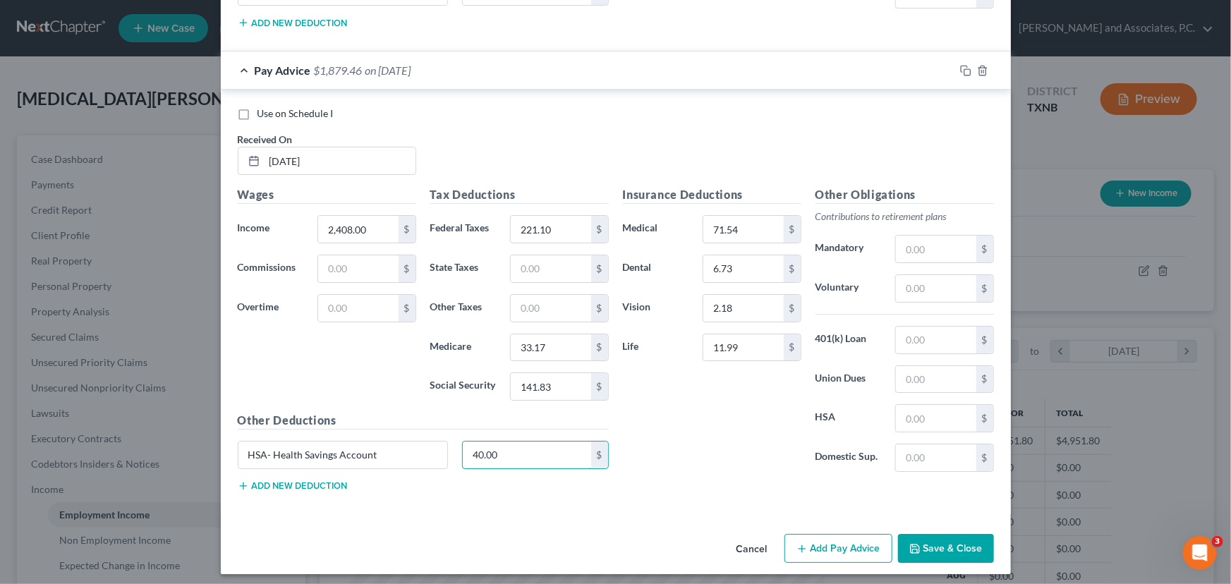
type input "40.00"
click at [939, 543] on button "Save & Close" at bounding box center [946, 549] width 96 height 30
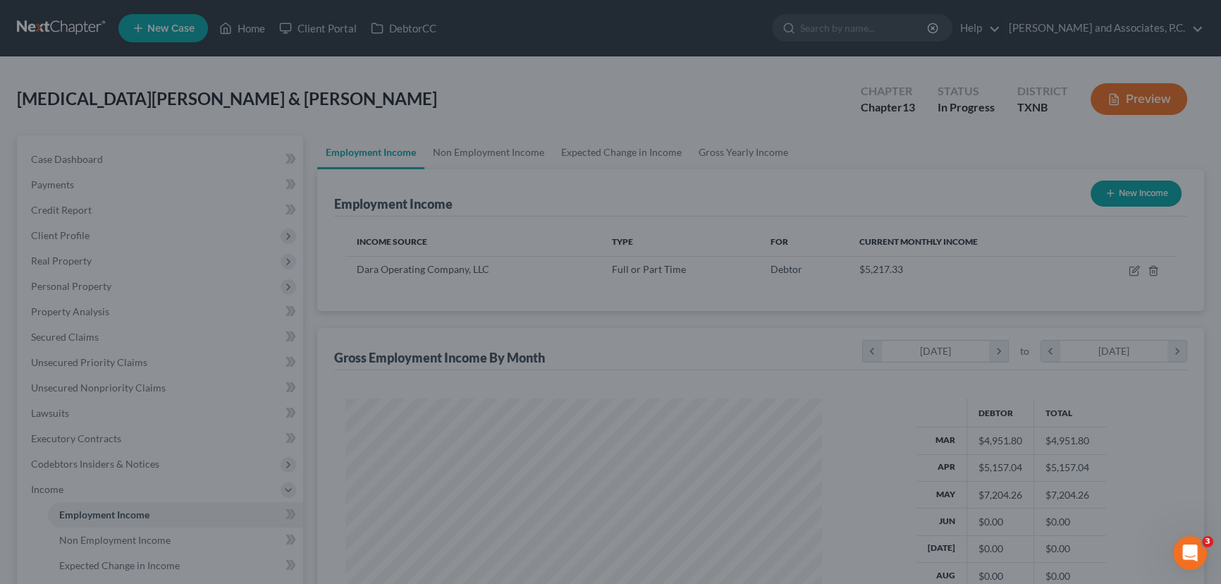
scroll to position [704983, 704735]
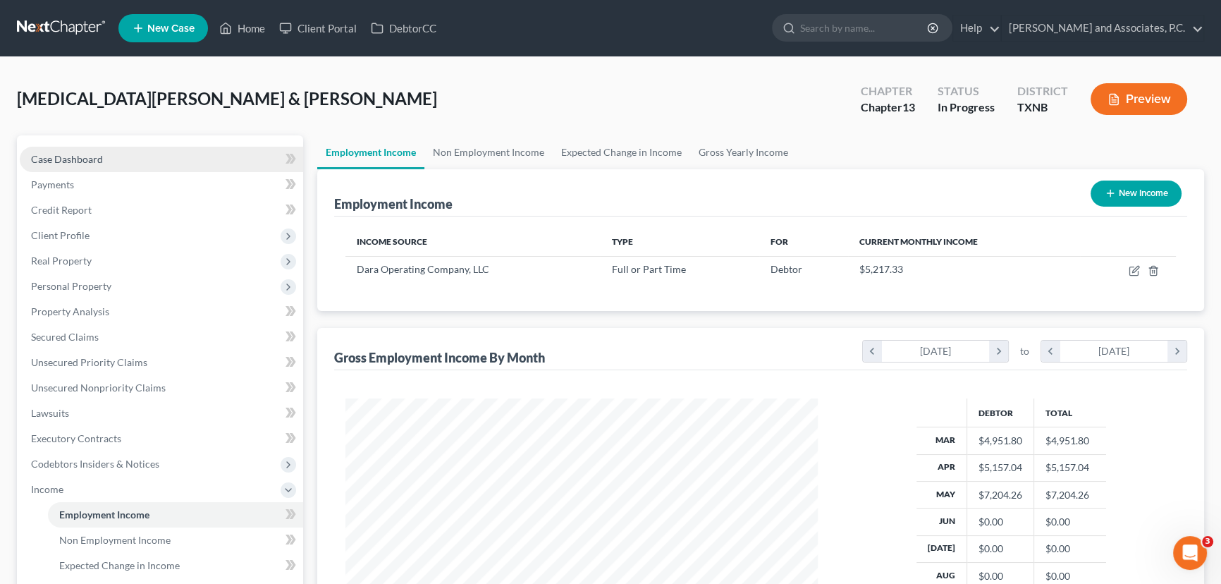
click at [127, 160] on link "Case Dashboard" at bounding box center [162, 159] width 284 height 25
select select "6"
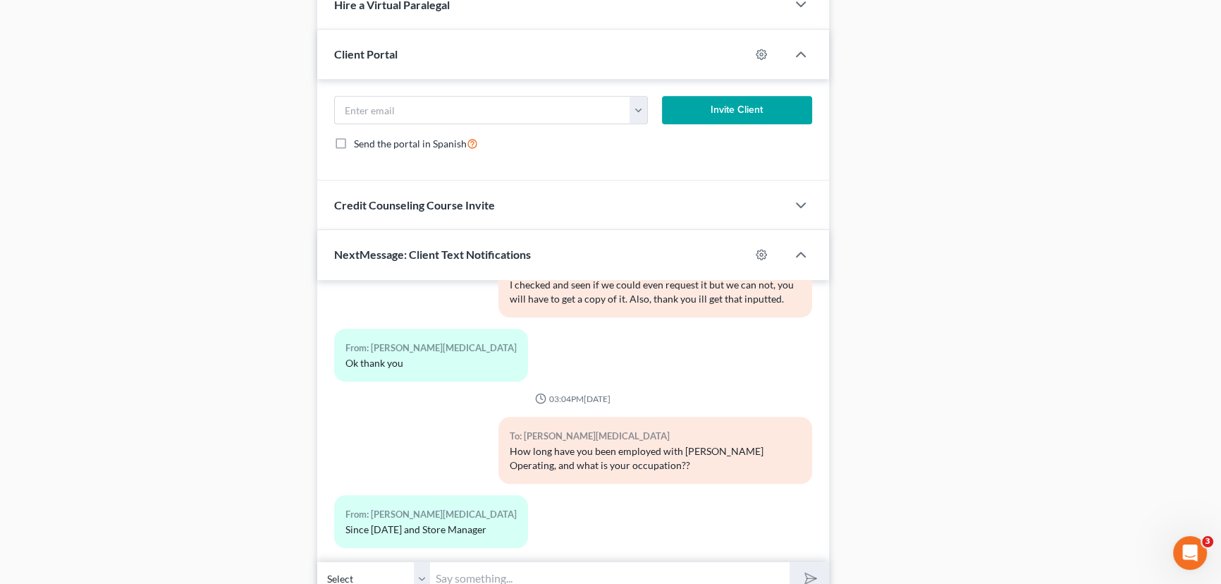
scroll to position [1215, 0]
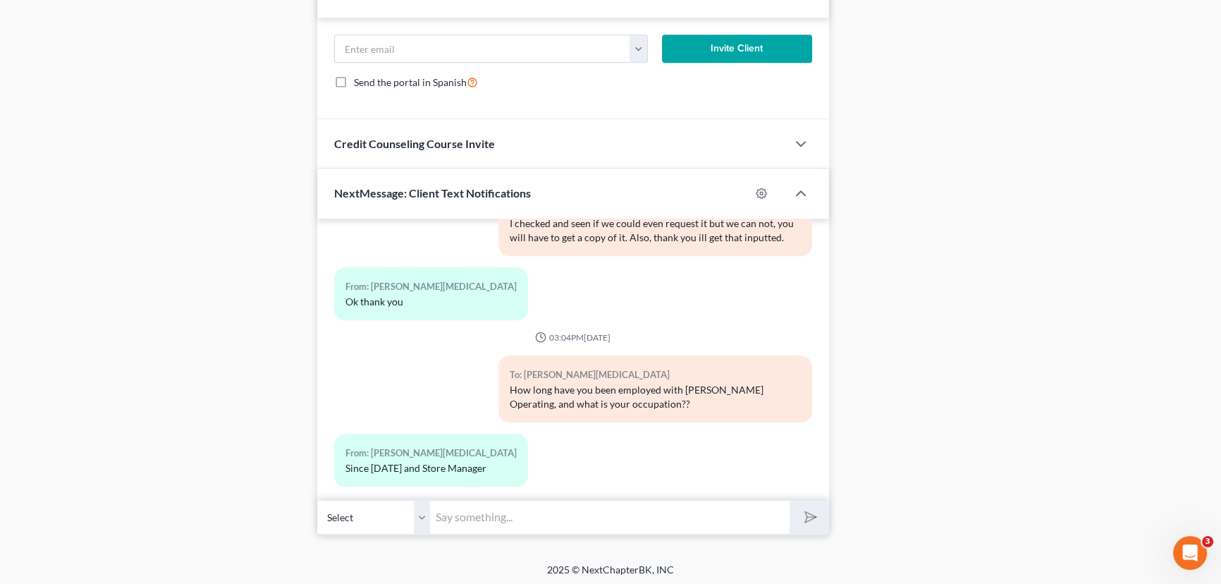
click at [466, 500] on input "text" at bounding box center [610, 517] width 360 height 35
type input "Thank you."
click at [790, 501] on button "submit" at bounding box center [809, 517] width 39 height 33
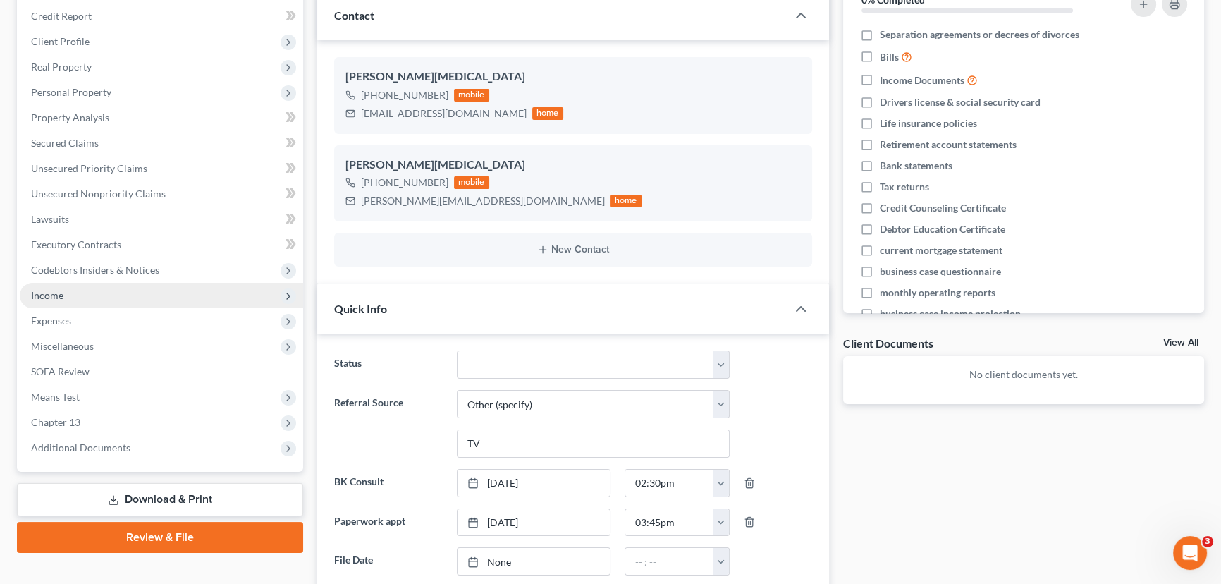
scroll to position [190, 0]
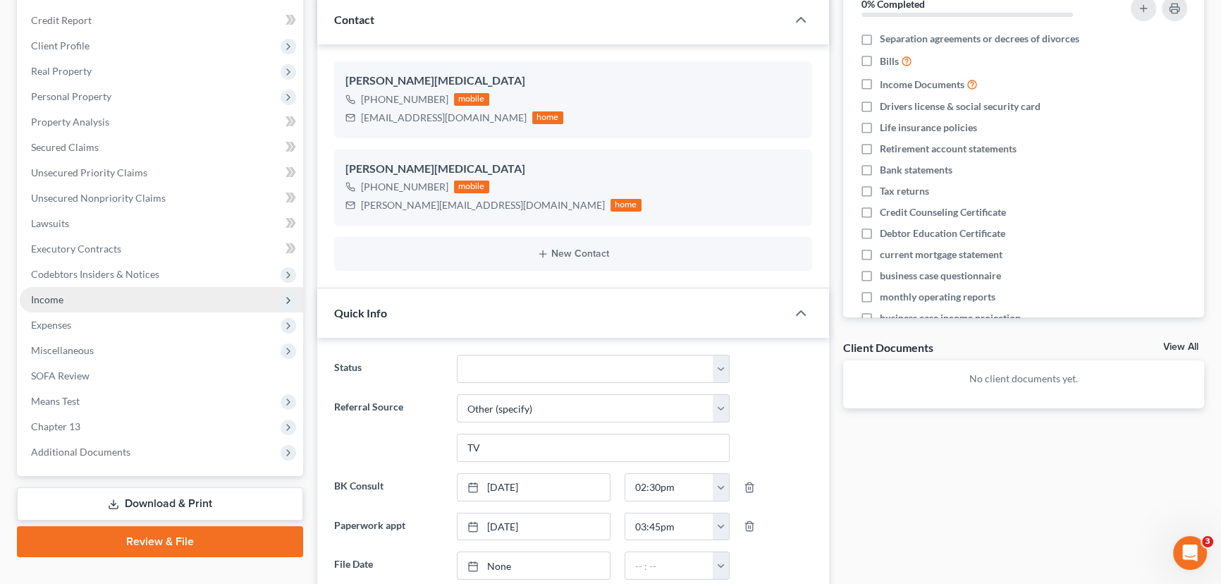
click at [160, 296] on span "Income" at bounding box center [162, 299] width 284 height 25
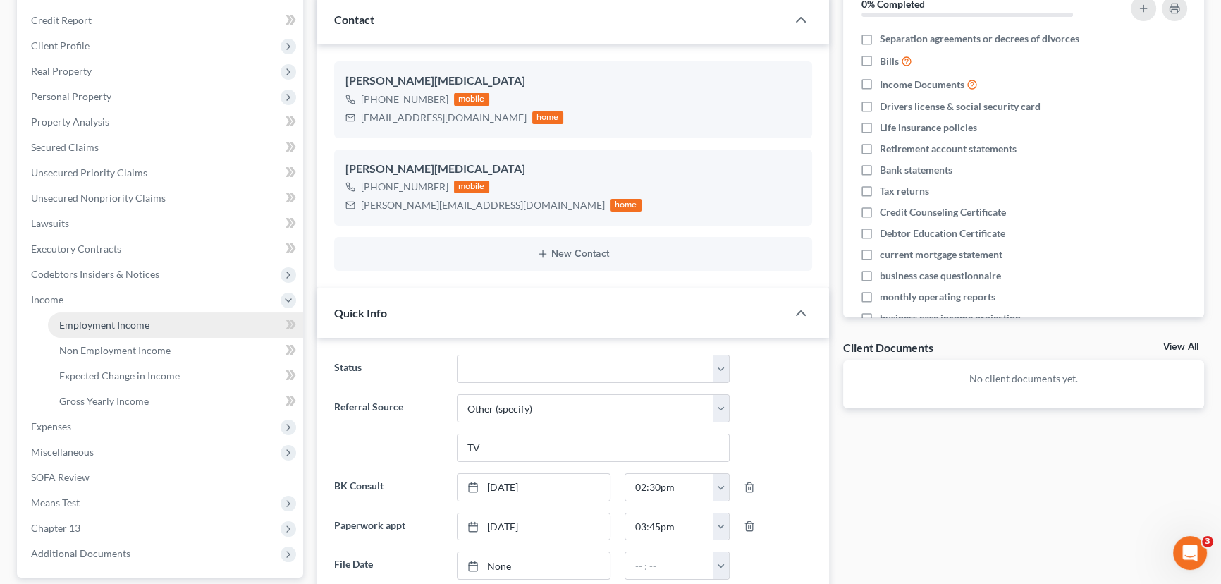
click at [137, 316] on link "Employment Income" at bounding box center [175, 324] width 255 height 25
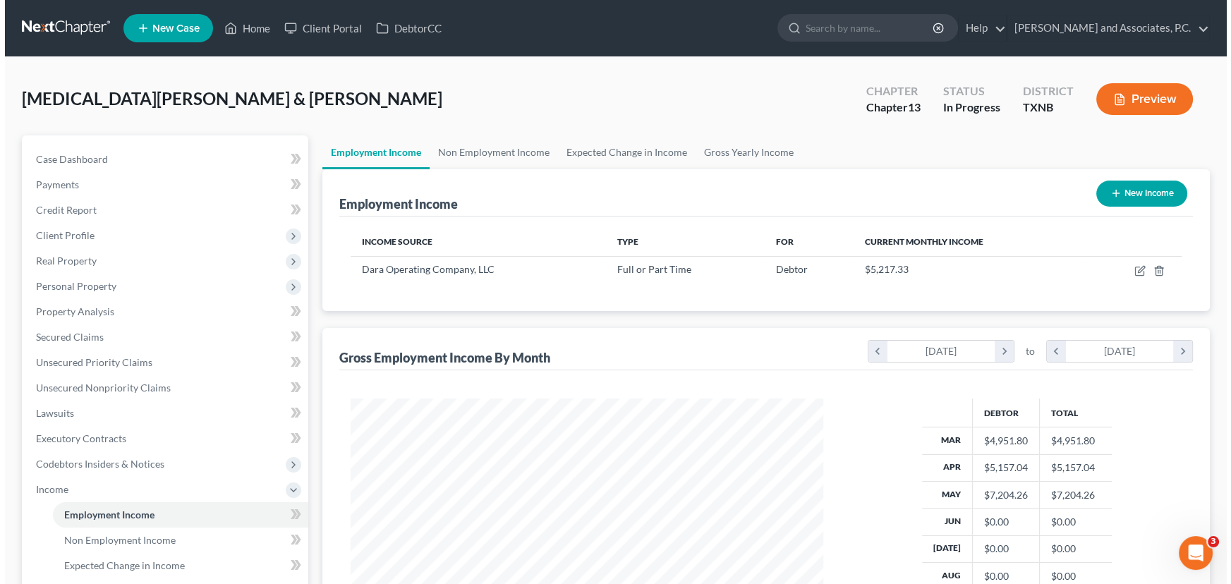
scroll to position [252, 501]
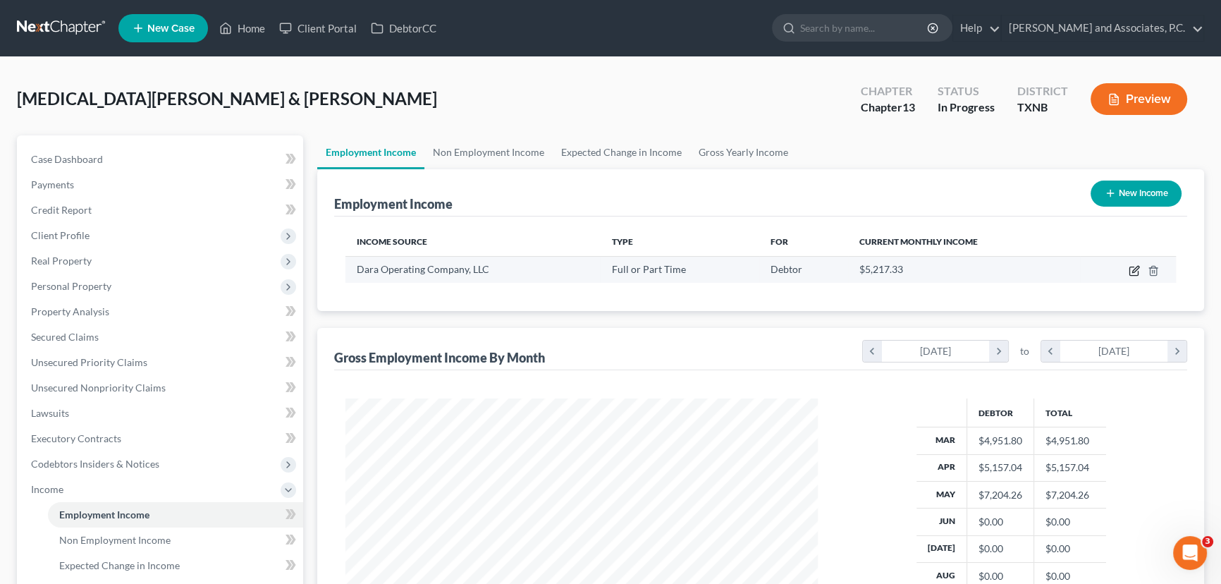
click at [1131, 265] on icon "button" at bounding box center [1134, 270] width 11 height 11
select select "0"
select select "18"
select select "2"
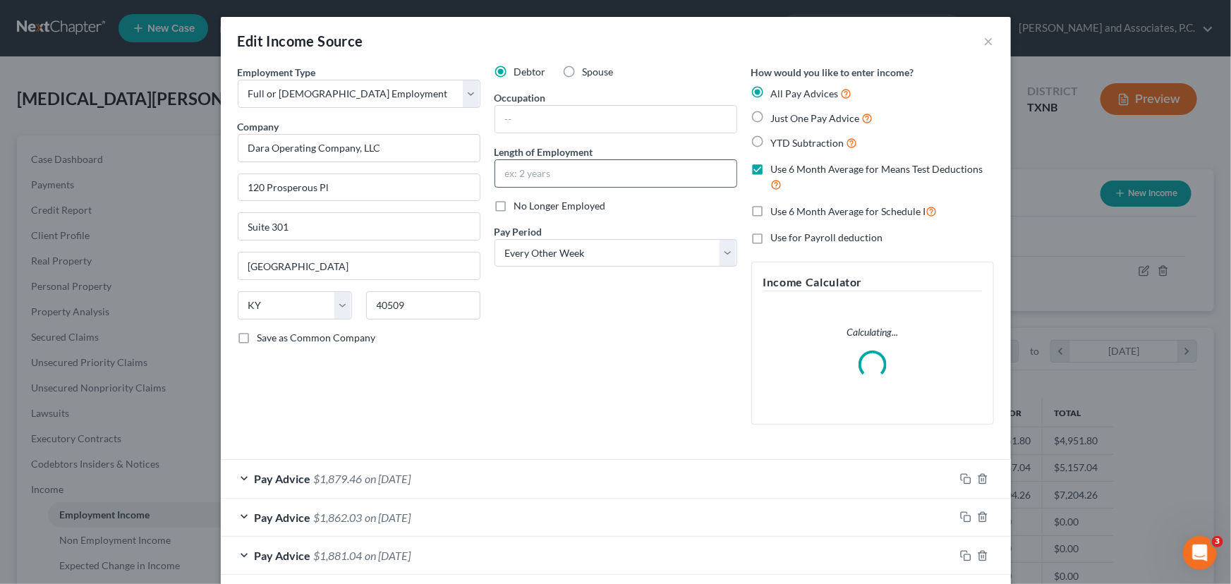
scroll to position [252, 505]
click at [526, 119] on input "text" at bounding box center [615, 119] width 241 height 27
type input "Store Manager"
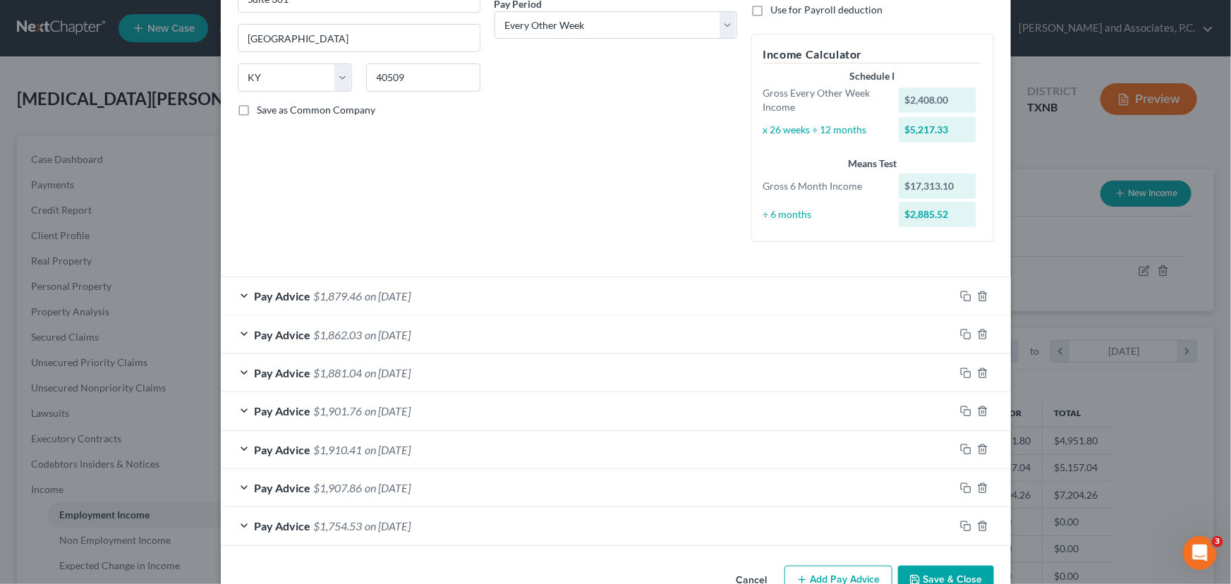
scroll to position [265, 0]
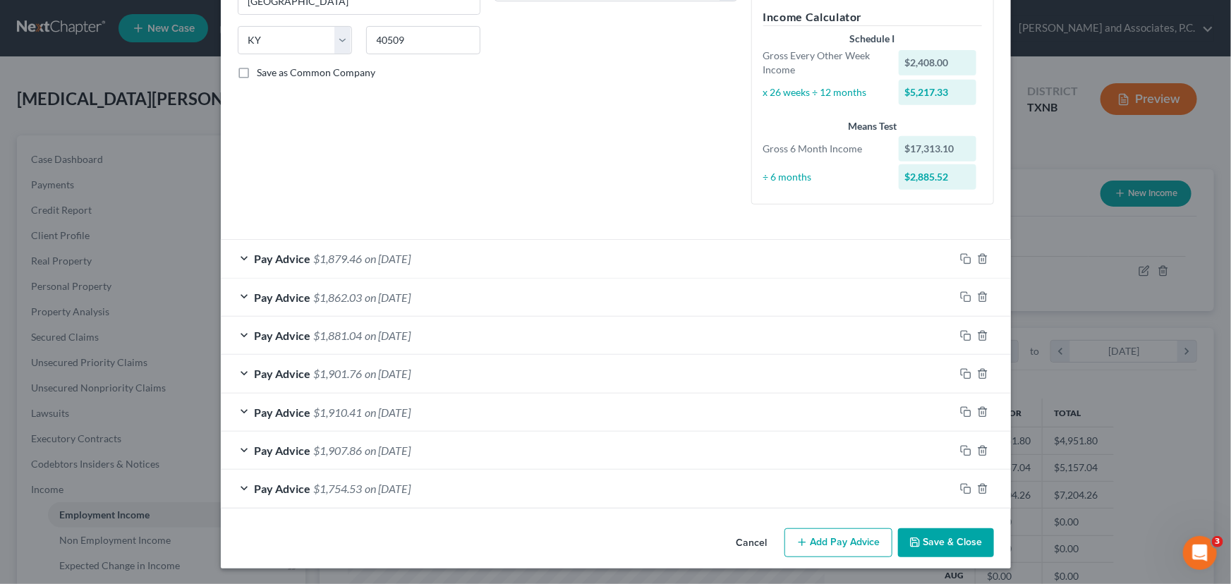
type input "8 years"
click at [811, 542] on button "Add Pay Advice" at bounding box center [838, 543] width 108 height 30
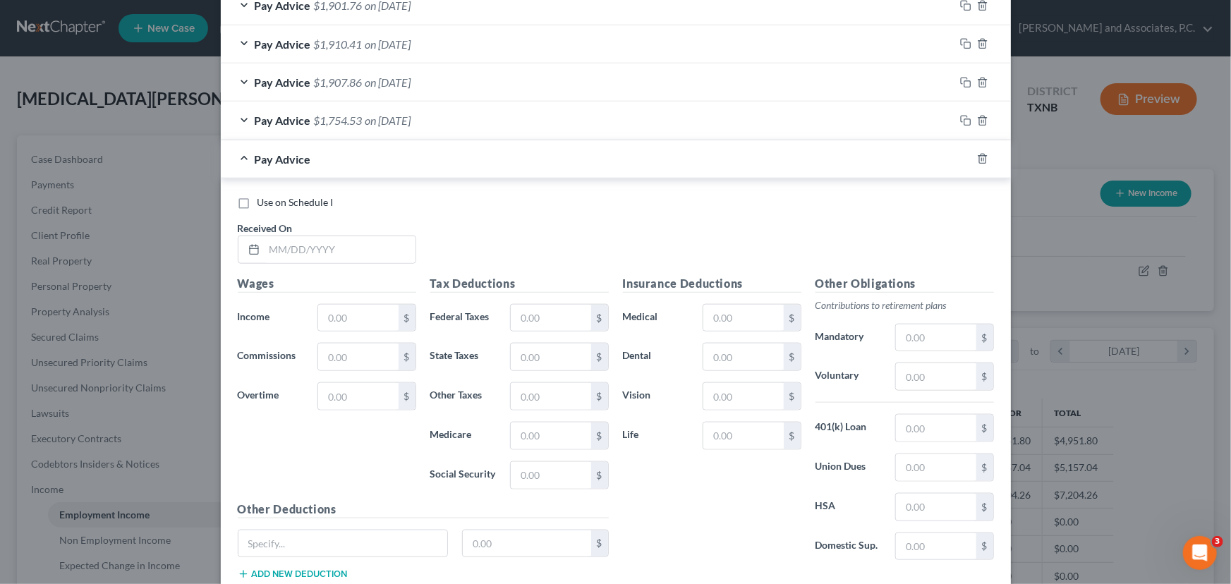
scroll to position [650, 0]
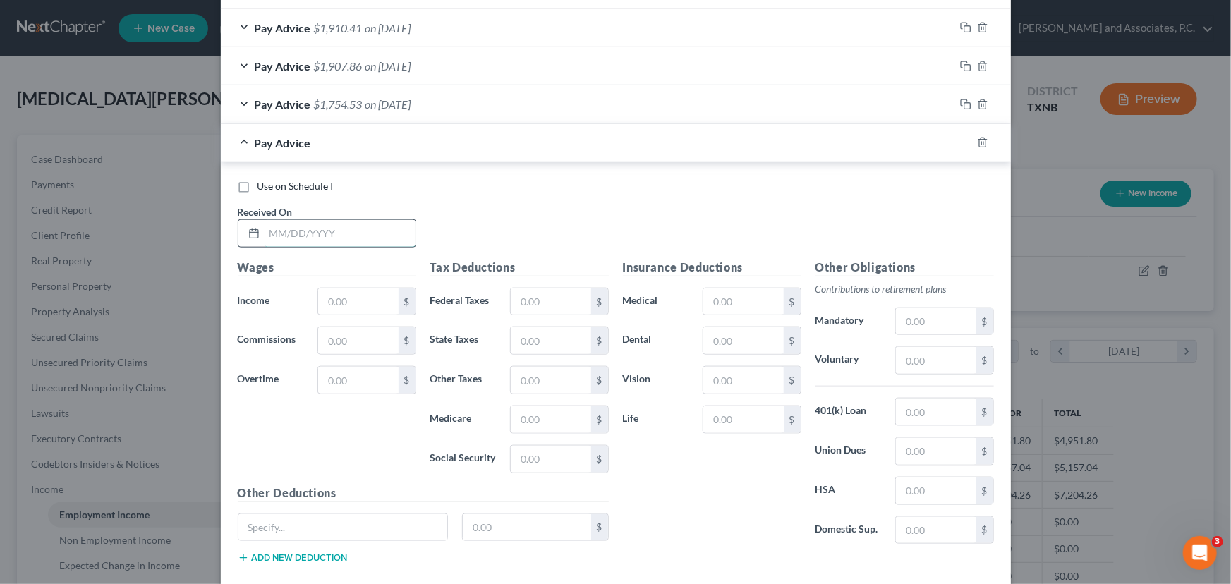
click at [289, 234] on input "text" at bounding box center [339, 233] width 151 height 27
type input "[DATE]"
click at [359, 301] on input "text" at bounding box center [358, 301] width 80 height 27
type input "2,410.94"
click at [536, 295] on input "text" at bounding box center [551, 301] width 80 height 27
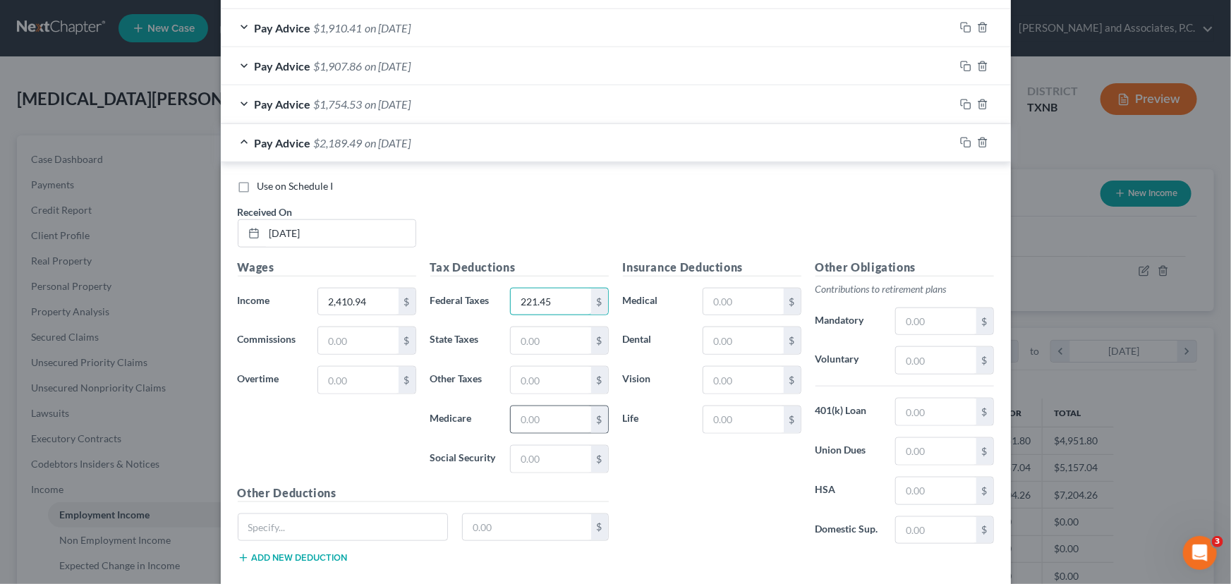
type input "221.45"
click at [547, 413] on input "text" at bounding box center [551, 419] width 80 height 27
type input "33.21"
click at [544, 448] on input "text" at bounding box center [551, 459] width 80 height 27
type input "142.01"
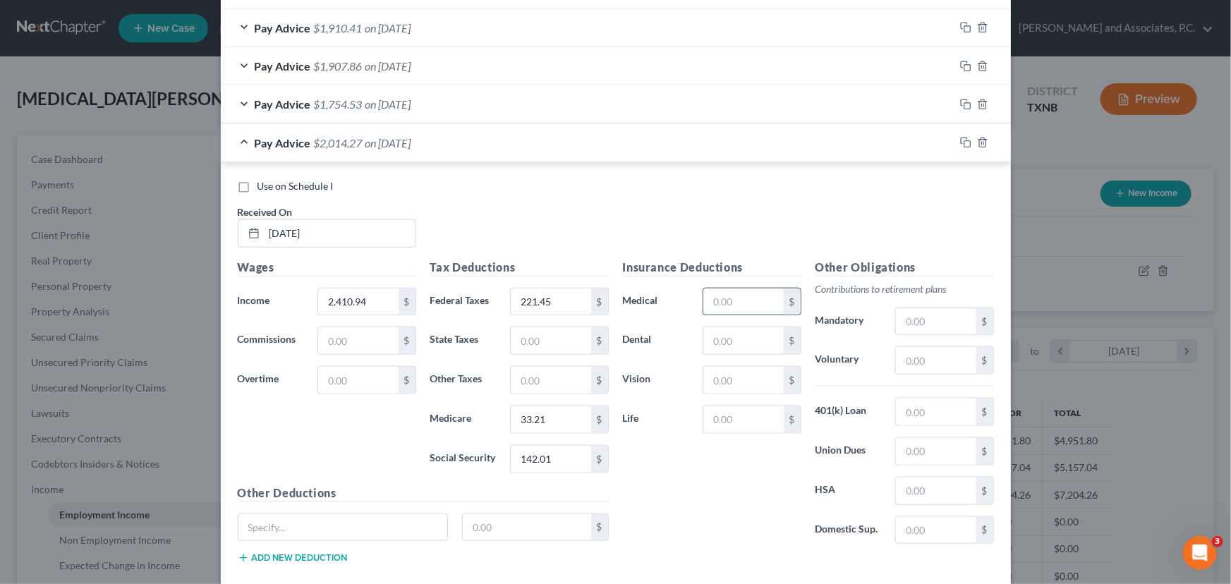
click at [736, 305] on input "text" at bounding box center [743, 301] width 80 height 27
type input "71.54"
click at [724, 420] on input "text" at bounding box center [743, 419] width 80 height 27
type input "11.99"
click at [720, 348] on input "text" at bounding box center [743, 340] width 80 height 27
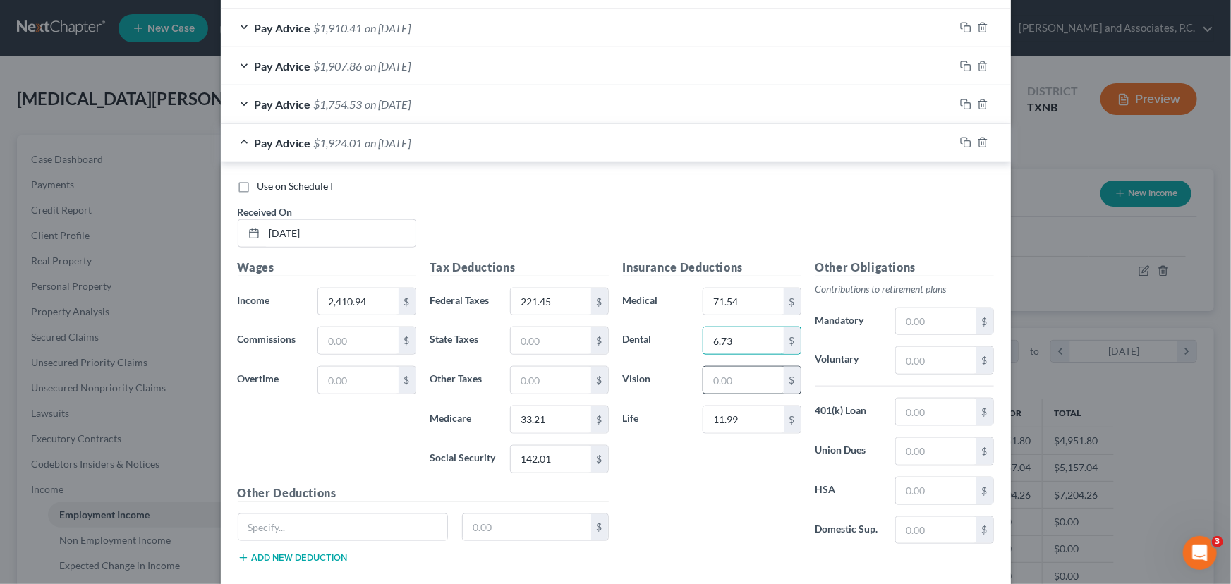
type input "6.73"
click at [723, 370] on input "text" at bounding box center [743, 380] width 80 height 27
type input "2.18"
drag, startPoint x: 334, startPoint y: 528, endPoint x: 324, endPoint y: 513, distance: 18.0
click at [334, 528] on input "text" at bounding box center [342, 527] width 209 height 27
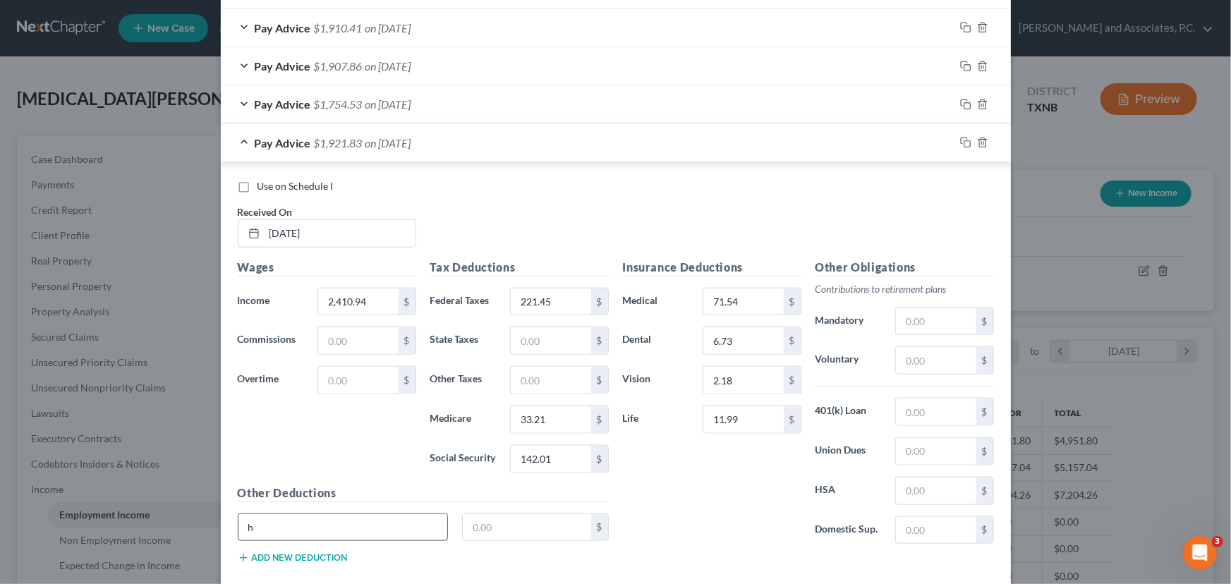
type input "HSA- Health Savings Account"
click at [482, 522] on input "text" at bounding box center [527, 527] width 128 height 27
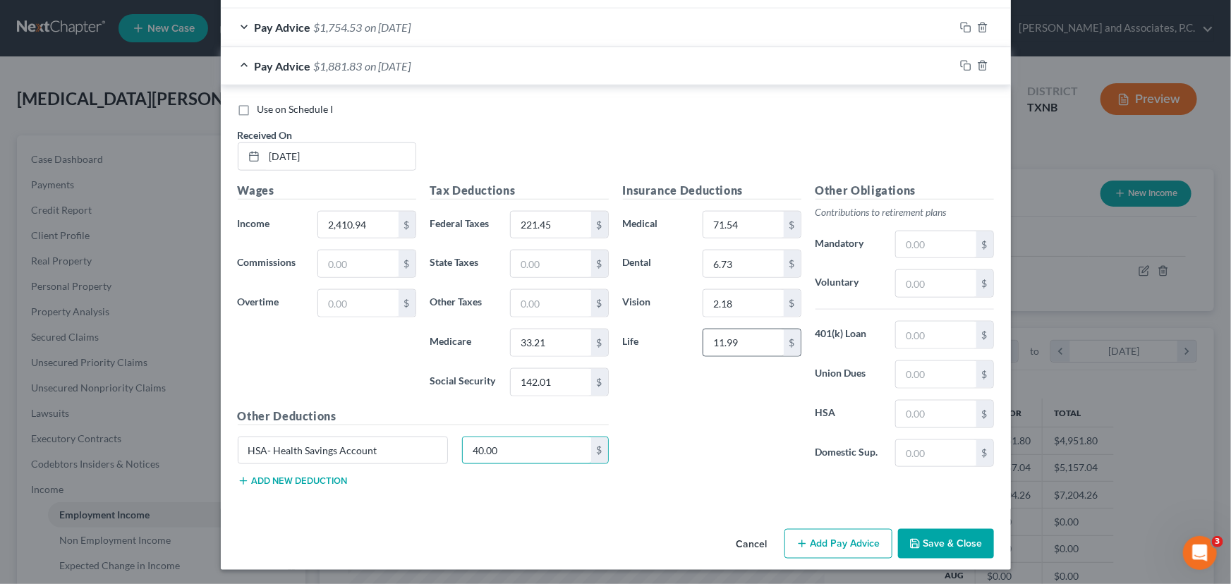
scroll to position [726, 0]
type input "40.00"
click at [829, 539] on button "Add Pay Advice" at bounding box center [838, 544] width 108 height 30
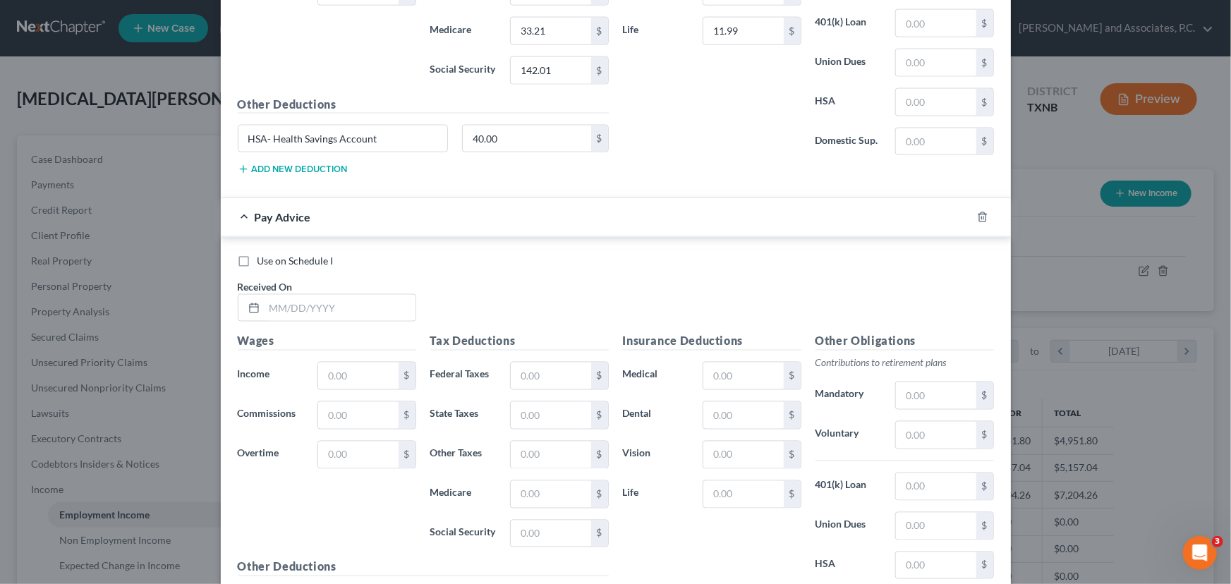
scroll to position [1047, 0]
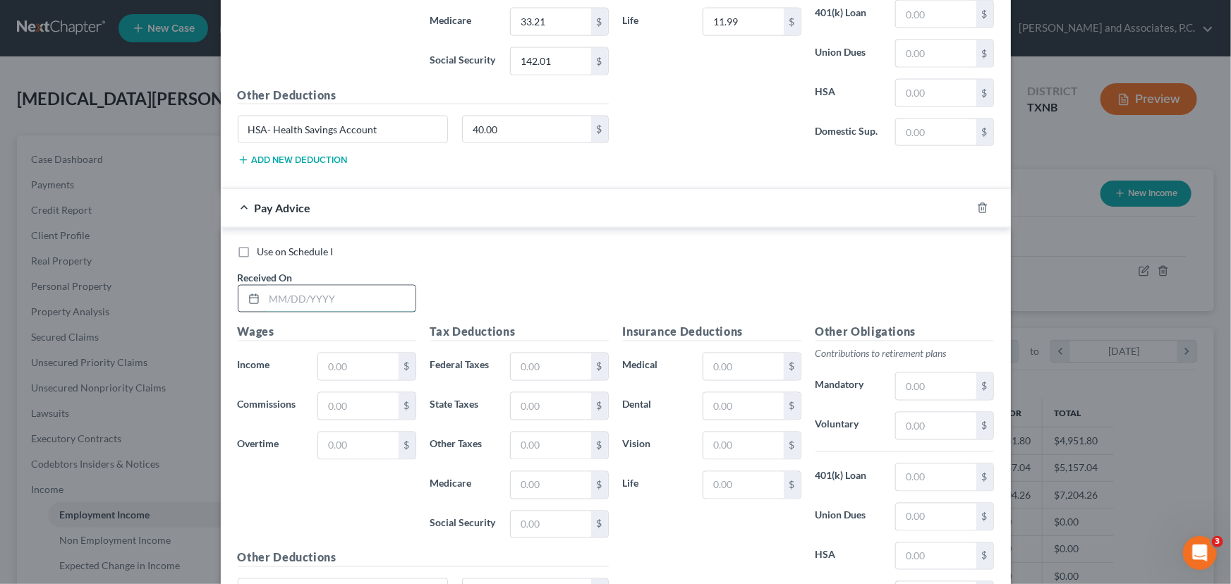
click at [267, 289] on input "text" at bounding box center [339, 299] width 151 height 27
type input "[DATE]"
click at [367, 358] on input "text" at bounding box center [358, 366] width 80 height 27
type input "2,412.20"
click at [551, 367] on input "text" at bounding box center [551, 366] width 80 height 27
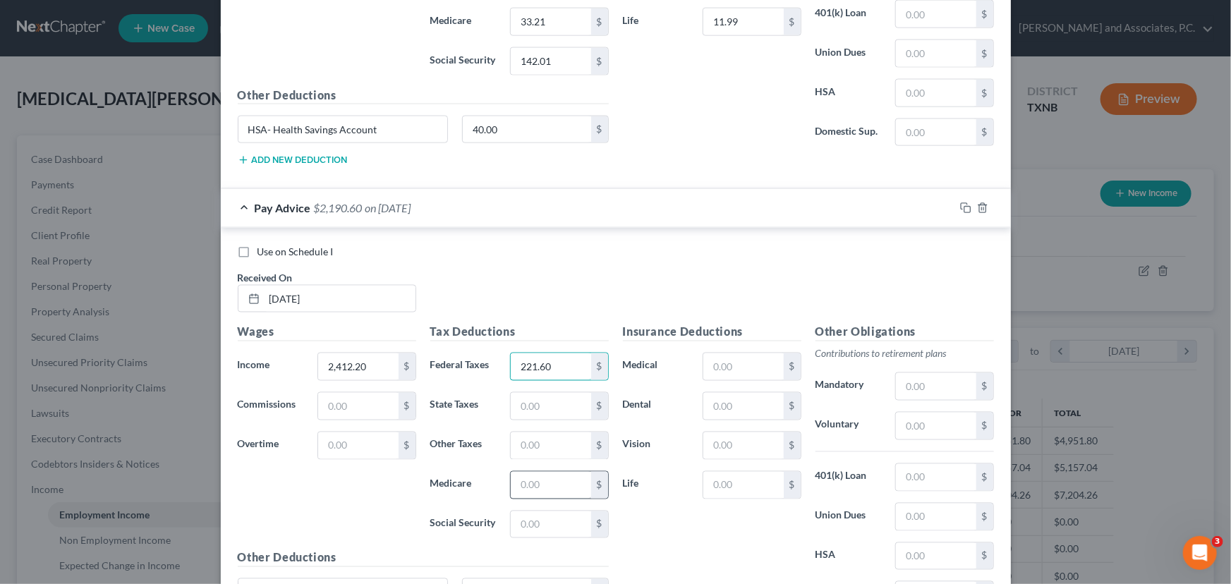
type input "221.60"
click at [549, 487] on input "text" at bounding box center [551, 485] width 80 height 27
type input "33.23"
click at [530, 519] on input "text" at bounding box center [551, 524] width 80 height 27
type input "142.09"
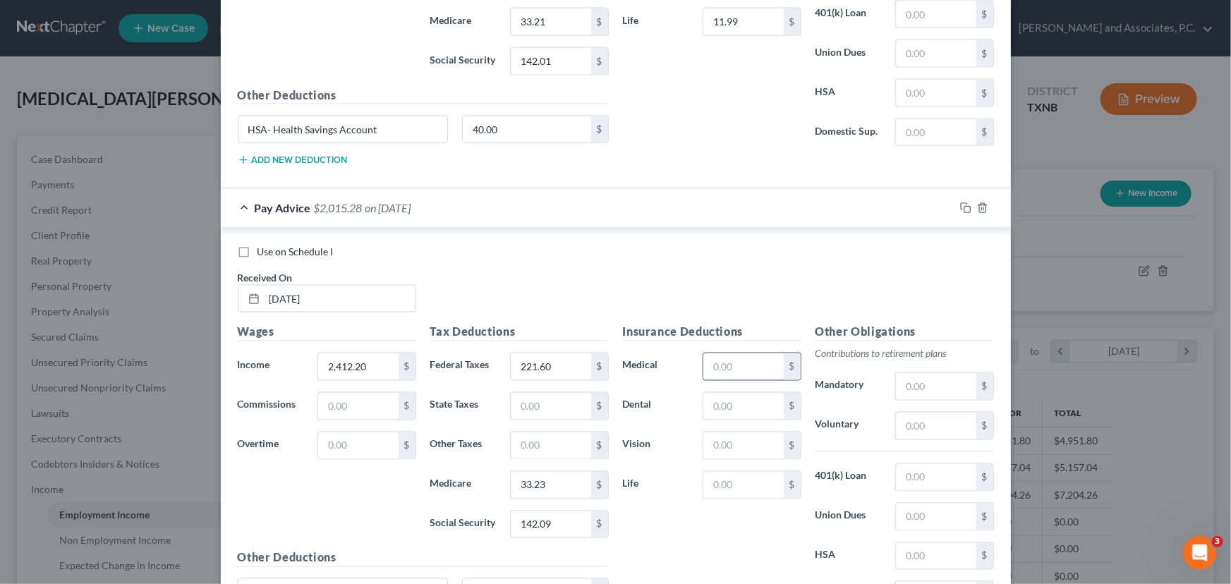
click at [710, 361] on input "text" at bounding box center [743, 366] width 80 height 27
type input "71.54"
click at [726, 402] on input "text" at bounding box center [743, 406] width 80 height 27
type input "6.73"
click at [731, 447] on input "text" at bounding box center [743, 445] width 80 height 27
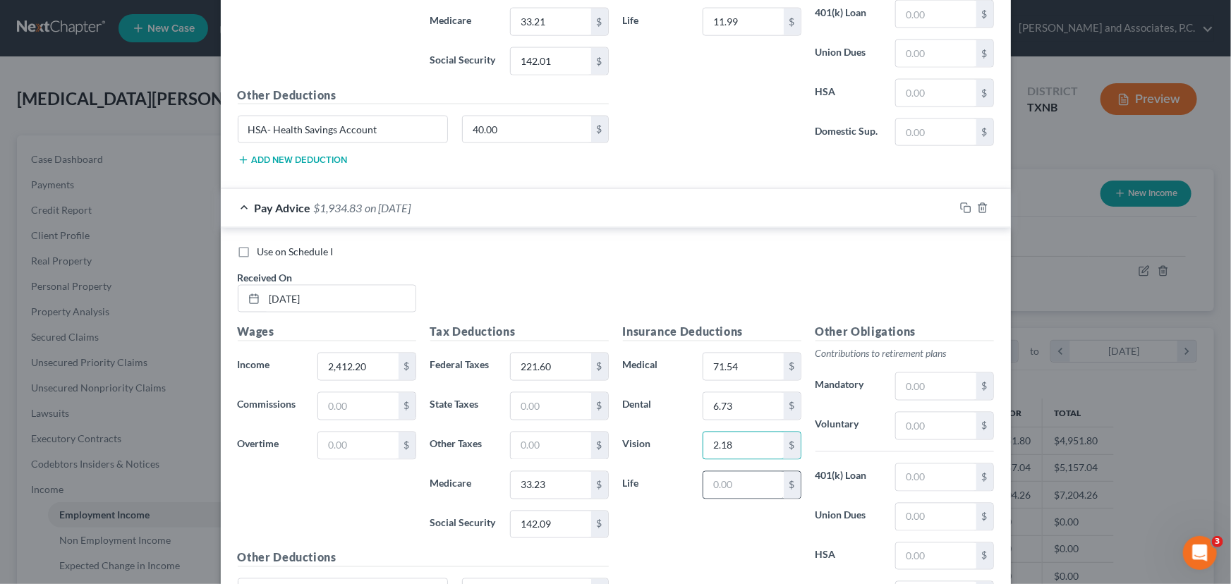
type input "2.18"
click at [727, 476] on input "text" at bounding box center [743, 485] width 80 height 27
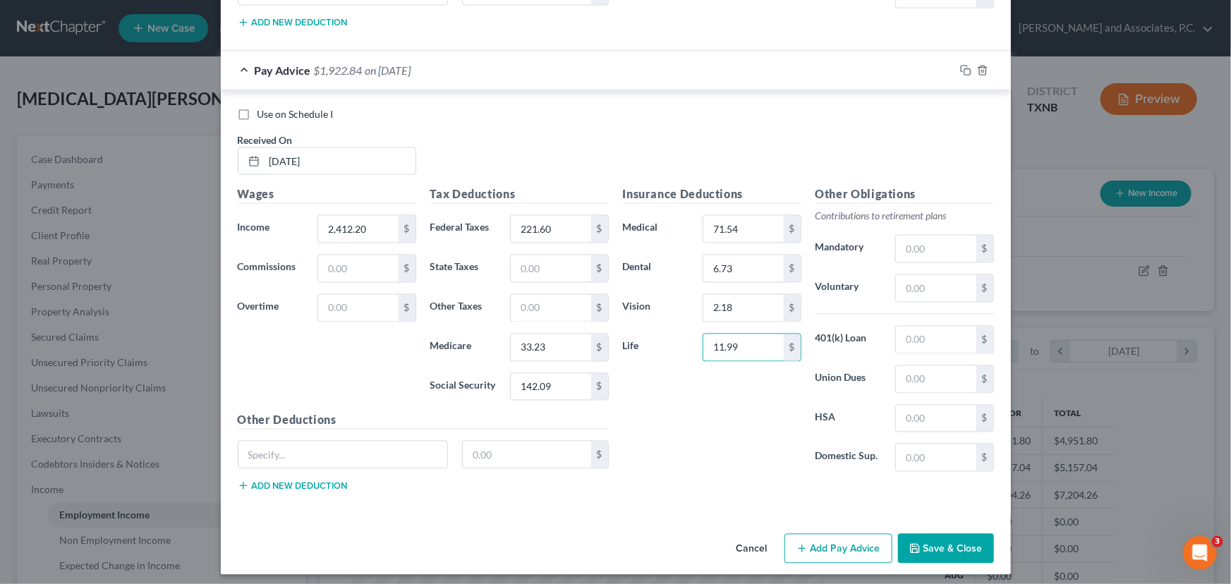
scroll to position [1188, 0]
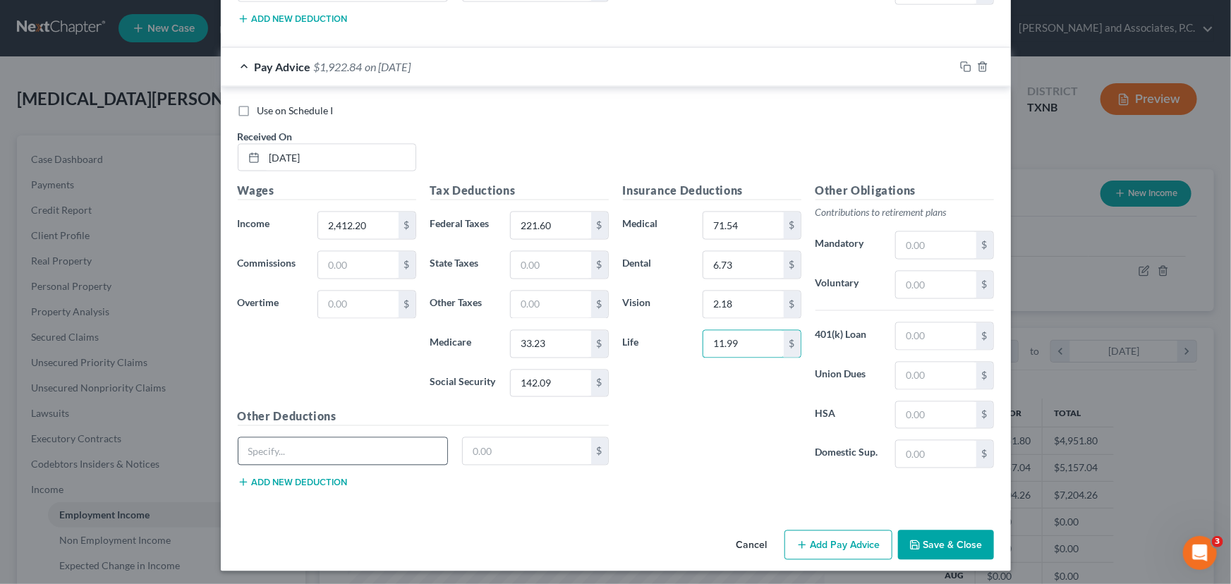
type input "11.99"
drag, startPoint x: 344, startPoint y: 457, endPoint x: 340, endPoint y: 437, distance: 20.9
click at [344, 456] on input "text" at bounding box center [342, 451] width 209 height 27
type input "HSA- Health Savings Account"
click at [519, 451] on input "text" at bounding box center [527, 451] width 128 height 27
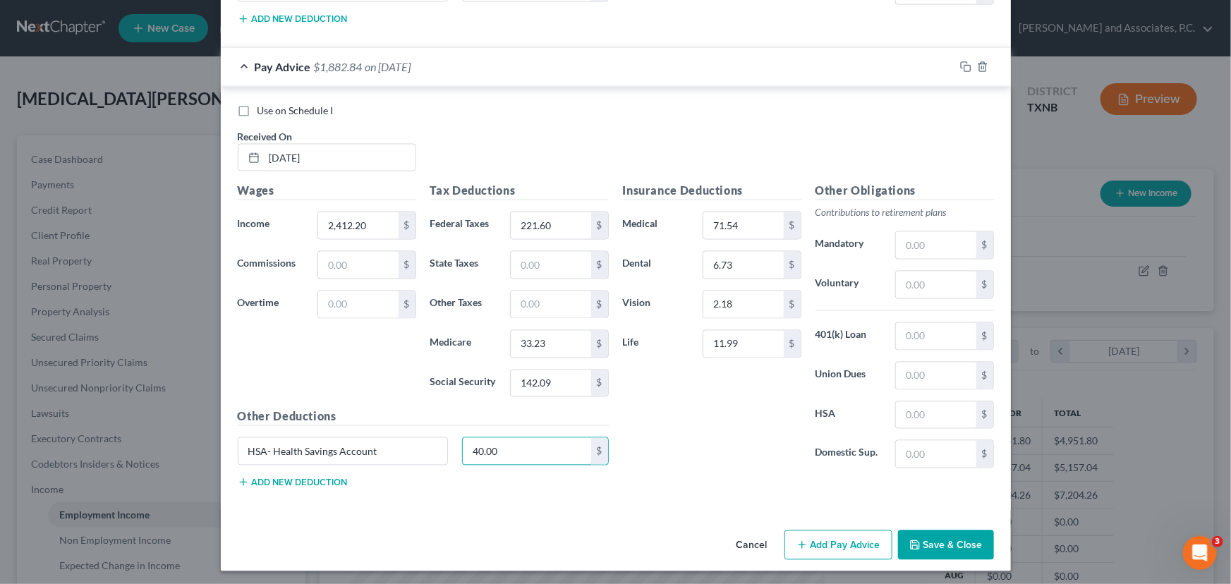
type input "40.00"
click at [812, 543] on button "Add Pay Advice" at bounding box center [838, 545] width 108 height 30
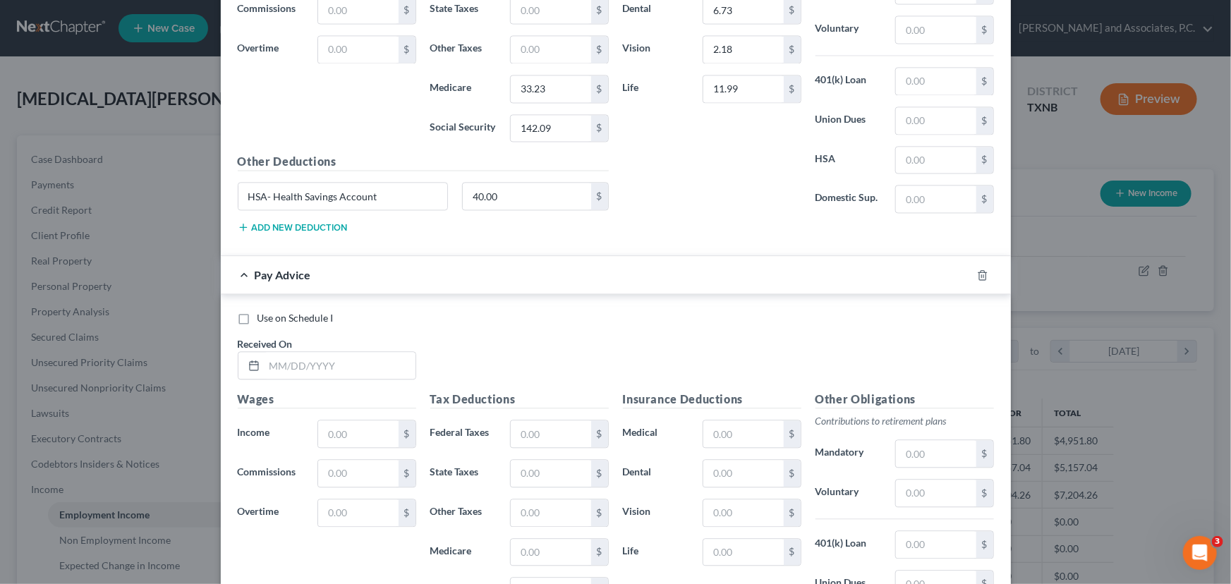
scroll to position [1445, 0]
drag, startPoint x: 283, startPoint y: 360, endPoint x: 396, endPoint y: 353, distance: 113.1
click at [283, 360] on input "text" at bounding box center [339, 364] width 151 height 27
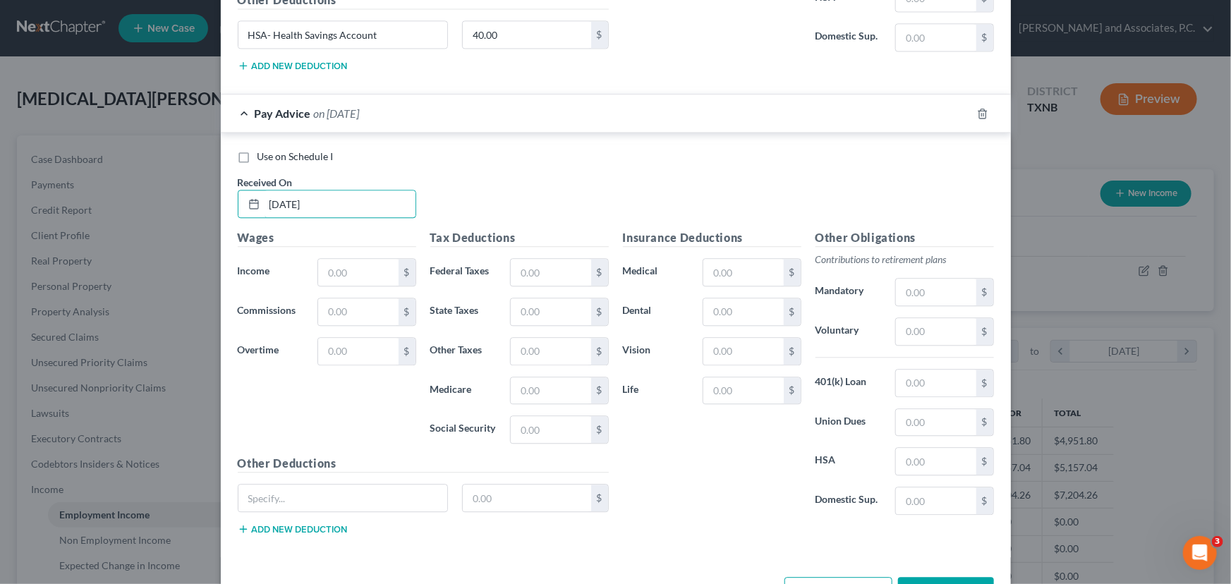
scroll to position [1637, 0]
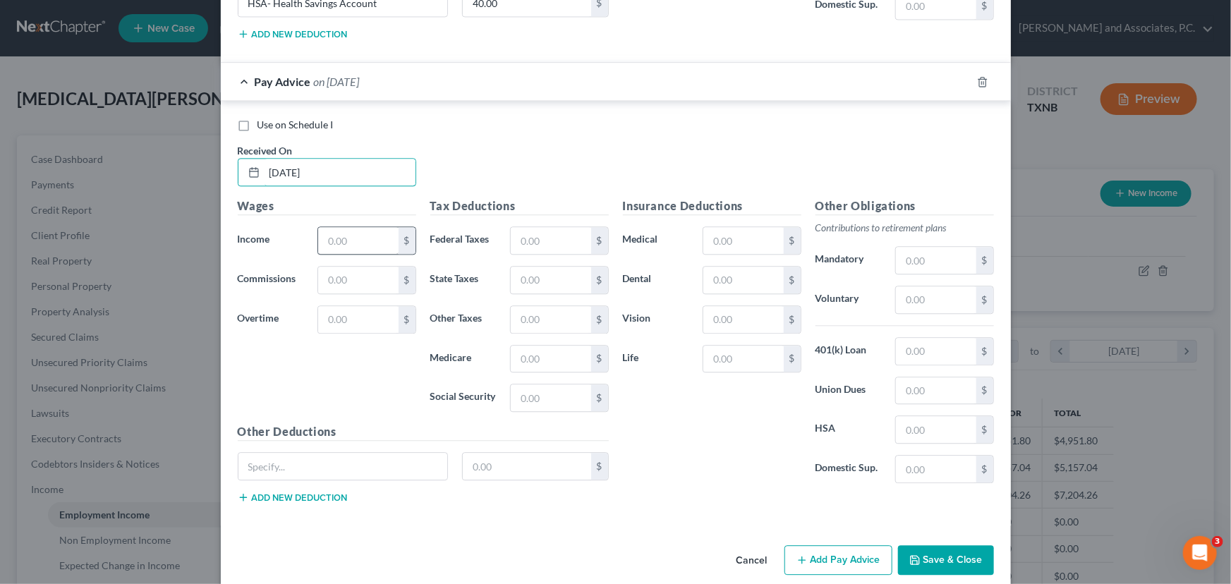
type input "[DATE]"
click at [352, 232] on input "text" at bounding box center [358, 240] width 80 height 27
type input "2,352.00"
click at [515, 238] on input "text" at bounding box center [551, 240] width 80 height 27
type input "214.38"
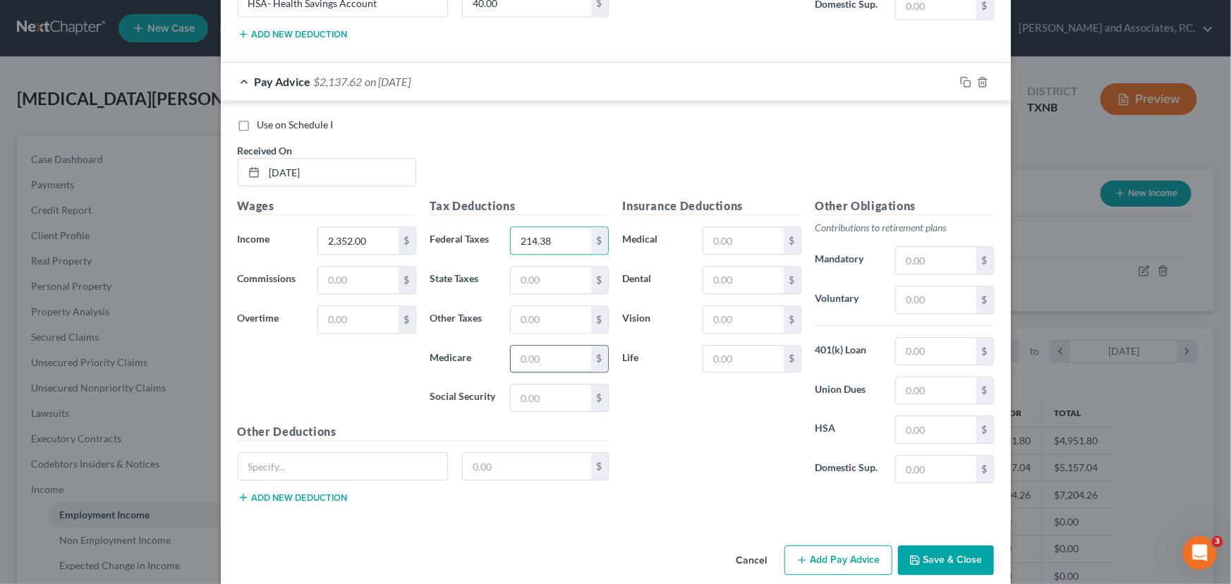
click at [513, 347] on input "text" at bounding box center [551, 359] width 80 height 27
type input "32.36"
click at [525, 391] on input "text" at bounding box center [551, 397] width 80 height 27
type input "138.36"
drag, startPoint x: 729, startPoint y: 240, endPoint x: 565, endPoint y: 40, distance: 258.5
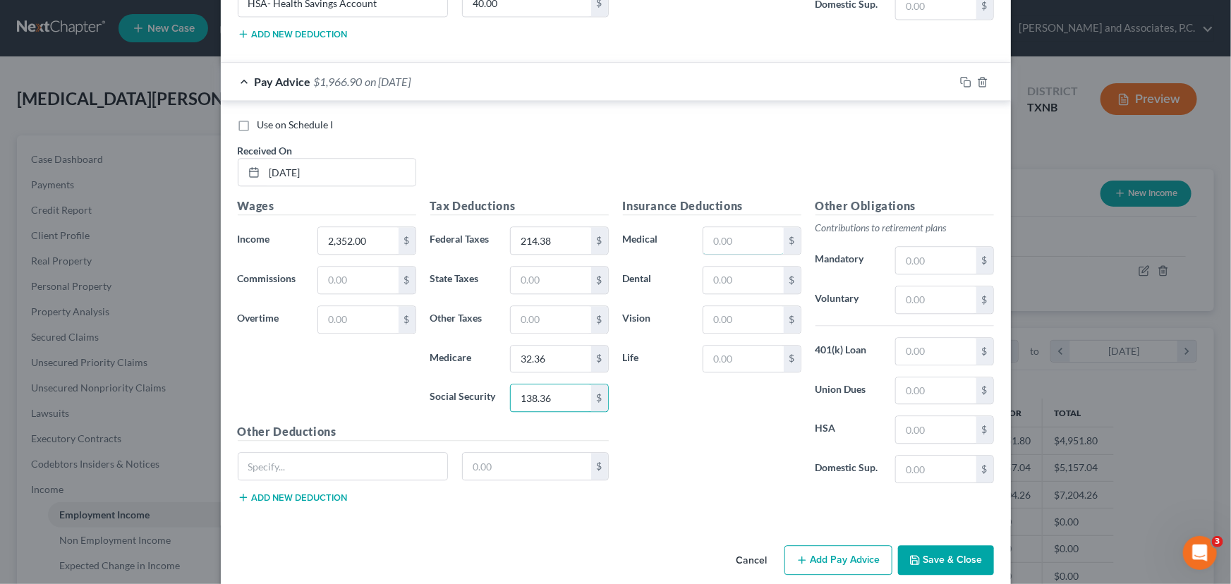
click at [729, 240] on input "text" at bounding box center [743, 240] width 80 height 27
type input "71.54"
click at [719, 272] on input "text" at bounding box center [743, 280] width 80 height 27
type input "6.73"
click at [725, 317] on input "text" at bounding box center [743, 319] width 80 height 27
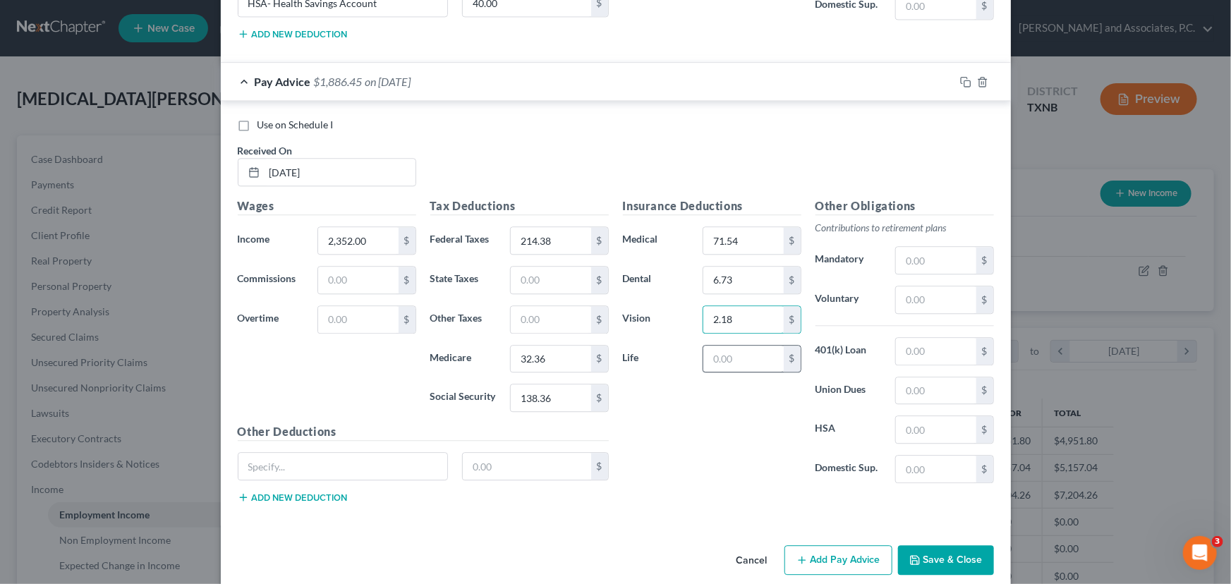
type input "2.18"
click at [739, 353] on input "text" at bounding box center [743, 359] width 80 height 27
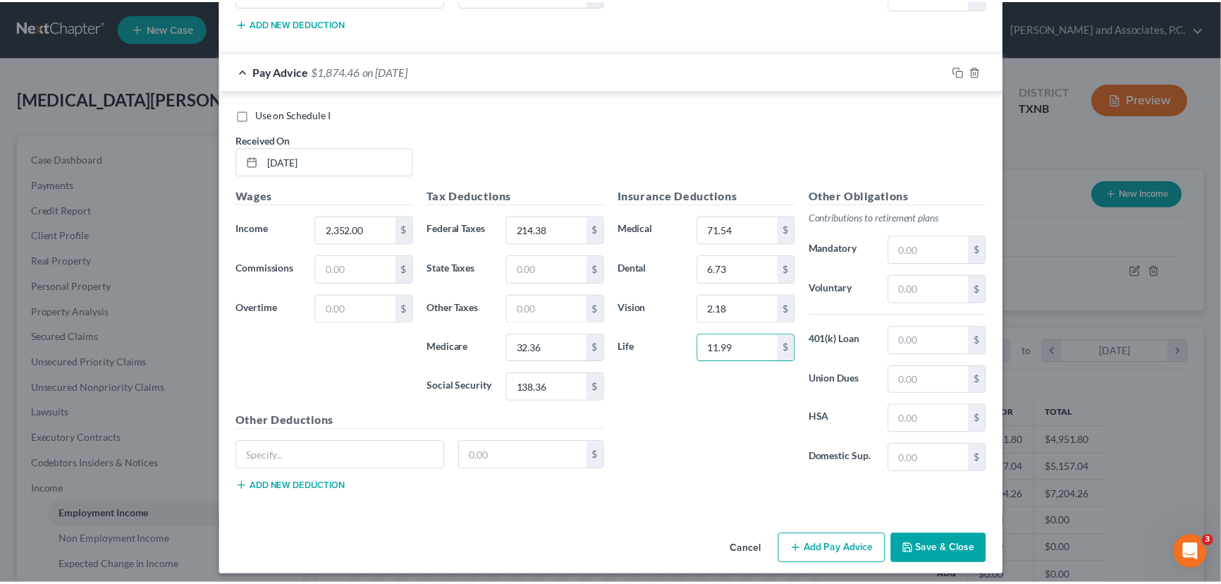
scroll to position [1650, 0]
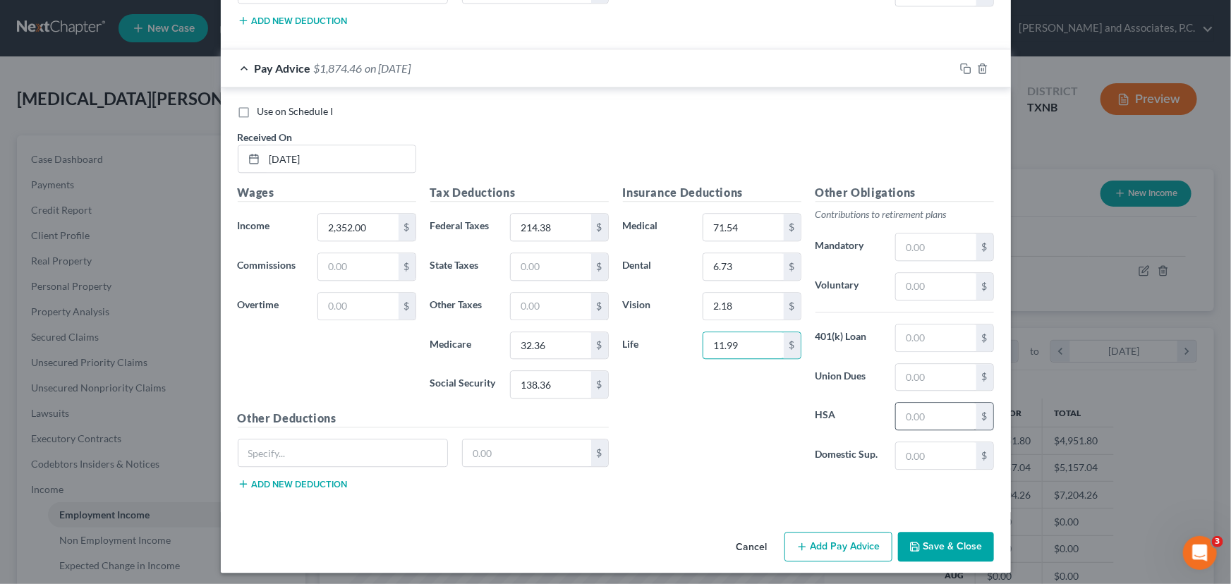
type input "11.99"
click at [910, 412] on input "text" at bounding box center [936, 416] width 80 height 27
type input "40.00"
click at [947, 536] on button "Save & Close" at bounding box center [946, 547] width 96 height 30
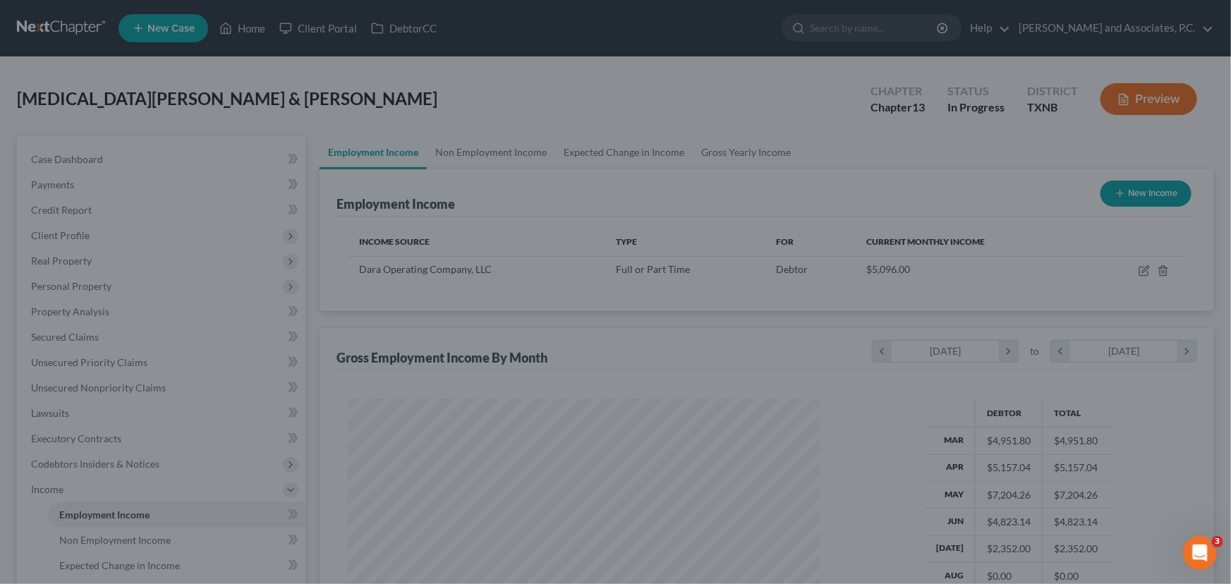
scroll to position [704983, 704735]
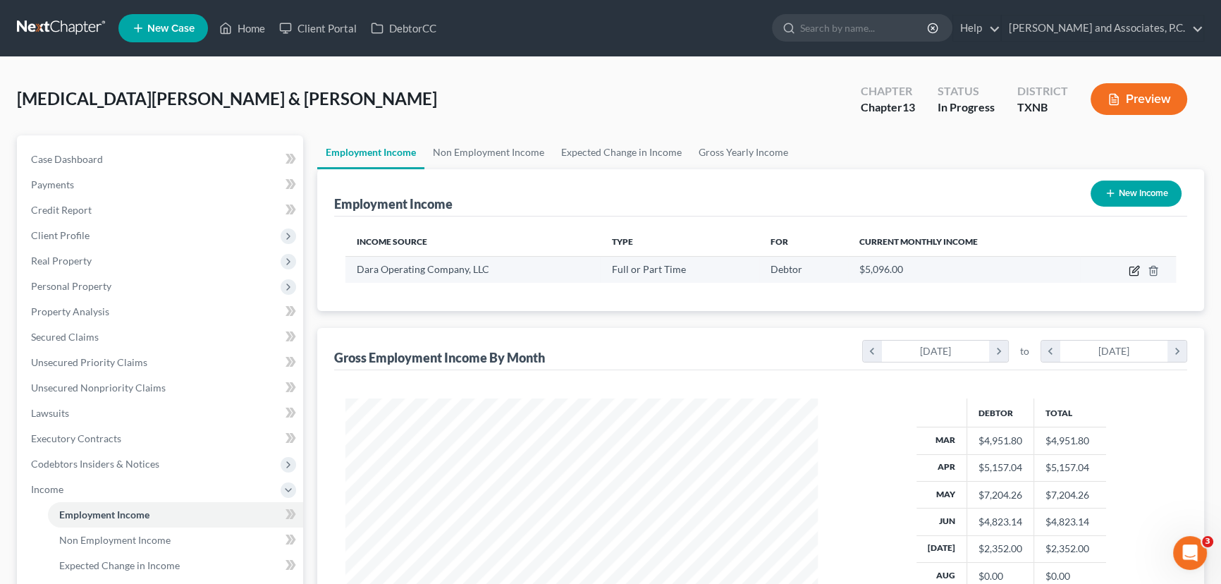
click at [1130, 268] on icon "button" at bounding box center [1134, 270] width 11 height 11
select select "0"
select select "18"
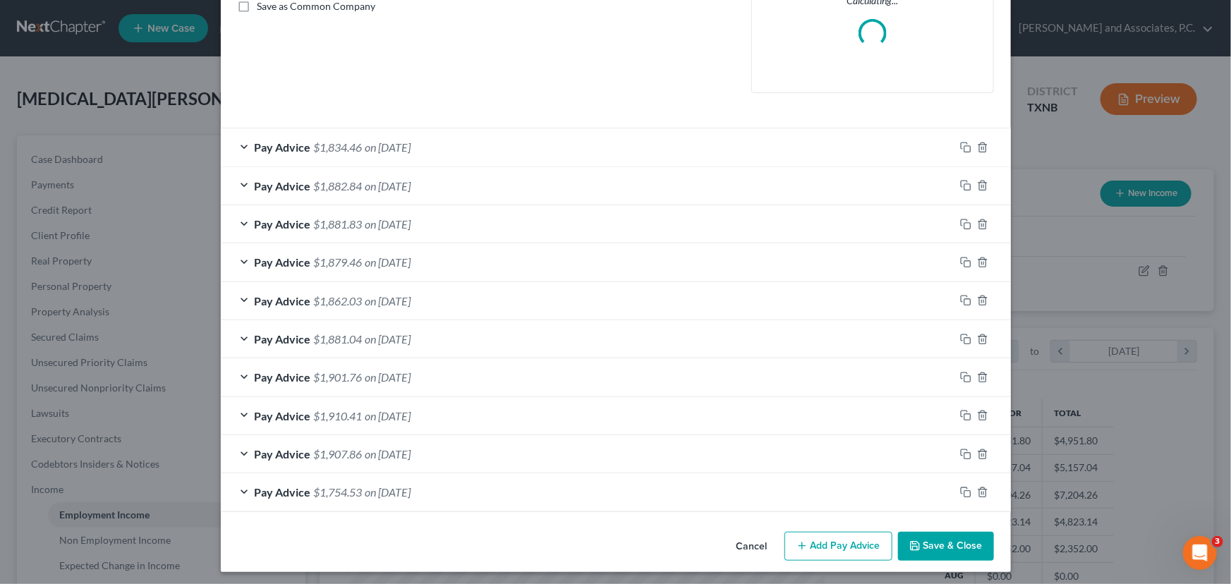
scroll to position [335, 0]
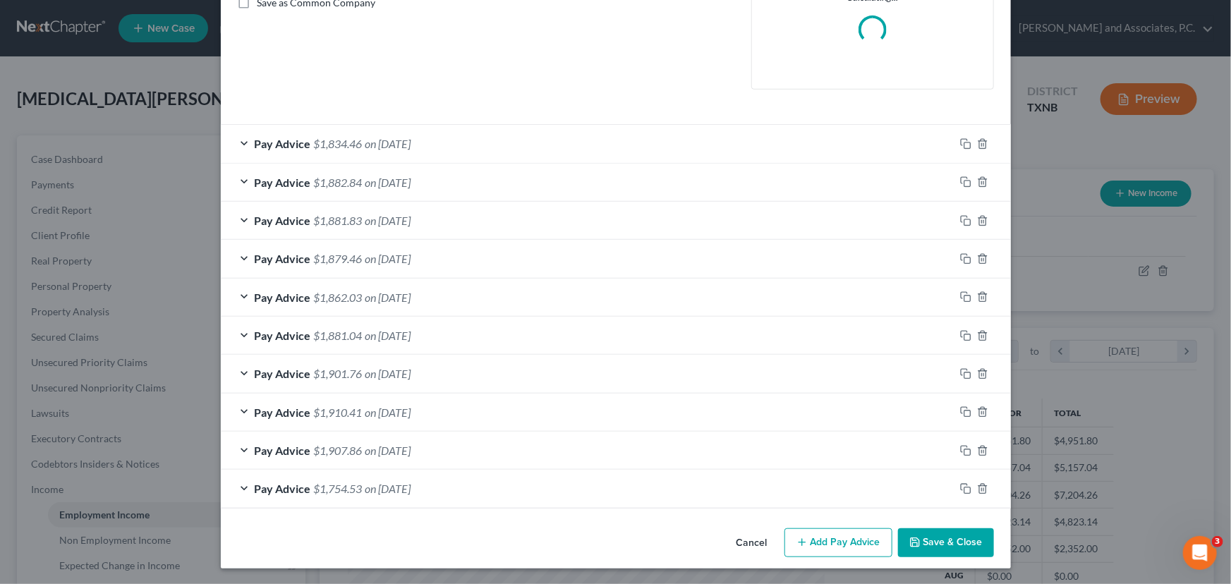
click at [555, 480] on div "Pay Advice $1,754.53 on [DATE]" at bounding box center [587, 488] width 733 height 37
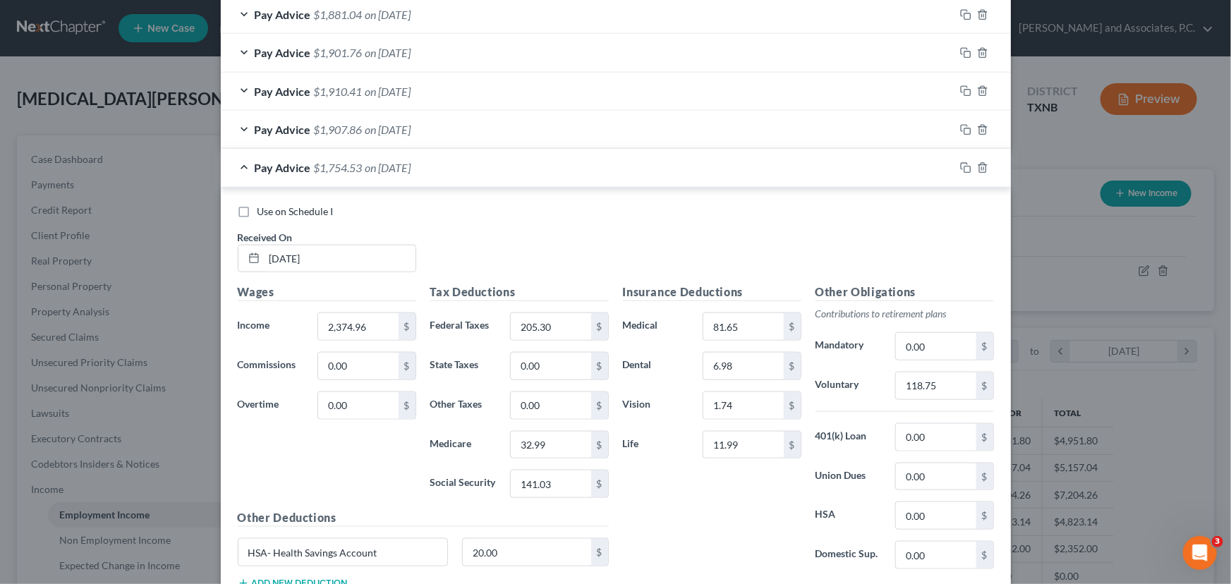
scroll to position [719, 0]
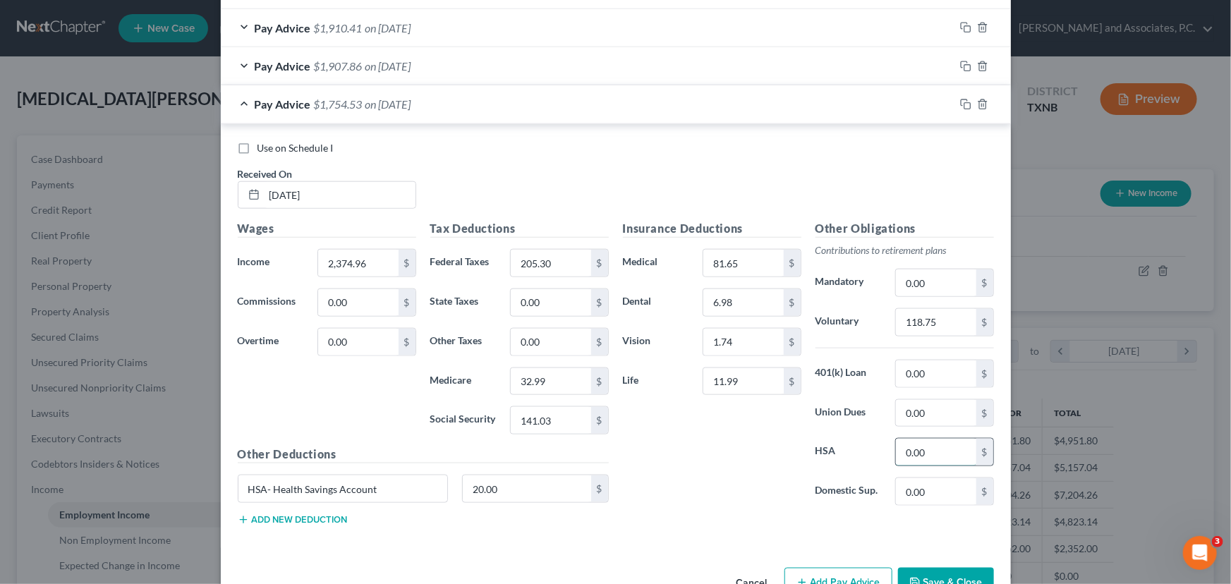
click at [920, 444] on input "0.00" at bounding box center [936, 452] width 80 height 27
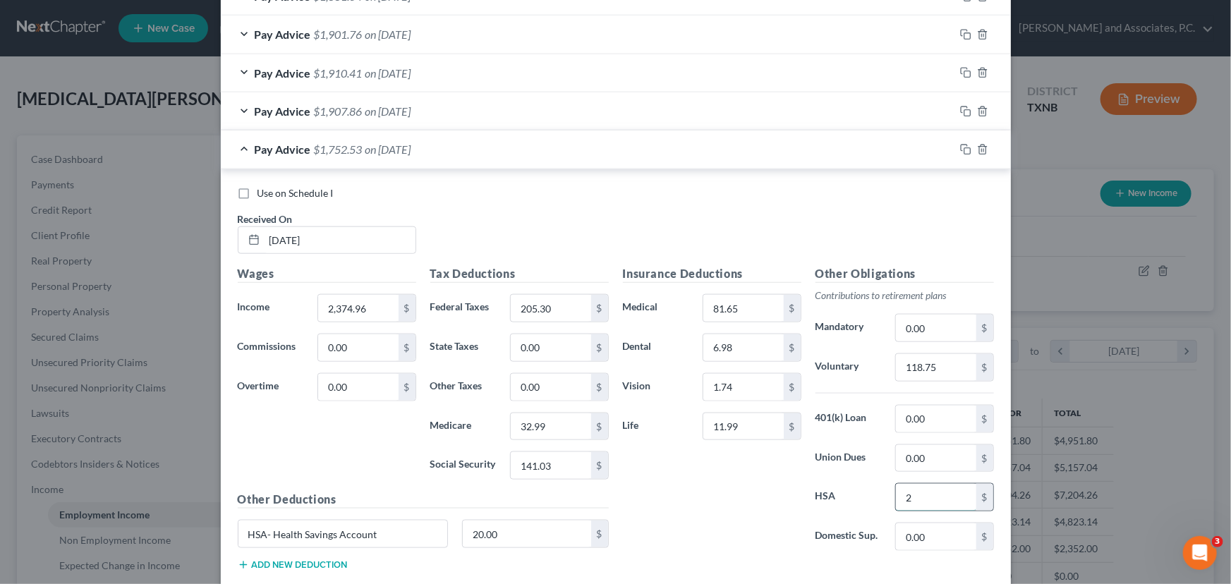
scroll to position [764, 0]
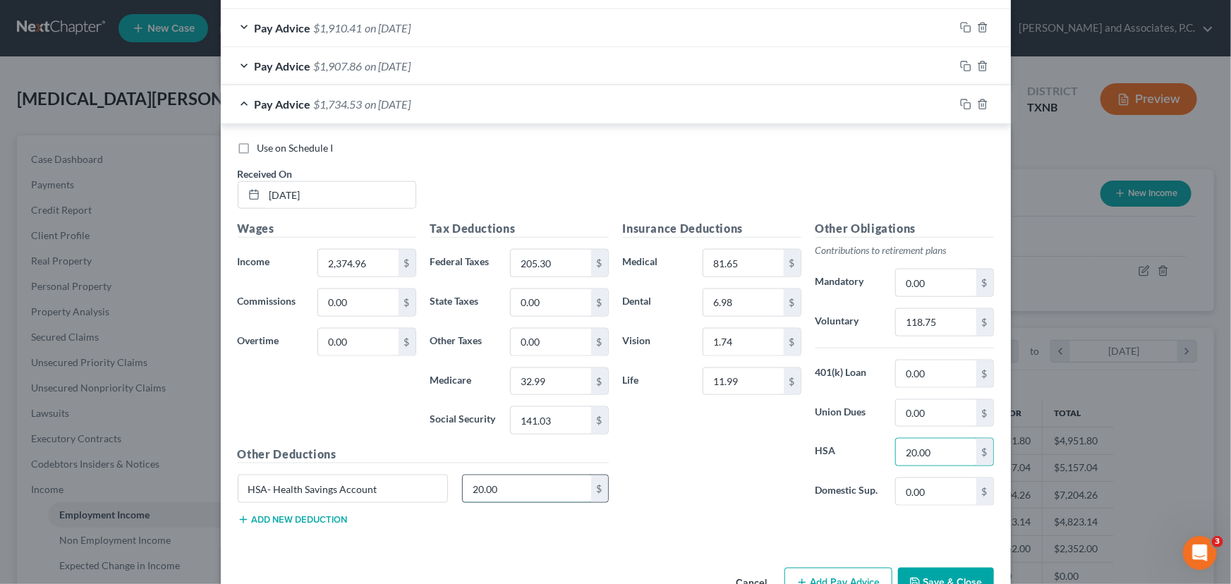
click at [497, 484] on input "20.00" at bounding box center [527, 488] width 128 height 27
click at [403, 488] on input "HSA- Health Savings Account" at bounding box center [342, 488] width 209 height 27
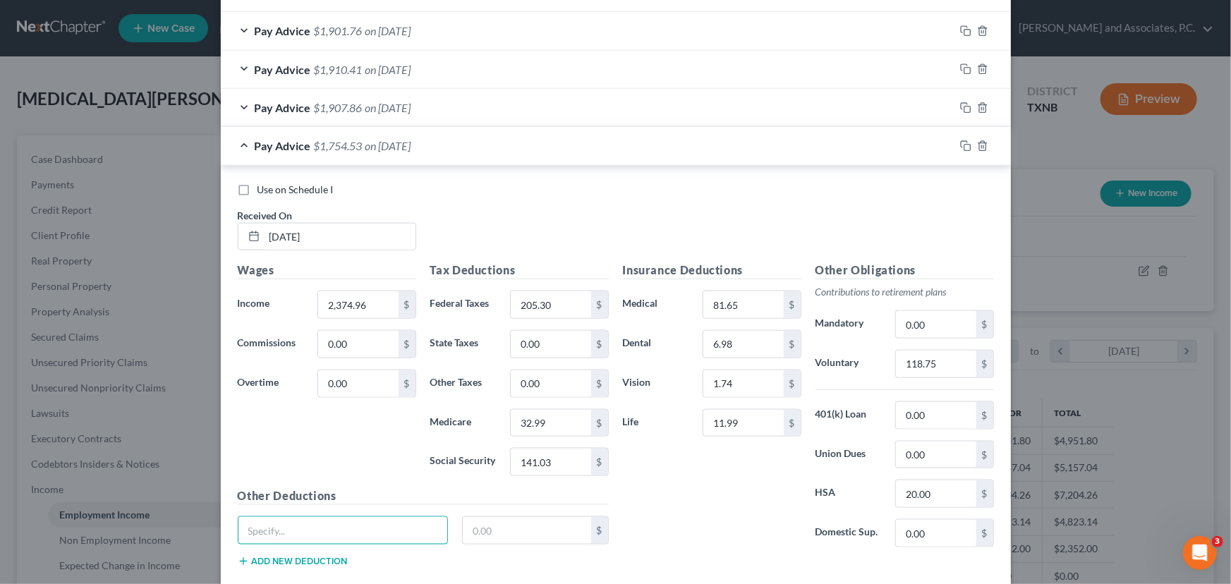
scroll to position [700, 0]
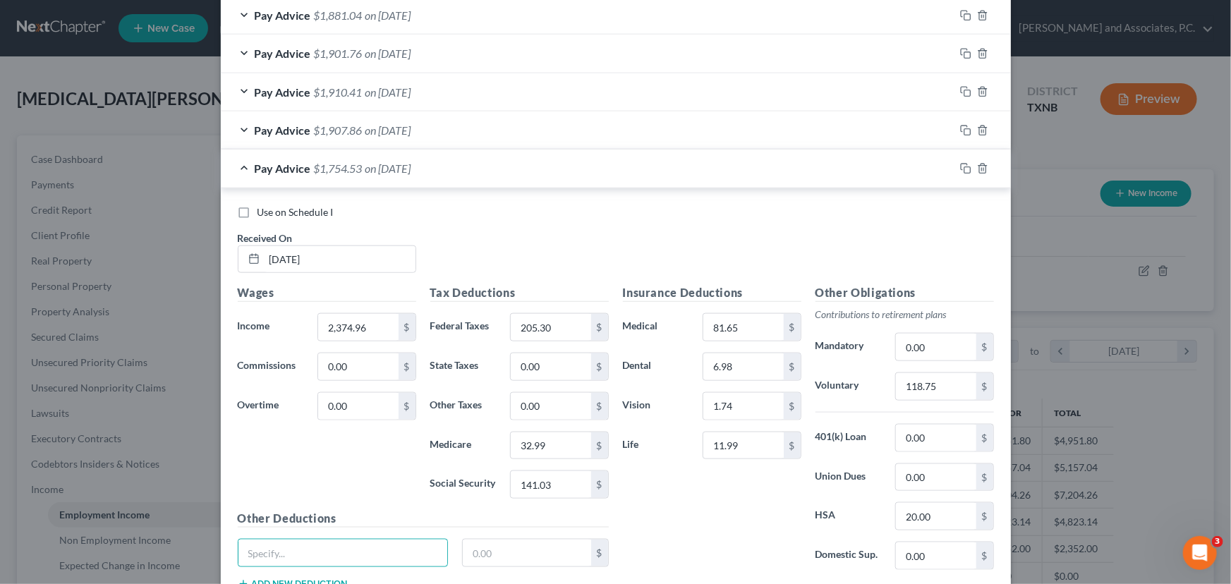
click at [511, 172] on div "Pay Advice $1,754.53 on [DATE]" at bounding box center [587, 168] width 733 height 37
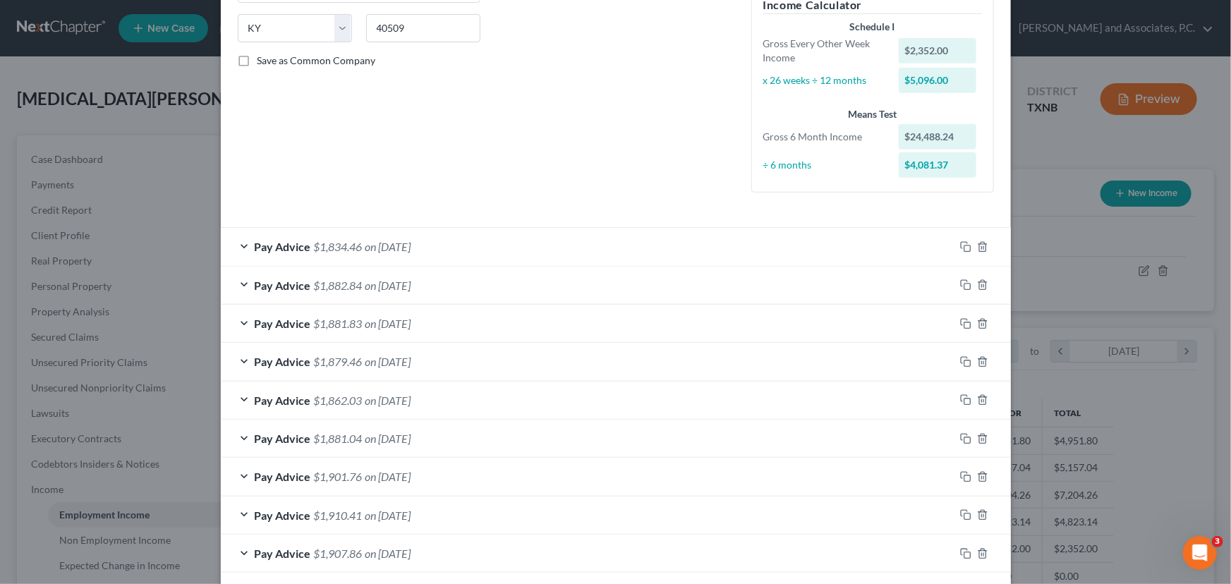
scroll to position [320, 0]
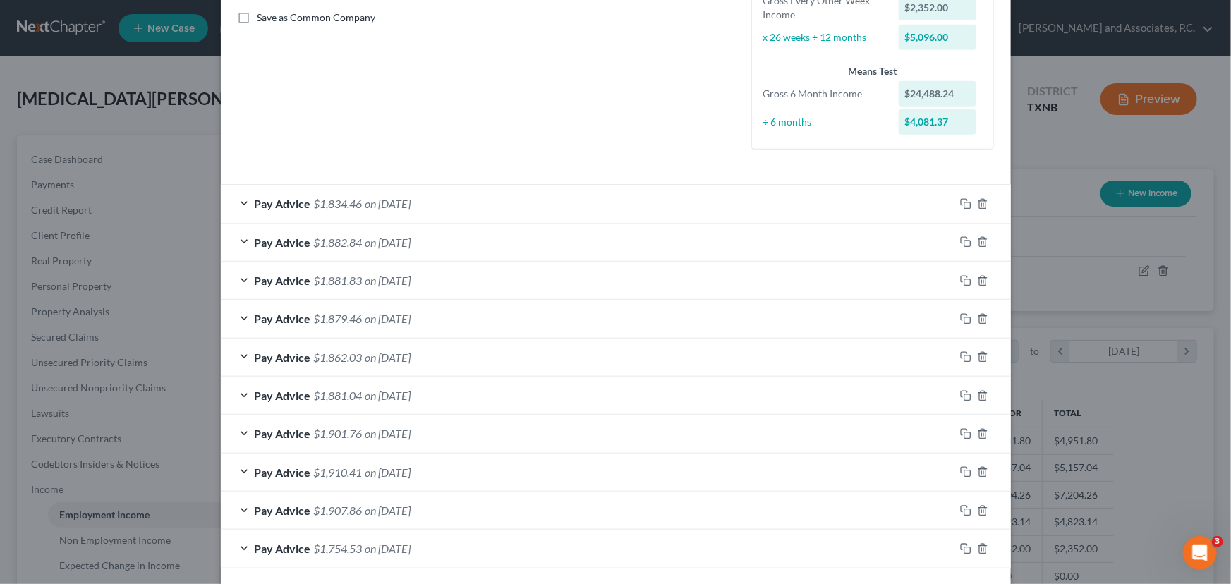
click at [564, 197] on div "Pay Advice $1,834.46 on [DATE]" at bounding box center [587, 203] width 733 height 37
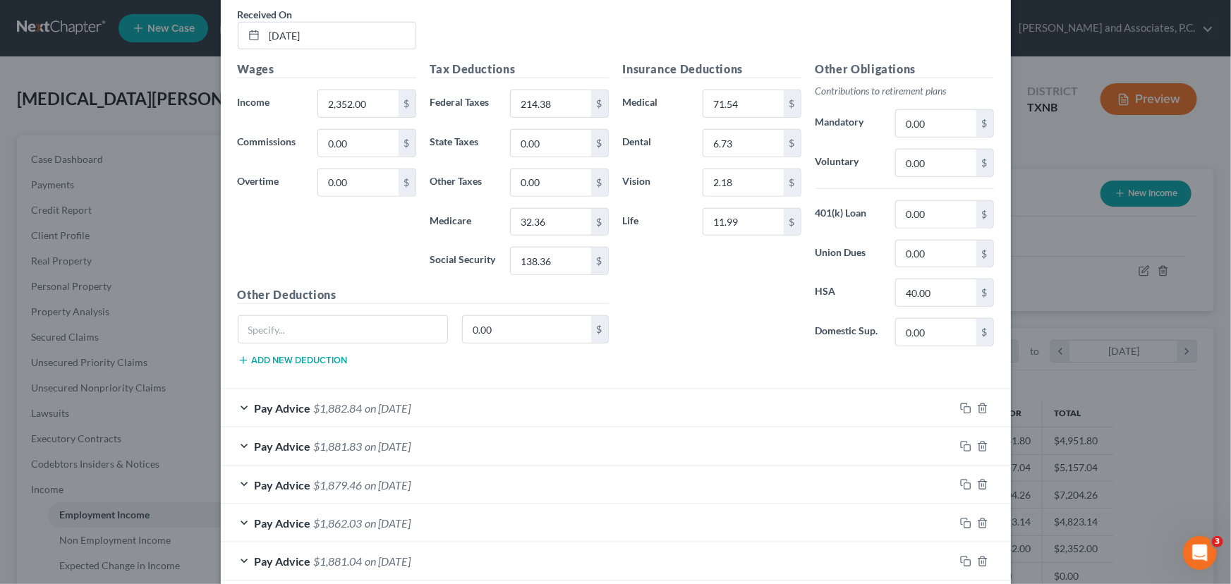
scroll to position [769, 0]
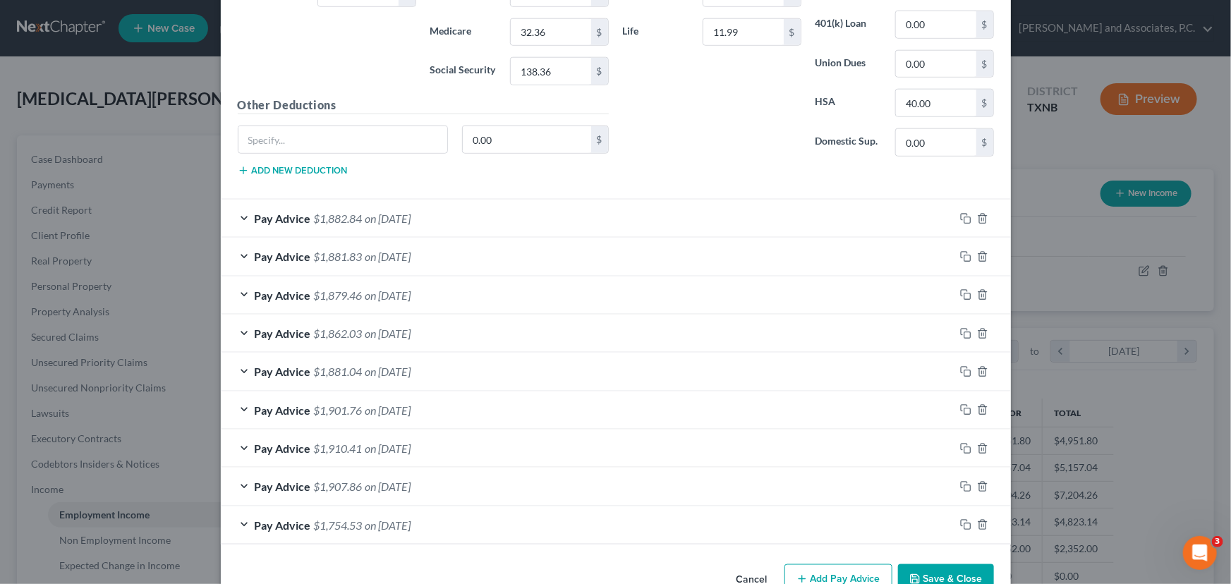
click at [488, 218] on div "Pay Advice $1,882.84 on [DATE]" at bounding box center [587, 218] width 733 height 37
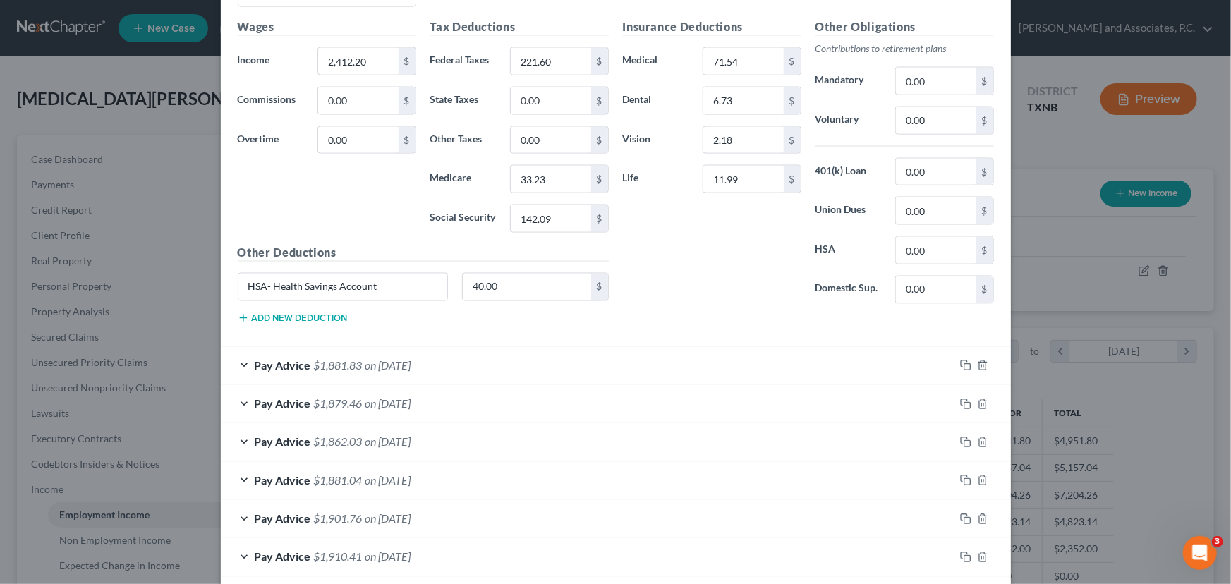
scroll to position [1090, 0]
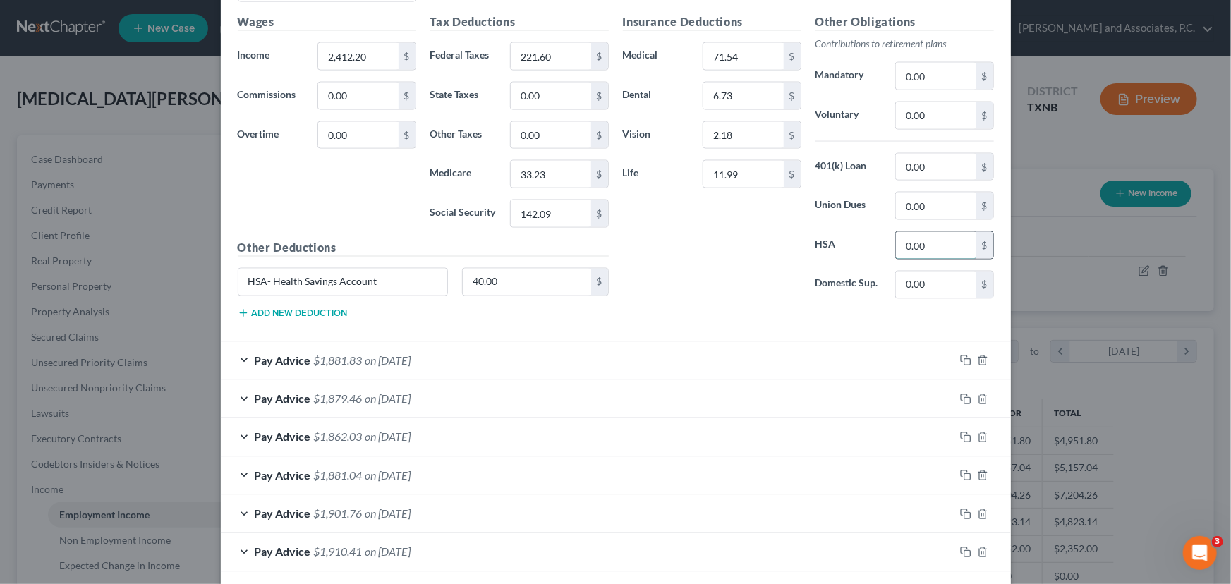
click at [938, 246] on input "0.00" at bounding box center [936, 245] width 80 height 27
drag, startPoint x: 416, startPoint y: 277, endPoint x: 537, endPoint y: 281, distance: 121.4
click at [224, 289] on div "Use on Schedule I Received On * [DATE] Wages Income * 2,412.20 $ Commissions 0.…" at bounding box center [616, 129] width 790 height 425
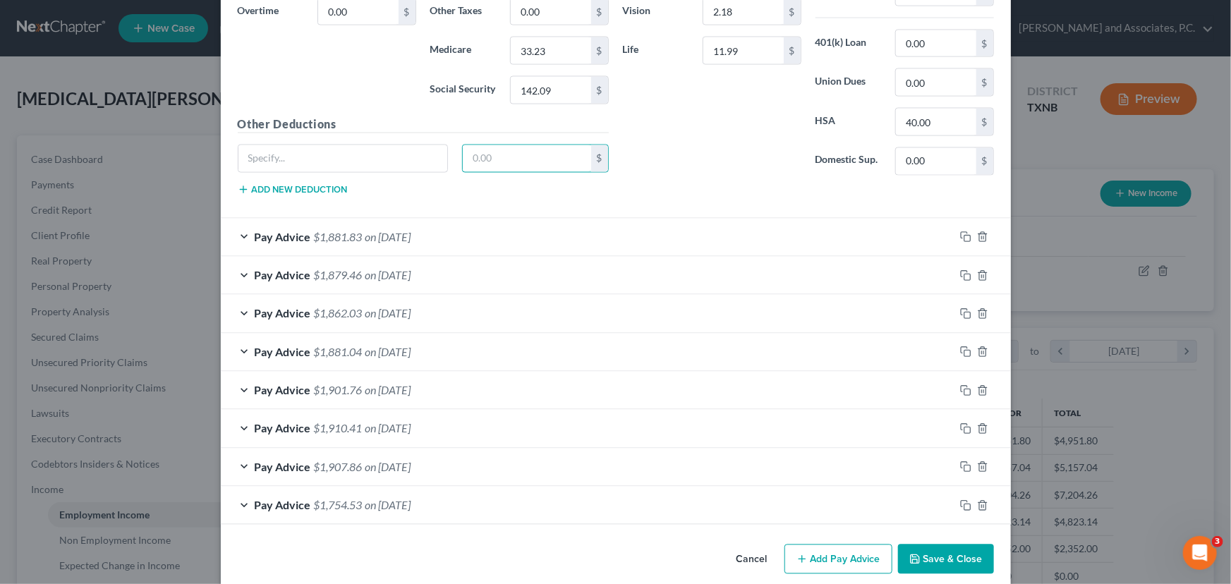
scroll to position [1218, 0]
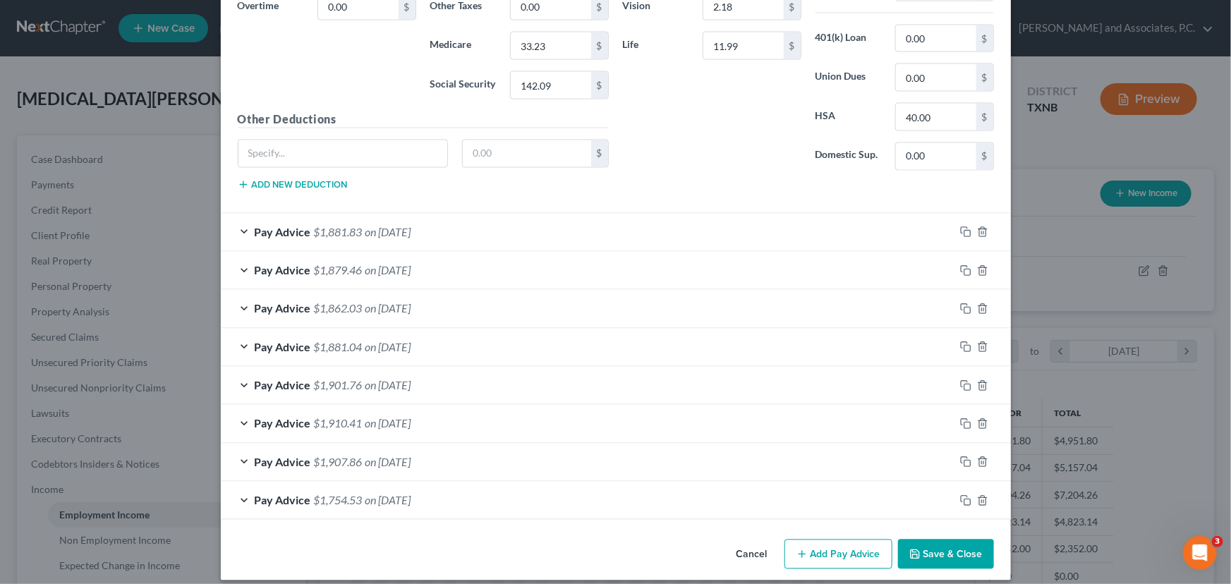
click at [472, 233] on div "Pay Advice $1,881.83 on [DATE]" at bounding box center [587, 232] width 733 height 37
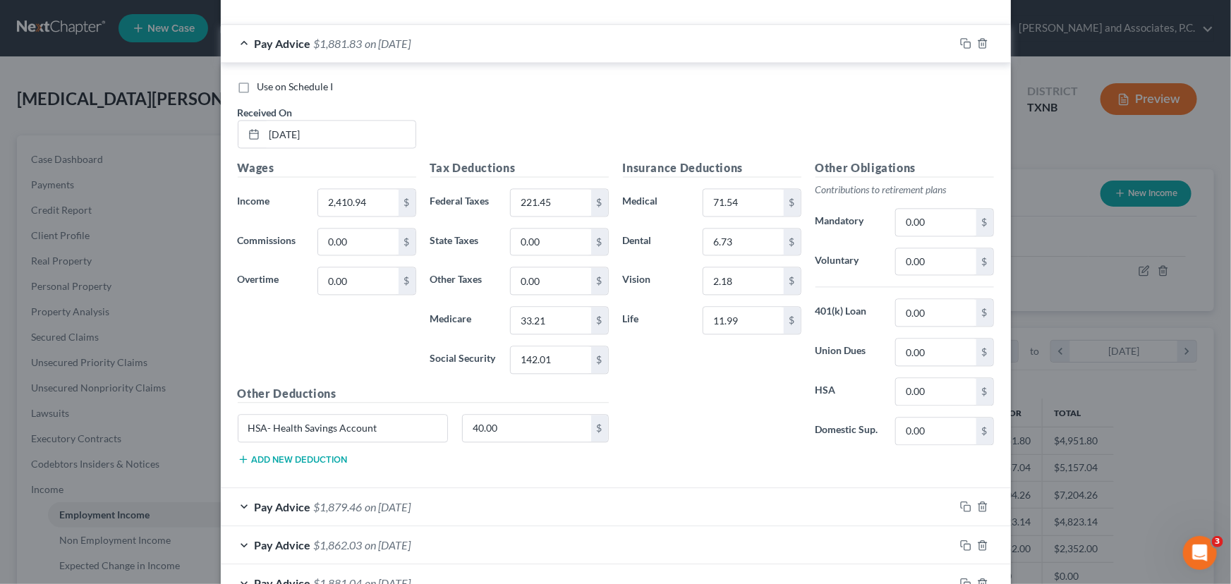
scroll to position [1410, 0]
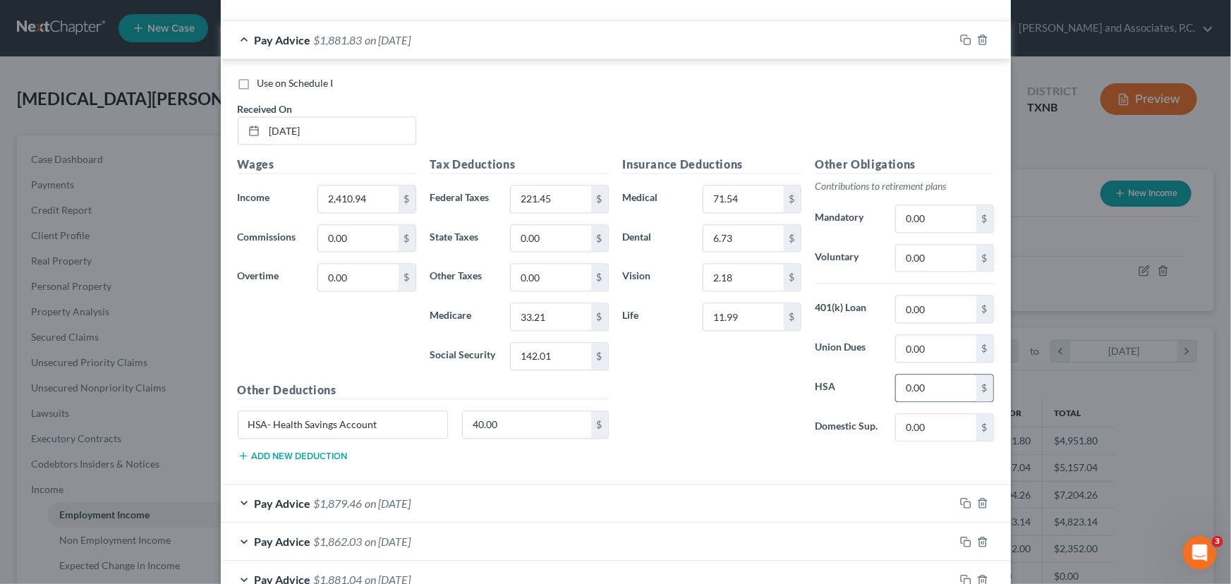
click at [939, 384] on input "0.00" at bounding box center [936, 387] width 80 height 27
drag, startPoint x: 412, startPoint y: 416, endPoint x: 528, endPoint y: 430, distance: 117.2
click at [238, 416] on input "HSA- Health Savings Account" at bounding box center [342, 424] width 209 height 27
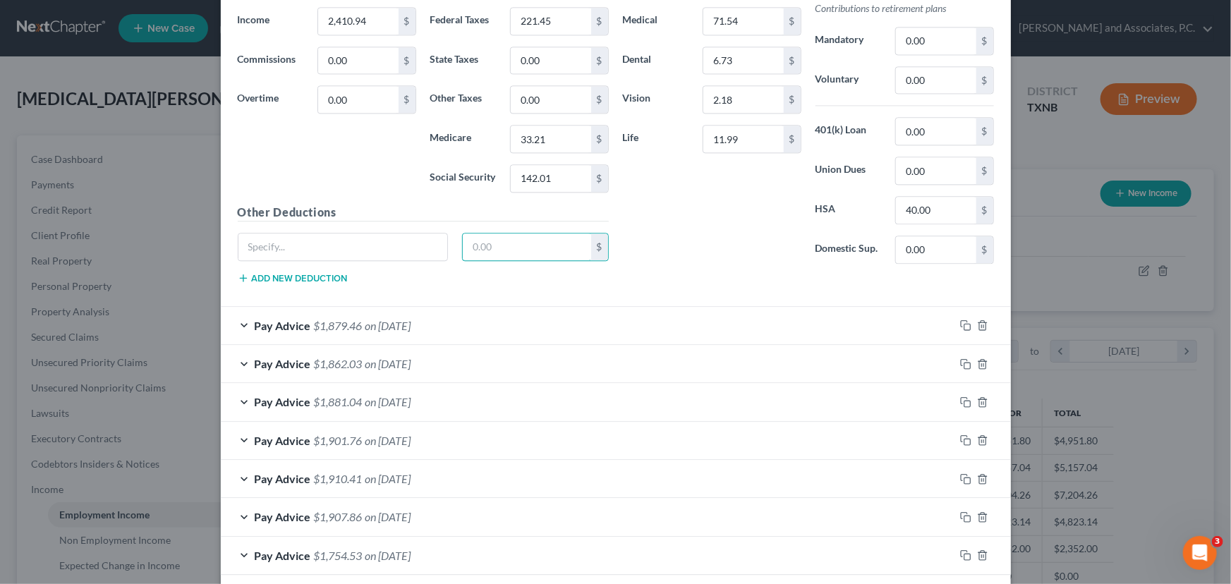
scroll to position [1651, 0]
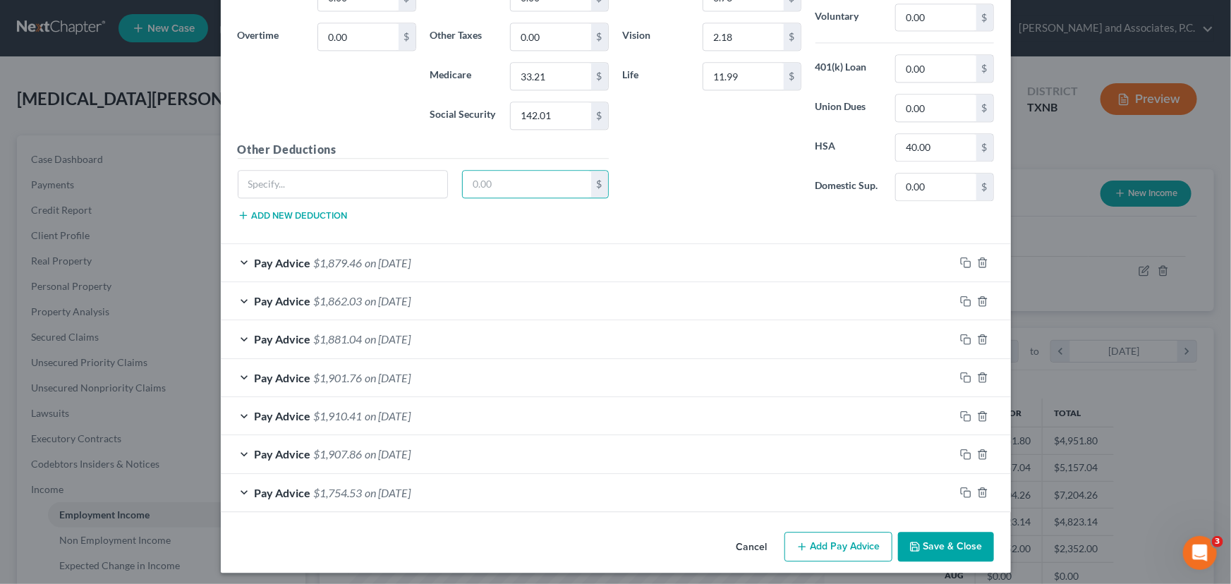
click at [534, 255] on div "Pay Advice $1,879.46 on [DATE]" at bounding box center [587, 262] width 733 height 37
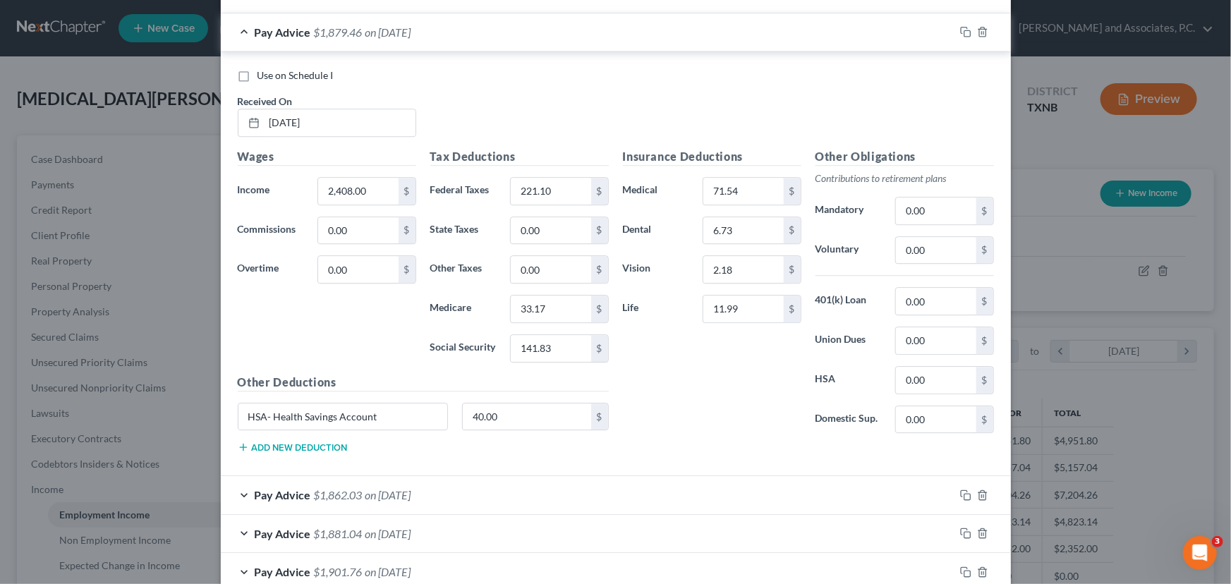
scroll to position [1908, 0]
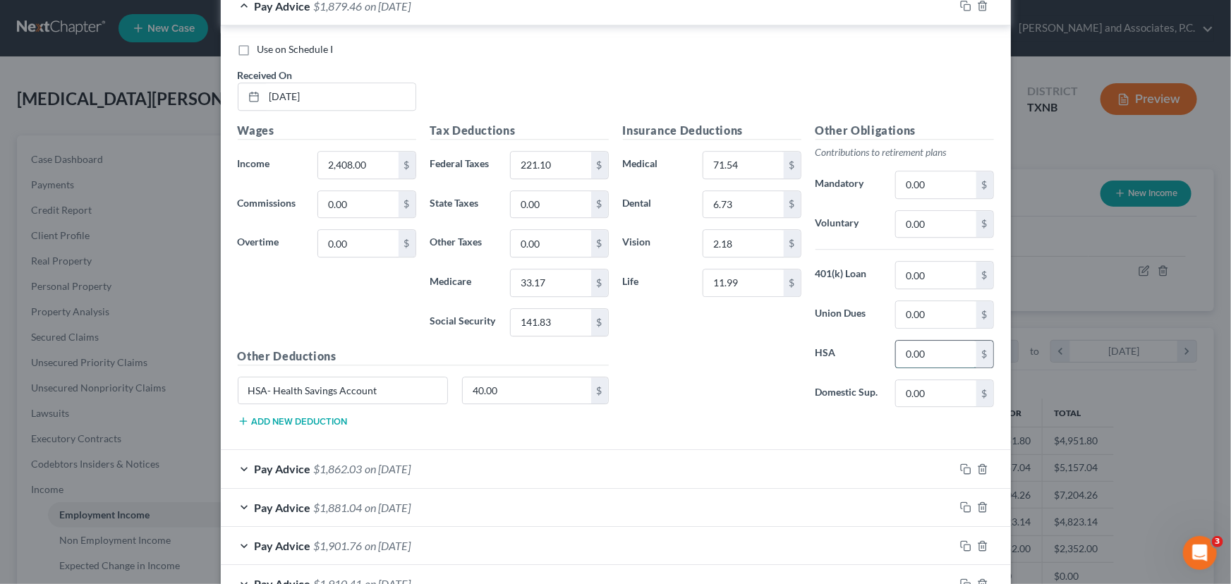
click at [938, 352] on input "0.00" at bounding box center [936, 354] width 80 height 27
click at [414, 381] on input "HSA- Health Savings Account" at bounding box center [342, 390] width 209 height 27
click at [505, 385] on input "40.00" at bounding box center [527, 390] width 128 height 27
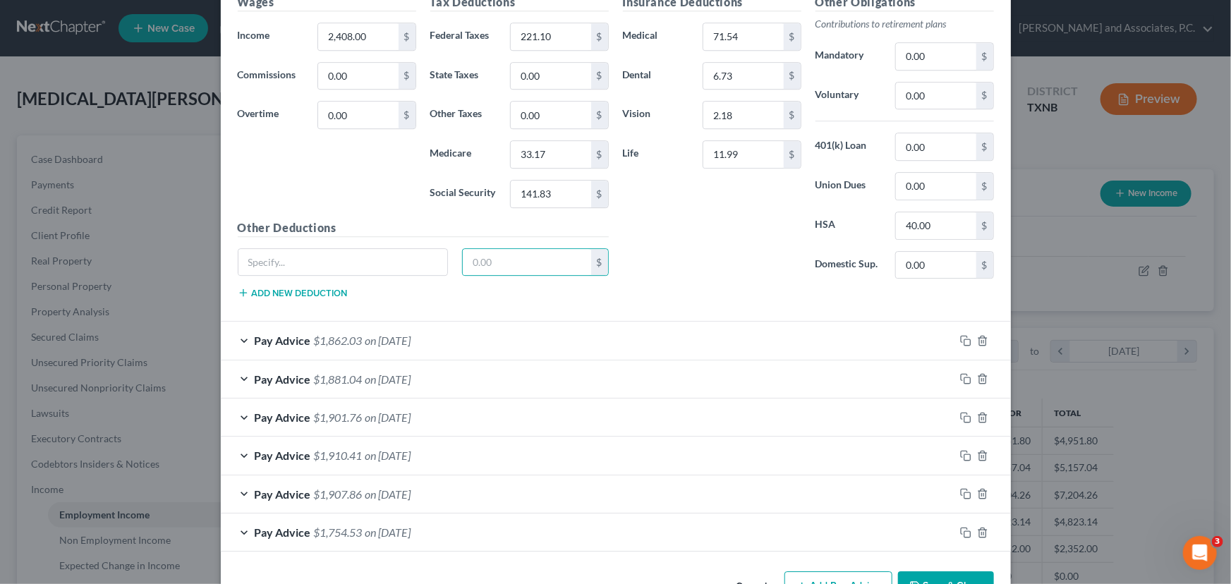
click at [471, 339] on div "Pay Advice $1,862.03 on [DATE]" at bounding box center [587, 340] width 733 height 37
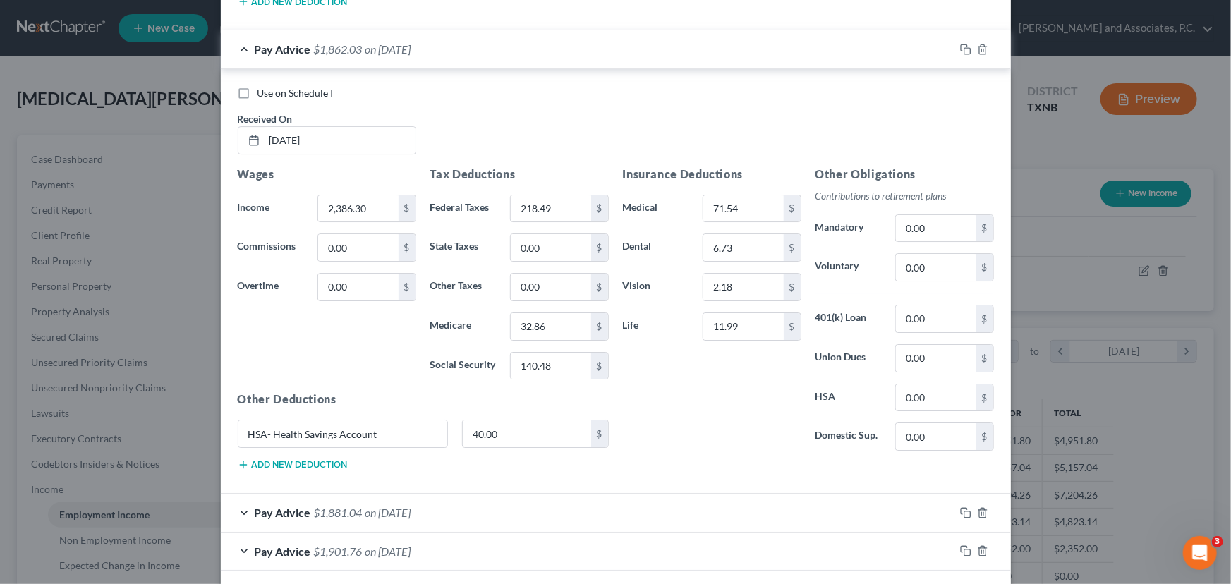
scroll to position [2331, 0]
click at [949, 388] on input "0.00" at bounding box center [936, 394] width 80 height 27
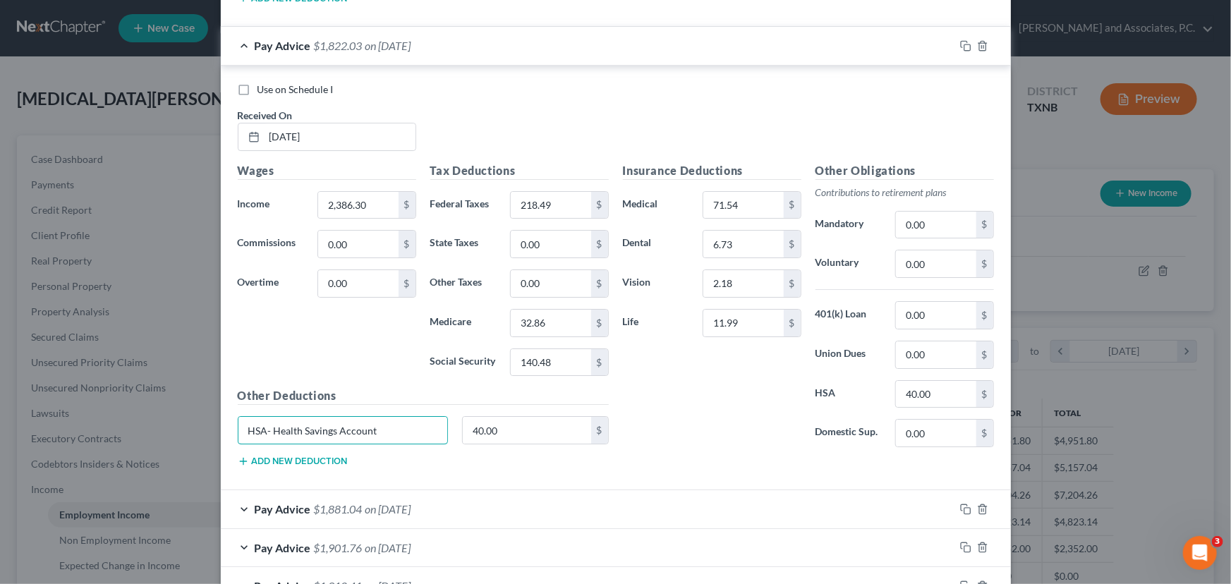
drag, startPoint x: 414, startPoint y: 420, endPoint x: 229, endPoint y: 428, distance: 185.0
click at [231, 428] on div "HSA- Health Savings Account" at bounding box center [343, 430] width 225 height 28
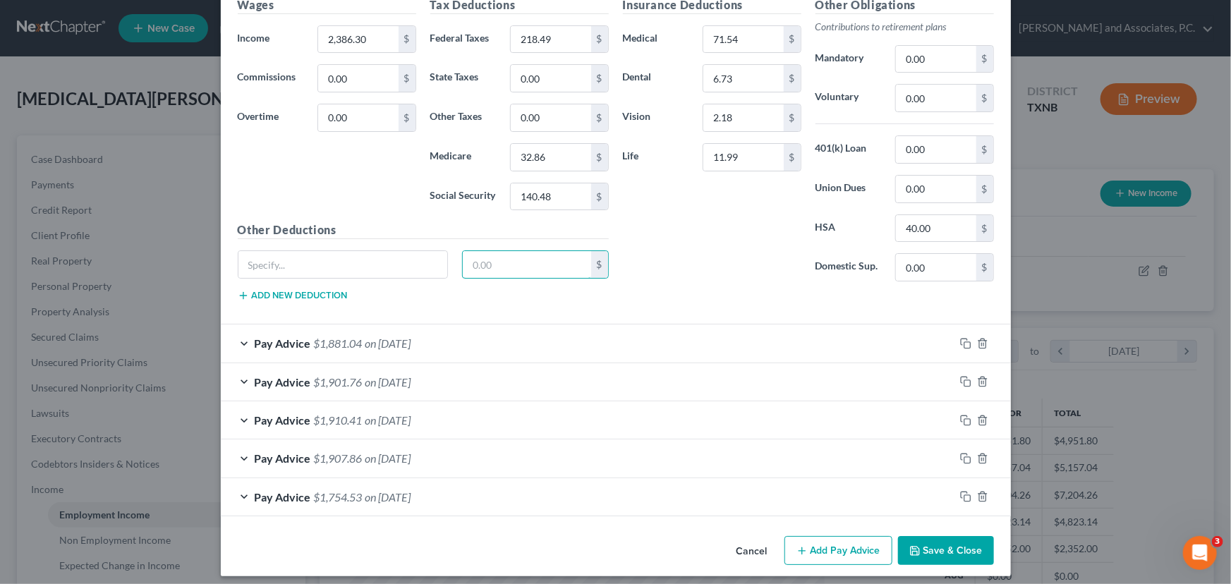
scroll to position [2498, 0]
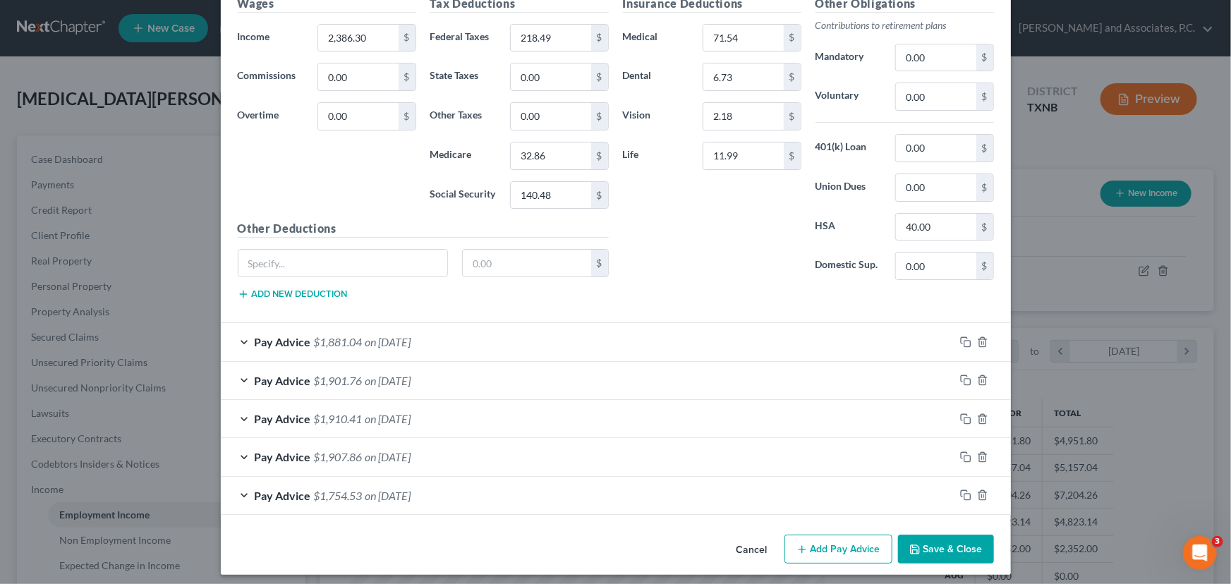
click at [411, 335] on span "on [DATE]" at bounding box center [388, 341] width 46 height 13
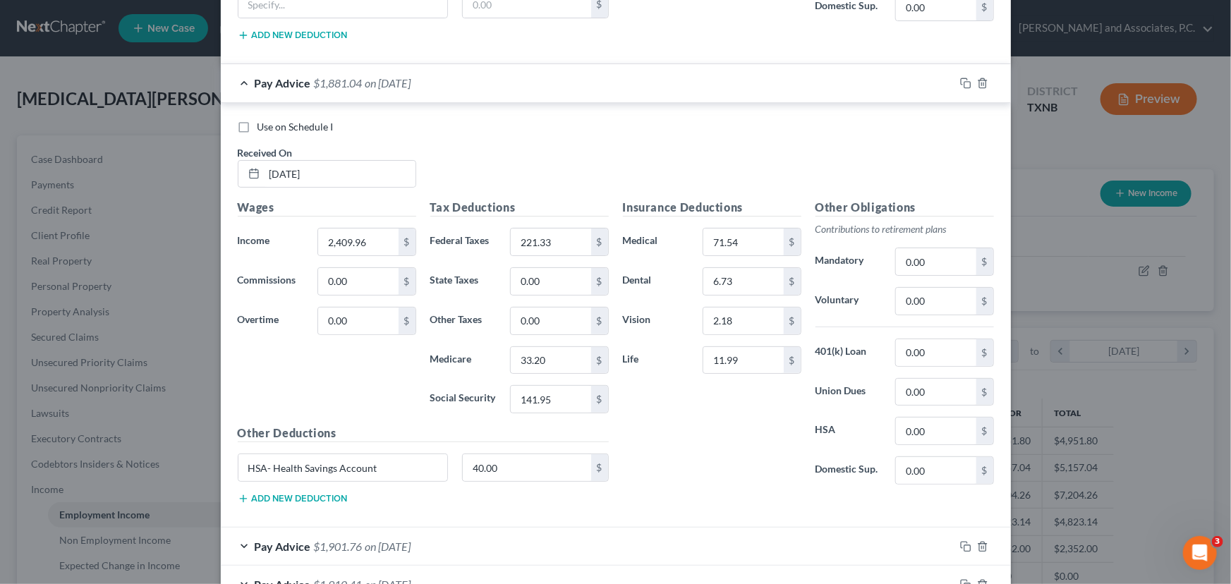
scroll to position [2819, 0]
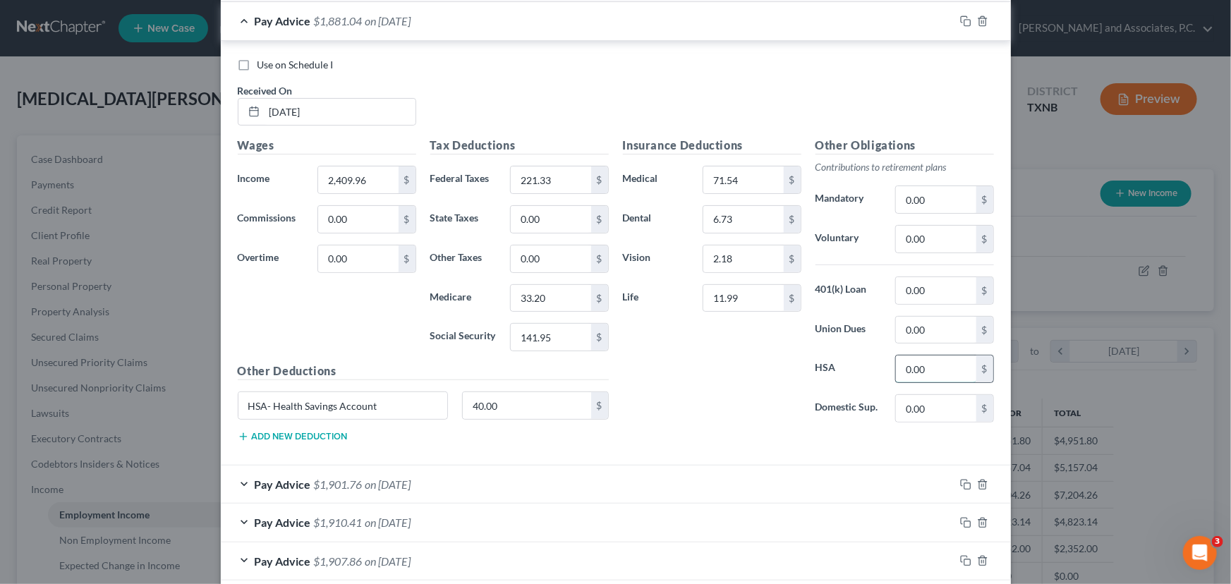
click at [934, 361] on input "0.00" at bounding box center [936, 368] width 80 height 27
click at [532, 399] on input "40.00" at bounding box center [527, 405] width 128 height 27
click at [405, 399] on input "HSA- Health Savings Account" at bounding box center [342, 405] width 209 height 27
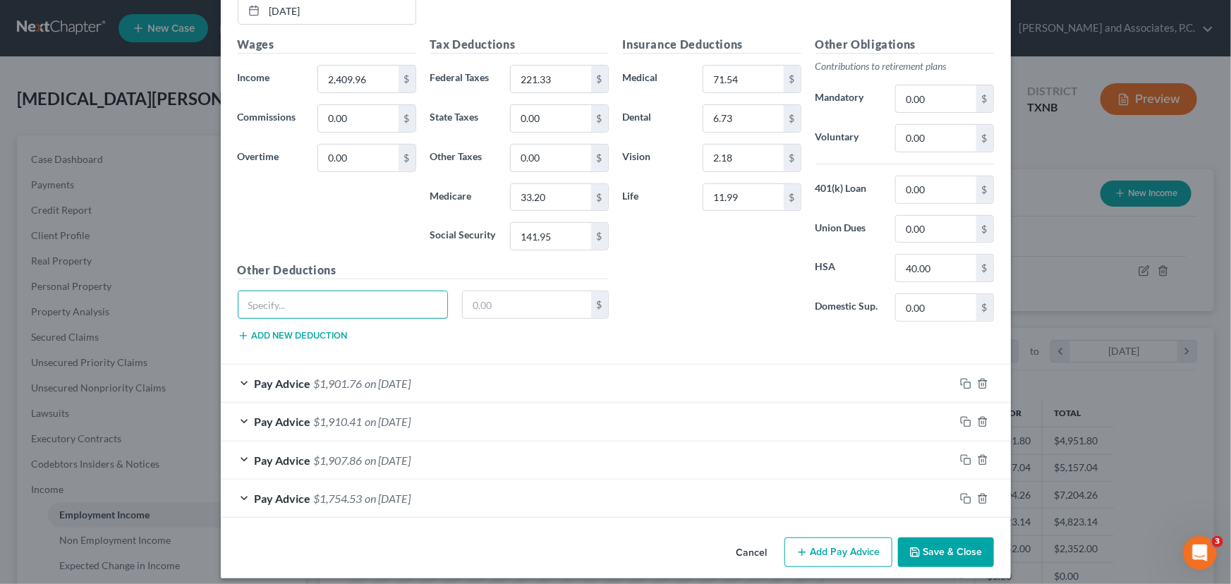
scroll to position [2922, 0]
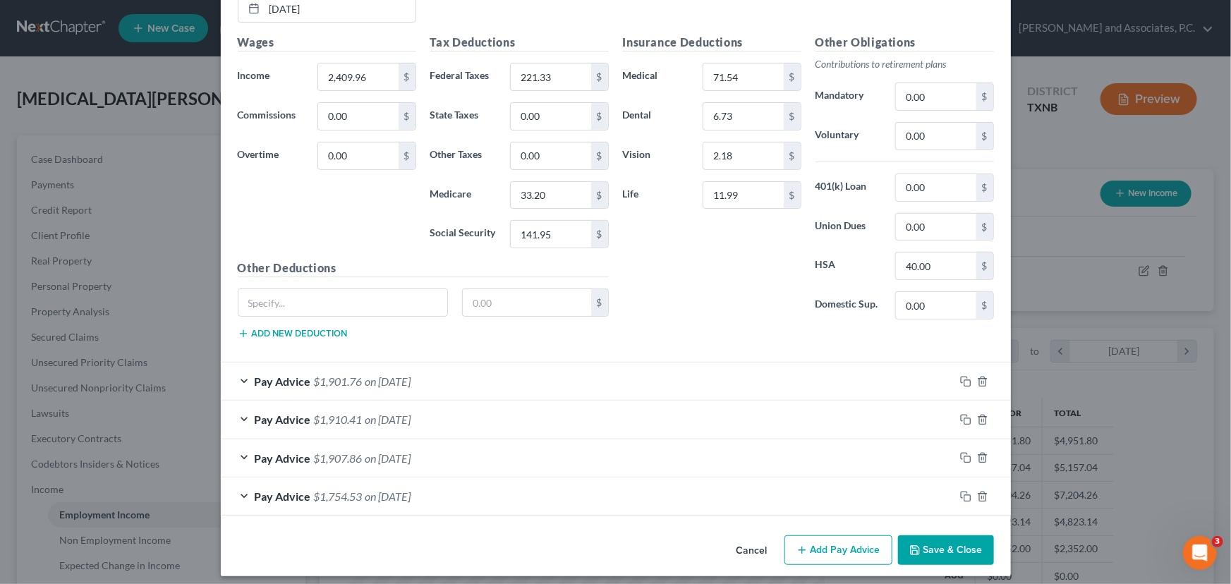
click at [485, 375] on div "Pay Advice $1,901.76 on [DATE]" at bounding box center [587, 380] width 733 height 37
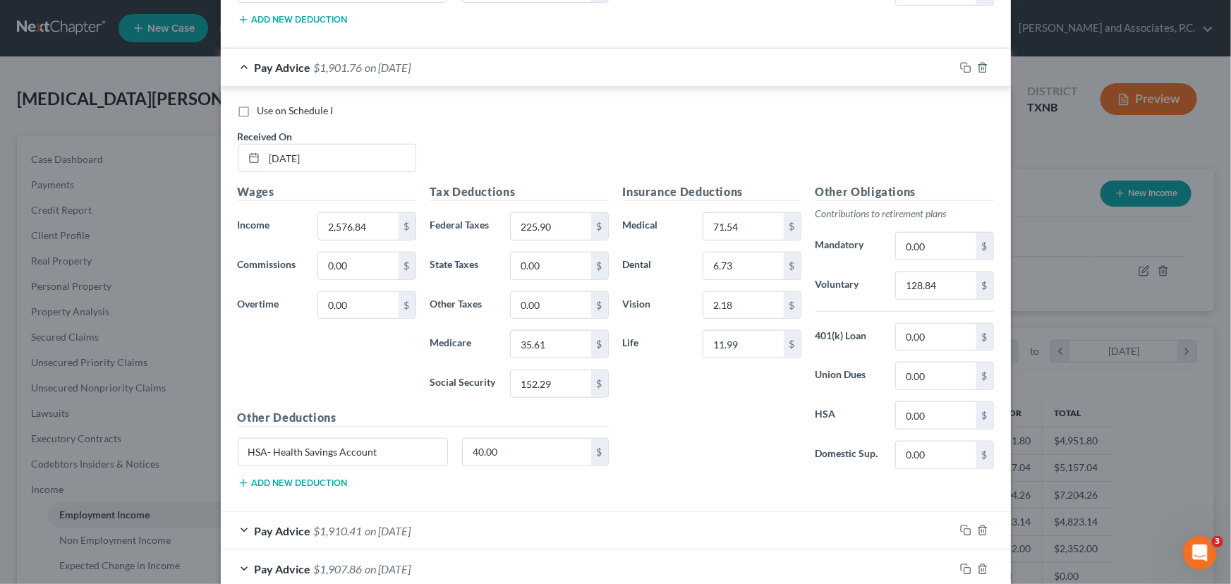
scroll to position [3243, 0]
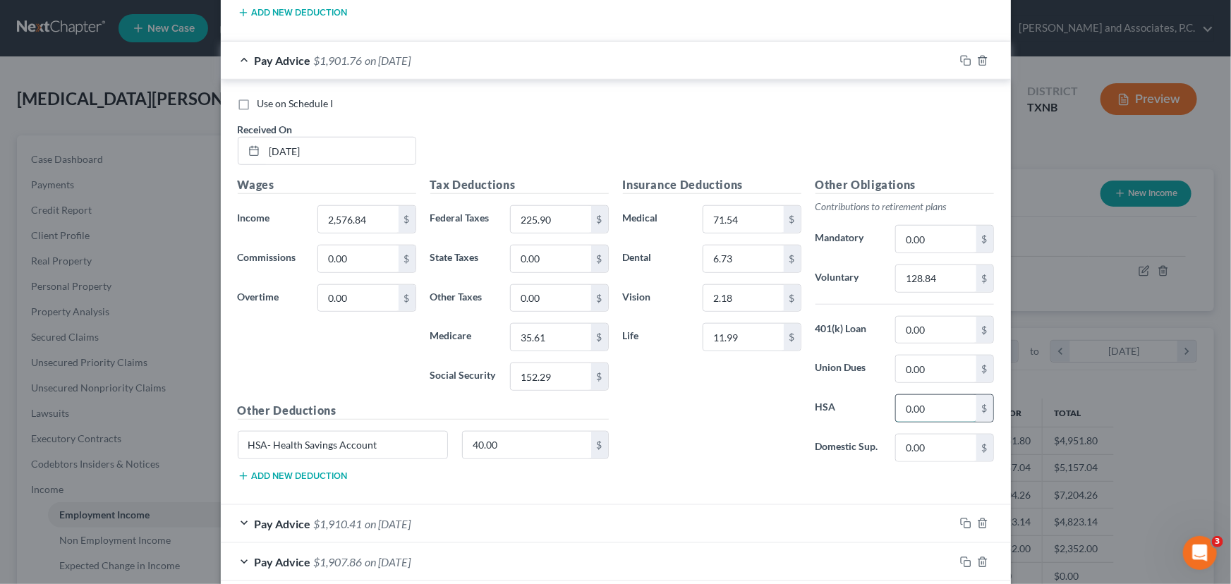
click at [931, 396] on input "0.00" at bounding box center [936, 408] width 80 height 27
drag, startPoint x: 409, startPoint y: 428, endPoint x: 190, endPoint y: 437, distance: 218.8
click at [190, 437] on div "Edit Income Source × Employment Type * Select Full or [DEMOGRAPHIC_DATA] Employ…" at bounding box center [615, 292] width 1231 height 584
click at [525, 434] on input "40.00" at bounding box center [527, 445] width 128 height 27
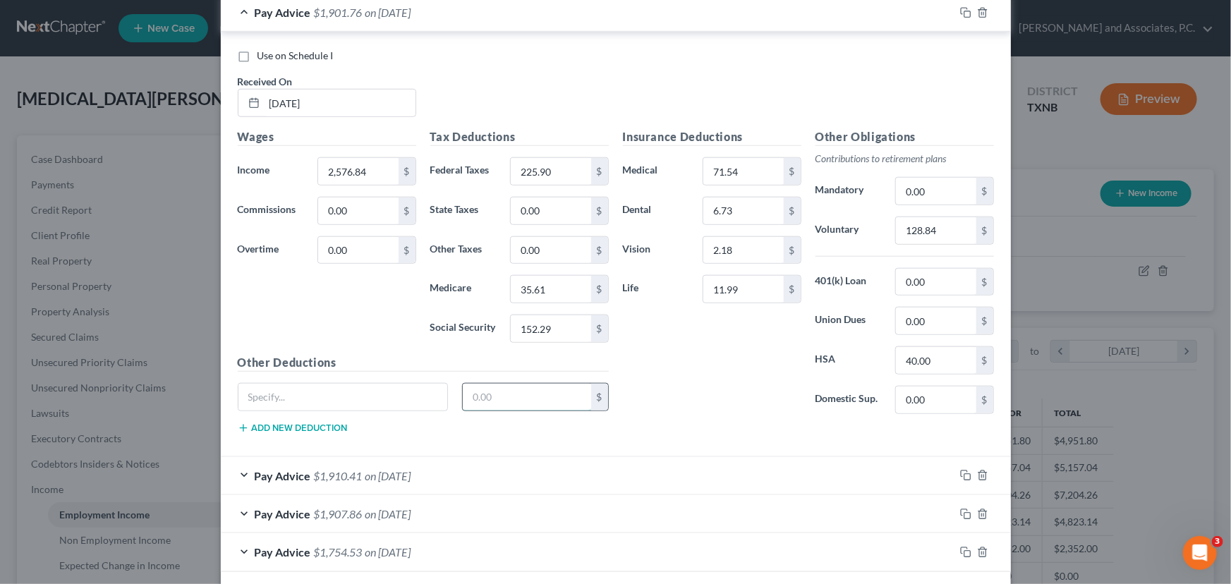
scroll to position [3346, 0]
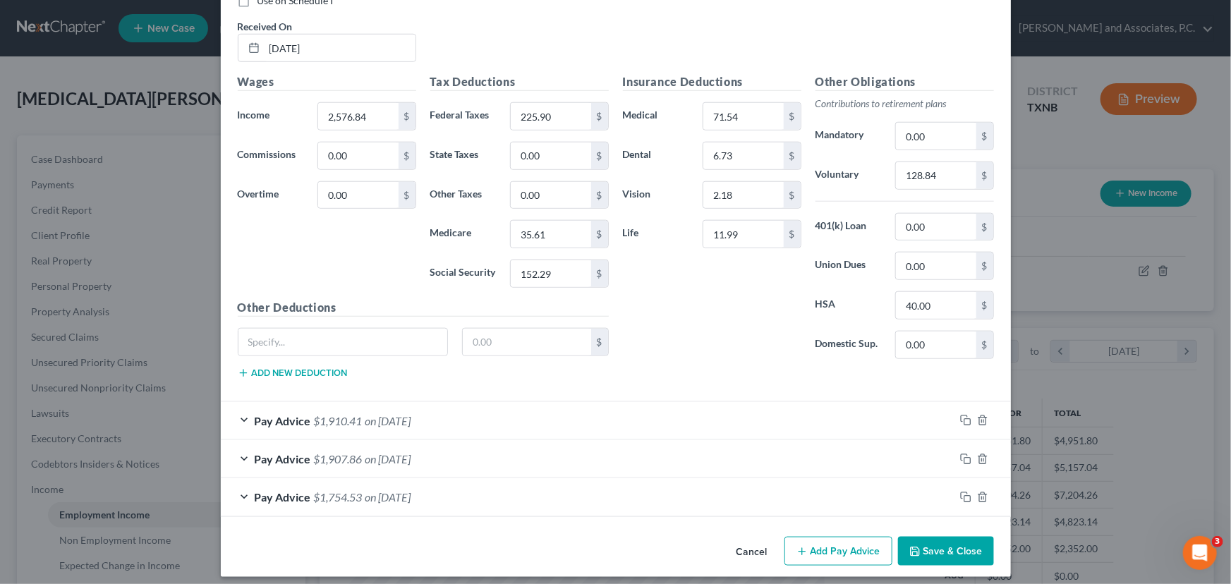
click at [481, 409] on div "Pay Advice $1,910.41 on [DATE]" at bounding box center [587, 420] width 733 height 37
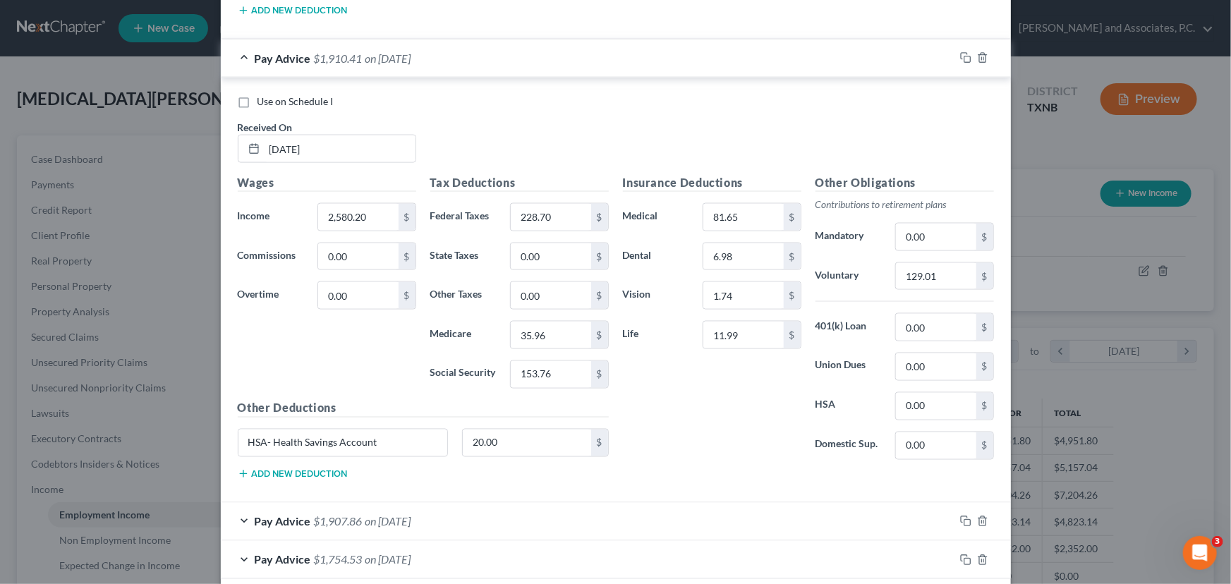
scroll to position [3731, 0]
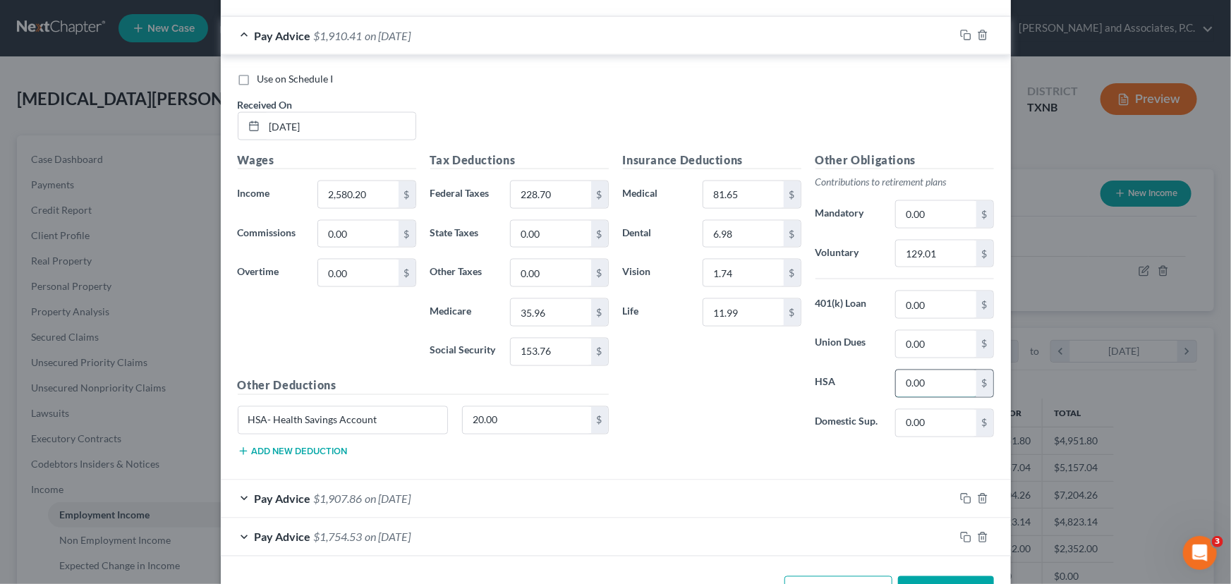
click at [941, 379] on input "0.00" at bounding box center [936, 383] width 80 height 27
drag, startPoint x: 403, startPoint y: 409, endPoint x: 561, endPoint y: 415, distance: 158.1
click at [135, 409] on div "Edit Income Source × Employment Type * Select Full or [DEMOGRAPHIC_DATA] Employ…" at bounding box center [615, 292] width 1231 height 584
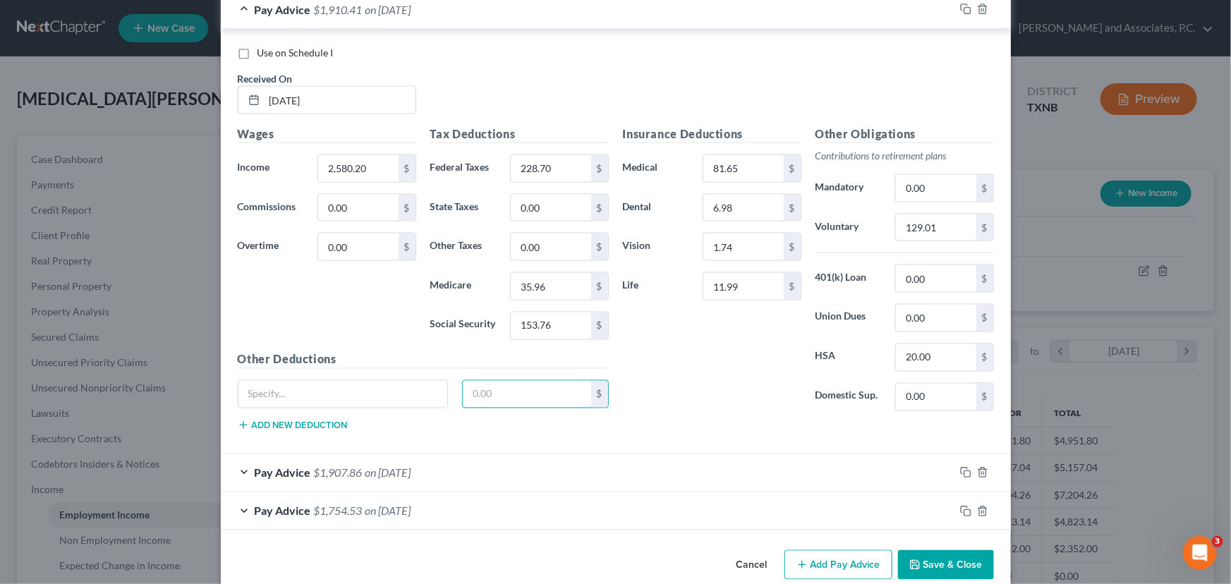
scroll to position [3769, 0]
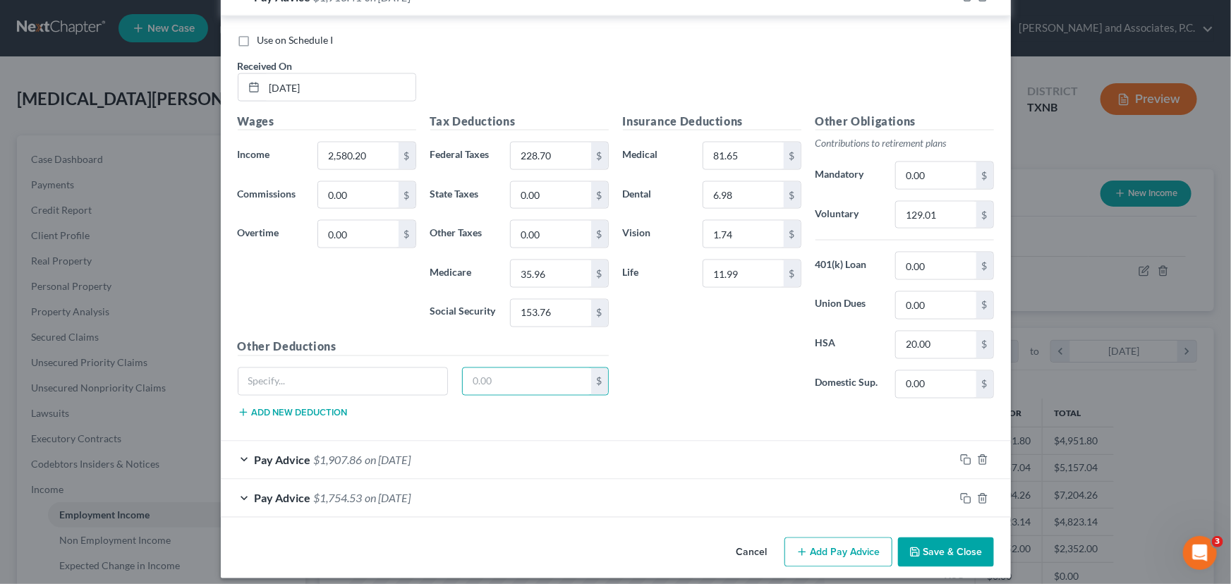
click at [436, 449] on div "Pay Advice $1,907.86 on [DATE]" at bounding box center [587, 459] width 733 height 37
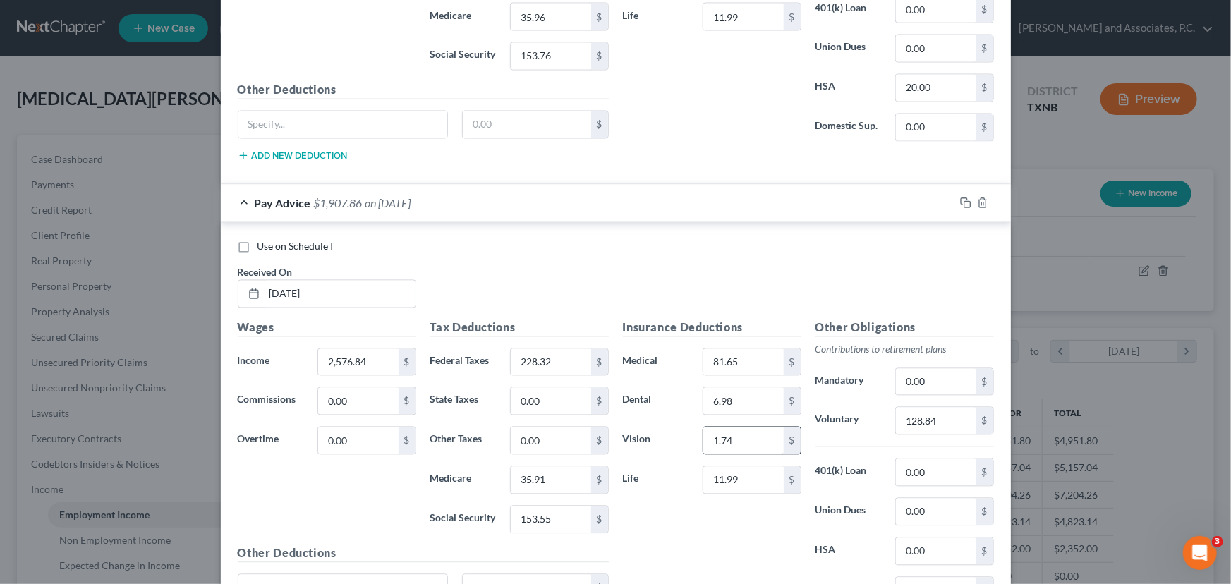
scroll to position [4193, 0]
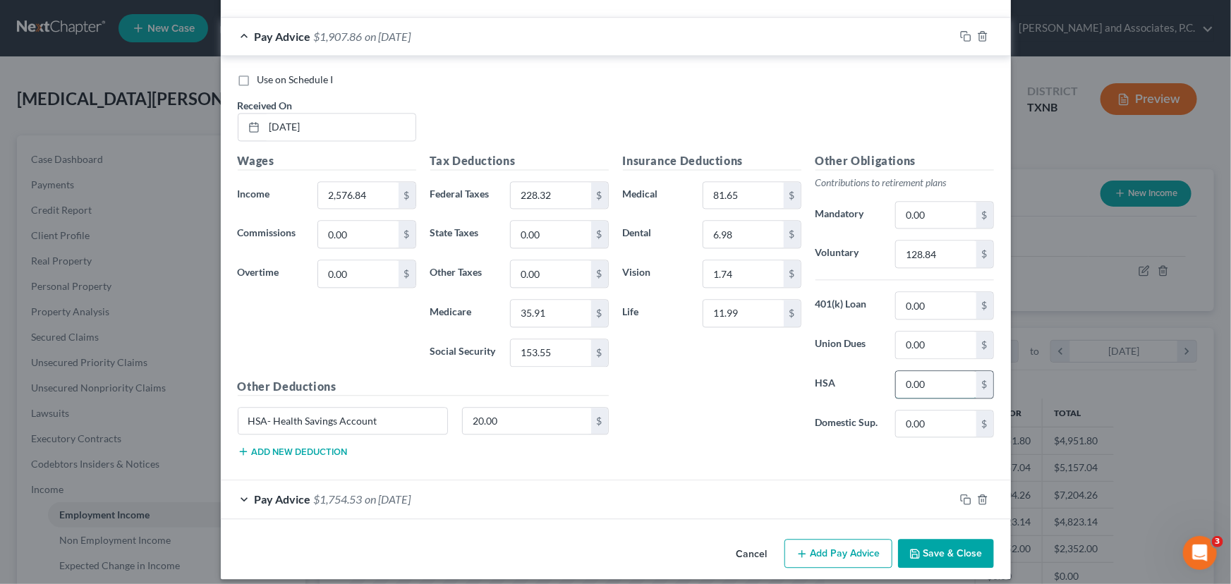
click at [937, 376] on input "0.00" at bounding box center [936, 384] width 80 height 27
click at [416, 408] on input "HSA- Health Savings Account" at bounding box center [342, 421] width 209 height 27
click at [457, 487] on div "Pay Advice $1,754.53 on [DATE]" at bounding box center [587, 498] width 733 height 37
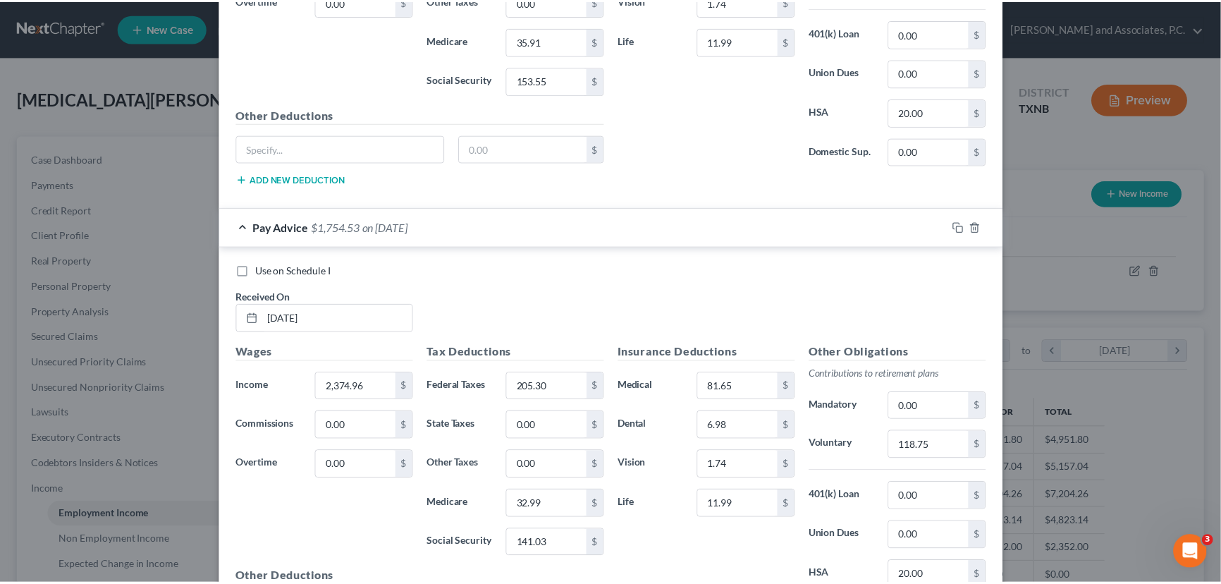
scroll to position [4616, 0]
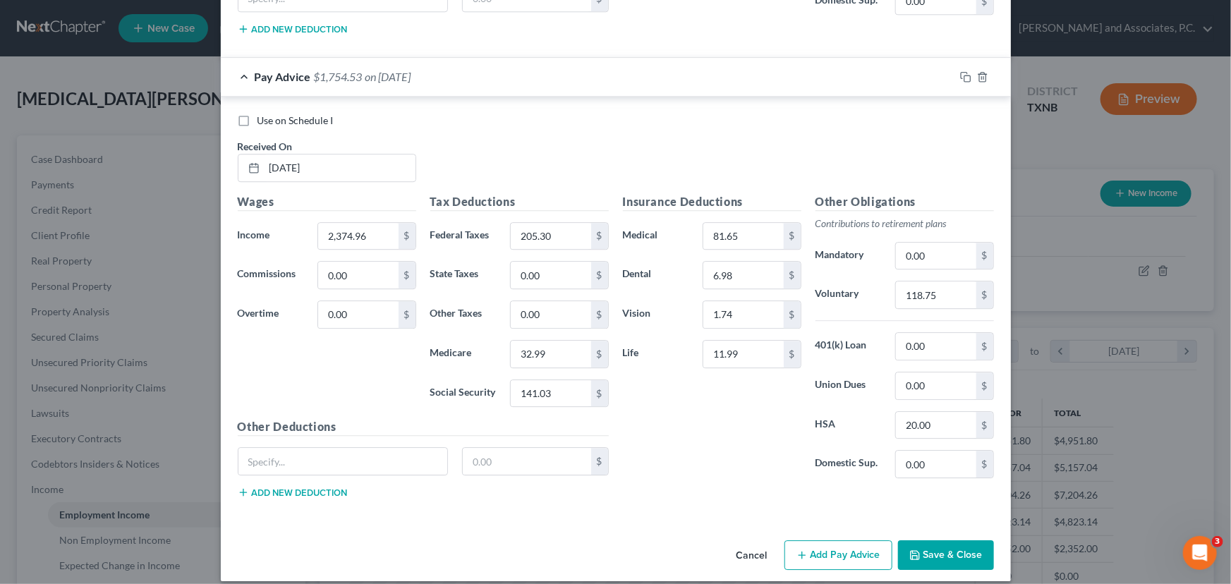
click at [940, 540] on button "Save & Close" at bounding box center [946, 555] width 96 height 30
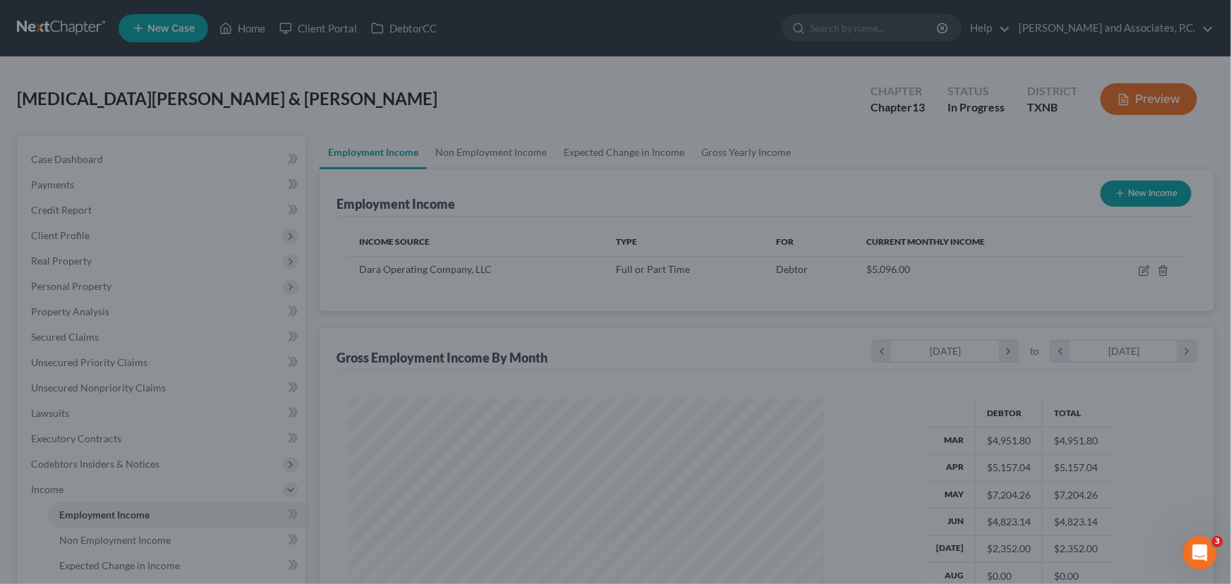
scroll to position [704983, 704735]
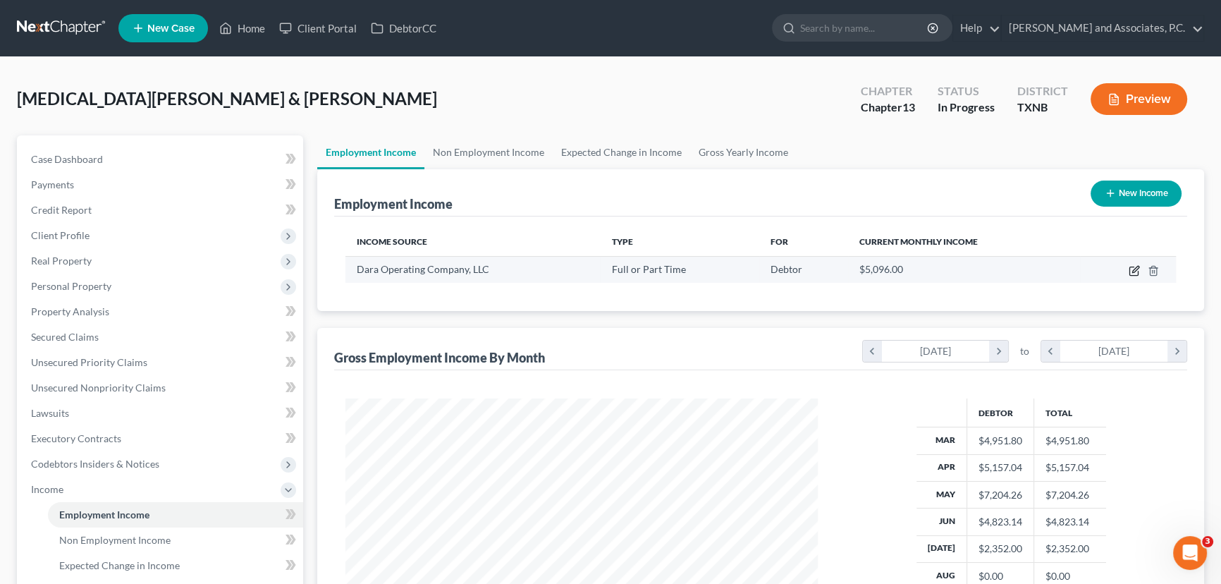
click at [1137, 270] on icon "button" at bounding box center [1134, 270] width 11 height 11
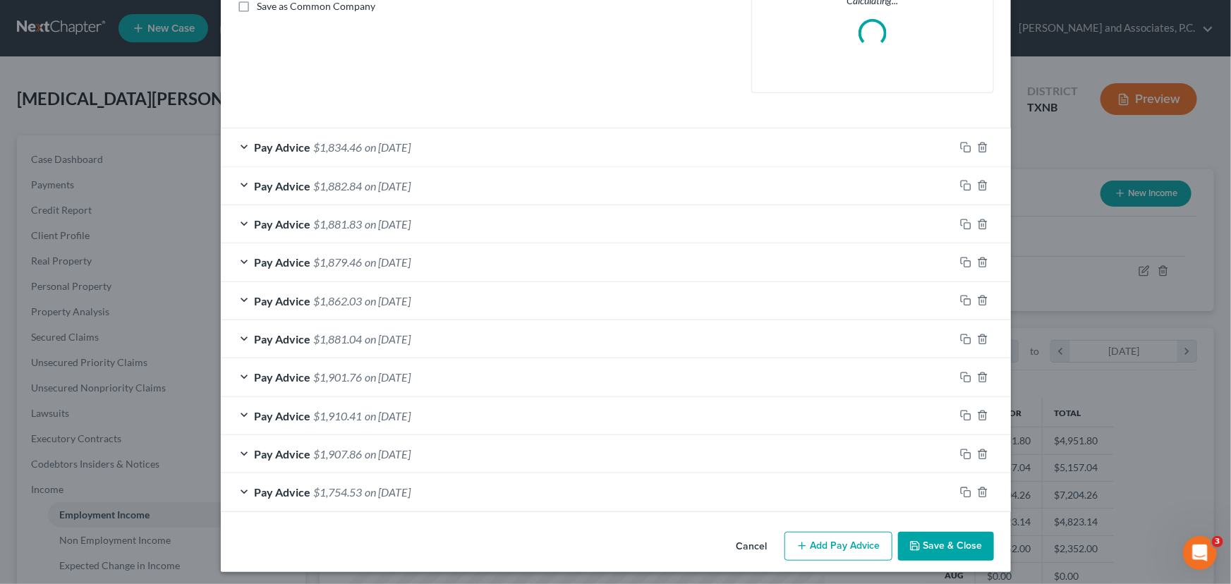
scroll to position [335, 0]
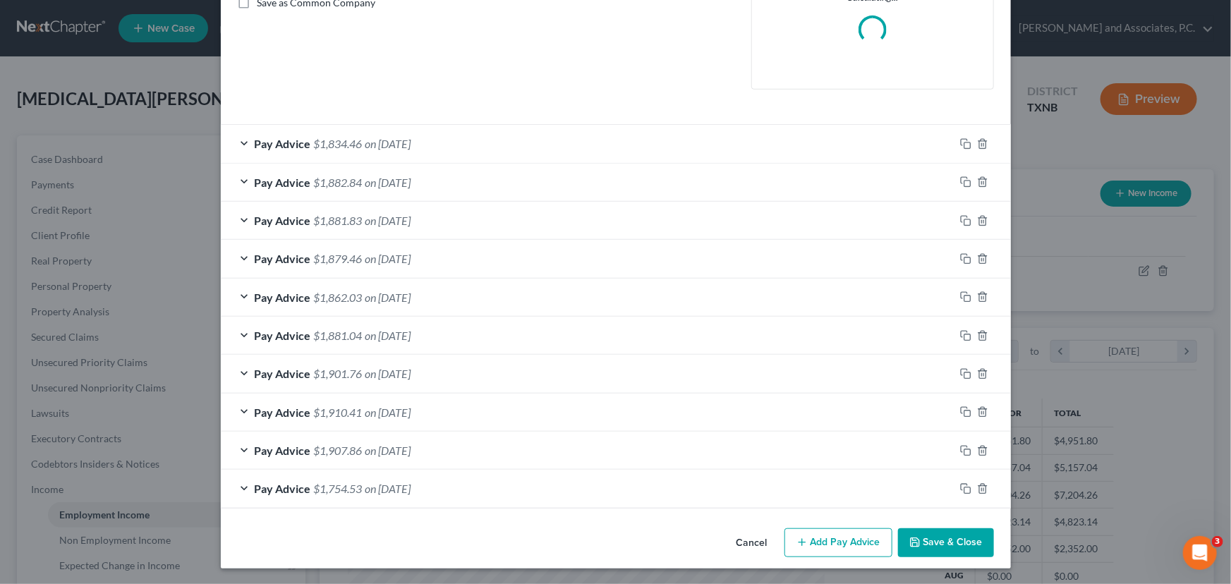
click at [849, 542] on button "Add Pay Advice" at bounding box center [838, 543] width 108 height 30
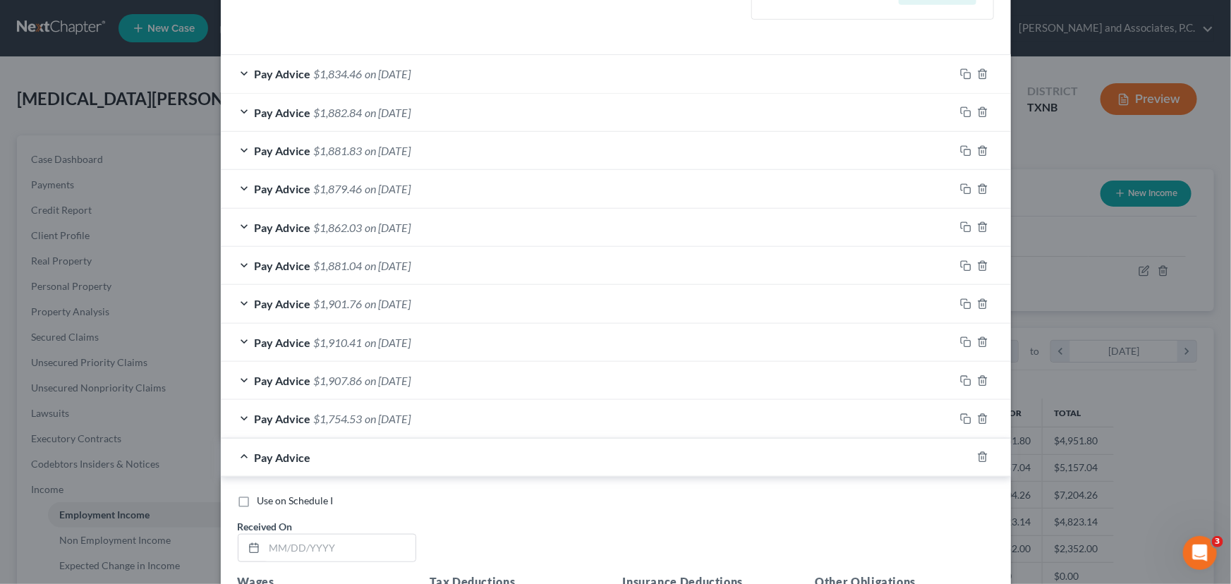
scroll to position [719, 0]
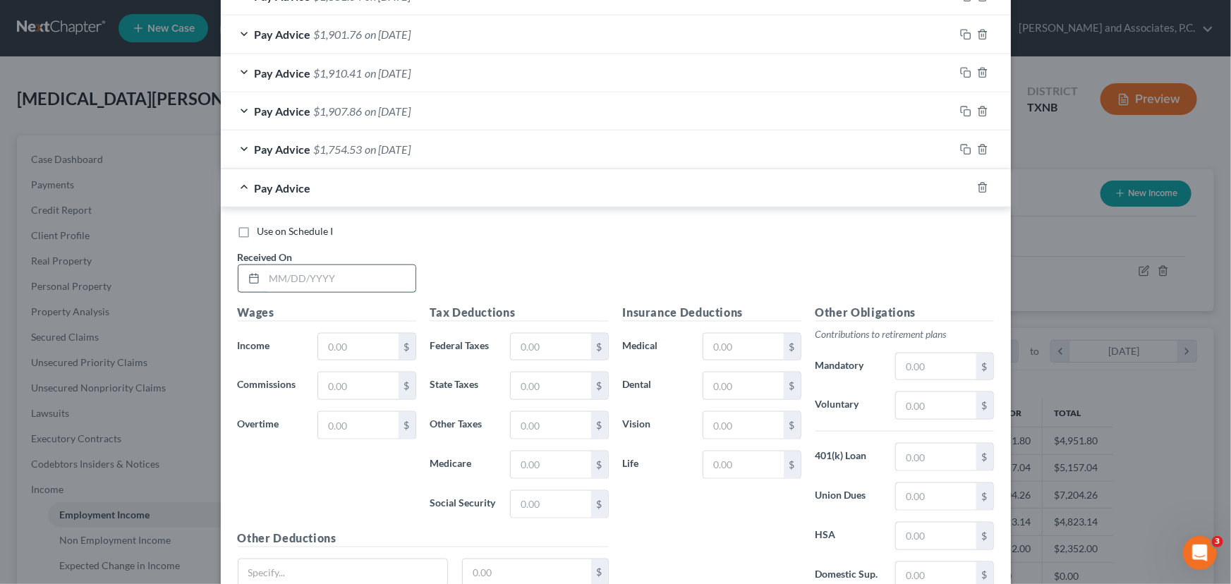
click at [278, 281] on input "text" at bounding box center [339, 278] width 151 height 27
click at [358, 341] on input "text" at bounding box center [358, 347] width 80 height 27
click at [547, 348] on input "text" at bounding box center [551, 347] width 80 height 27
drag, startPoint x: 529, startPoint y: 463, endPoint x: 535, endPoint y: 457, distance: 9.0
click at [529, 463] on input "text" at bounding box center [551, 464] width 80 height 27
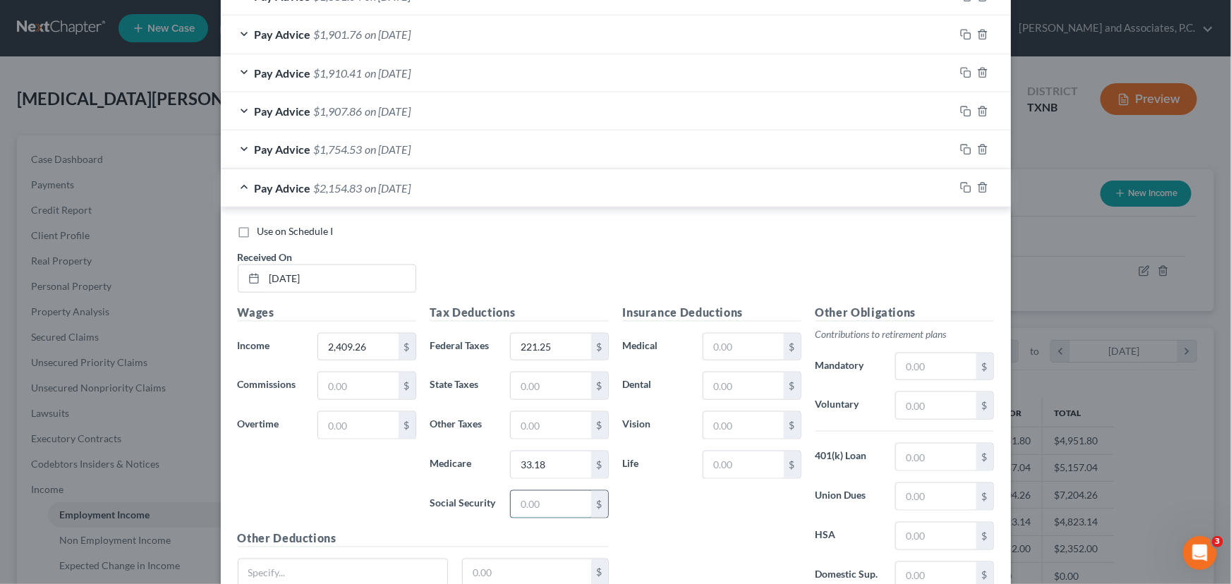
click at [523, 498] on input "text" at bounding box center [551, 504] width 80 height 27
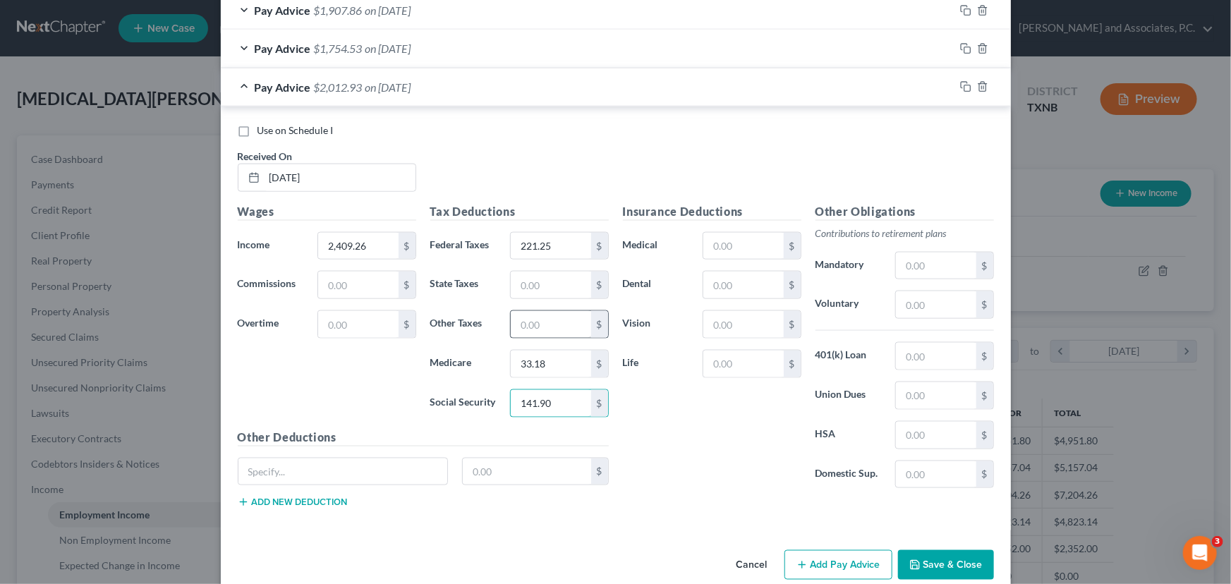
scroll to position [841, 0]
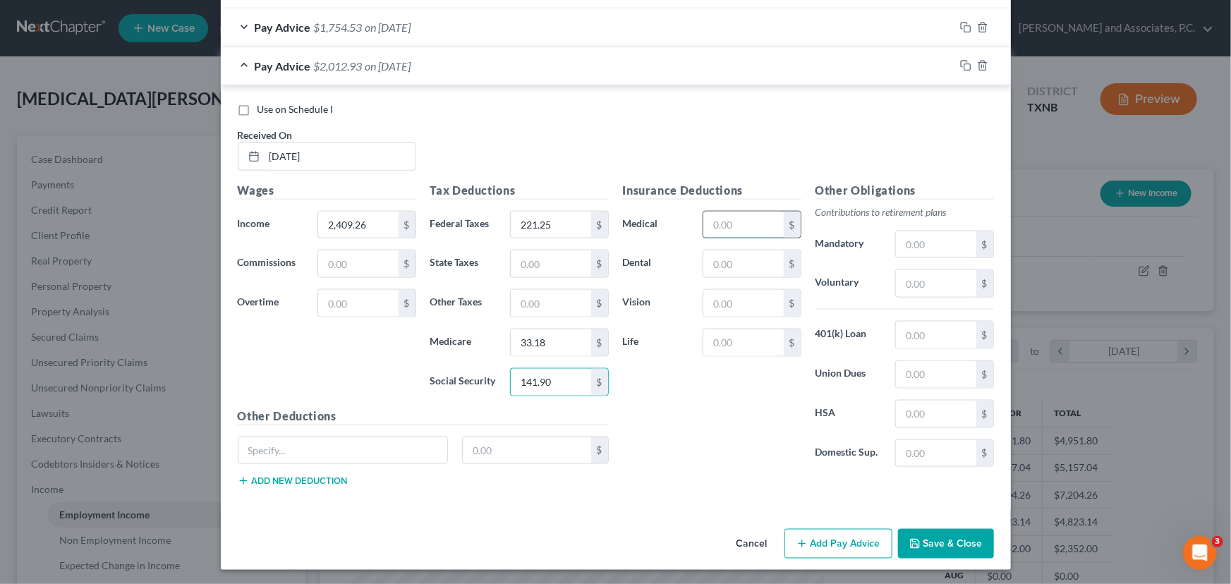
click at [735, 219] on input "text" at bounding box center [743, 225] width 80 height 27
click at [745, 263] on input "6.38" at bounding box center [743, 263] width 80 height 27
click at [807, 541] on button "Add Pay Advice" at bounding box center [838, 544] width 108 height 30
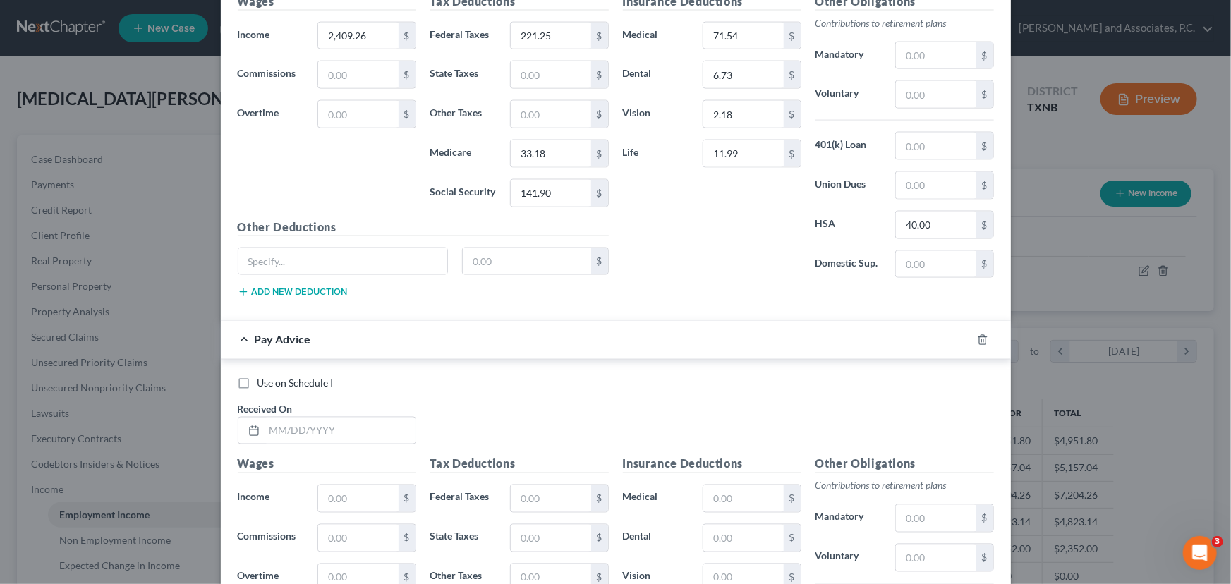
scroll to position [1034, 0]
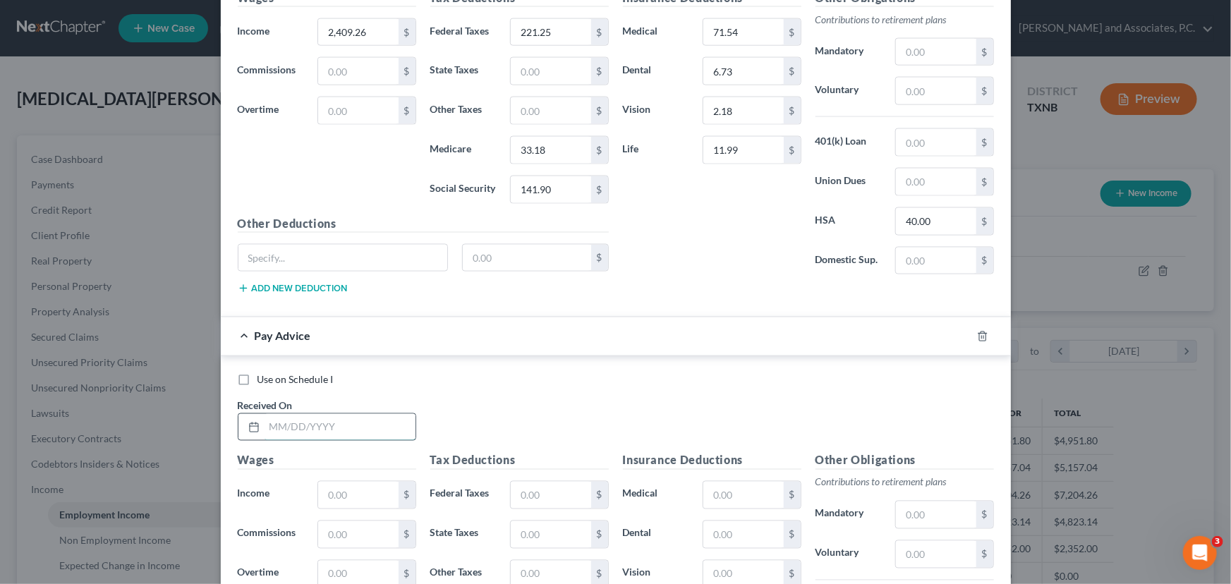
click at [264, 420] on input "text" at bounding box center [339, 427] width 151 height 27
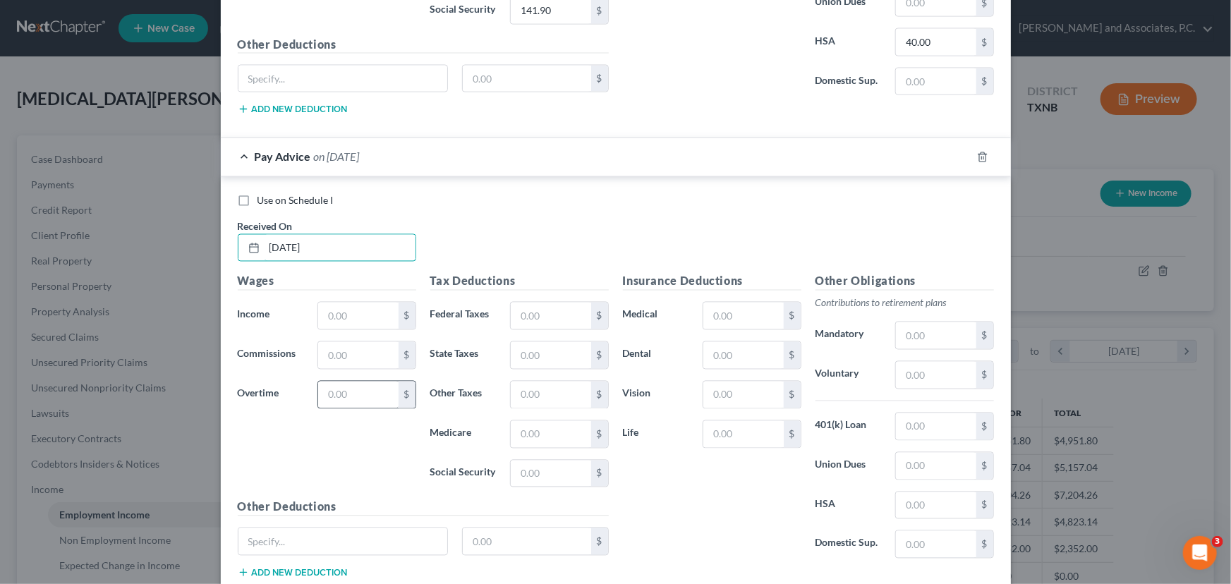
scroll to position [1226, 0]
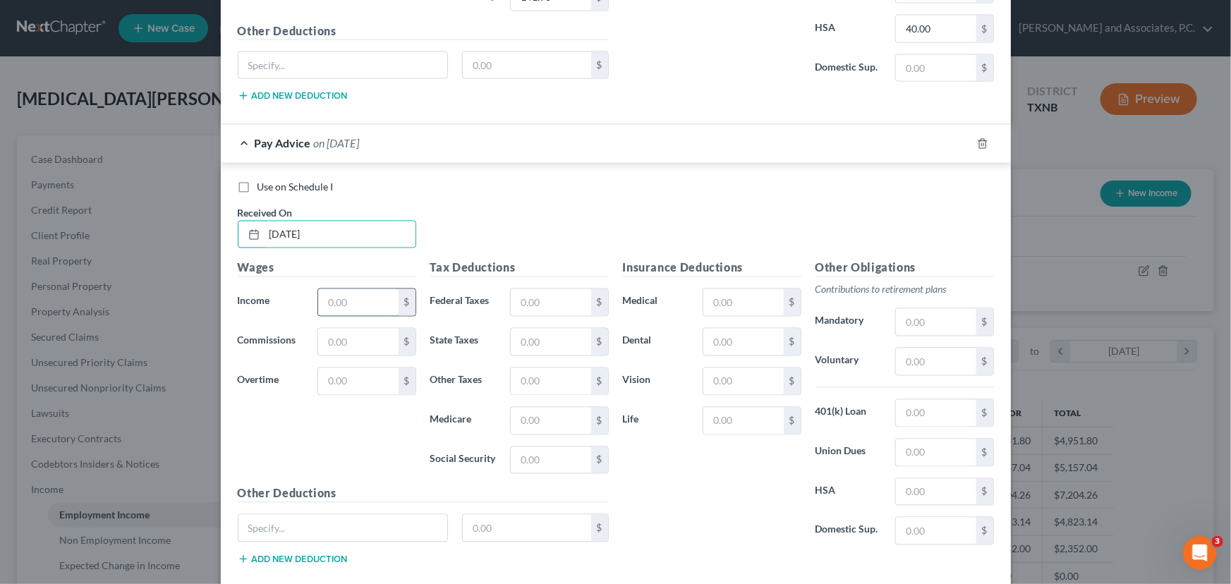
click at [371, 305] on input "text" at bounding box center [358, 302] width 80 height 27
click at [548, 311] on input "text" at bounding box center [551, 302] width 80 height 27
click at [527, 422] on input "text" at bounding box center [551, 421] width 80 height 27
click at [544, 447] on input "text" at bounding box center [551, 460] width 80 height 27
click at [748, 298] on input "text" at bounding box center [743, 302] width 80 height 27
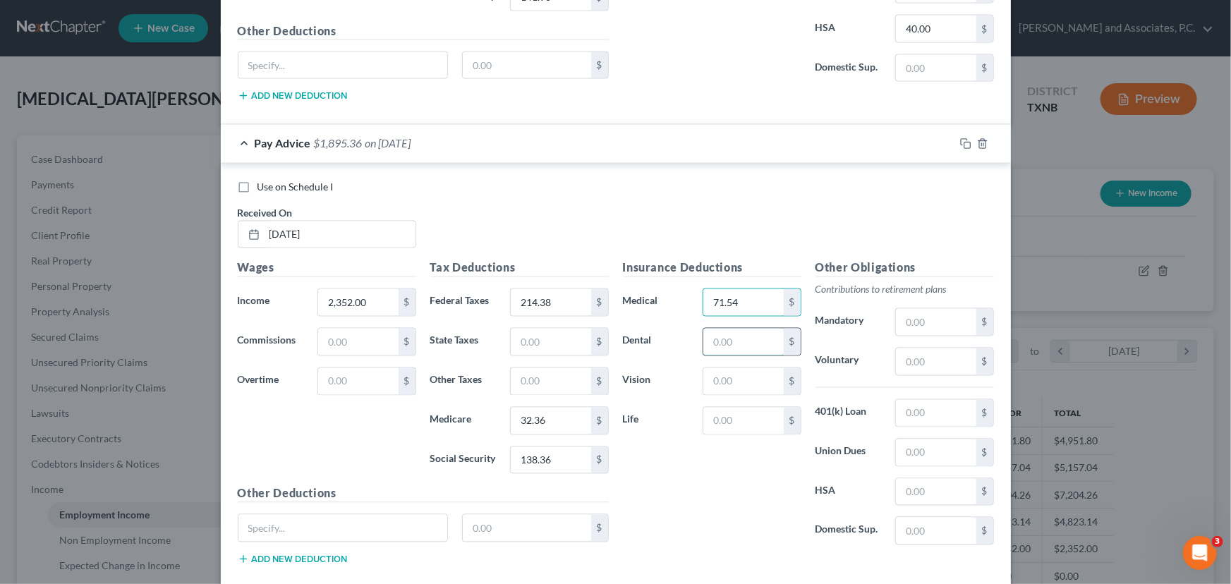
click at [740, 338] on input "text" at bounding box center [743, 342] width 80 height 27
click at [736, 381] on input "text" at bounding box center [743, 381] width 80 height 27
click at [720, 415] on input "text" at bounding box center [743, 421] width 80 height 27
click at [922, 485] on input "text" at bounding box center [936, 492] width 80 height 27
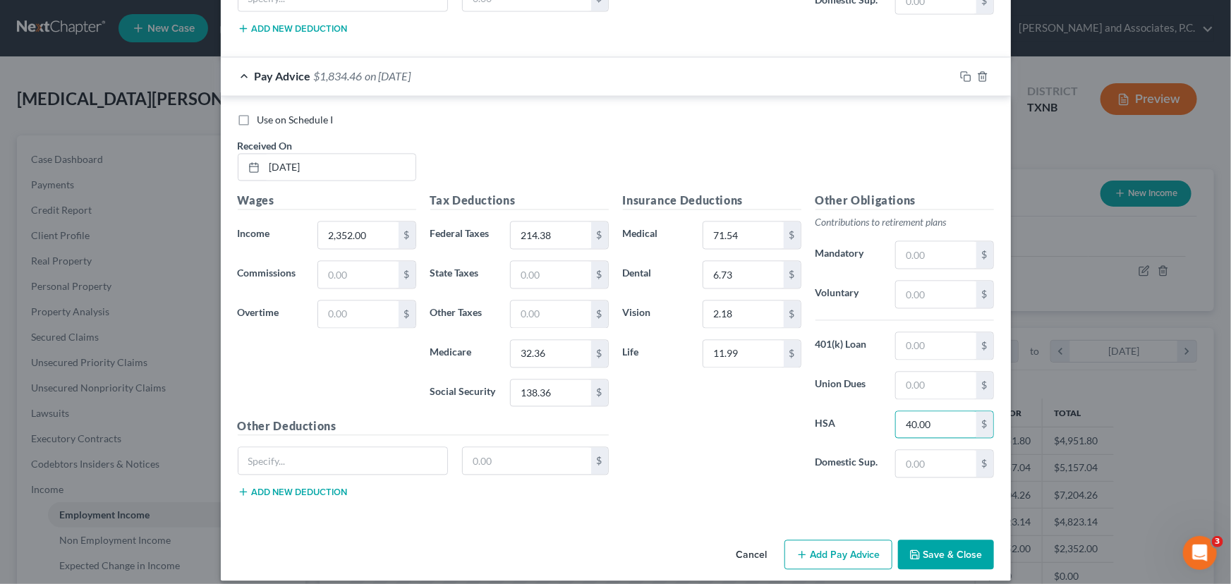
scroll to position [1303, 0]
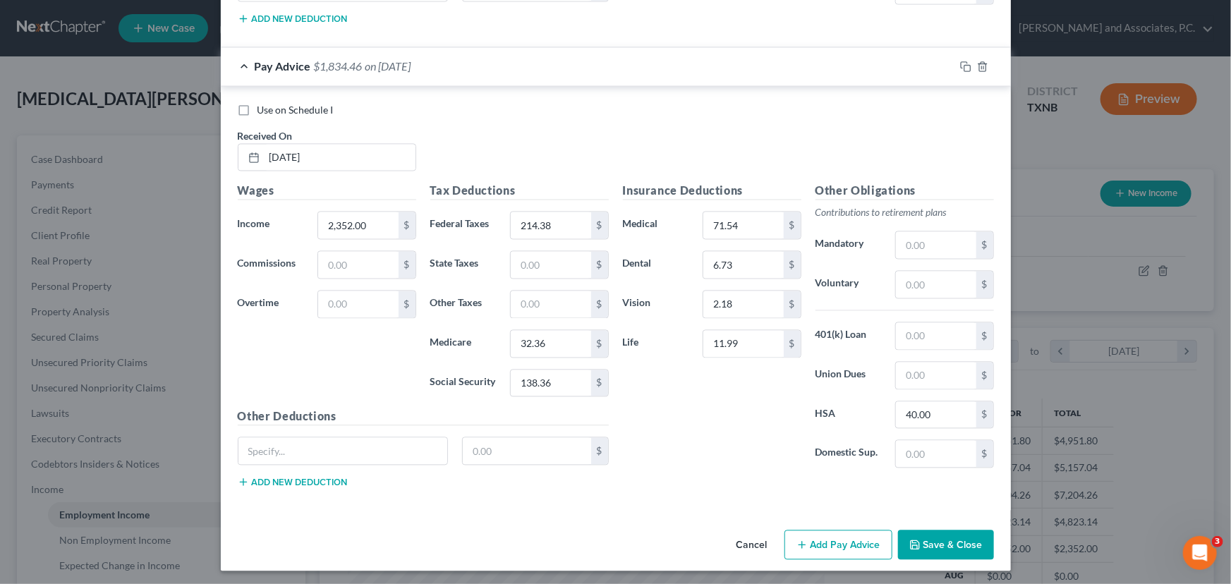
click at [819, 536] on button "Add Pay Advice" at bounding box center [838, 545] width 108 height 30
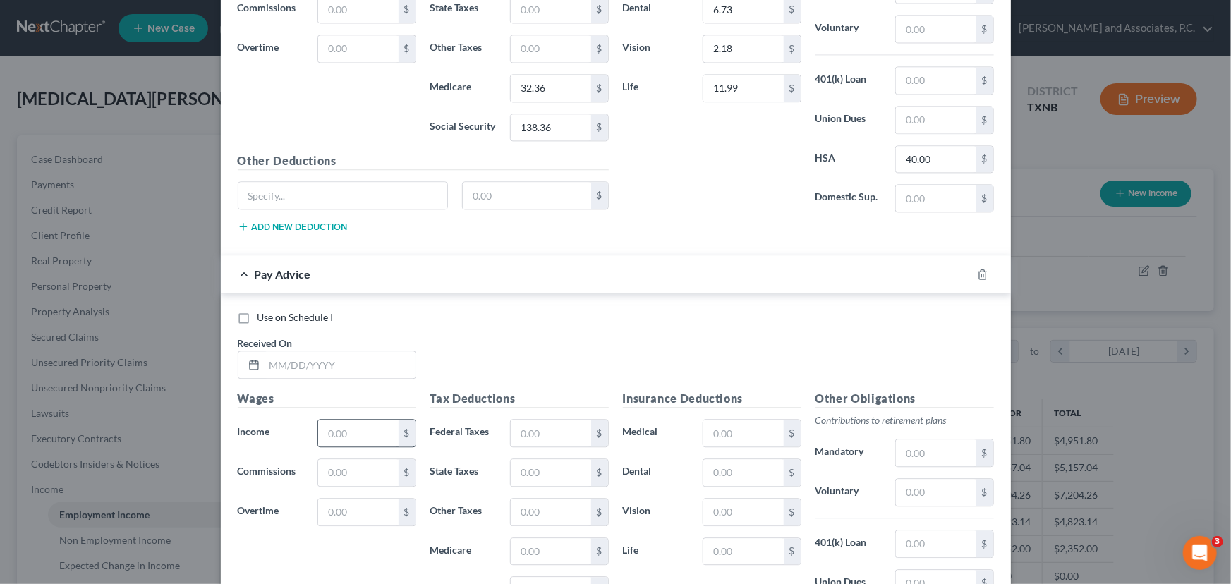
scroll to position [1688, 0]
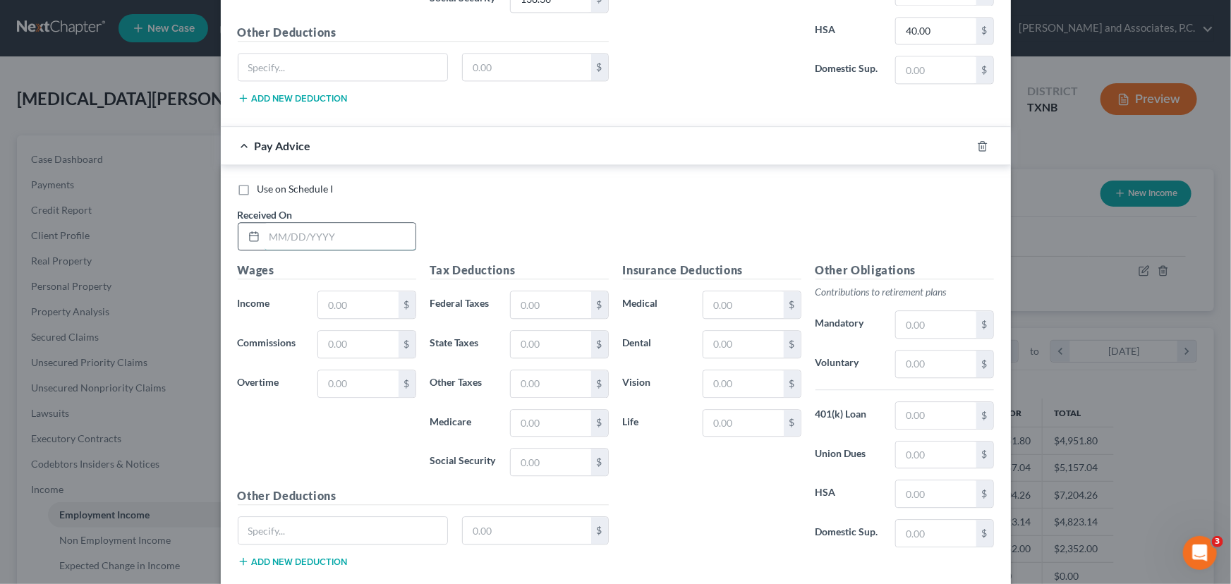
click at [269, 231] on input "text" at bounding box center [339, 236] width 151 height 27
drag, startPoint x: 347, startPoint y: 295, endPoint x: 543, endPoint y: 283, distance: 196.4
click at [347, 295] on input "text" at bounding box center [358, 304] width 80 height 27
drag, startPoint x: 549, startPoint y: 297, endPoint x: 540, endPoint y: 286, distance: 14.5
click at [549, 297] on input "text" at bounding box center [551, 304] width 80 height 27
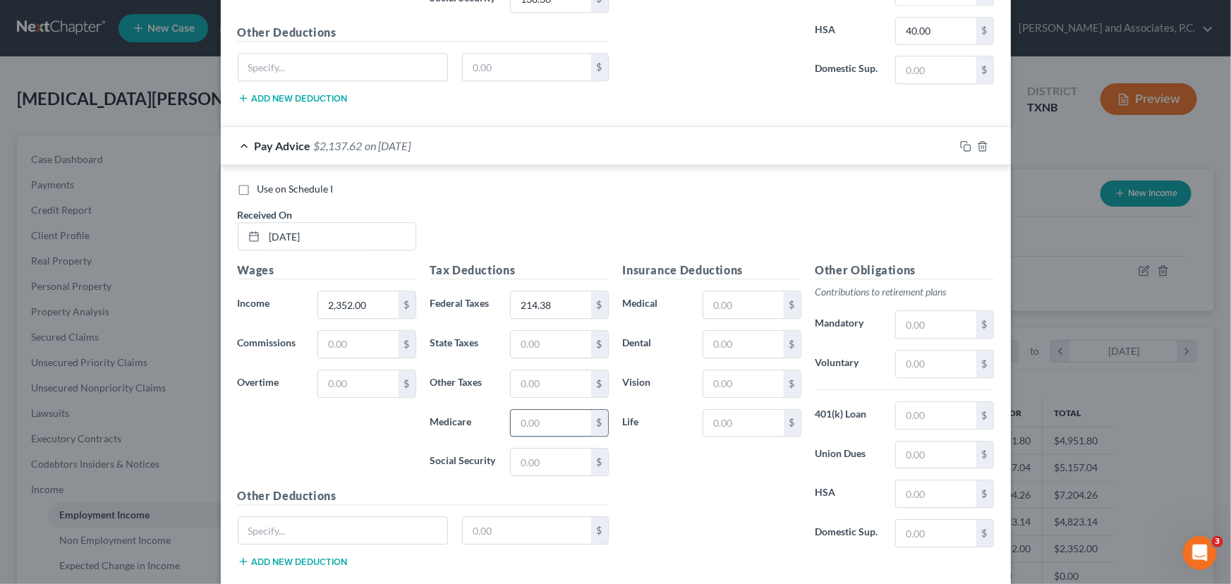
click at [525, 417] on input "text" at bounding box center [551, 423] width 80 height 27
click at [556, 458] on input "text" at bounding box center [551, 462] width 80 height 27
click at [744, 308] on input "text" at bounding box center [743, 304] width 80 height 27
click at [736, 338] on input "text" at bounding box center [743, 344] width 80 height 27
click at [731, 370] on input "text" at bounding box center [743, 383] width 80 height 27
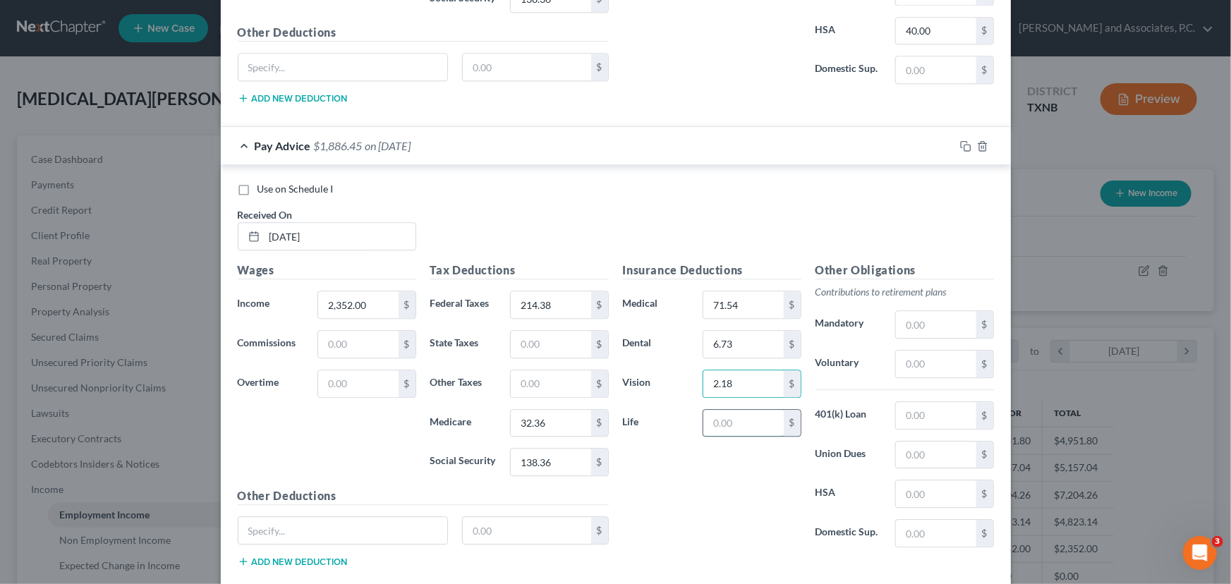
click at [714, 424] on input "text" at bounding box center [743, 423] width 80 height 27
click at [930, 413] on input "text" at bounding box center [936, 415] width 80 height 27
click at [914, 481] on input "text" at bounding box center [936, 493] width 80 height 27
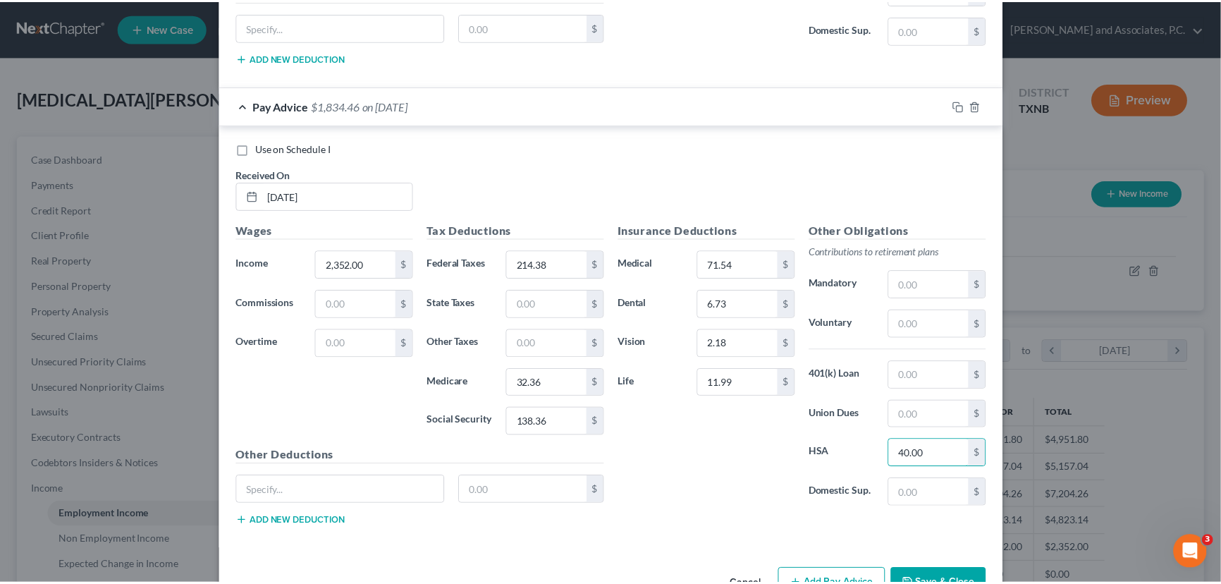
scroll to position [1765, 0]
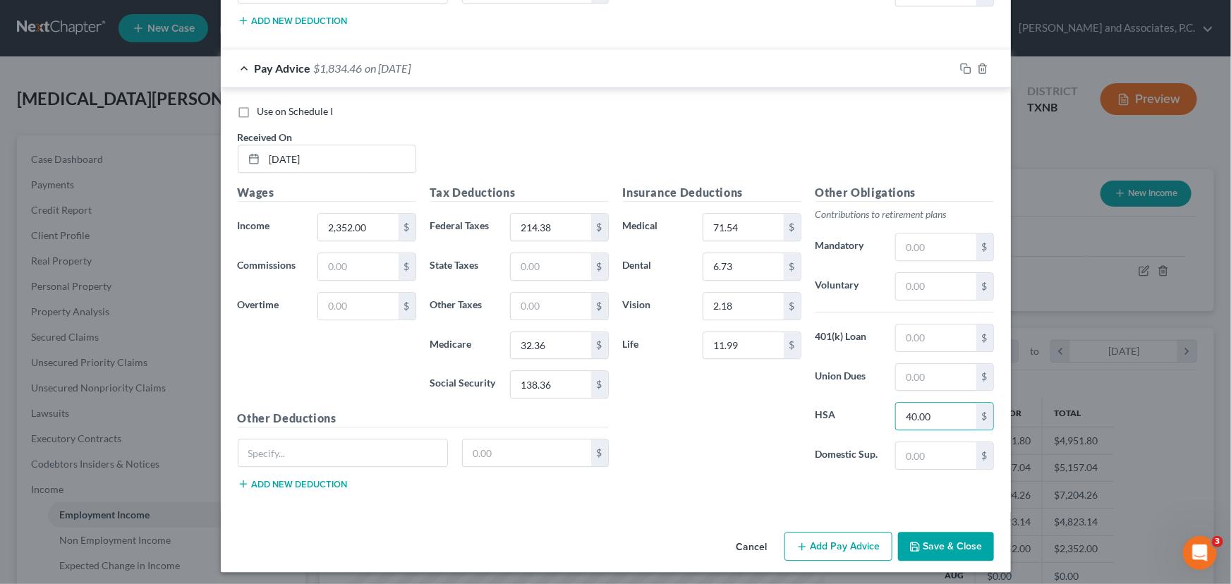
click at [934, 535] on button "Save & Close" at bounding box center [946, 547] width 96 height 30
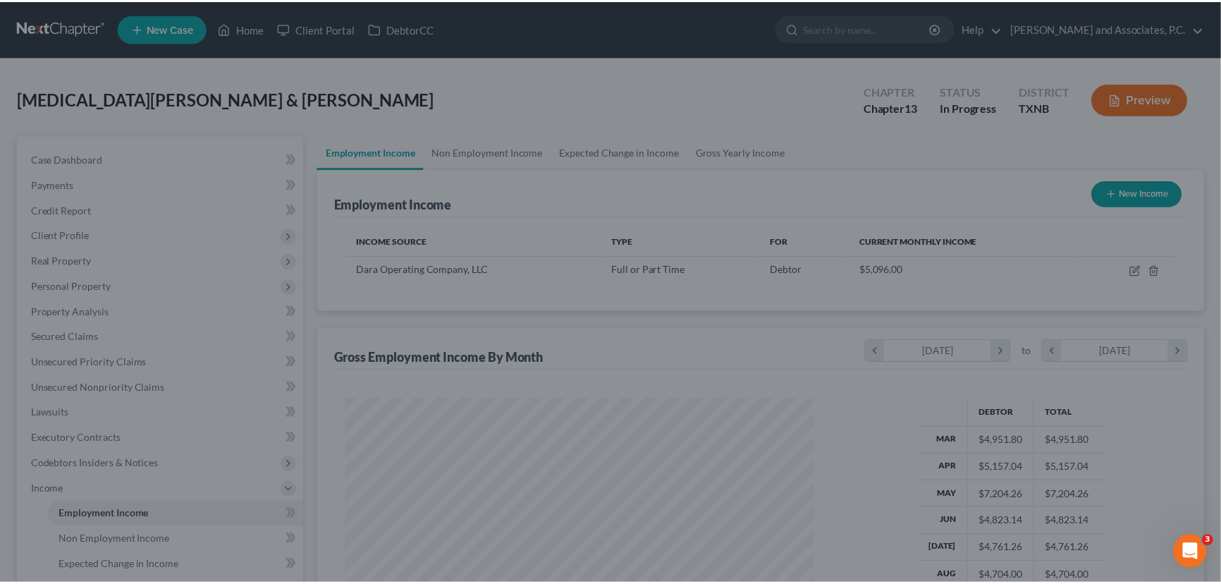
scroll to position [704983, 704735]
